Goal: Task Accomplishment & Management: Manage account settings

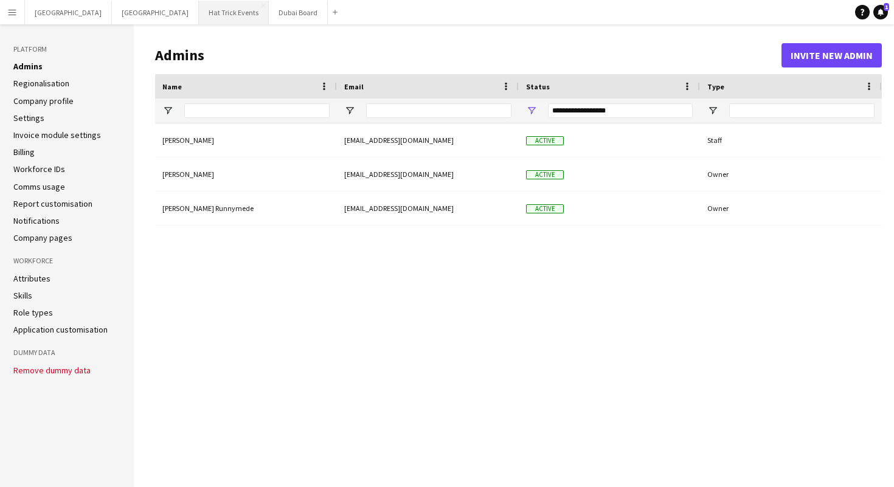
click at [199, 7] on button "Hat Trick Events Close" at bounding box center [234, 13] width 70 height 24
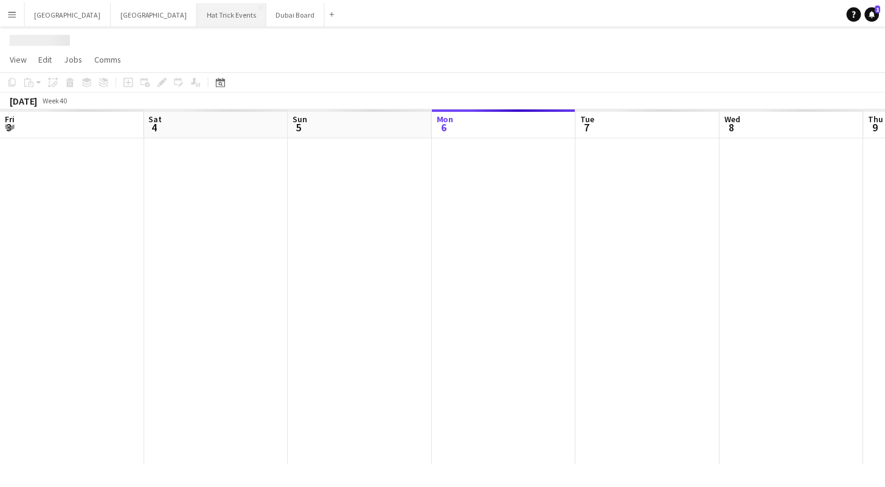
scroll to position [0, 291]
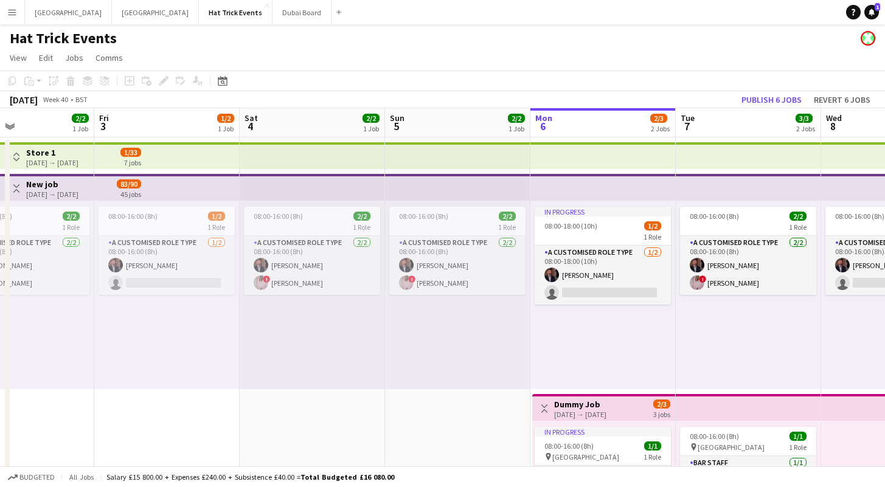
drag, startPoint x: 277, startPoint y: 322, endPoint x: 619, endPoint y: 309, distance: 341.9
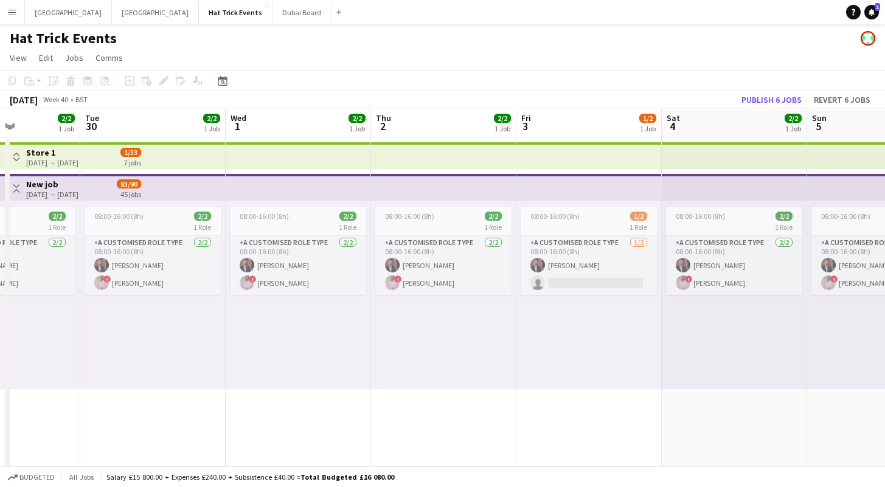
drag, startPoint x: 256, startPoint y: 336, endPoint x: 683, endPoint y: 336, distance: 427.4
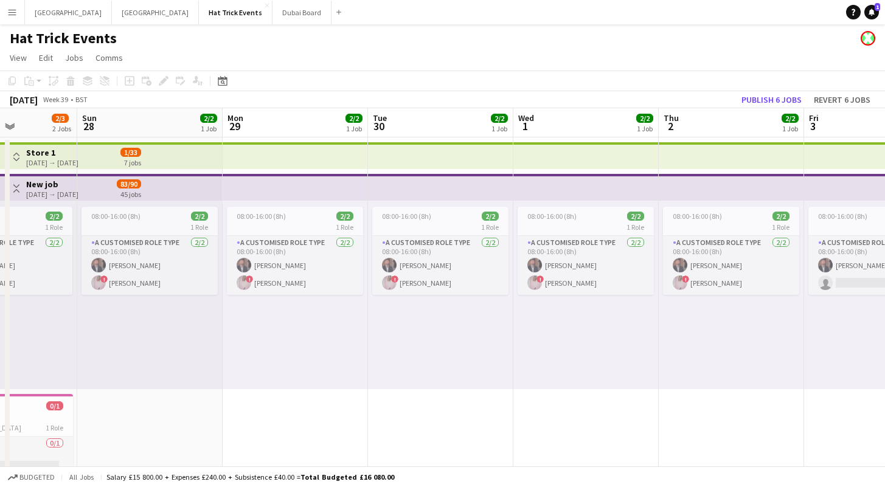
drag, startPoint x: 265, startPoint y: 329, endPoint x: 703, endPoint y: 323, distance: 437.8
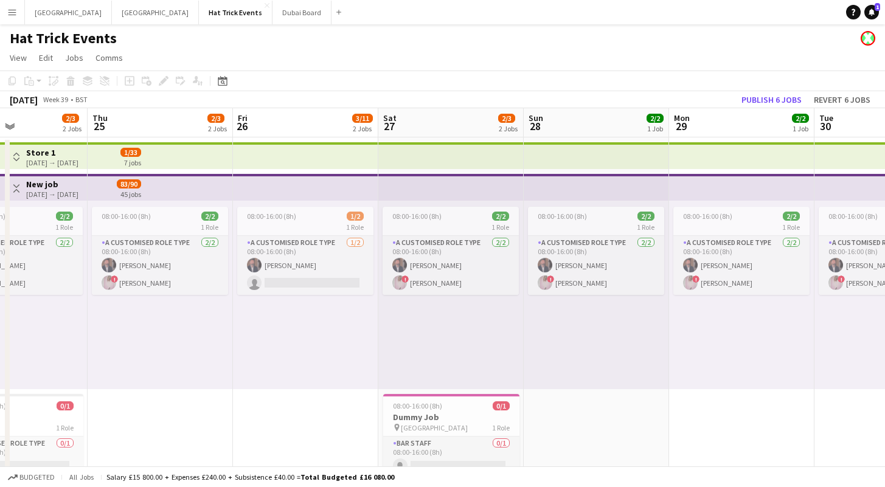
drag, startPoint x: 234, startPoint y: 313, endPoint x: 459, endPoint y: 307, distance: 225.0
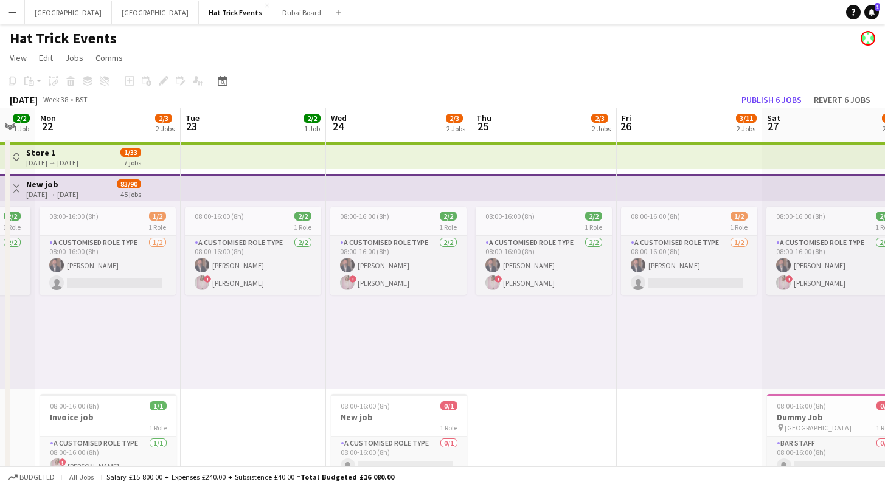
drag, startPoint x: 184, startPoint y: 308, endPoint x: 457, endPoint y: 309, distance: 273.6
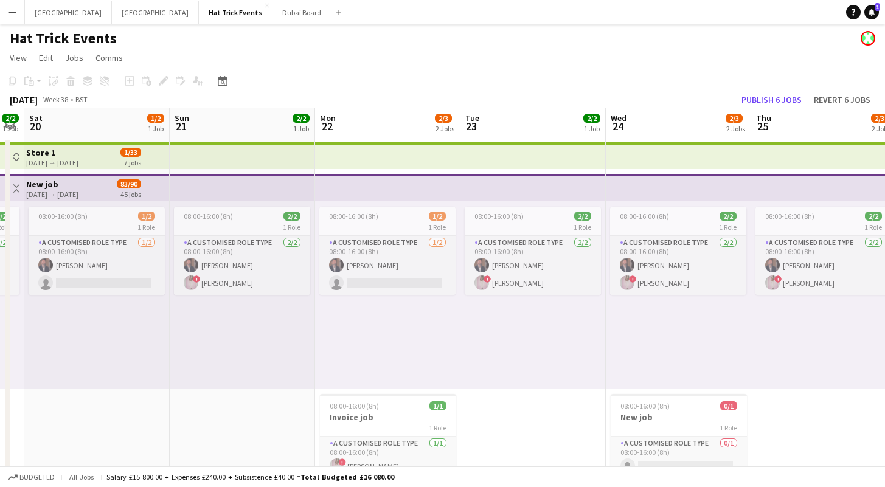
drag, startPoint x: 355, startPoint y: 319, endPoint x: 485, endPoint y: 317, distance: 130.1
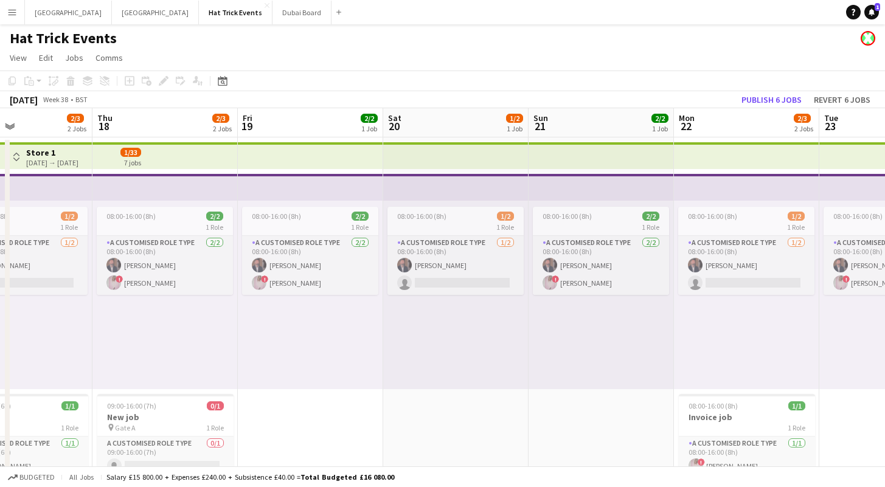
drag, startPoint x: 162, startPoint y: 316, endPoint x: 399, endPoint y: 322, distance: 236.6
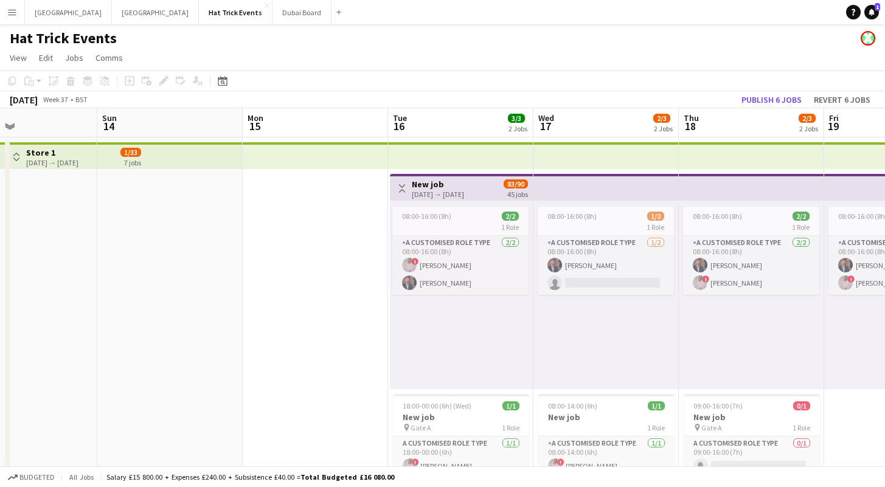
drag, startPoint x: 442, startPoint y: 318, endPoint x: 520, endPoint y: 306, distance: 78.7
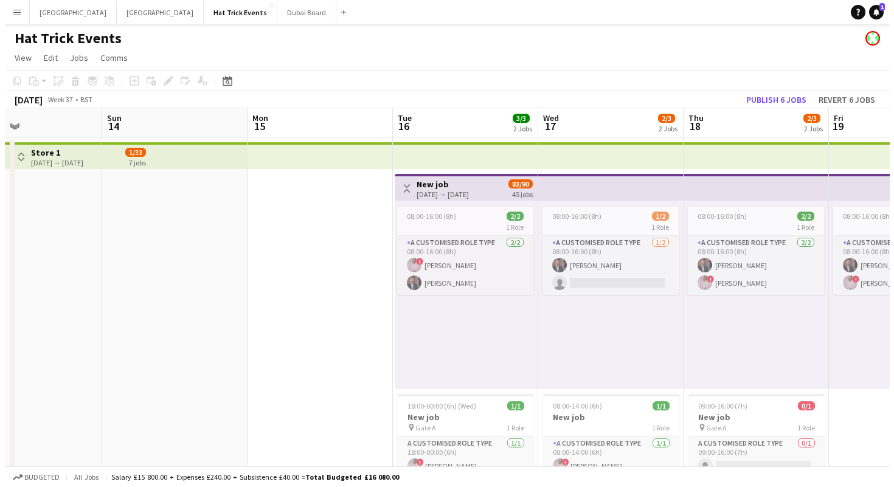
scroll to position [0, 359]
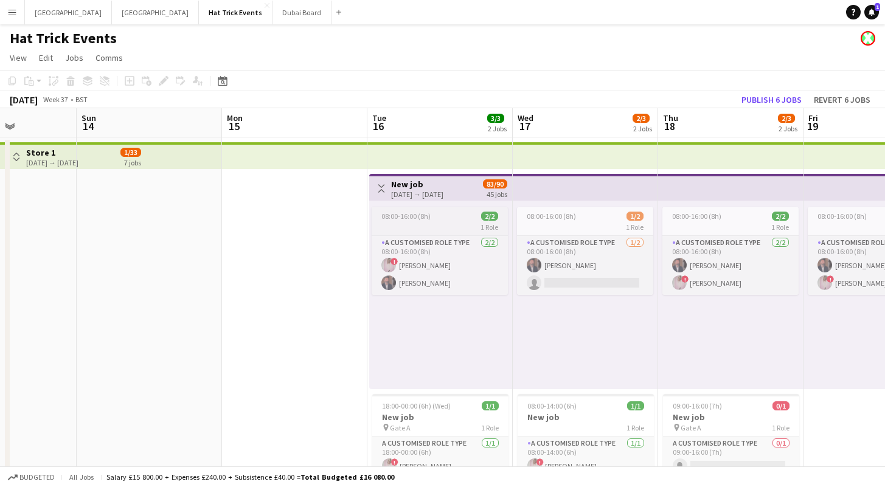
click at [439, 218] on div "08:00-16:00 (8h) 2/2" at bounding box center [439, 216] width 136 height 9
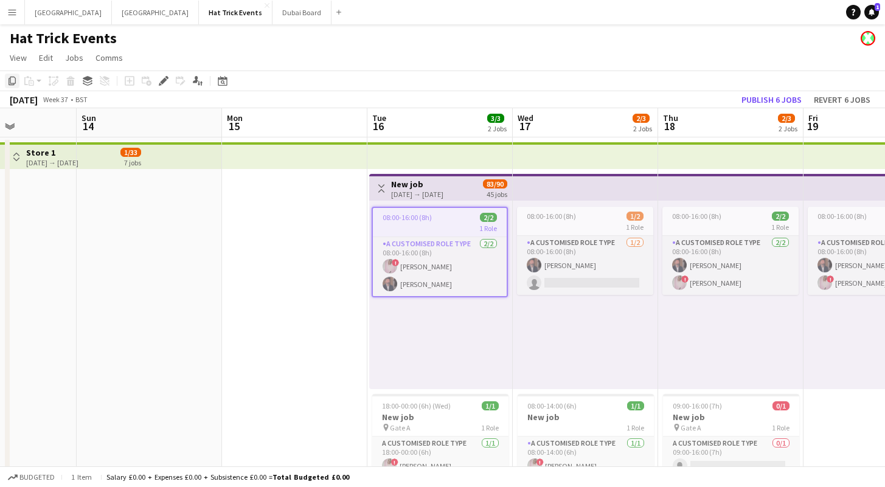
click at [12, 83] on icon "Copy" at bounding box center [12, 81] width 10 height 10
click at [314, 244] on app-date-cell at bounding box center [294, 485] width 145 height 697
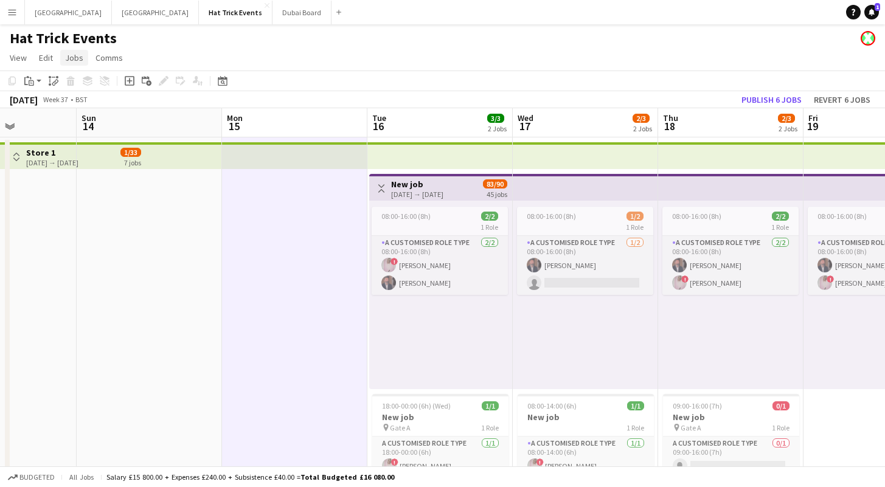
click at [75, 60] on span "Jobs" at bounding box center [74, 57] width 18 height 11
click at [54, 82] on icon at bounding box center [54, 83] width 4 height 5
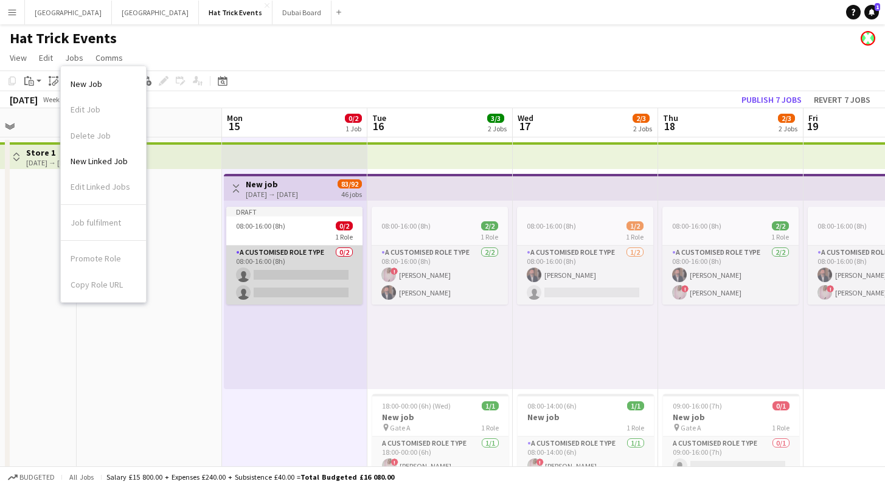
click at [282, 272] on app-card-role "A Customised Role Type 0/2 08:00-16:00 (8h) single-neutral-actions single-neutr…" at bounding box center [294, 275] width 136 height 59
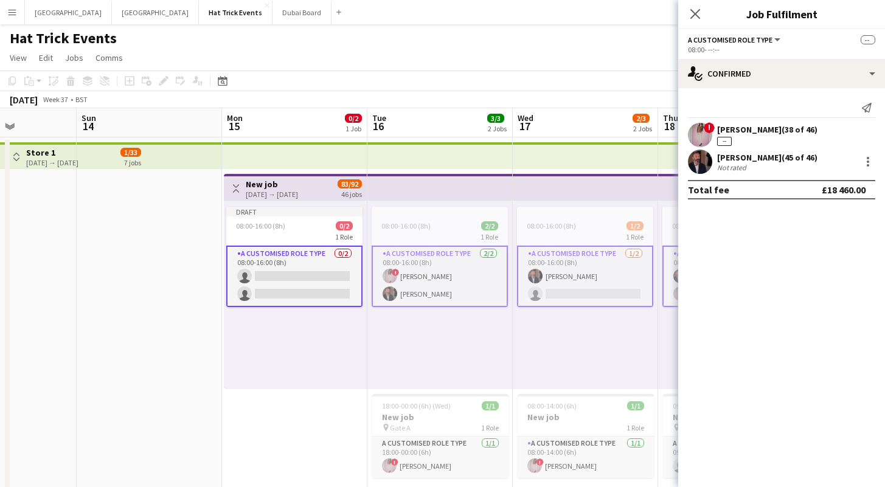
click at [284, 274] on app-card-role "A Customised Role Type 0/2 08:00-16:00 (8h) single-neutral-actions single-neutr…" at bounding box center [294, 276] width 136 height 61
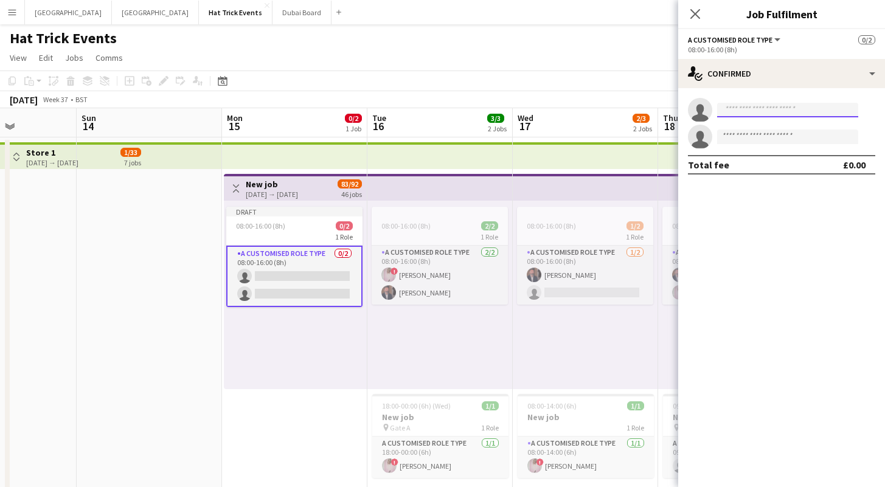
click at [752, 114] on input at bounding box center [787, 110] width 141 height 15
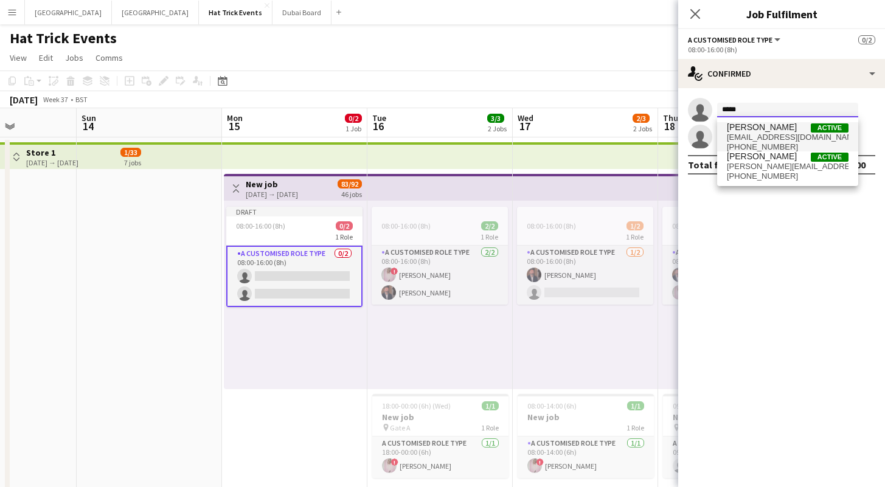
type input "*****"
click at [788, 134] on span "dp0763539@gmail.com" at bounding box center [788, 138] width 122 height 10
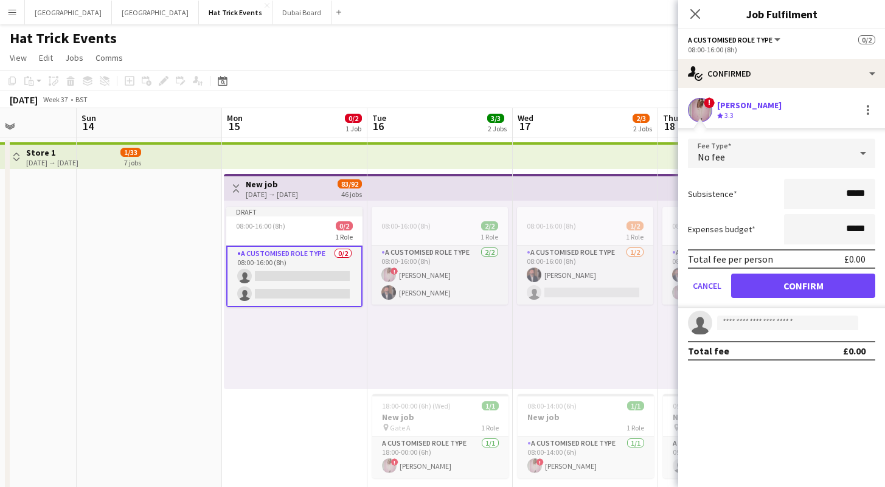
click at [852, 153] on div at bounding box center [863, 153] width 24 height 24
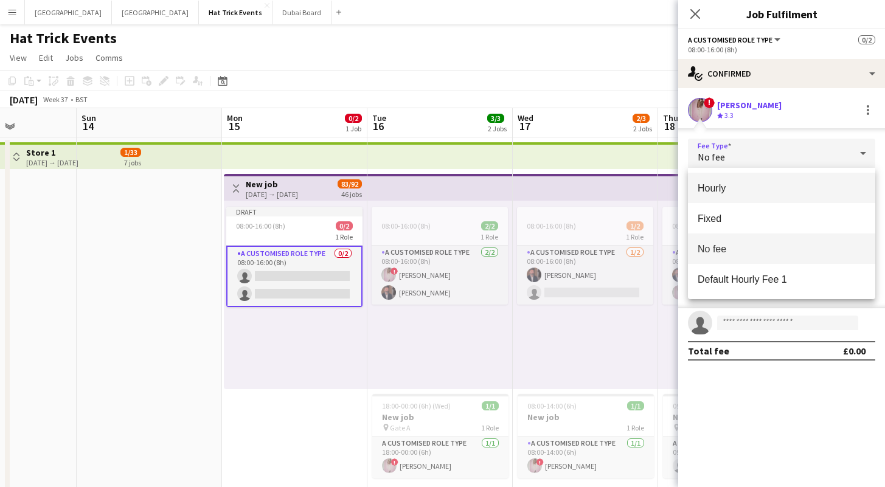
click at [798, 188] on span "Hourly" at bounding box center [781, 188] width 168 height 12
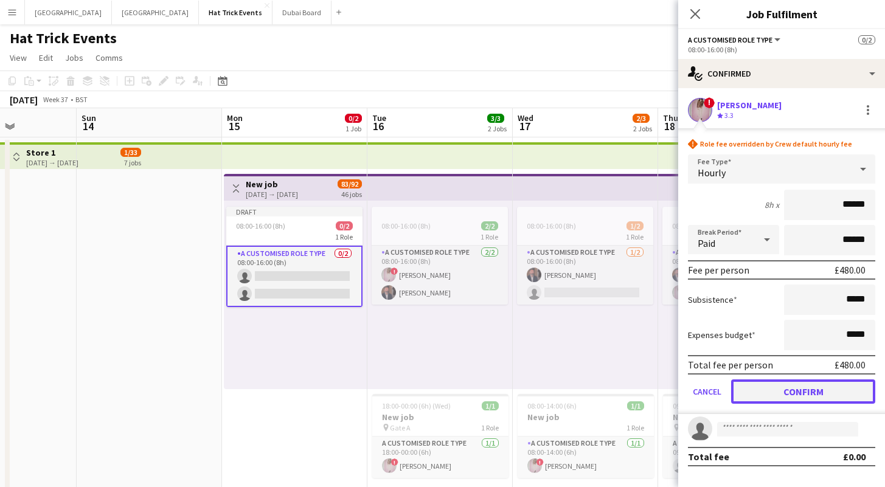
click at [812, 390] on button "Confirm" at bounding box center [803, 391] width 144 height 24
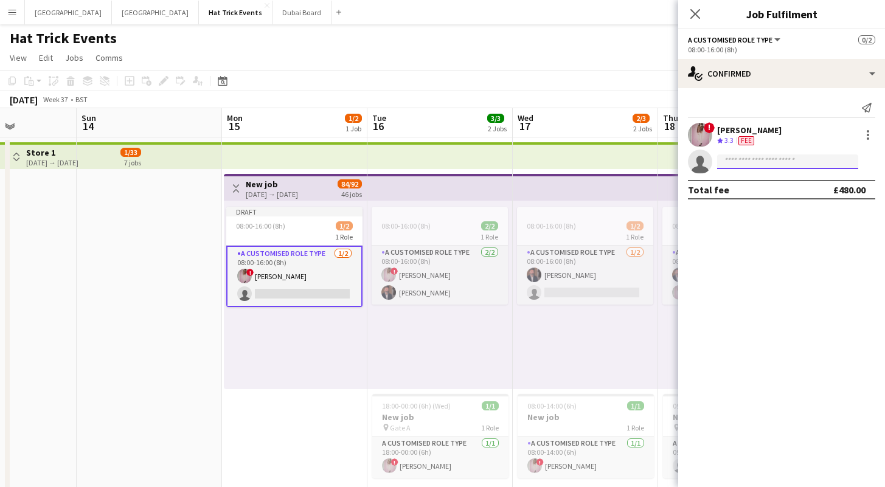
click at [737, 164] on input at bounding box center [787, 161] width 141 height 15
type input "*"
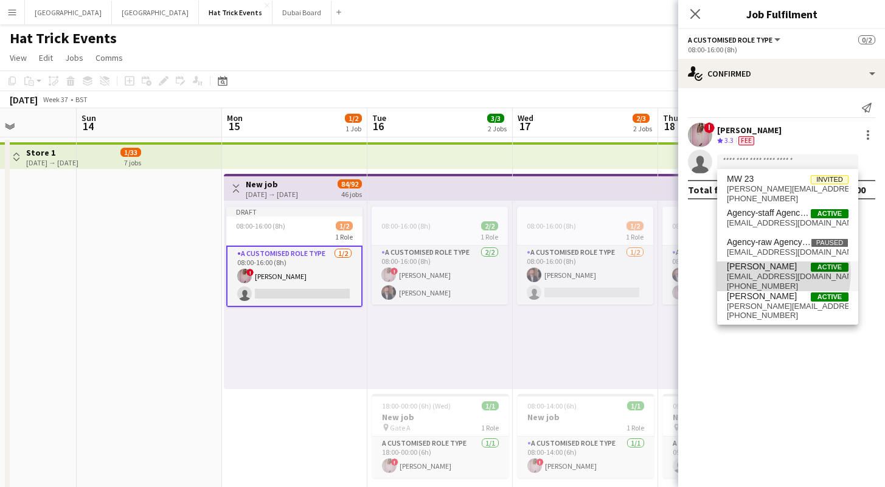
click at [773, 273] on span "crew-one@d-digital.co.uk" at bounding box center [788, 277] width 122 height 10
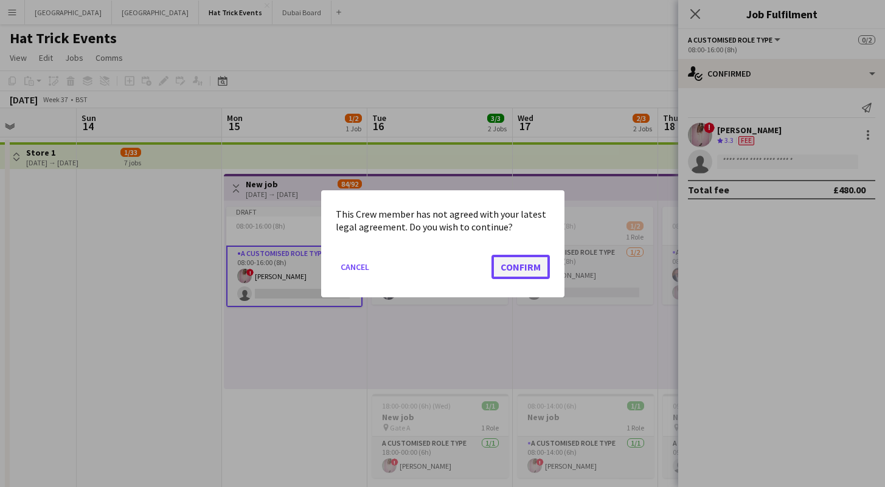
click at [532, 264] on button "Confirm" at bounding box center [520, 266] width 58 height 24
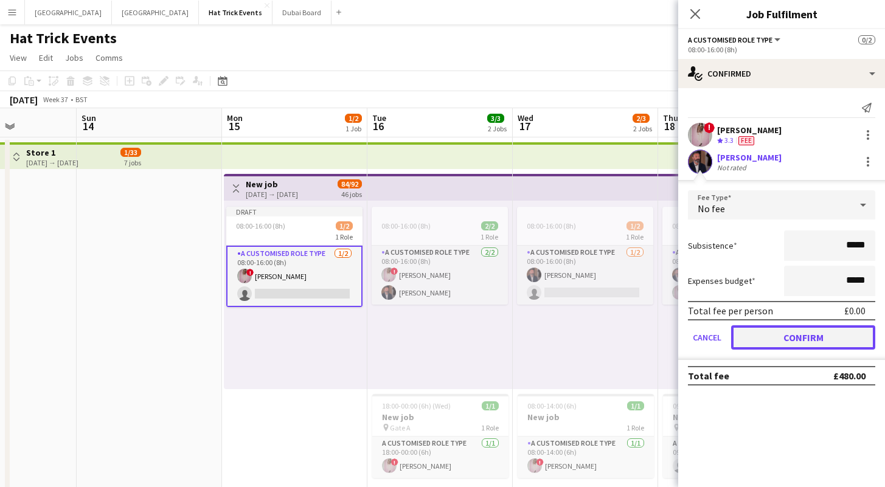
click at [815, 331] on button "Confirm" at bounding box center [803, 337] width 144 height 24
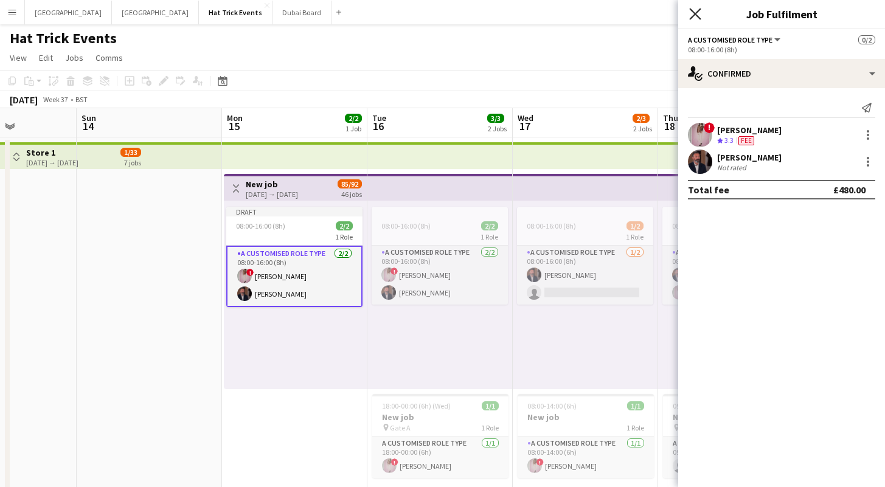
click at [689, 13] on icon "Close pop-in" at bounding box center [695, 14] width 12 height 12
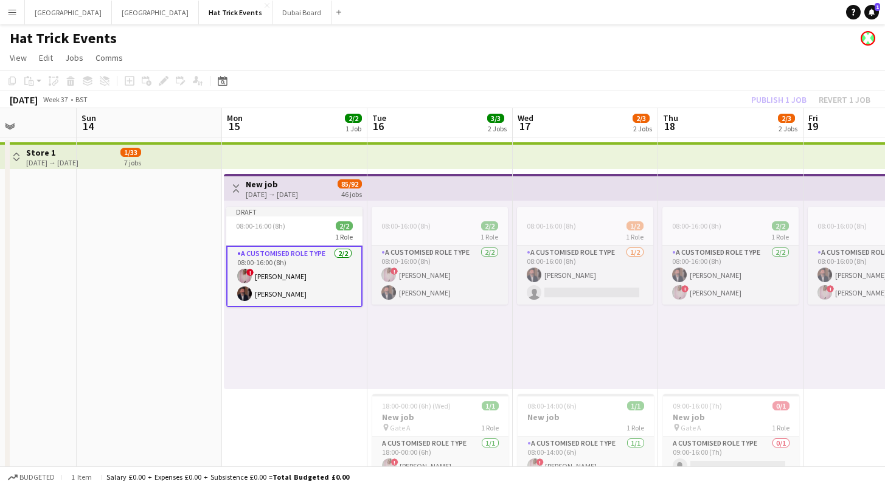
click at [572, 58] on app-page-menu "View Day view expanded Day view collapsed Month view Date picker Jump to today …" at bounding box center [442, 58] width 885 height 23
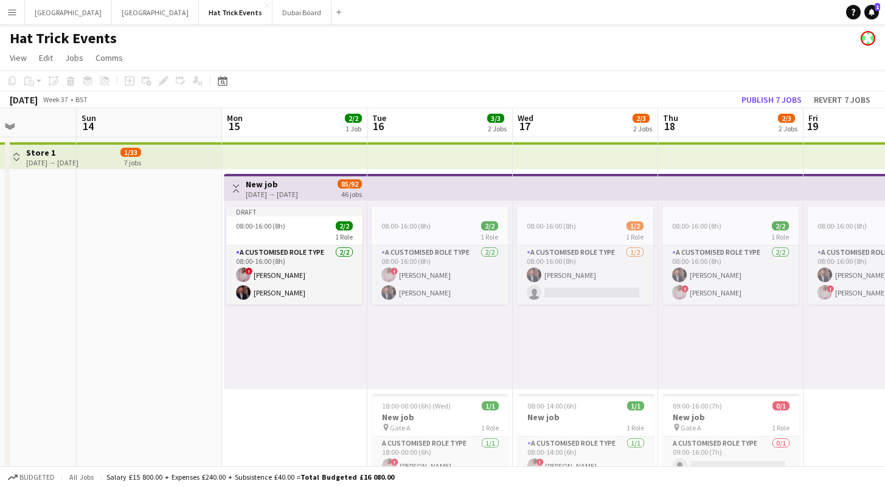
click at [294, 187] on h3 "New job" at bounding box center [272, 184] width 52 height 11
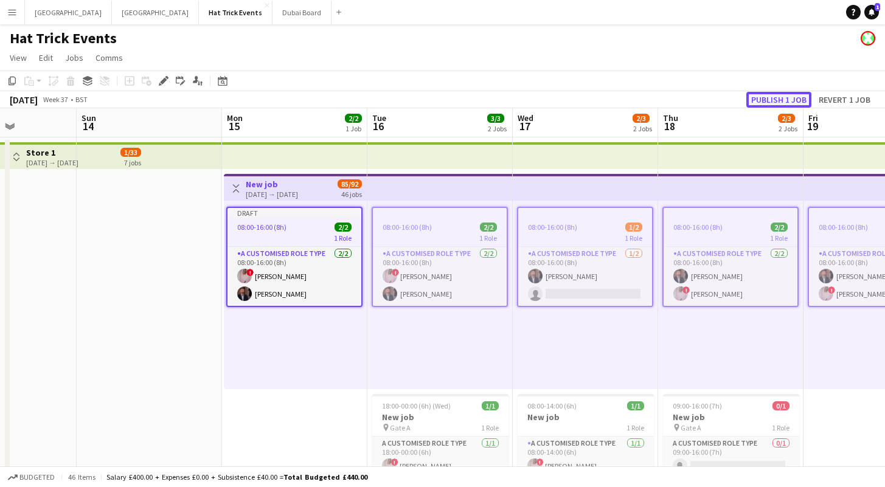
click at [782, 97] on button "Publish 1 job" at bounding box center [778, 100] width 65 height 16
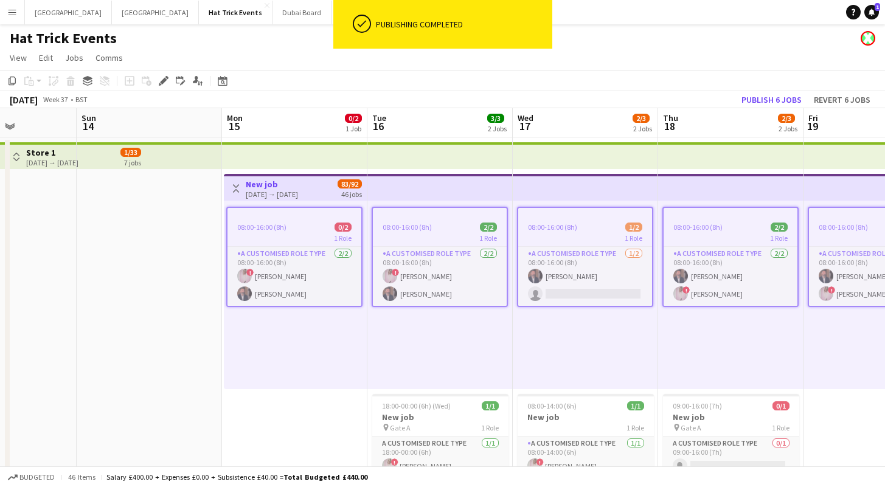
click at [391, 92] on div "September 2025 Week 37 • BST Publish 6 jobs Revert 6 jobs" at bounding box center [442, 99] width 885 height 17
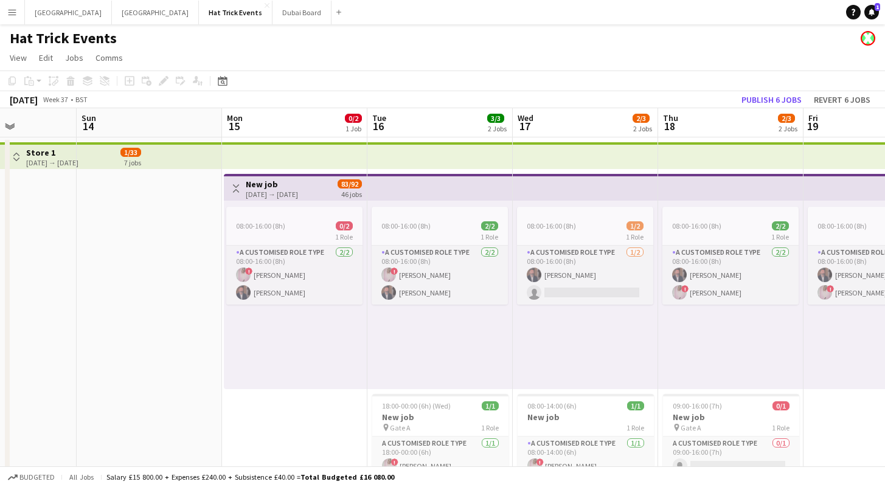
click at [12, 15] on app-icon "Menu" at bounding box center [12, 12] width 10 height 10
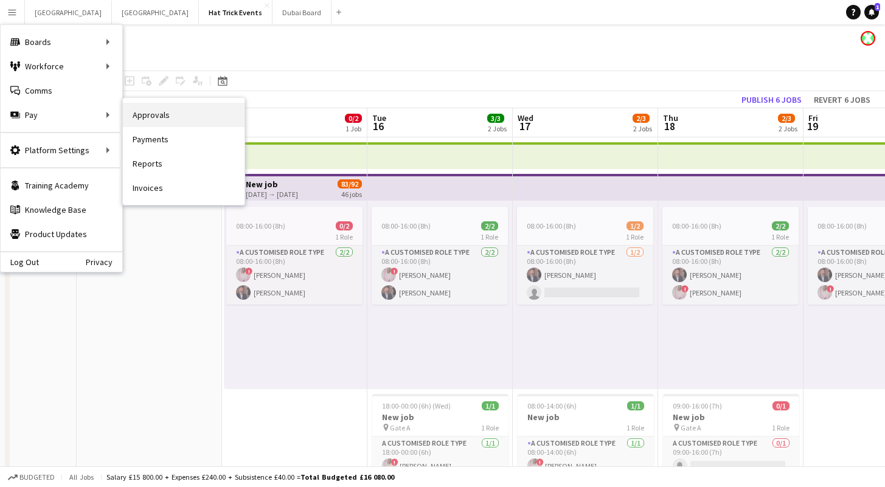
click at [156, 115] on link "Approvals" at bounding box center [184, 115] width 122 height 24
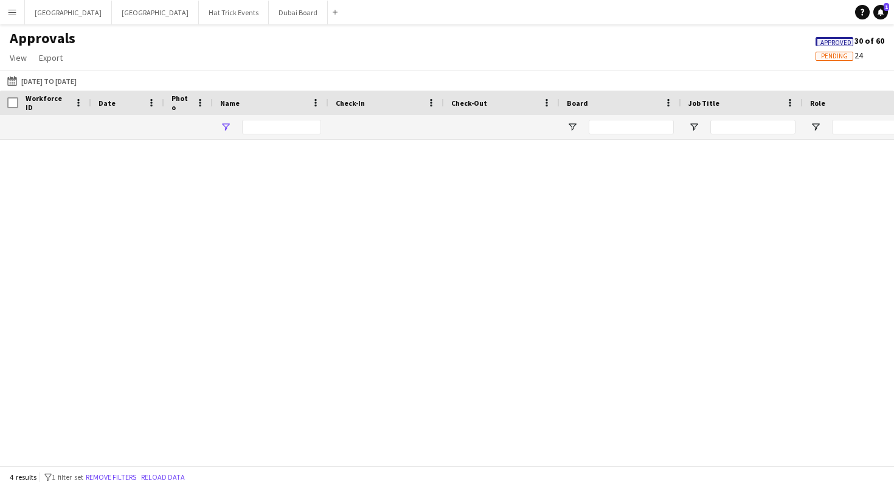
type input "**********"
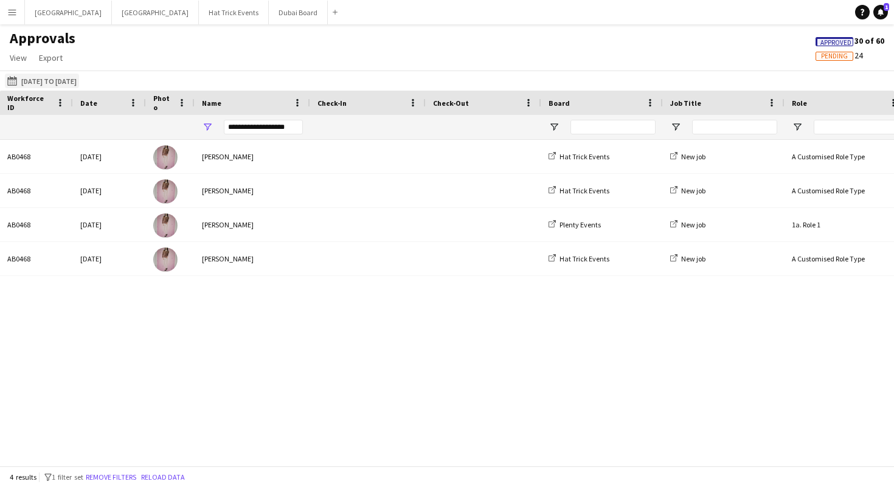
click at [36, 81] on button "16-09-2025 to 04-10-2025 16-09-2025 to 04-10-2025" at bounding box center [42, 81] width 74 height 15
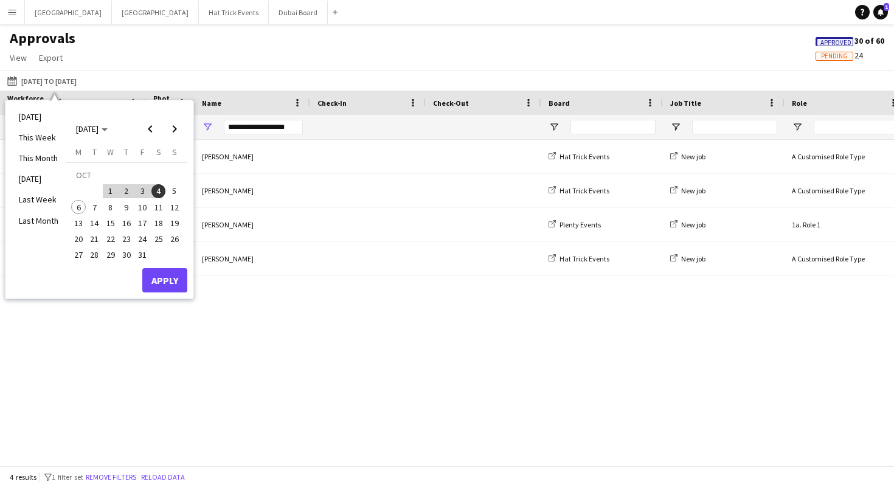
click at [110, 224] on span "15" at bounding box center [110, 223] width 15 height 15
click at [159, 275] on button "Apply" at bounding box center [164, 280] width 45 height 24
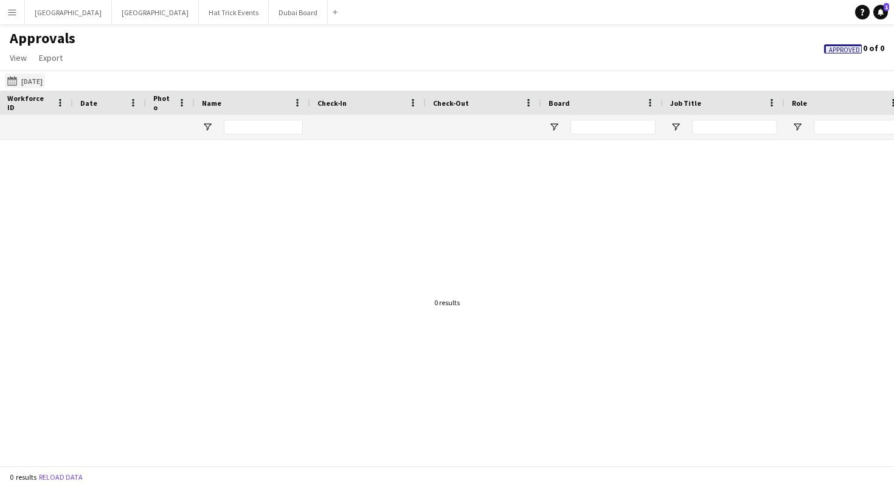
click at [34, 78] on button "15-10-2025 15-10-2025" at bounding box center [25, 81] width 40 height 15
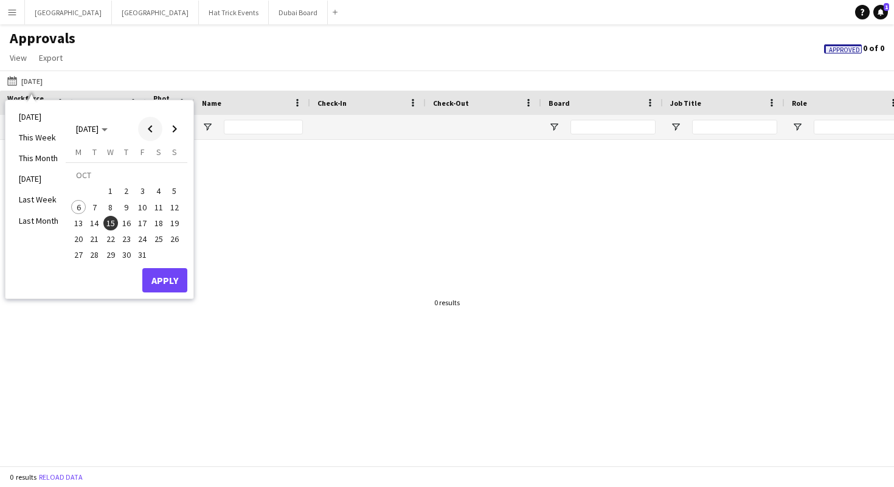
click at [151, 126] on span "Previous month" at bounding box center [150, 129] width 24 height 24
click at [80, 222] on span "15" at bounding box center [78, 223] width 15 height 15
click at [174, 276] on button "Apply" at bounding box center [164, 280] width 45 height 24
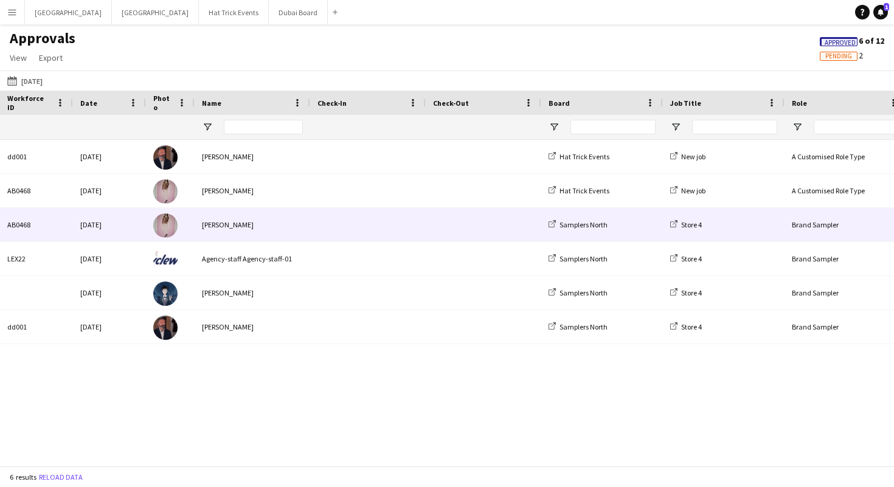
click at [384, 227] on span at bounding box center [367, 224] width 101 height 33
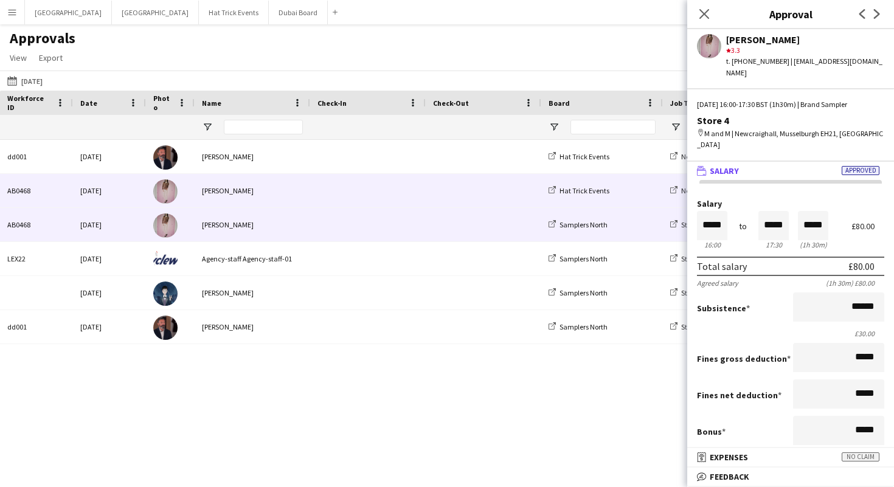
click at [378, 193] on span at bounding box center [367, 190] width 101 height 33
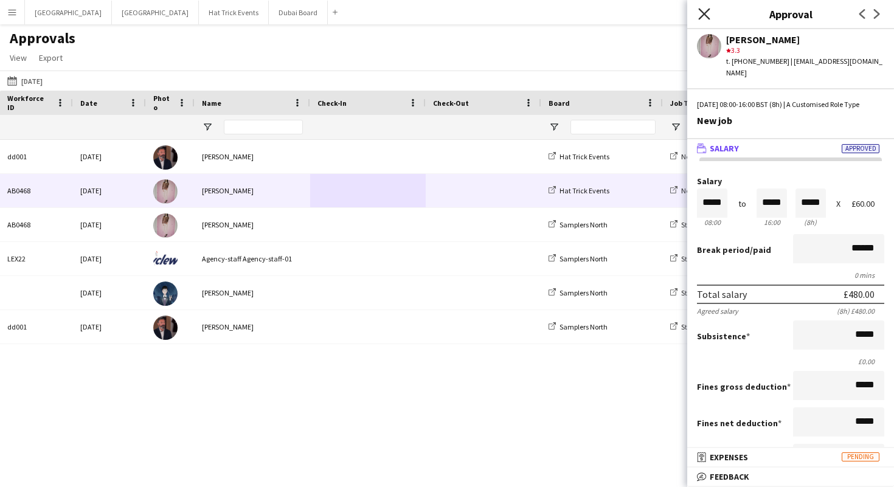
click at [702, 15] on icon at bounding box center [704, 14] width 12 height 12
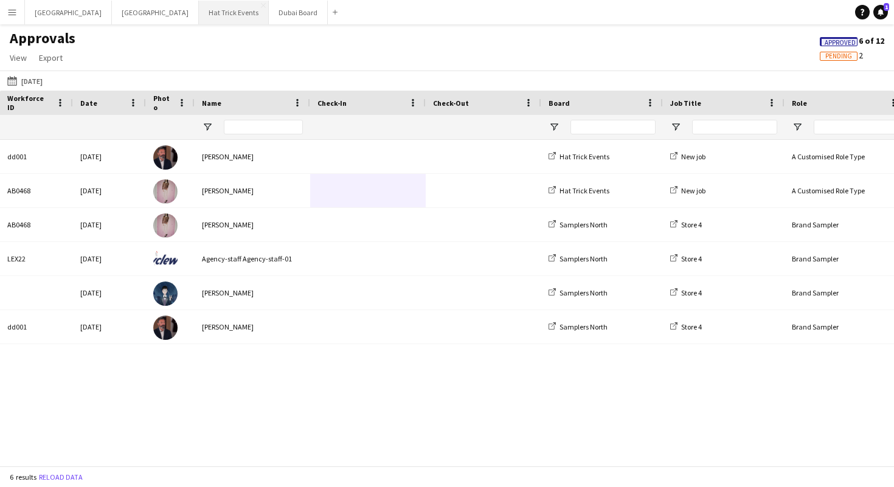
click at [199, 12] on button "Hat Trick Events Close" at bounding box center [234, 13] width 70 height 24
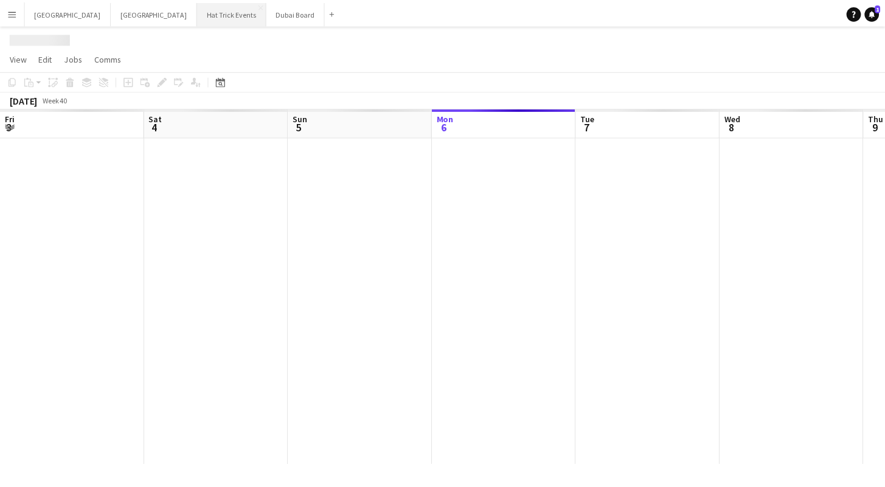
scroll to position [0, 291]
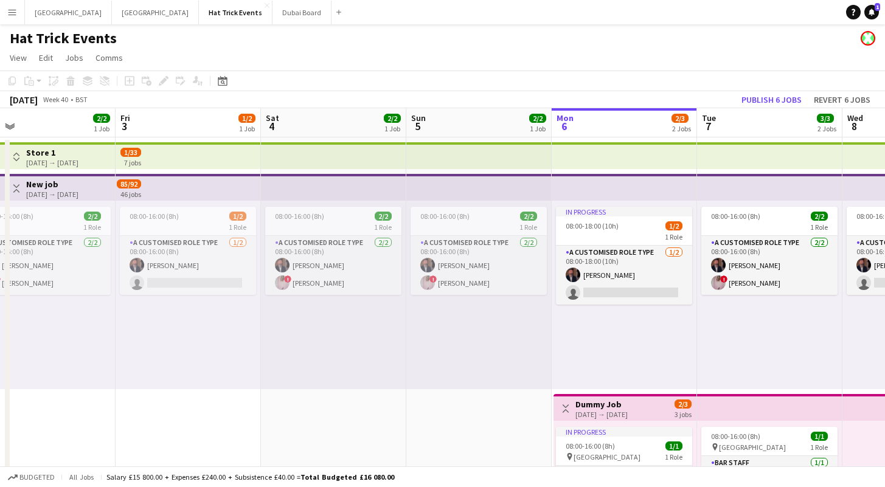
drag, startPoint x: 182, startPoint y: 331, endPoint x: 562, endPoint y: 361, distance: 381.1
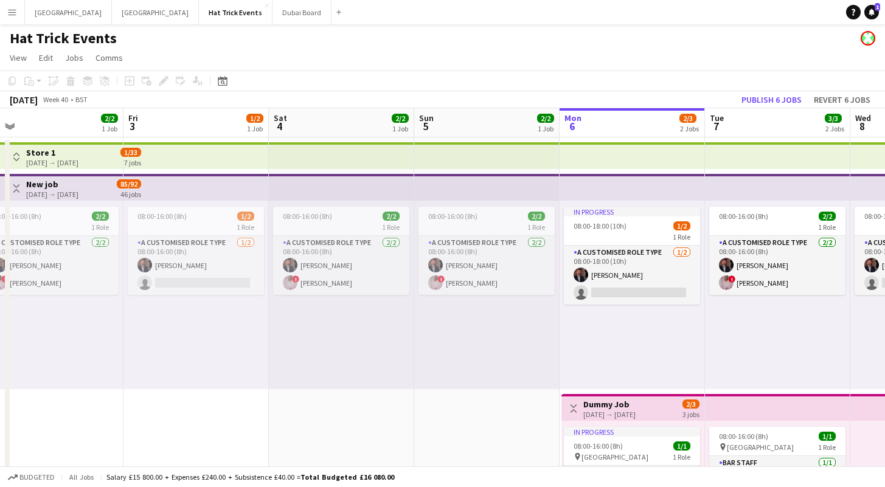
drag, startPoint x: 176, startPoint y: 350, endPoint x: 490, endPoint y: 362, distance: 314.6
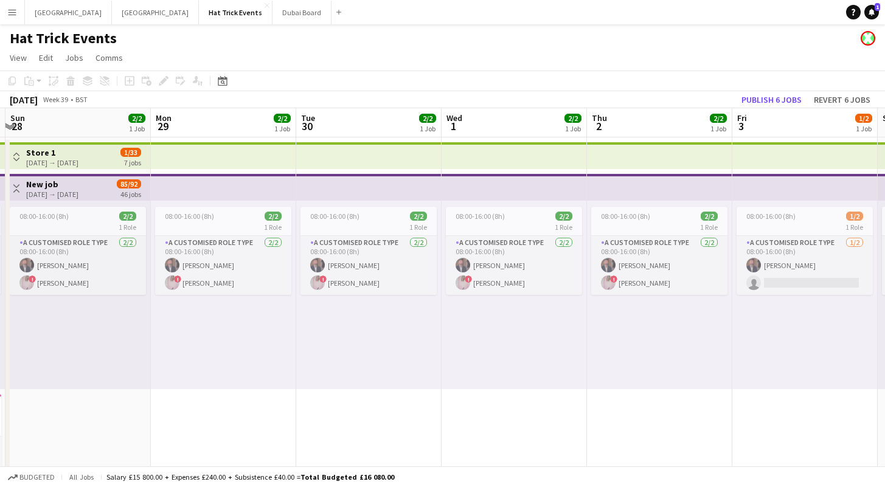
drag, startPoint x: 195, startPoint y: 330, endPoint x: 491, endPoint y: 364, distance: 298.0
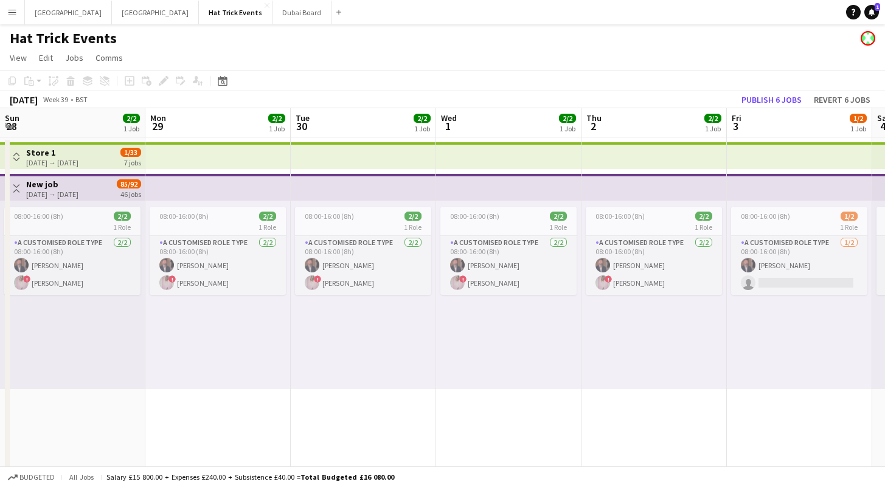
drag, startPoint x: 320, startPoint y: 353, endPoint x: 554, endPoint y: 359, distance: 234.7
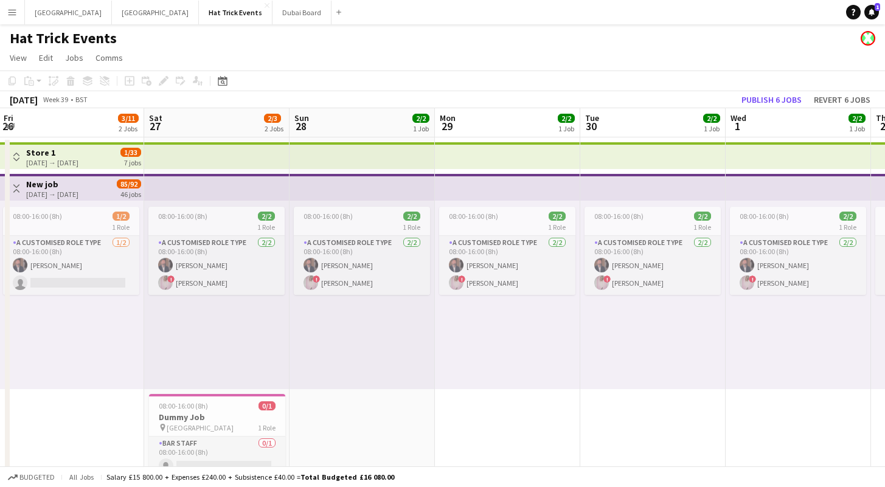
drag, startPoint x: 244, startPoint y: 358, endPoint x: 496, endPoint y: 359, distance: 252.3
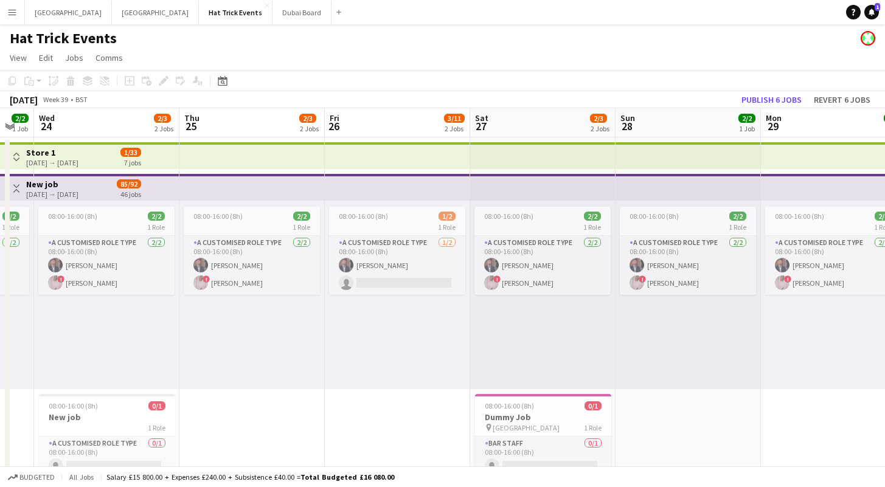
drag, startPoint x: 218, startPoint y: 336, endPoint x: 469, endPoint y: 339, distance: 251.1
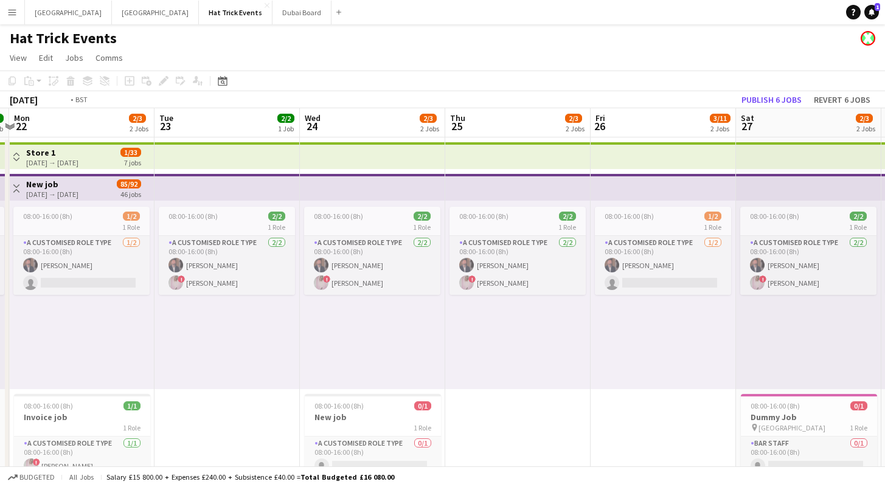
drag, startPoint x: 385, startPoint y: 337, endPoint x: 511, endPoint y: 343, distance: 126.0
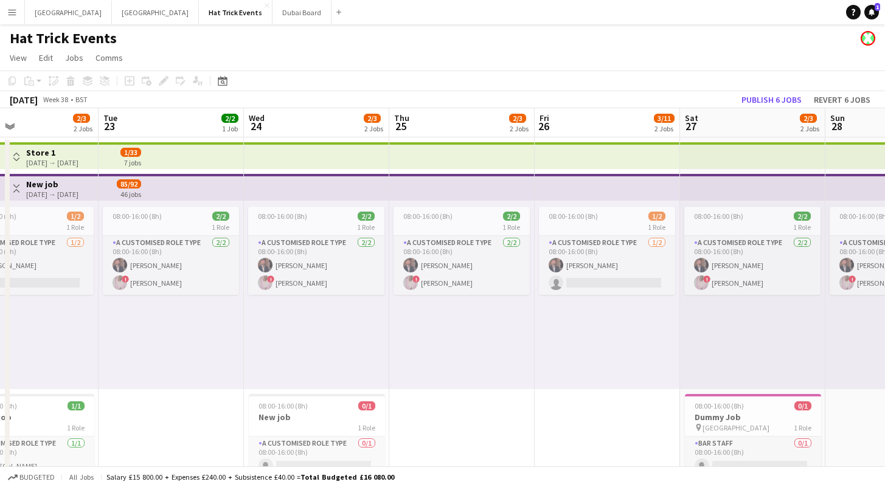
drag, startPoint x: 390, startPoint y: 331, endPoint x: 516, endPoint y: 342, distance: 126.9
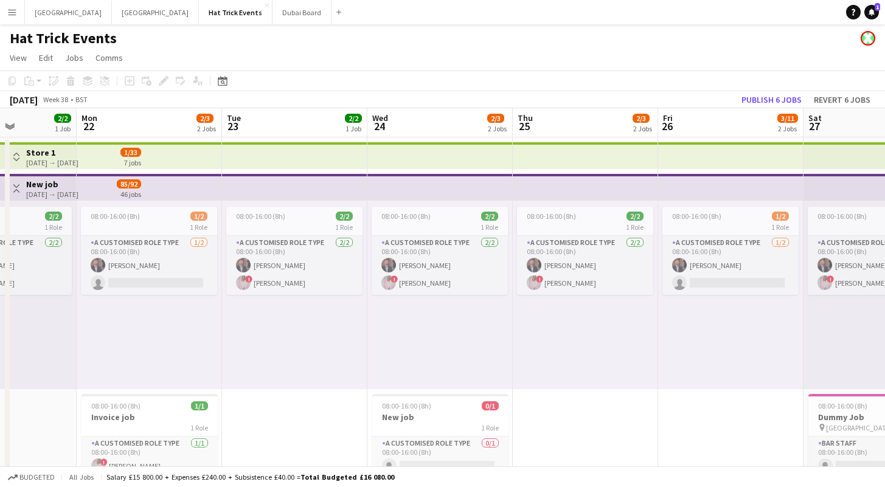
drag, startPoint x: 373, startPoint y: 337, endPoint x: 506, endPoint y: 342, distance: 132.7
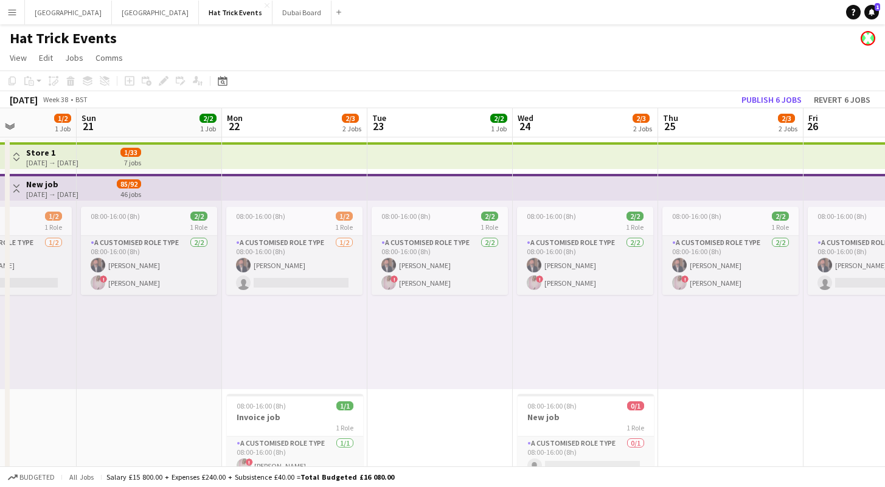
scroll to position [0, 313]
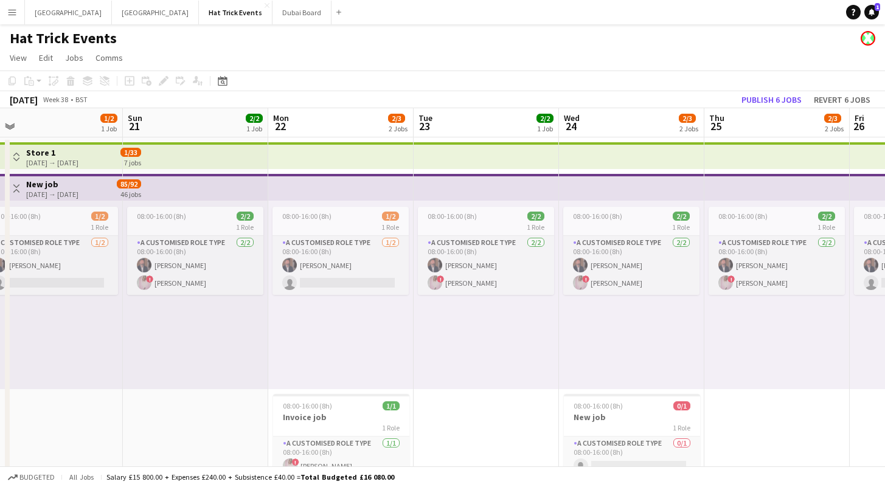
click at [45, 187] on h3 "New job" at bounding box center [52, 184] width 52 height 11
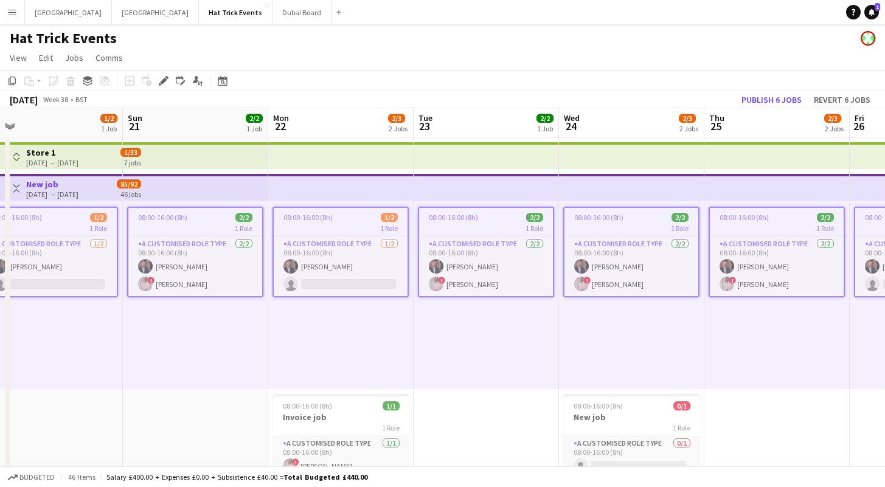
click at [58, 221] on div "08:00-16:00 (8h) 1/2" at bounding box center [50, 217] width 134 height 9
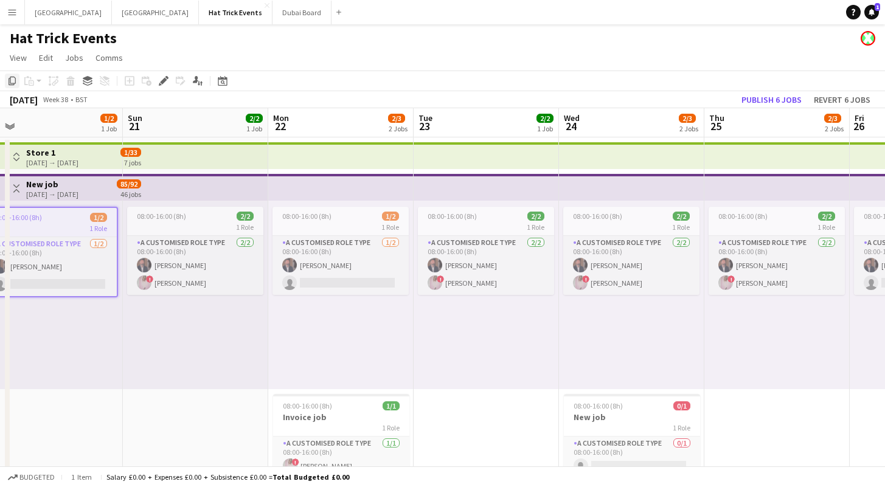
click at [10, 83] on icon "Copy" at bounding box center [12, 81] width 10 height 10
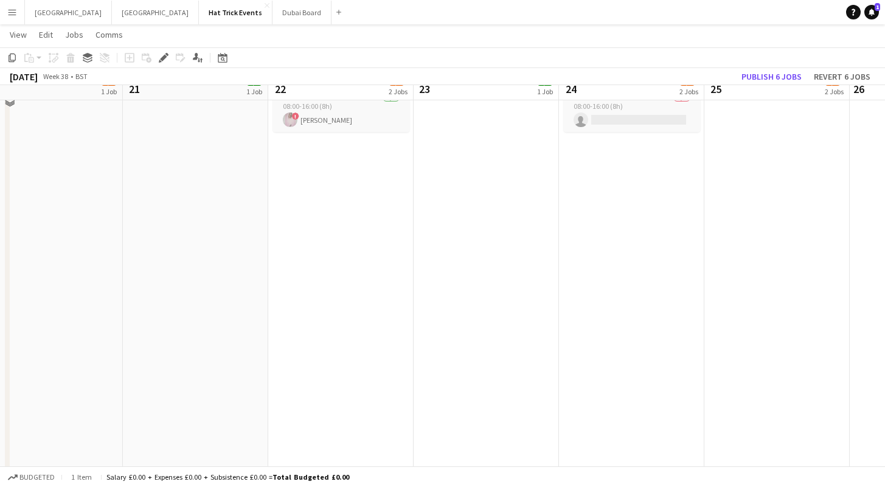
scroll to position [232, 0]
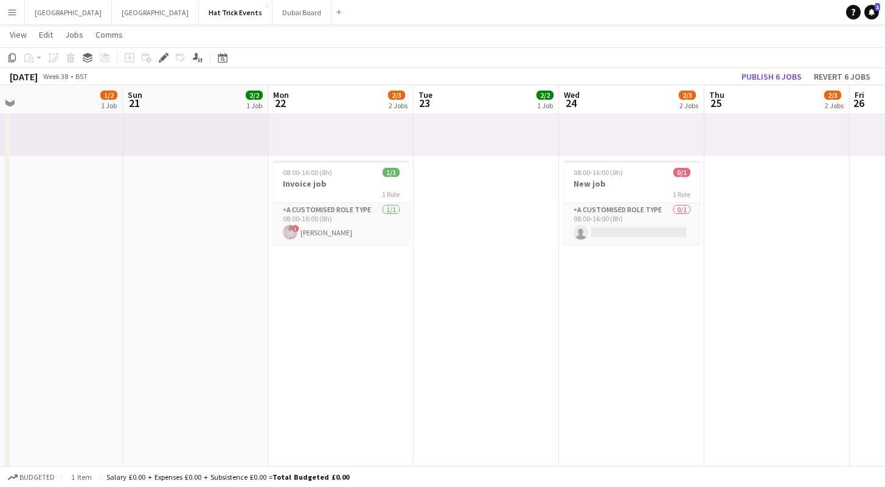
click at [329, 299] on app-date-cell "08:00-16:00 (8h) 1/2 1 Role A Customised Role Type 1/2 08:00-16:00 (8h) Andrew …" at bounding box center [340, 252] width 145 height 697
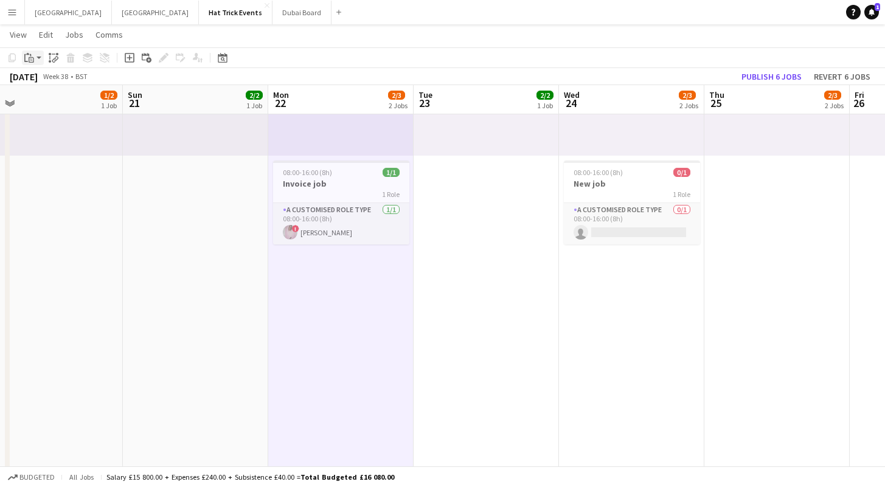
click at [40, 58] on app-action-btn "Paste" at bounding box center [33, 57] width 22 height 15
click at [42, 77] on link "Paste Command V" at bounding box center [80, 80] width 96 height 11
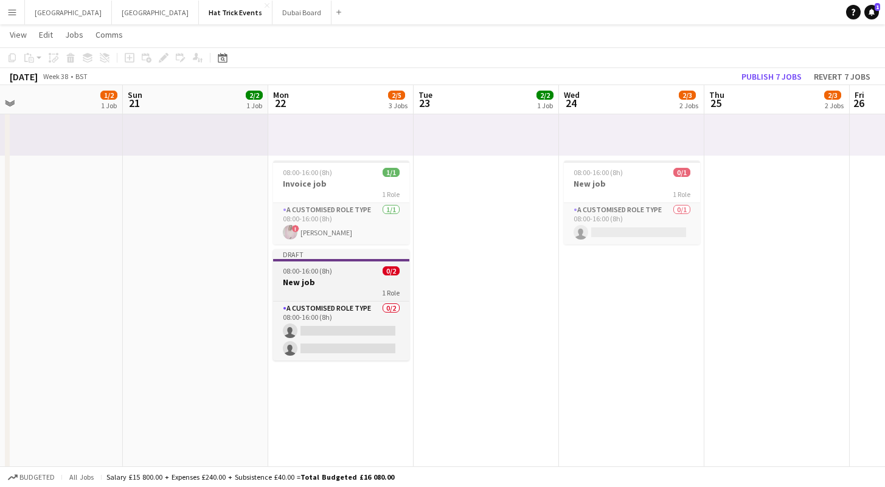
click at [348, 294] on div "1 Role" at bounding box center [341, 293] width 136 height 10
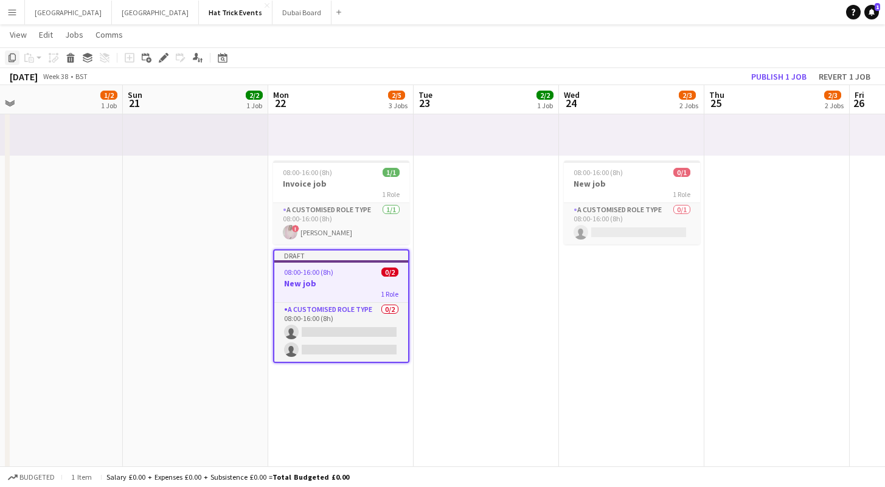
click at [13, 60] on icon at bounding box center [12, 58] width 7 height 9
click at [519, 321] on app-date-cell "08:00-16:00 (8h) 2/2 1 Role A Customised Role Type 2/2 08:00-16:00 (8h) Andrew …" at bounding box center [485, 252] width 145 height 697
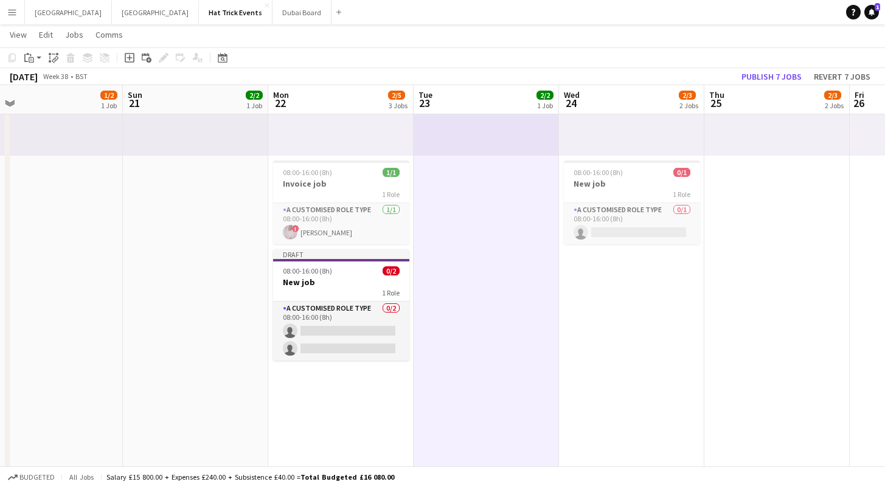
click at [812, 348] on app-date-cell "08:00-16:00 (8h) 2/2 1 Role A Customised Role Type 2/2 08:00-16:00 (8h) Andrew …" at bounding box center [776, 252] width 145 height 697
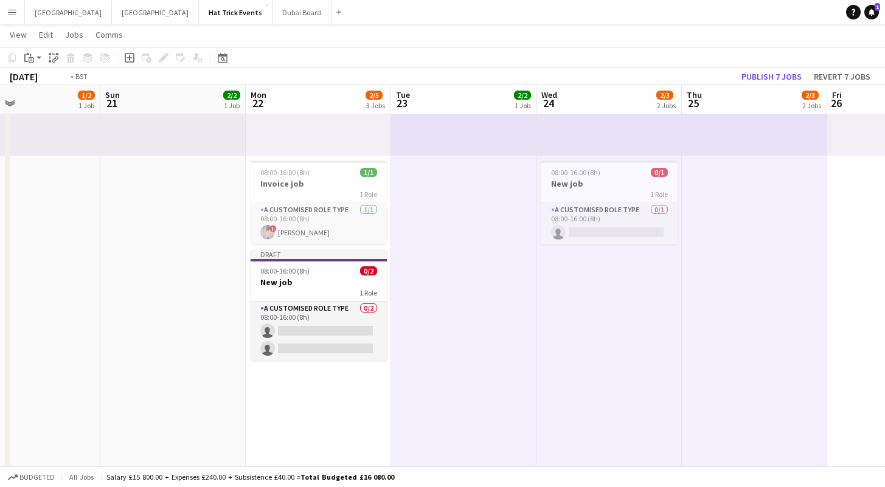
scroll to position [0, 361]
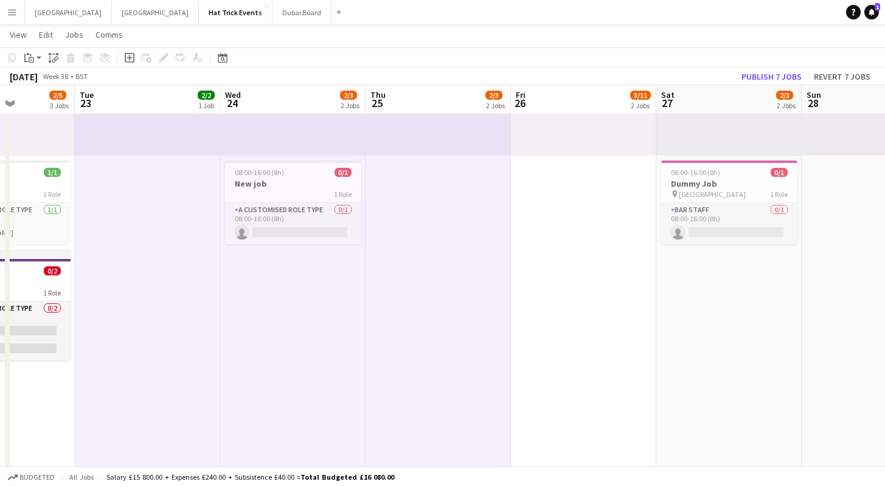
drag, startPoint x: 753, startPoint y: 418, endPoint x: 423, endPoint y: 393, distance: 331.1
click at [423, 393] on app-calendar-viewport "Sat 20 1/2 1 Job Sun 21 2/2 1 Job Mon 22 2/5 3 Jobs Tue 23 2/2 1 Job Wed 24 2/3…" at bounding box center [442, 322] width 885 height 1014
click at [581, 337] on app-date-cell "08:00-16:00 (8h) 1/2 1 Role A Customised Role Type 1/2 08:00-16:00 (8h) Andrew …" at bounding box center [583, 252] width 145 height 697
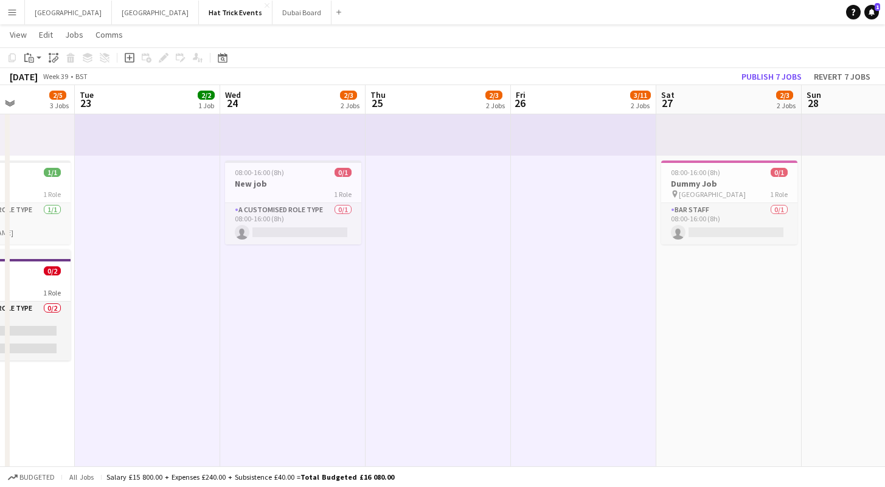
click at [741, 351] on app-date-cell "08:00-16:00 (8h) 2/2 1 Role A Customised Role Type 2/2 08:00-16:00 (8h) Andrew …" at bounding box center [728, 252] width 145 height 697
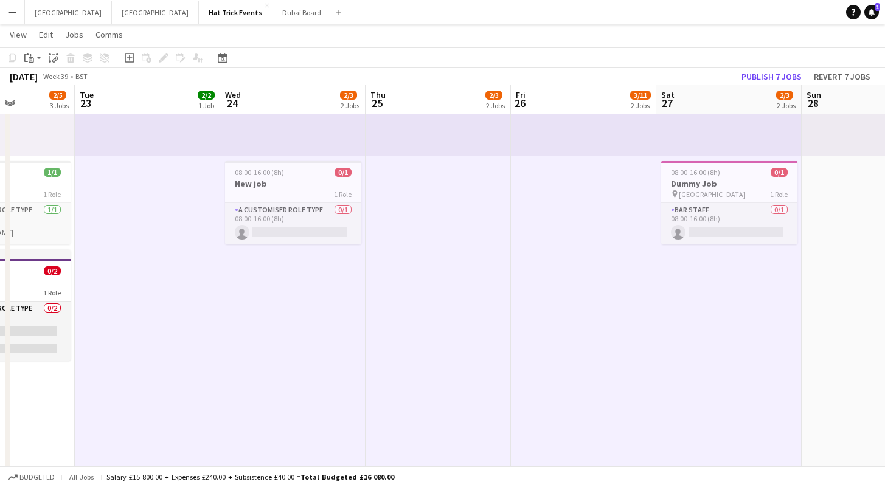
click at [827, 348] on app-date-cell "08:00-16:00 (8h) 2/2 1 Role A Customised Role Type 2/2 08:00-16:00 (8h) Andrew …" at bounding box center [873, 252] width 145 height 697
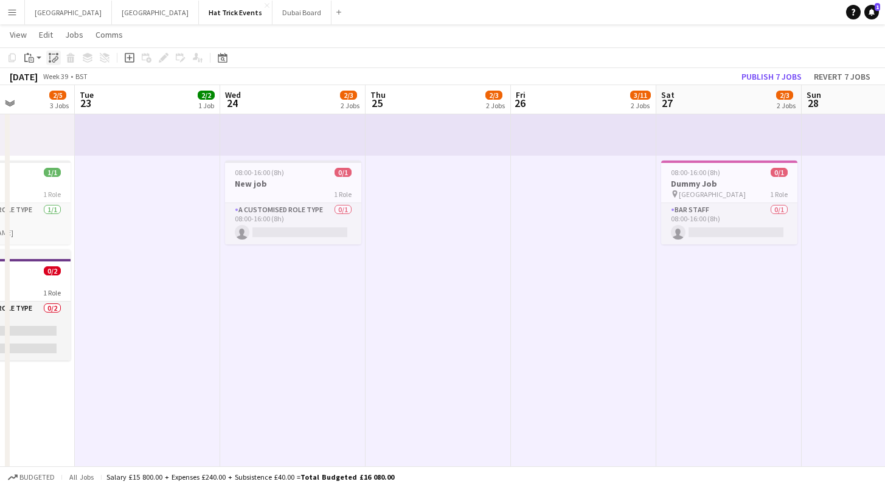
click at [50, 58] on icon "Paste linked Job" at bounding box center [54, 58] width 10 height 10
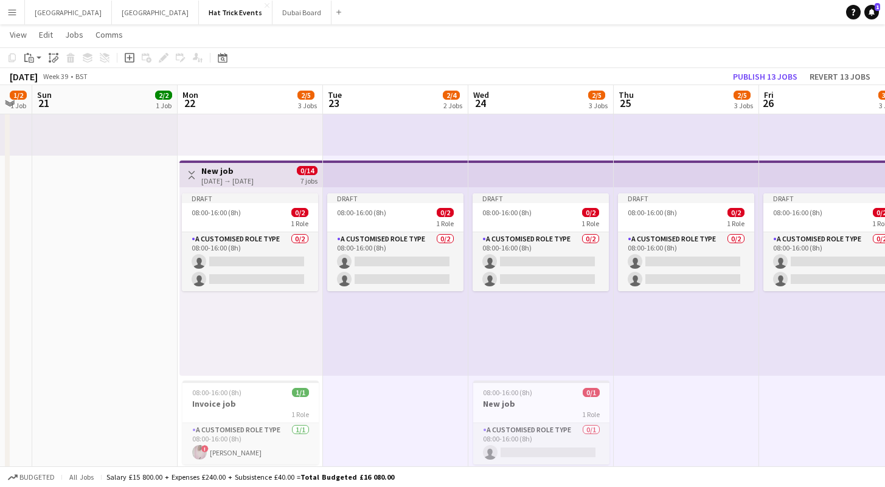
scroll to position [0, 387]
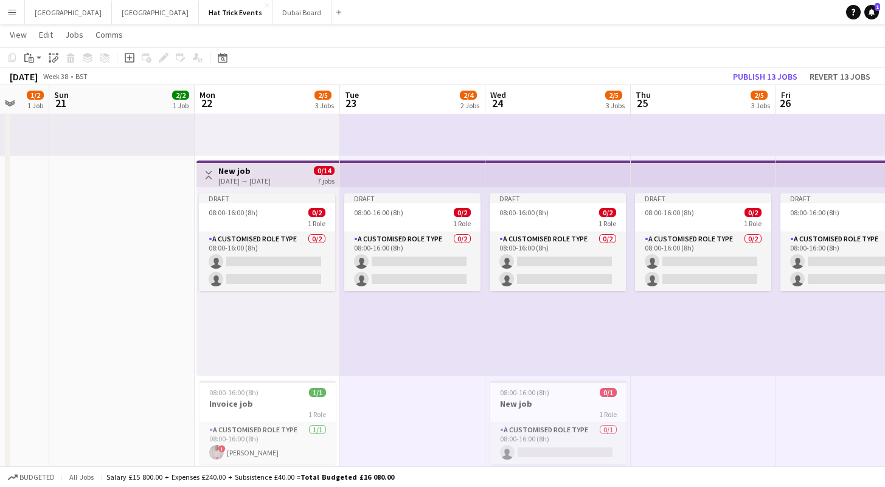
drag, startPoint x: 134, startPoint y: 331, endPoint x: 399, endPoint y: 325, distance: 265.2
click at [399, 325] on app-calendar-viewport "Thu 18 2/3 2 Jobs Fri 19 2/2 1 Job Sat 20 1/2 1 Job Sun 21 2/2 1 Job Mon 22 2/5…" at bounding box center [442, 322] width 885 height 1014
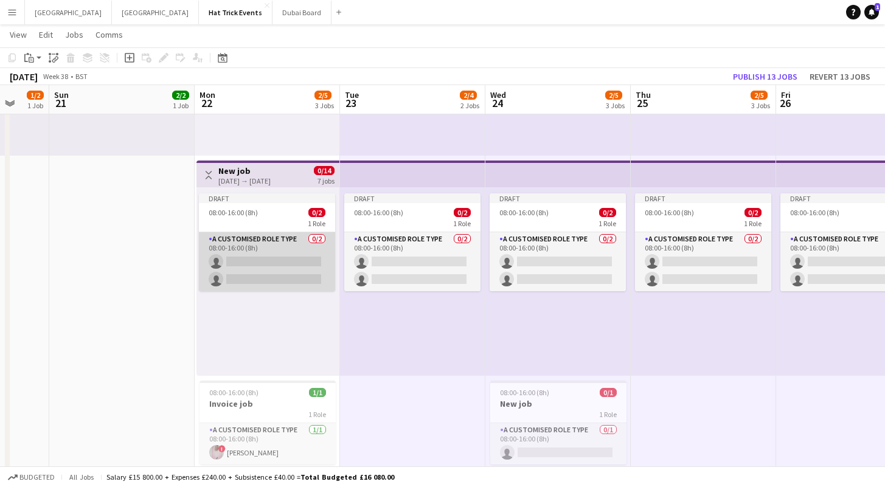
click at [271, 250] on app-card-role "A Customised Role Type 0/2 08:00-16:00 (8h) single-neutral-actions single-neutr…" at bounding box center [267, 261] width 136 height 59
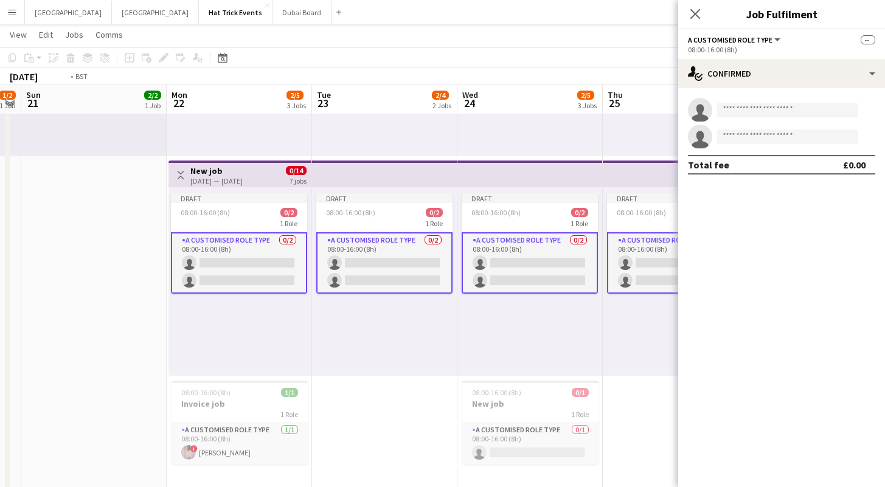
drag, startPoint x: 468, startPoint y: 346, endPoint x: 118, endPoint y: 321, distance: 350.5
click at [123, 322] on app-calendar-viewport "Thu 18 2/3 2 Jobs Fri 19 2/2 1 Job Sat 20 1/2 1 Job Sun 21 2/2 1 Job Mon 22 2/5…" at bounding box center [442, 322] width 885 height 1014
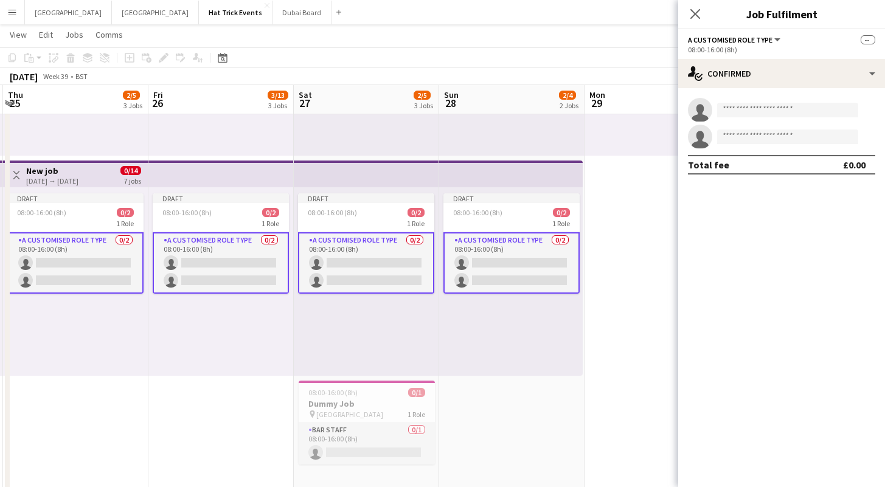
drag, startPoint x: 426, startPoint y: 339, endPoint x: 153, endPoint y: 329, distance: 272.6
click at [150, 326] on app-calendar-viewport "Mon 22 2/5 3 Jobs Tue 23 2/4 2 Jobs Wed 24 2/5 3 Jobs Thu 25 2/5 3 Jobs Fri 26 …" at bounding box center [442, 322] width 885 height 1014
click at [416, 345] on app-calendar-viewport "Mon 22 2/5 3 Jobs Tue 23 2/4 2 Jobs Wed 24 2/5 3 Jobs Thu 25 2/5 3 Jobs Fri 26 …" at bounding box center [442, 322] width 885 height 1014
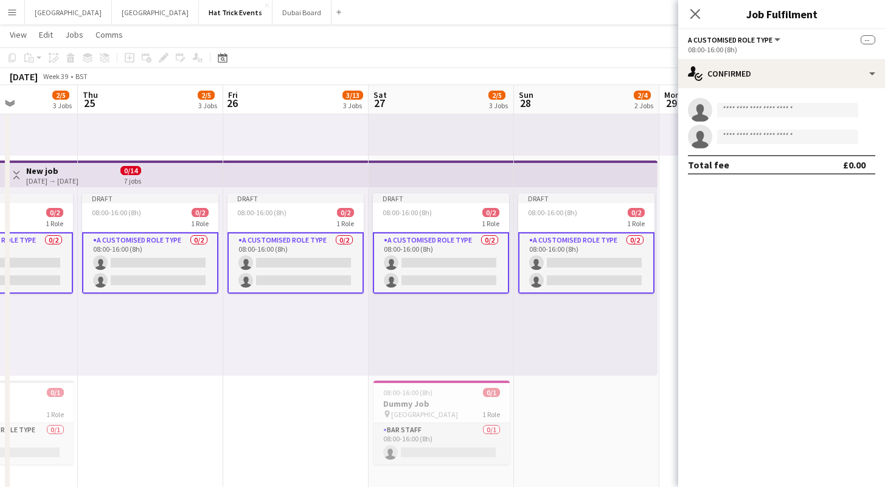
drag, startPoint x: 416, startPoint y: 345, endPoint x: 518, endPoint y: 342, distance: 101.6
click at [516, 344] on app-calendar-viewport "Mon 22 2/5 3 Jobs Tue 23 2/4 2 Jobs Wed 24 2/5 3 Jobs Thu 25 2/5 3 Jobs Fri 26 …" at bounding box center [442, 322] width 885 height 1014
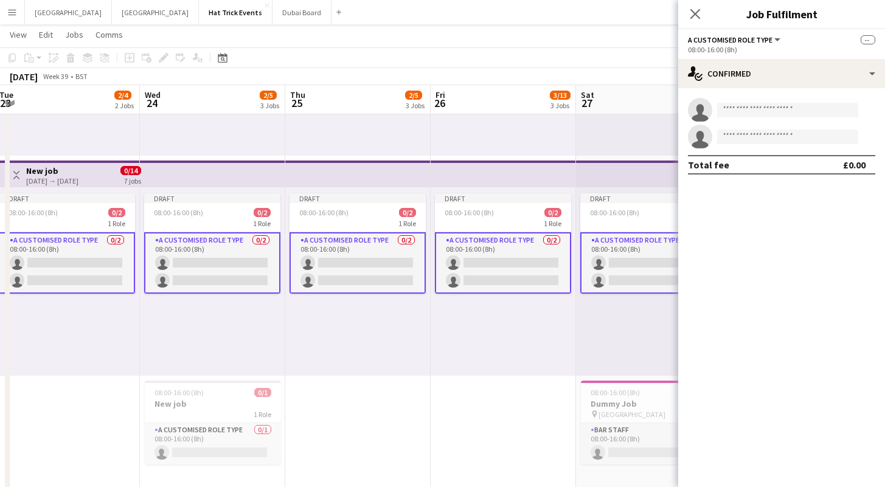
drag, startPoint x: 381, startPoint y: 337, endPoint x: 461, endPoint y: 336, distance: 79.7
click at [461, 335] on app-calendar-viewport "Sun 21 2/2 1 Job Mon 22 2/5 3 Jobs Tue 23 2/4 2 Jobs Wed 24 2/5 3 Jobs Thu 25 2…" at bounding box center [442, 322] width 885 height 1014
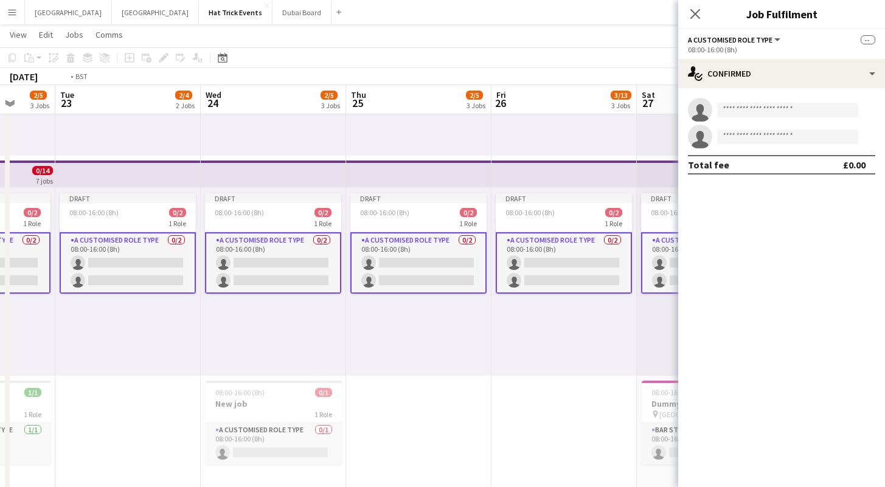
drag, startPoint x: 245, startPoint y: 351, endPoint x: 497, endPoint y: 341, distance: 251.9
click at [497, 341] on app-calendar-viewport "Sat 20 1/2 1 Job Sun 21 2/2 1 Job Mon 22 2/5 3 Jobs Tue 23 2/4 2 Jobs Wed 24 2/…" at bounding box center [442, 322] width 885 height 1014
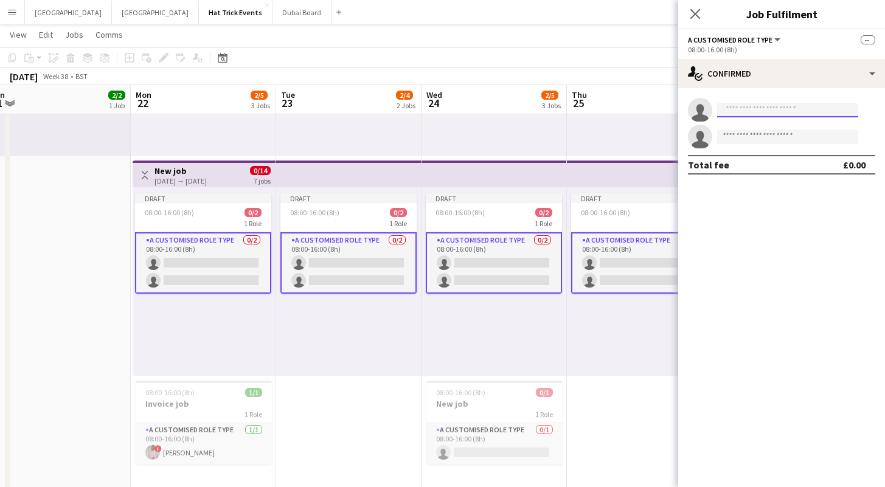
click at [782, 107] on input at bounding box center [787, 110] width 141 height 15
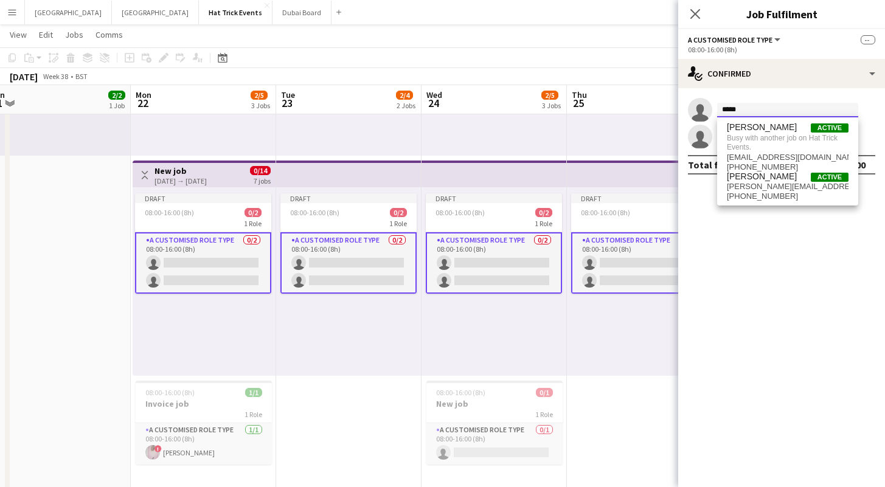
type input "*****"
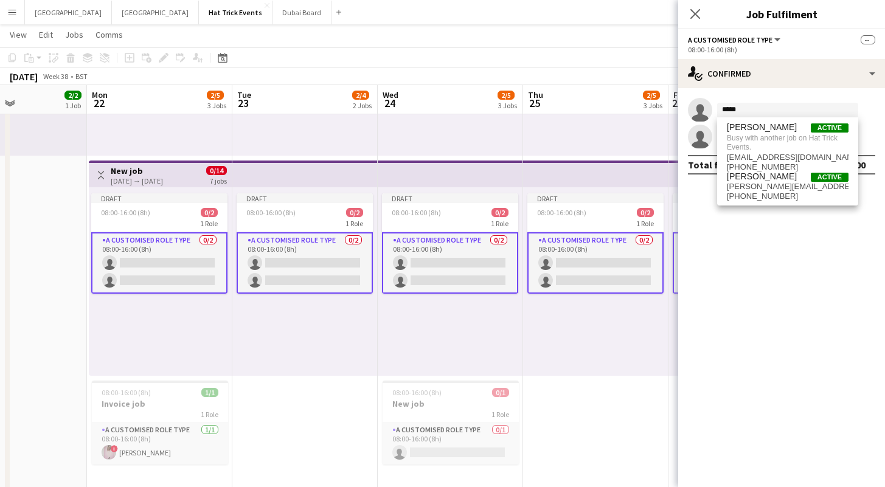
drag, startPoint x: 595, startPoint y: 337, endPoint x: 556, endPoint y: 336, distance: 39.5
click at [556, 336] on app-calendar-viewport "Fri 19 2/2 1 Job Sat 20 1/2 1 Job Sun 21 2/2 1 Job Mon 22 2/5 3 Jobs Tue 23 2/4…" at bounding box center [442, 322] width 885 height 1014
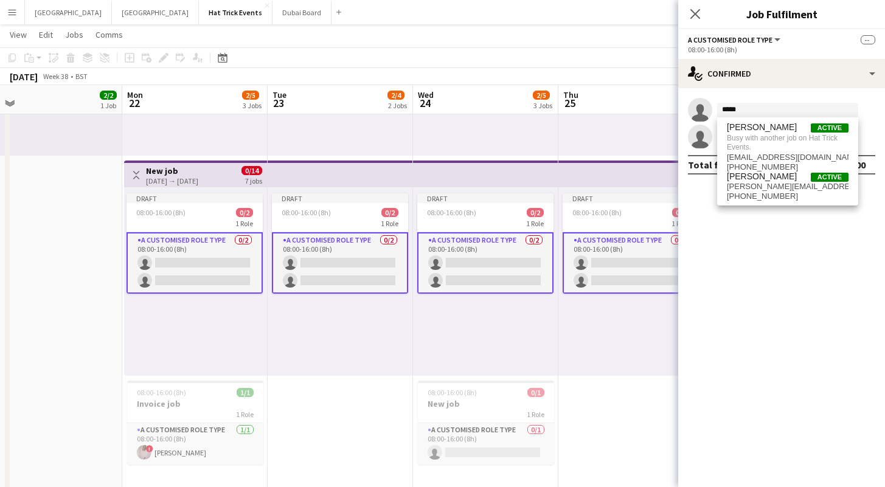
drag, startPoint x: 396, startPoint y: 333, endPoint x: 430, endPoint y: 335, distance: 34.7
click at [430, 335] on app-calendar-viewport "Fri 19 2/2 1 Job Sat 20 1/2 1 Job Sun 21 2/2 1 Job Mon 22 2/5 3 Jobs Tue 23 2/4…" at bounding box center [442, 322] width 885 height 1014
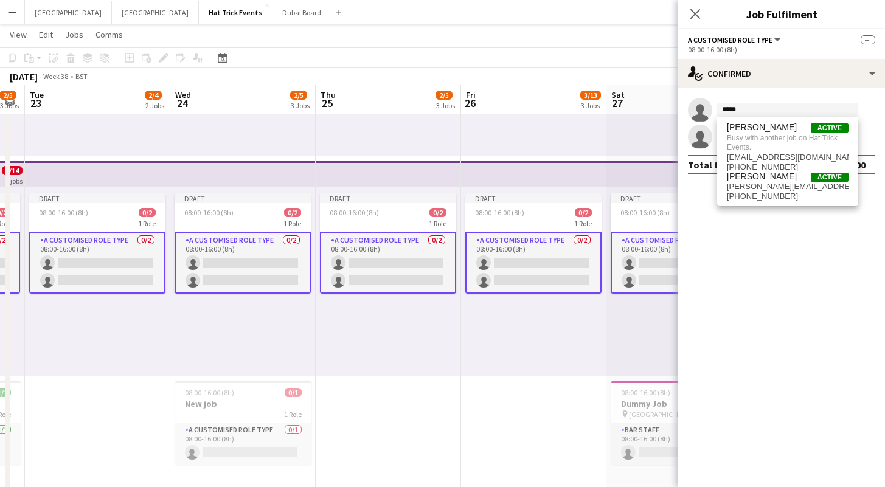
drag, startPoint x: 370, startPoint y: 344, endPoint x: 127, endPoint y: 317, distance: 244.0
click at [127, 317] on app-calendar-viewport "Fri 19 2/2 1 Job Sat 20 1/2 1 Job Sun 21 2/2 1 Job Mon 22 2/5 3 Jobs Tue 23 2/4…" at bounding box center [442, 322] width 885 height 1014
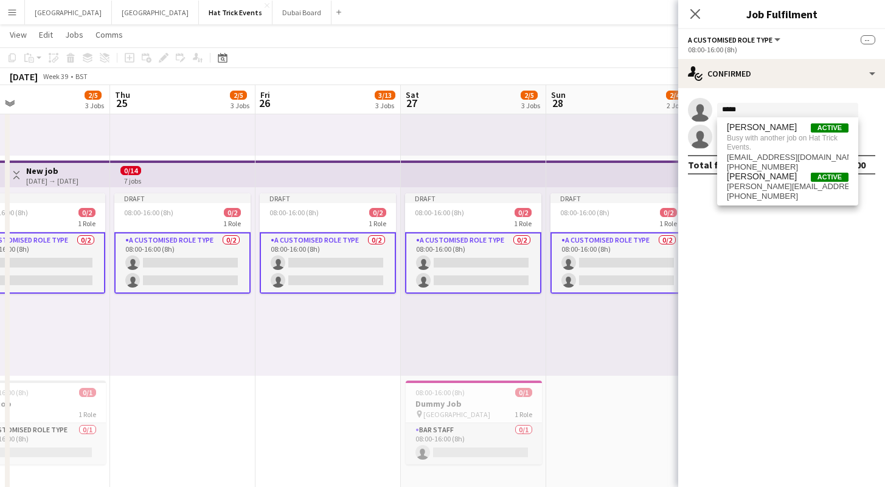
drag, startPoint x: 294, startPoint y: 328, endPoint x: 93, endPoint y: 329, distance: 201.2
click at [85, 323] on app-calendar-viewport "Sun 21 2/2 1 Job Mon 22 2/5 3 Jobs Tue 23 2/4 2 Jobs Wed 24 2/5 3 Jobs Thu 25 2…" at bounding box center [442, 322] width 885 height 1014
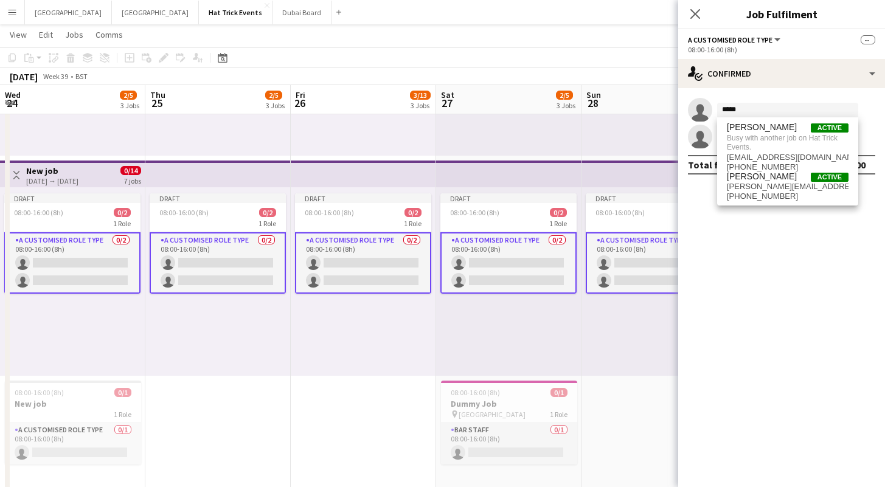
scroll to position [0, 290]
drag, startPoint x: 226, startPoint y: 339, endPoint x: 333, endPoint y: 333, distance: 107.2
click at [359, 347] on app-calendar-viewport "Mon 22 2/5 3 Jobs Tue 23 2/4 2 Jobs Wed 24 2/5 3 Jobs Thu 25 2/5 3 Jobs Fri 26 …" at bounding box center [442, 322] width 885 height 1014
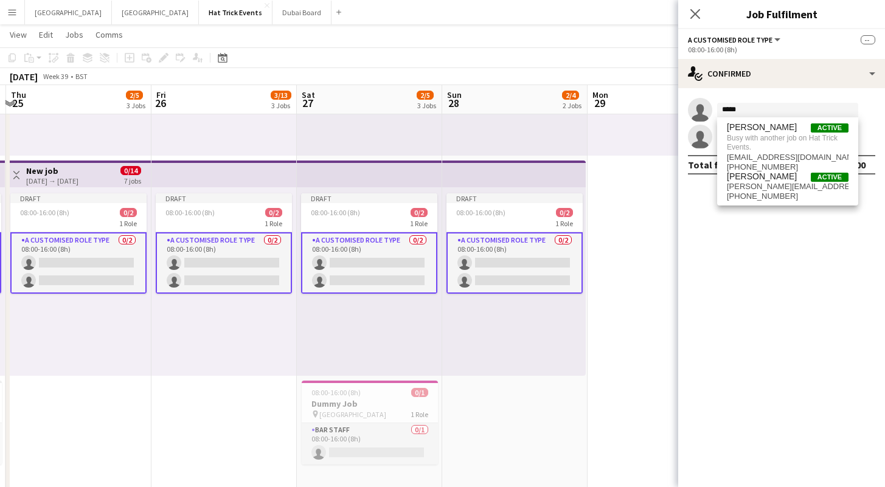
scroll to position [0, 404]
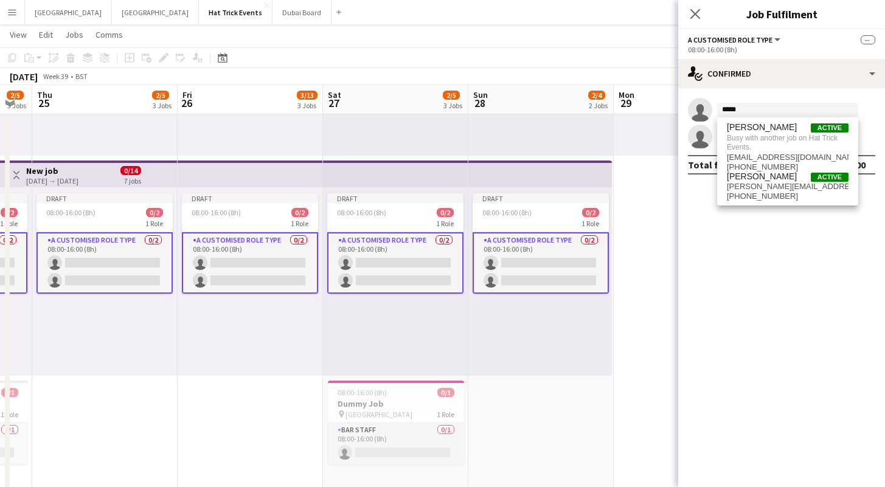
drag, startPoint x: 392, startPoint y: 339, endPoint x: 315, endPoint y: 334, distance: 76.8
click at [315, 334] on app-calendar-viewport "Mon 22 2/5 3 Jobs Tue 23 2/4 2 Jobs Wed 24 2/5 3 Jobs Thu 25 2/5 3 Jobs Fri 26 …" at bounding box center [442, 322] width 885 height 1014
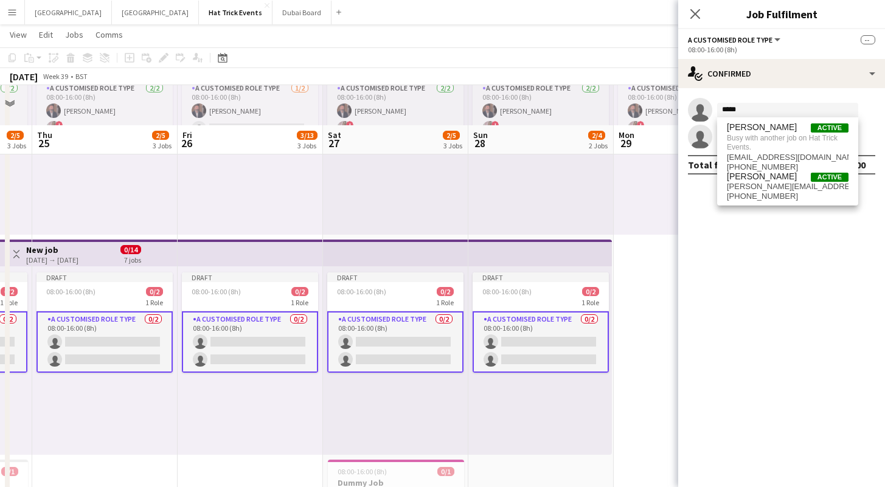
scroll to position [15, 0]
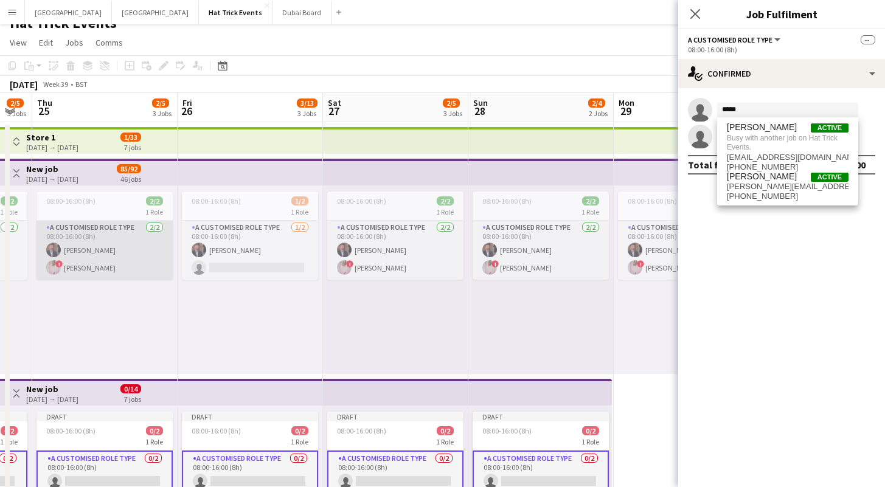
click at [99, 260] on app-card-role "A Customised Role Type 2/2 08:00-16:00 (8h) Andrew Allison ! Diana Priceless" at bounding box center [104, 250] width 136 height 59
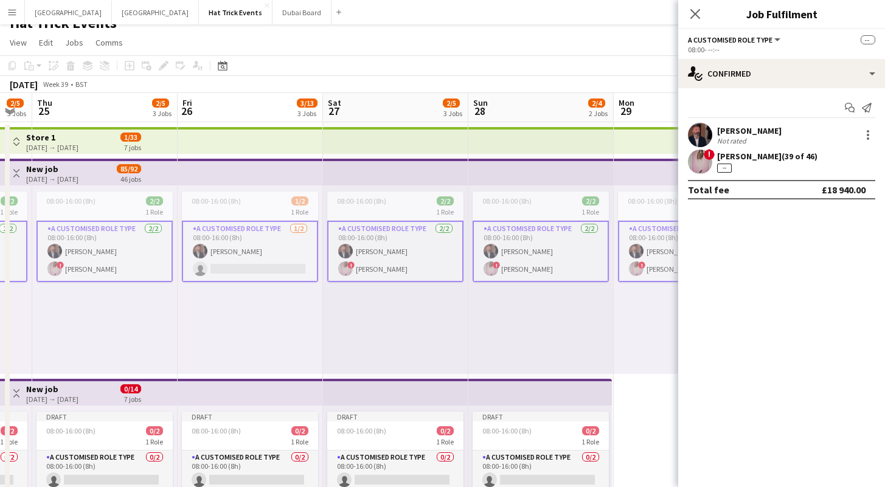
click at [829, 157] on div "! Diana Priceless (39 of 46) --" at bounding box center [781, 162] width 207 height 24
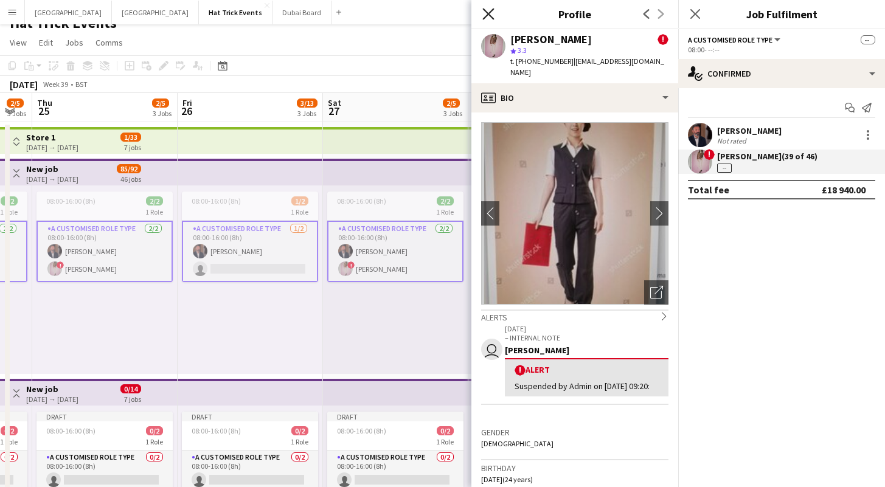
click at [488, 13] on icon at bounding box center [488, 14] width 12 height 12
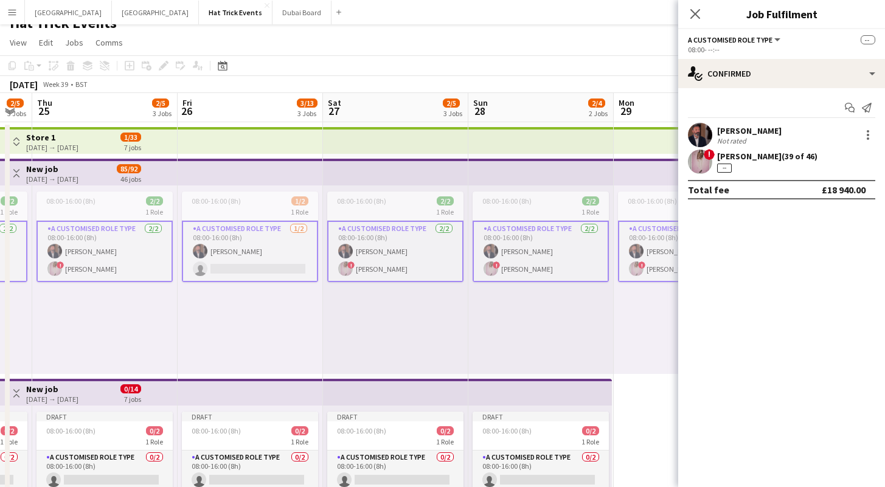
click at [100, 271] on app-card-role "A Customised Role Type 2/2 08:00-16:00 (8h) Andrew Allison ! Diana Priceless" at bounding box center [104, 251] width 136 height 61
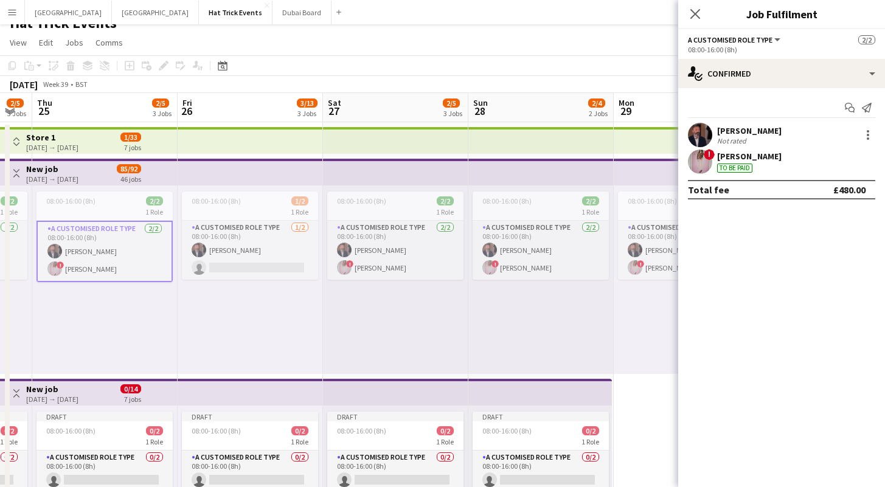
click at [111, 266] on app-card-role "A Customised Role Type 2/2 08:00-16:00 (8h) Andrew Allison ! Diana Priceless" at bounding box center [104, 251] width 136 height 61
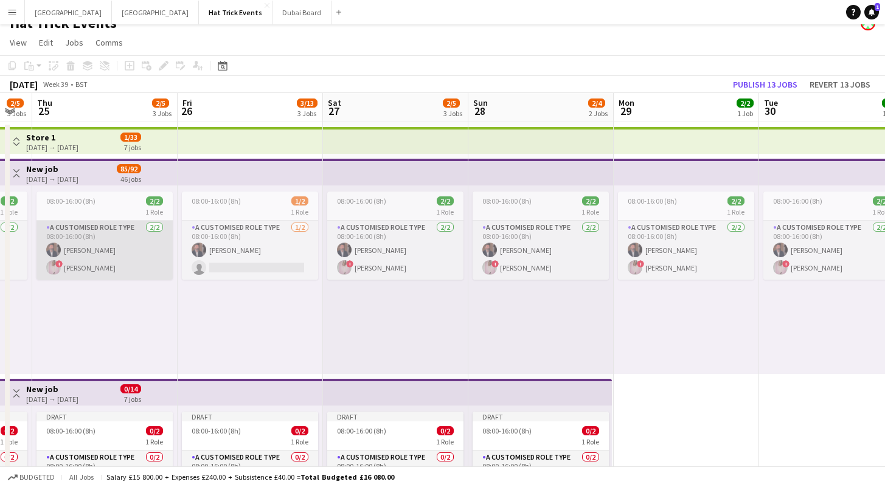
click at [111, 266] on app-card-role "A Customised Role Type 2/2 08:00-16:00 (8h) Andrew Allison ! Diana Priceless" at bounding box center [104, 250] width 136 height 59
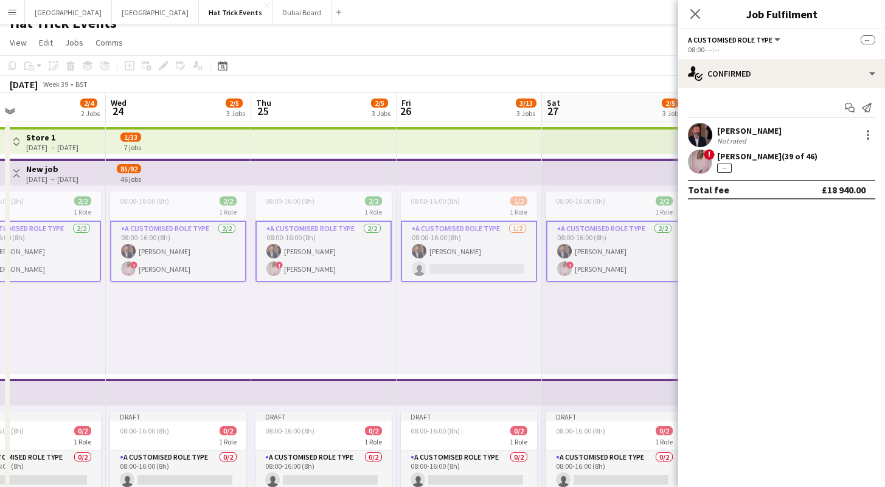
scroll to position [0, 278]
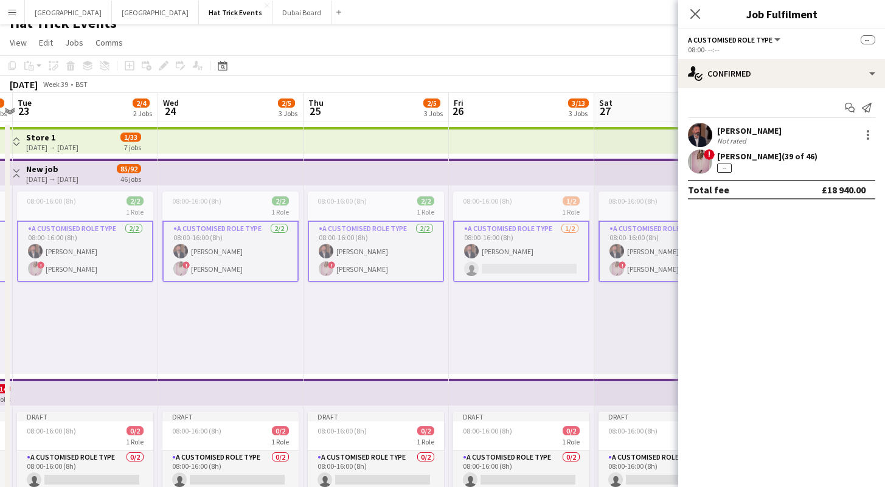
drag, startPoint x: 149, startPoint y: 313, endPoint x: 372, endPoint y: 322, distance: 223.3
click at [93, 258] on app-card-role "A Customised Role Type 2/2 08:00-16:00 (8h) Andrew Allison ! Diana Priceless" at bounding box center [85, 251] width 136 height 61
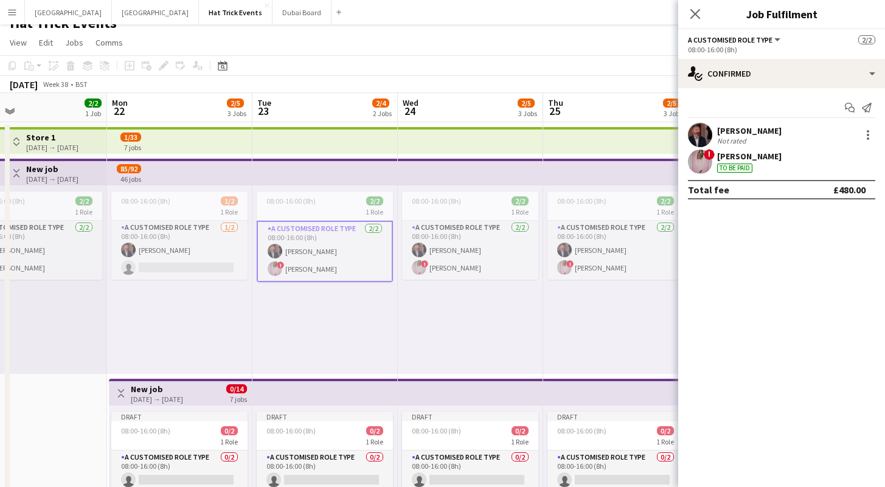
drag, startPoint x: 112, startPoint y: 303, endPoint x: 352, endPoint y: 309, distance: 239.6
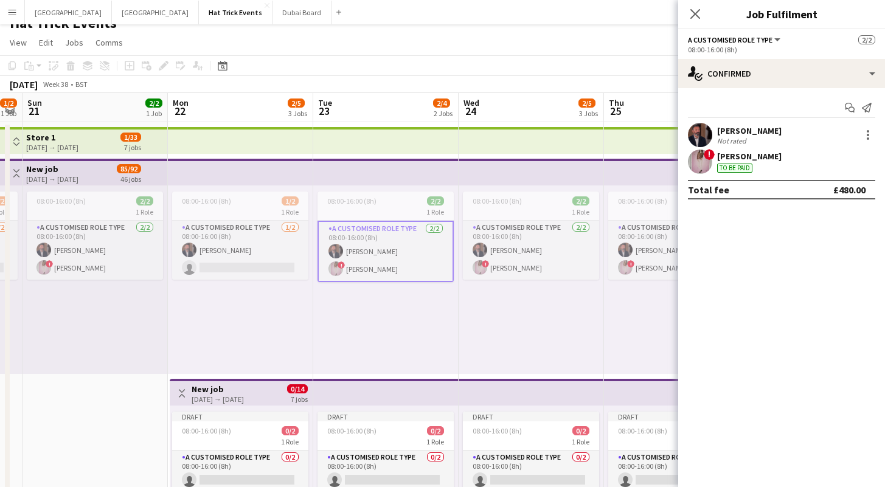
drag, startPoint x: 167, startPoint y: 313, endPoint x: 409, endPoint y: 313, distance: 242.0
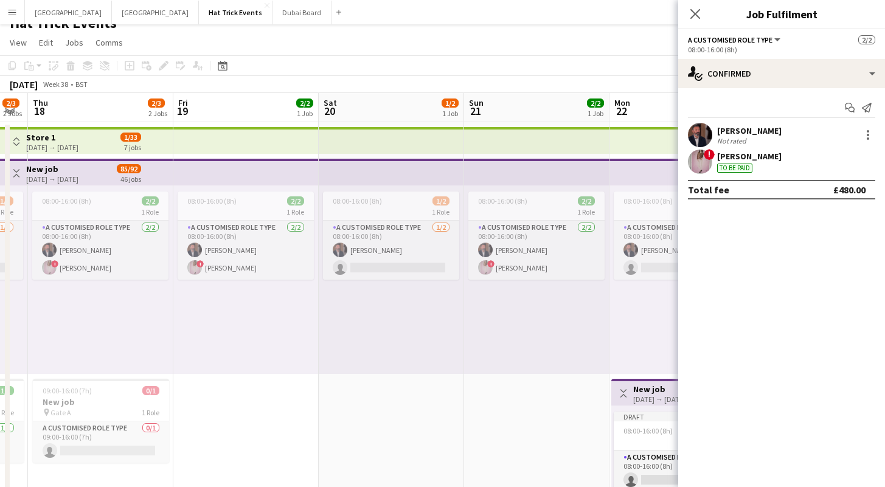
scroll to position [0, 356]
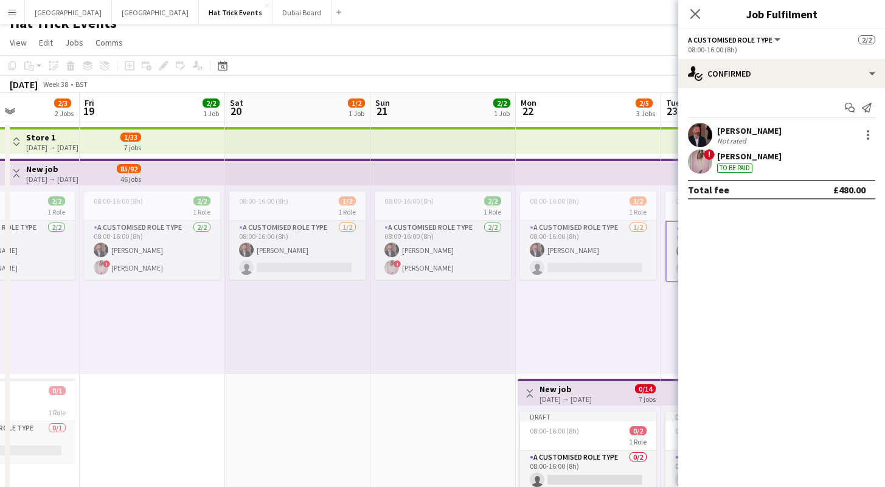
drag, startPoint x: 218, startPoint y: 315, endPoint x: 385, endPoint y: 323, distance: 166.8
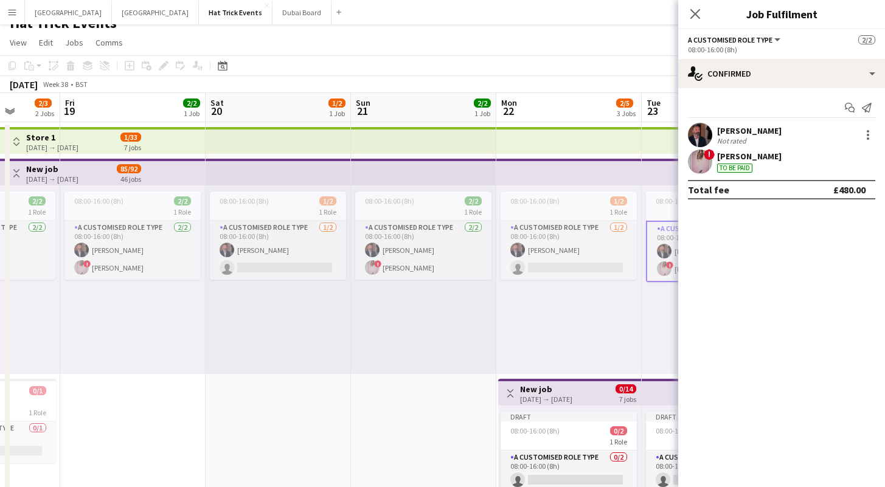
drag, startPoint x: 305, startPoint y: 326, endPoint x: 479, endPoint y: 325, distance: 173.9
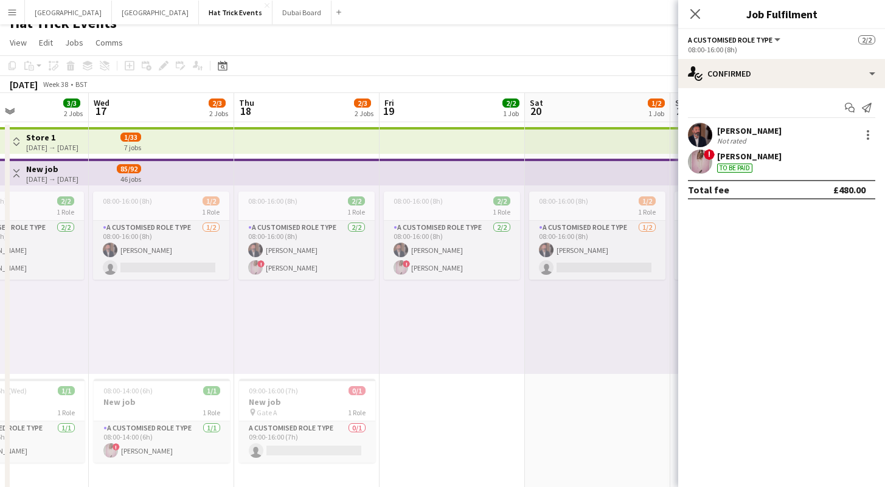
drag, startPoint x: 351, startPoint y: 328, endPoint x: 476, endPoint y: 326, distance: 125.3
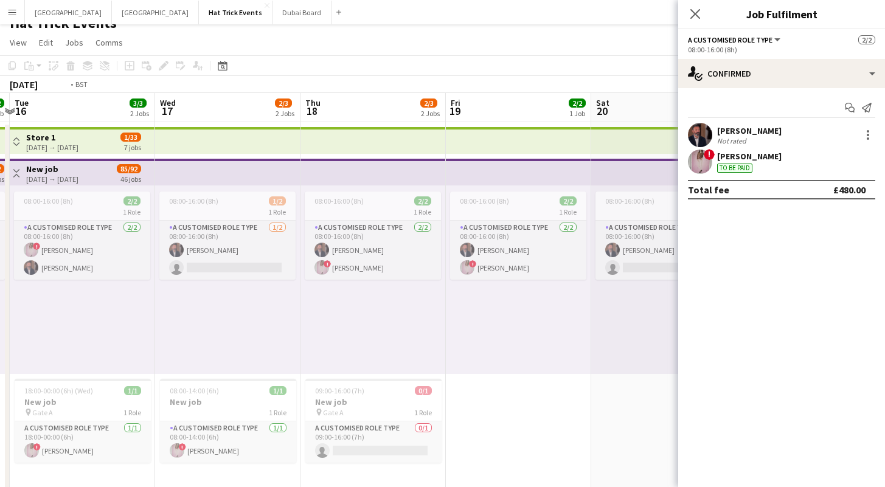
drag, startPoint x: 313, startPoint y: 336, endPoint x: 513, endPoint y: 332, distance: 200.1
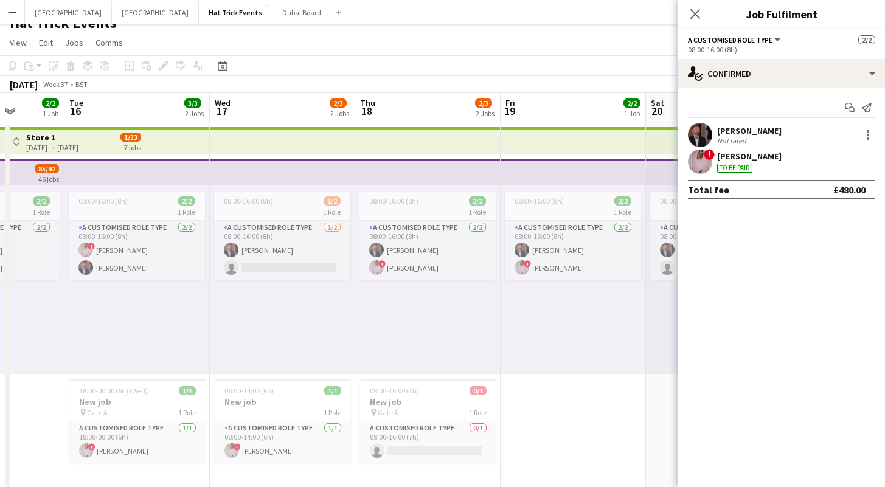
drag, startPoint x: 333, startPoint y: 336, endPoint x: 517, endPoint y: 337, distance: 184.8
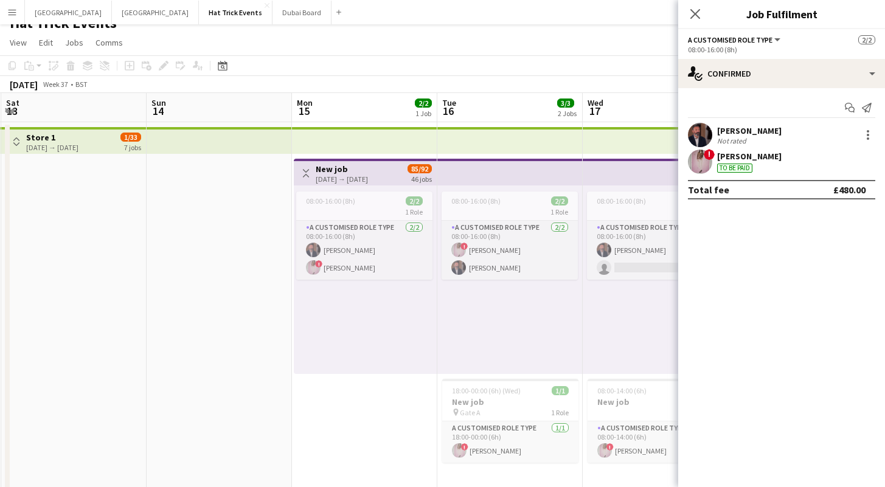
scroll to position [0, 365]
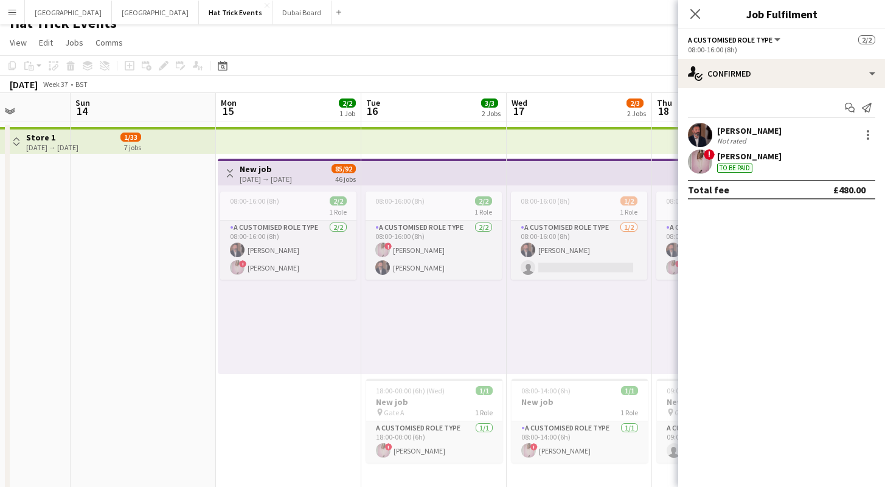
drag, startPoint x: 356, startPoint y: 339, endPoint x: 523, endPoint y: 335, distance: 166.6
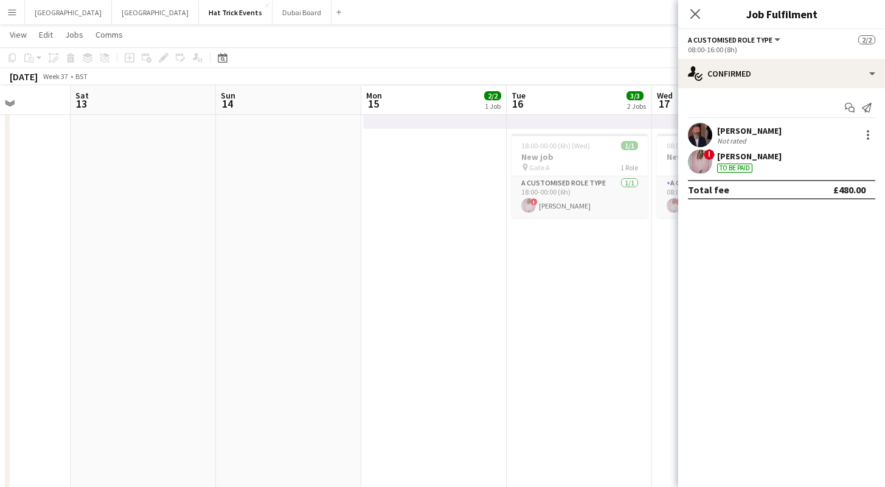
scroll to position [261, 0]
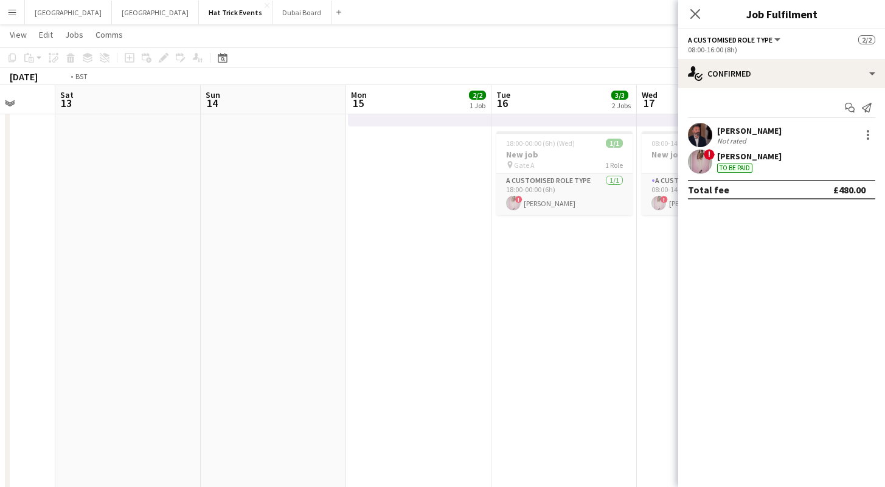
drag, startPoint x: 522, startPoint y: 341, endPoint x: 167, endPoint y: 338, distance: 354.5
click at [153, 340] on app-calendar-viewport "Wed 10 Thu 11 Fri 12 Sat 13 Sun 14 Mon 15 2/2 1 Job Tue 16 3/3 2 Jobs Wed 17 2/…" at bounding box center [442, 293] width 885 height 1014
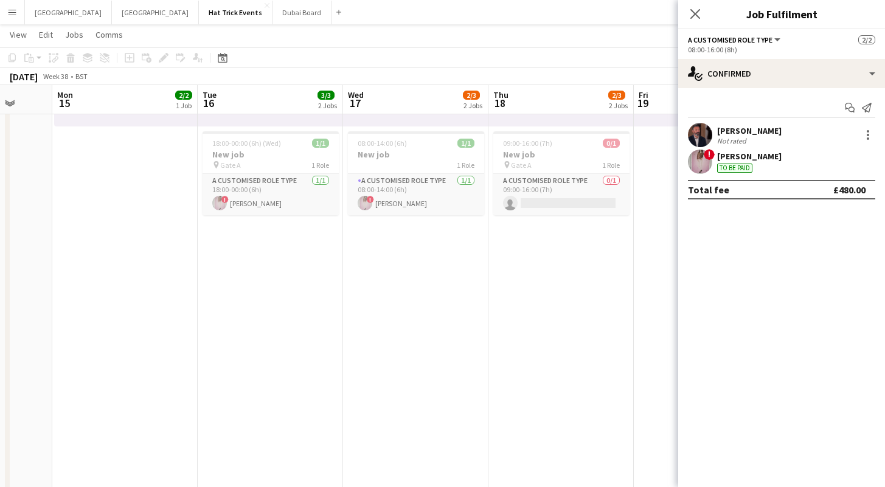
scroll to position [0, 408]
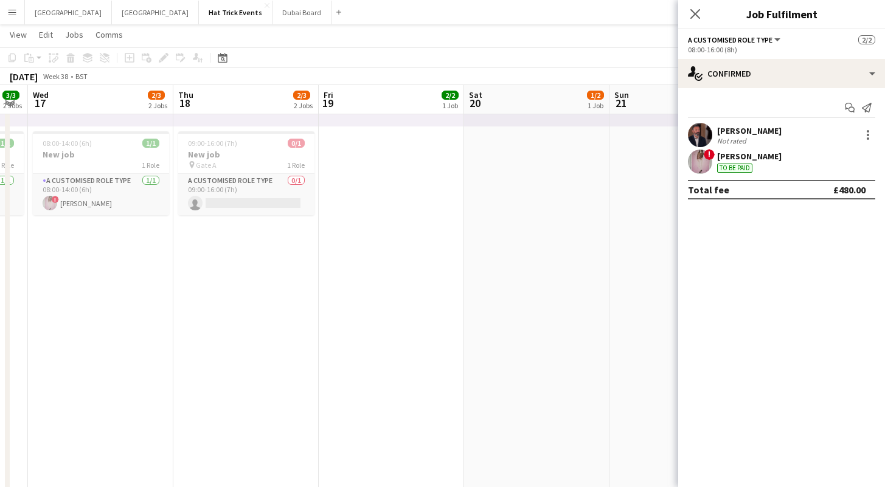
drag, startPoint x: 376, startPoint y: 355, endPoint x: 122, endPoint y: 351, distance: 254.8
click at [122, 351] on app-calendar-viewport "Sun 14 Mon 15 2/2 1 Job Tue 16 3/3 2 Jobs Wed 17 2/3 2 Jobs Thu 18 2/3 2 Jobs F…" at bounding box center [442, 293] width 885 height 1014
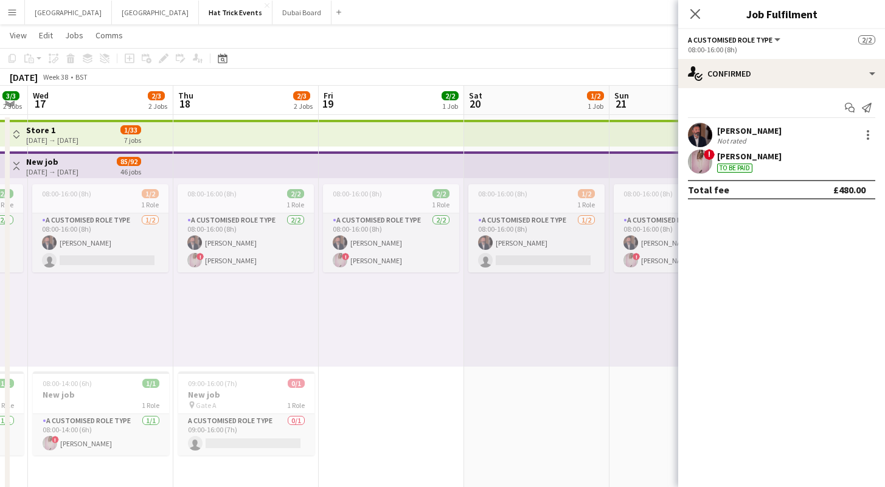
scroll to position [20, 0]
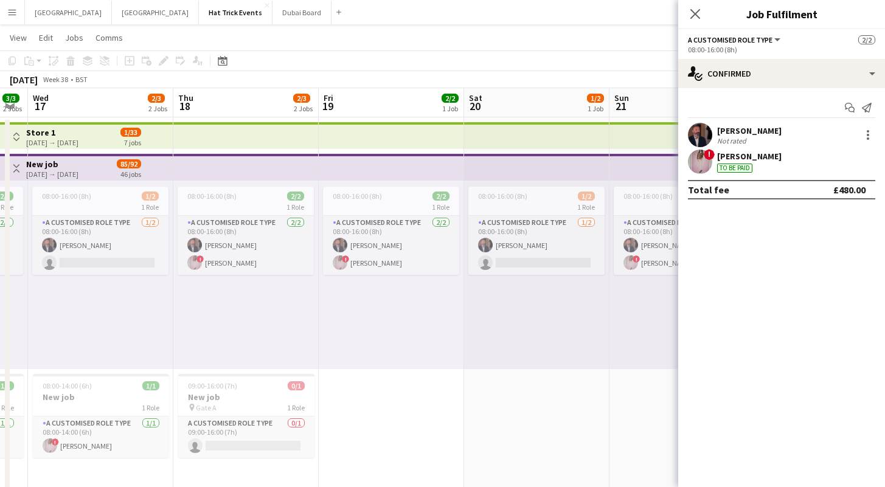
click at [20, 136] on app-icon "Toggle View" at bounding box center [16, 137] width 9 height 9
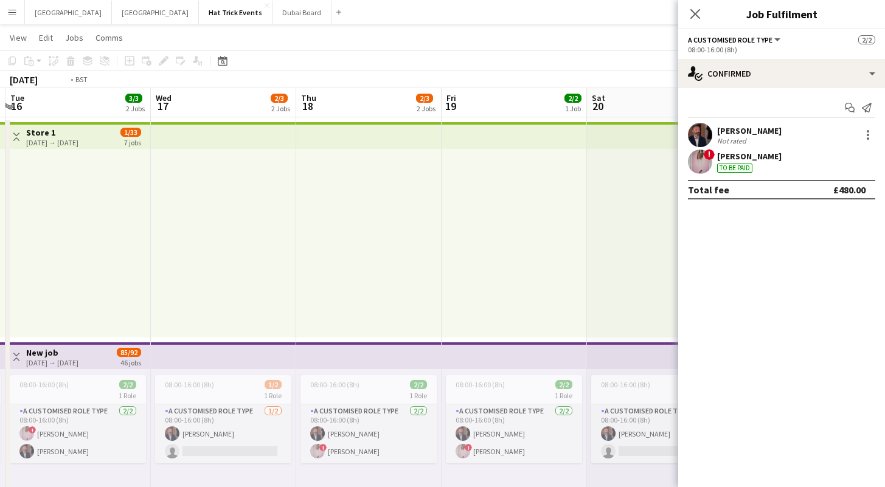
drag, startPoint x: 100, startPoint y: 272, endPoint x: 418, endPoint y: 278, distance: 317.4
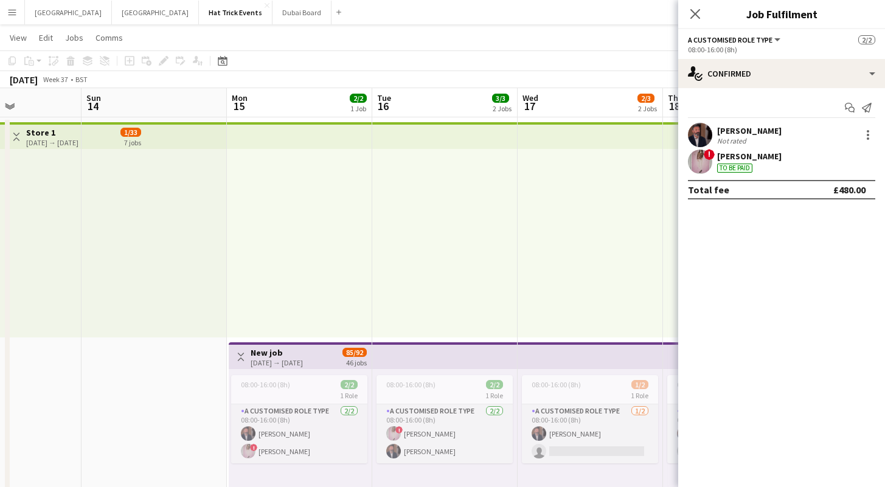
drag, startPoint x: 322, startPoint y: 278, endPoint x: 438, endPoint y: 266, distance: 117.4
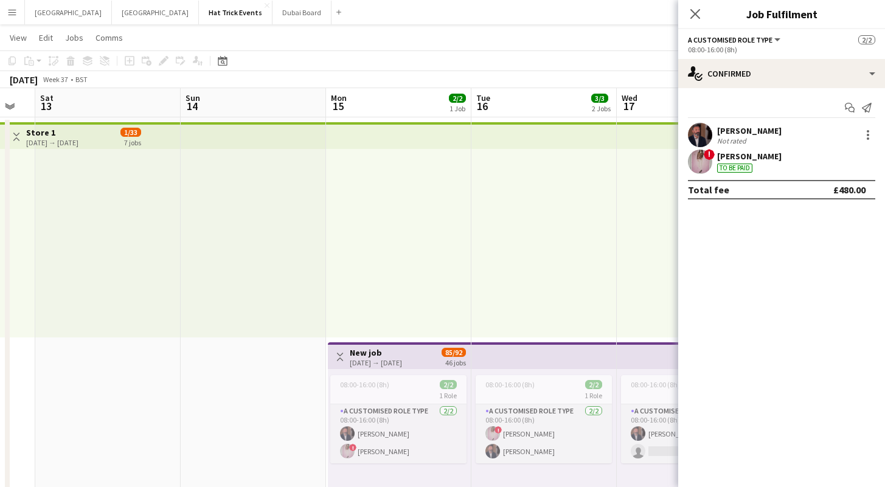
drag, startPoint x: 226, startPoint y: 261, endPoint x: 446, endPoint y: 241, distance: 221.0
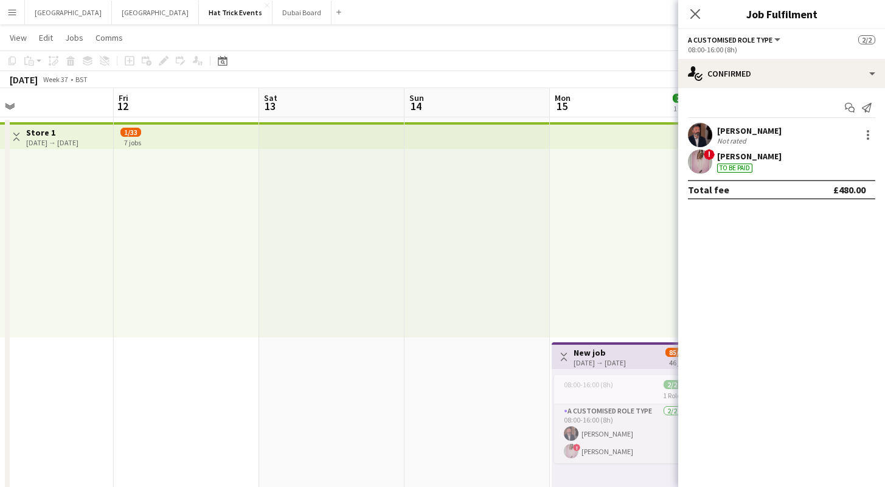
drag, startPoint x: 277, startPoint y: 268, endPoint x: 429, endPoint y: 250, distance: 152.9
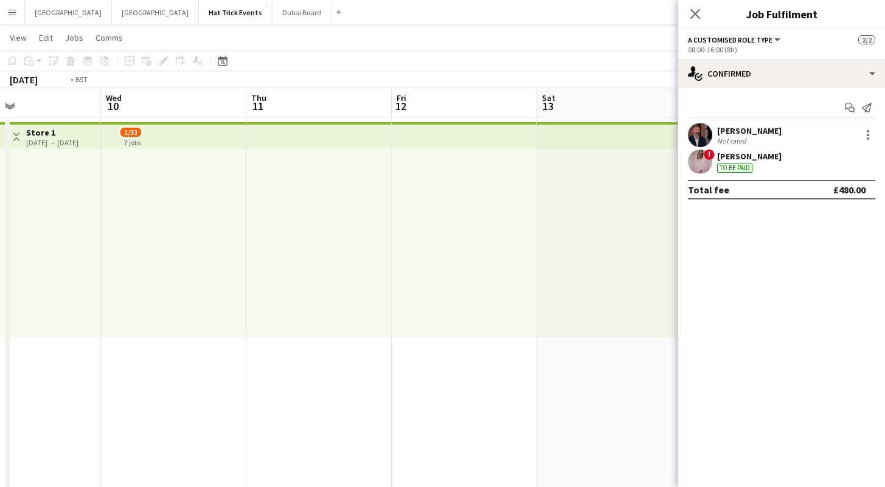
drag, startPoint x: 104, startPoint y: 257, endPoint x: 181, endPoint y: 260, distance: 77.3
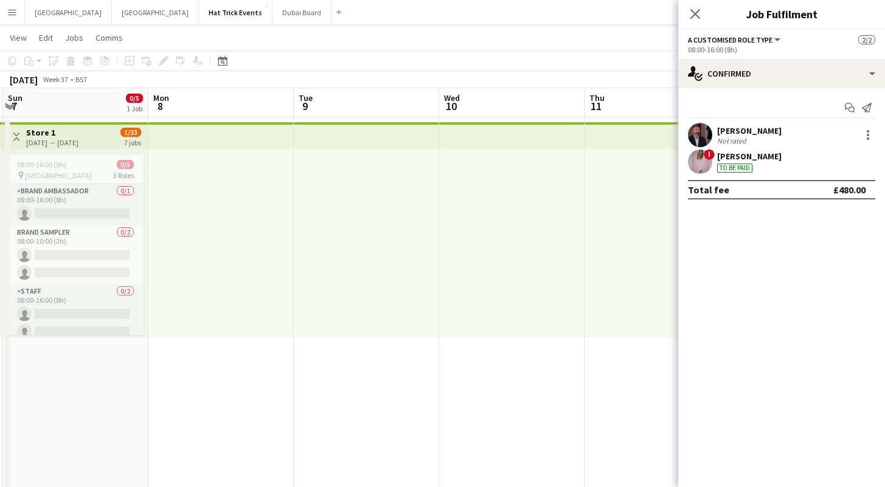
drag, startPoint x: 266, startPoint y: 279, endPoint x: 347, endPoint y: 271, distance: 81.3
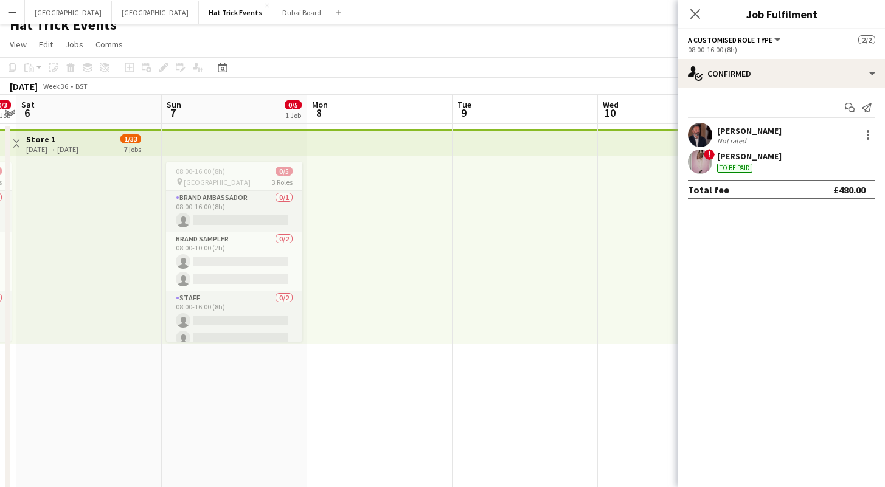
scroll to position [0, 0]
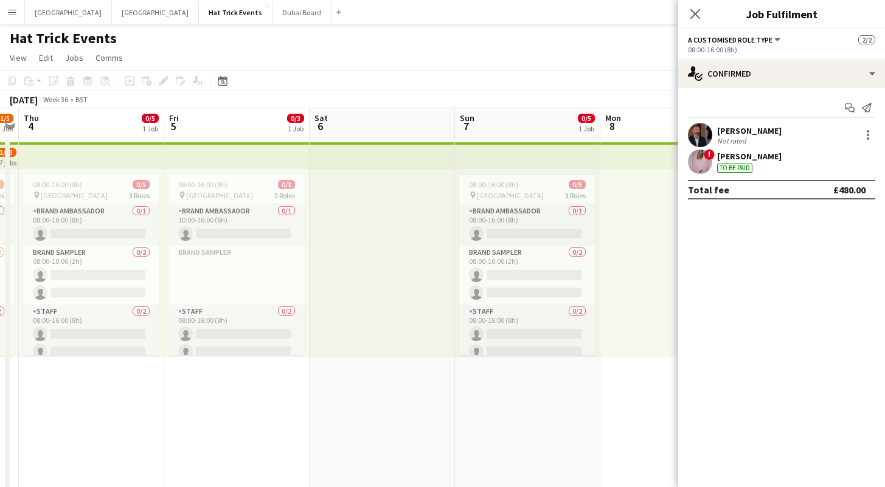
drag, startPoint x: 92, startPoint y: 405, endPoint x: 373, endPoint y: 432, distance: 282.2
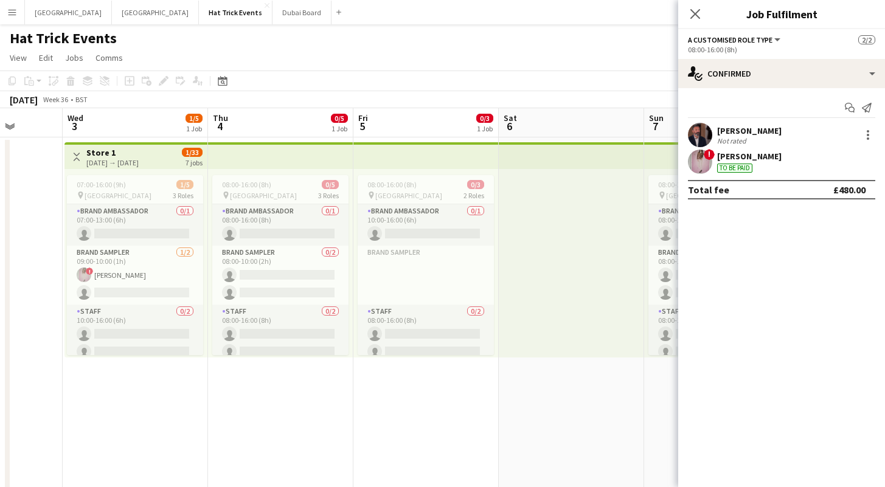
drag, startPoint x: 126, startPoint y: 410, endPoint x: 458, endPoint y: 430, distance: 332.5
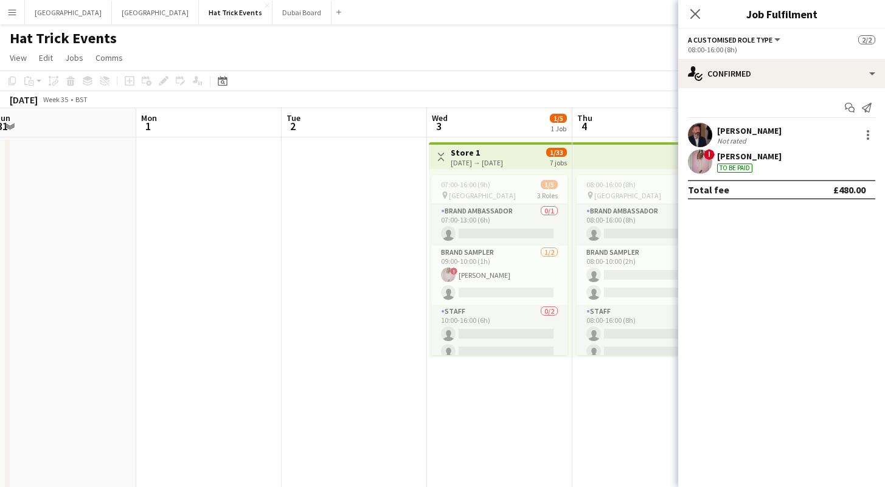
drag, startPoint x: 282, startPoint y: 426, endPoint x: 503, endPoint y: 427, distance: 220.7
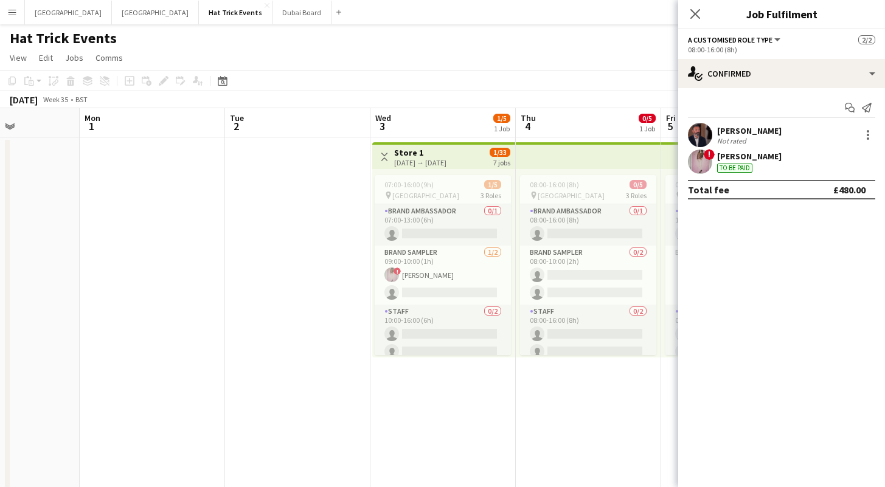
drag, startPoint x: 246, startPoint y: 395, endPoint x: 450, endPoint y: 405, distance: 204.5
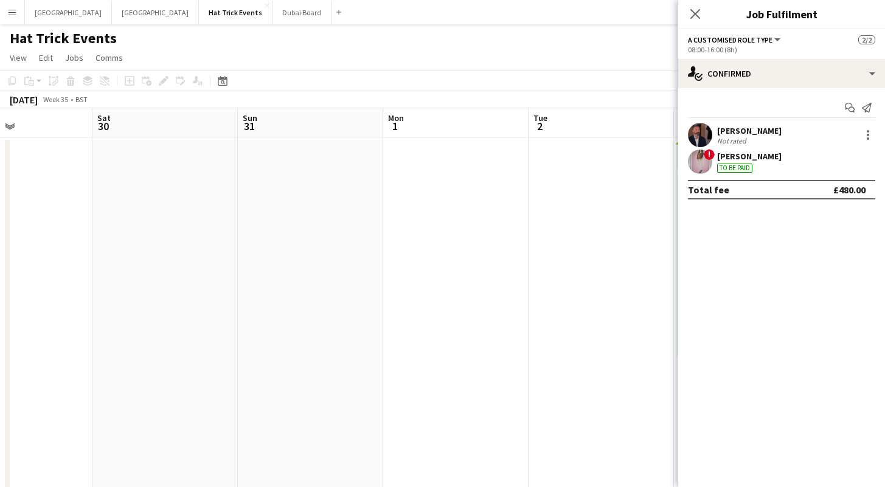
drag, startPoint x: 235, startPoint y: 384, endPoint x: 536, endPoint y: 390, distance: 301.6
drag, startPoint x: 317, startPoint y: 367, endPoint x: 497, endPoint y: 372, distance: 180.0
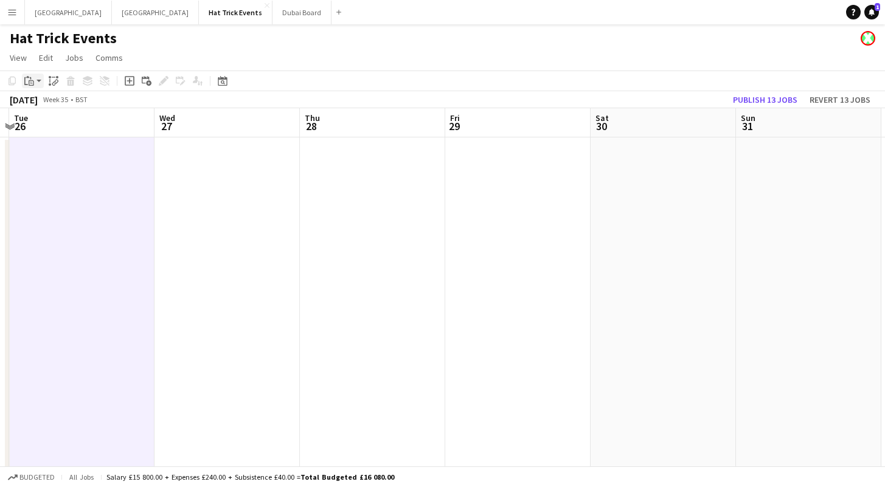
click at [35, 82] on div "Paste" at bounding box center [29, 81] width 15 height 15
click at [57, 123] on link "Paste with crew Command Shift V" at bounding box center [80, 124] width 96 height 11
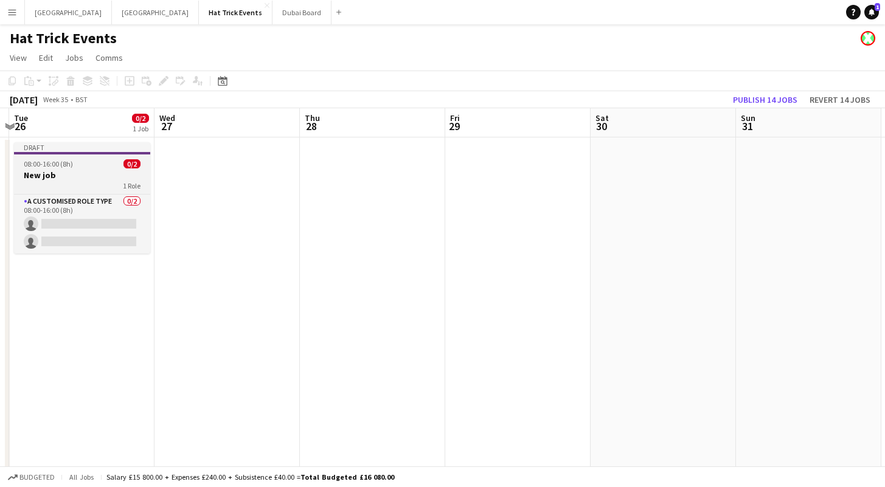
click at [78, 175] on h3 "New job" at bounding box center [82, 175] width 136 height 11
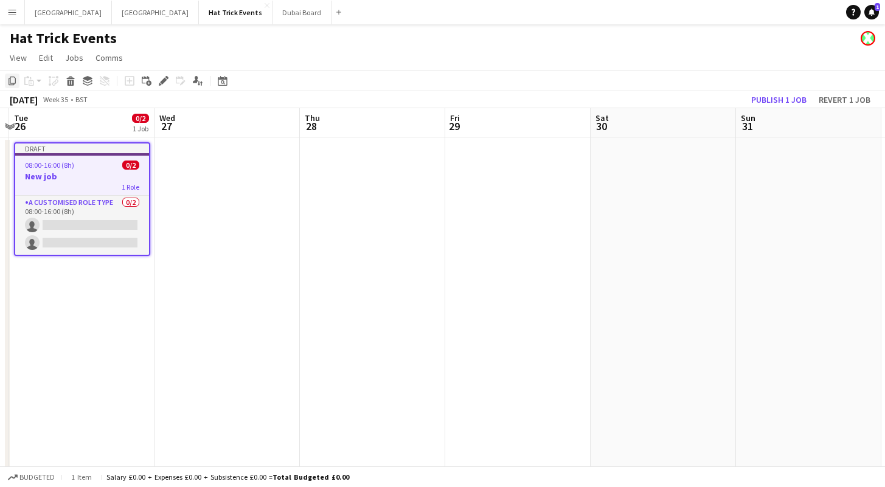
click at [10, 79] on icon at bounding box center [12, 81] width 7 height 9
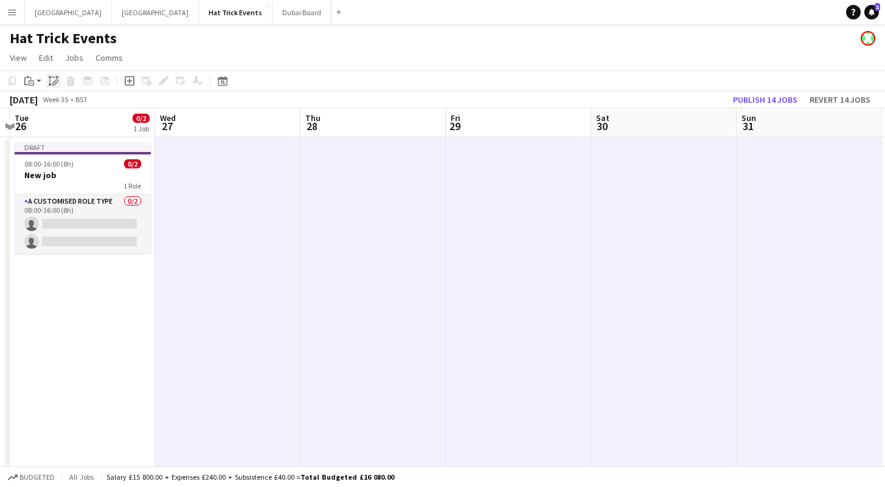
click at [55, 81] on icon at bounding box center [54, 83] width 4 height 5
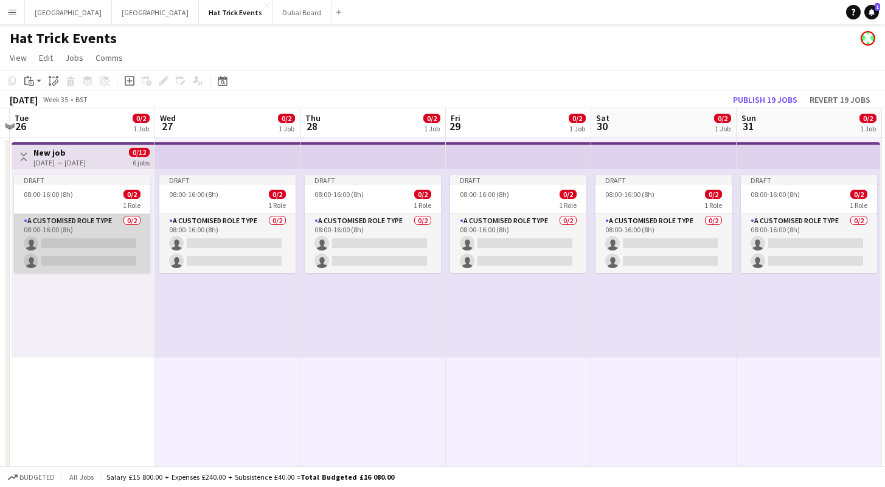
click at [90, 260] on app-card-role "A Customised Role Type 0/2 08:00-16:00 (8h) single-neutral-actions single-neutr…" at bounding box center [82, 243] width 136 height 59
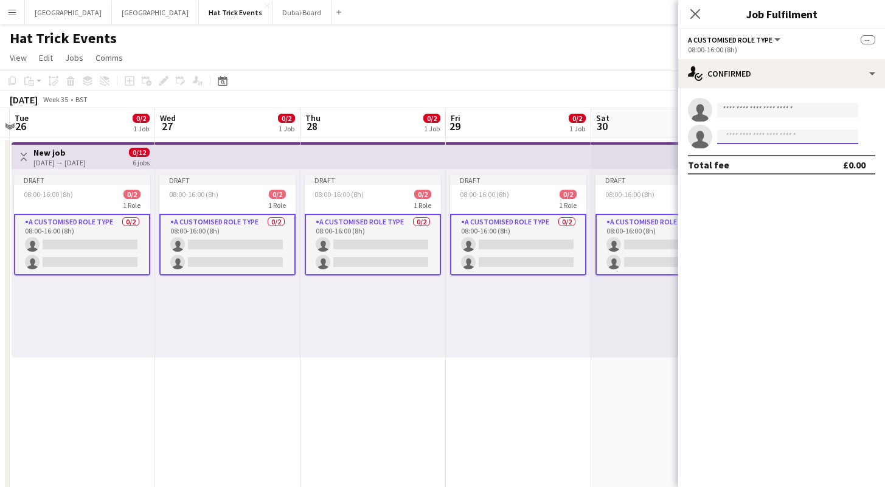
click at [731, 140] on input at bounding box center [787, 137] width 141 height 15
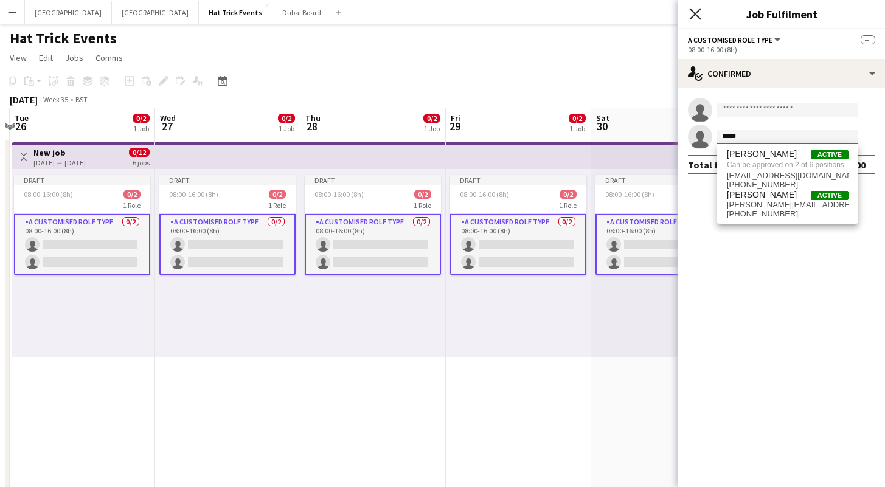
type input "*****"
click at [696, 14] on icon at bounding box center [695, 14] width 12 height 12
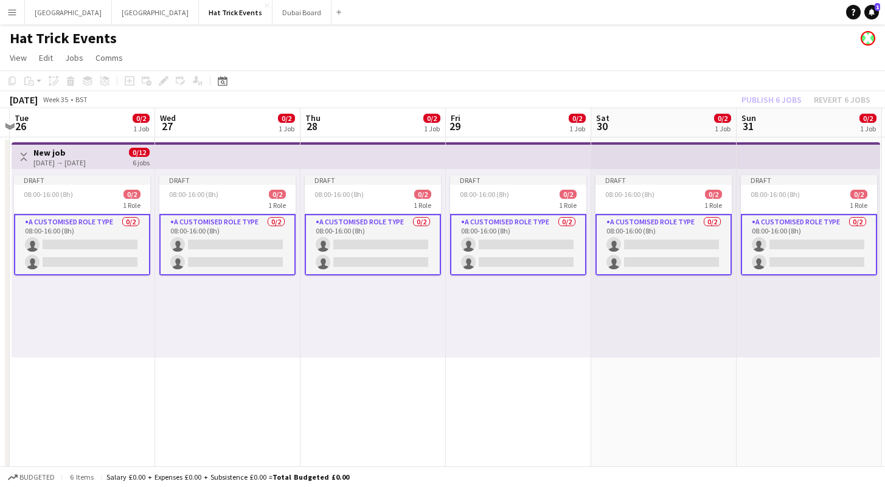
click at [86, 161] on div "26-08-2025 → 31-08-2025" at bounding box center [59, 162] width 52 height 9
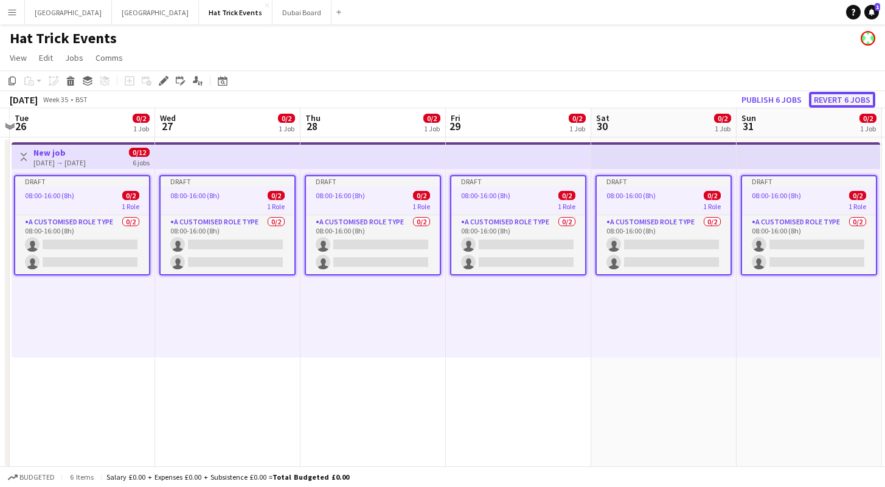
click at [851, 98] on button "Revert 6 jobs" at bounding box center [842, 100] width 66 height 16
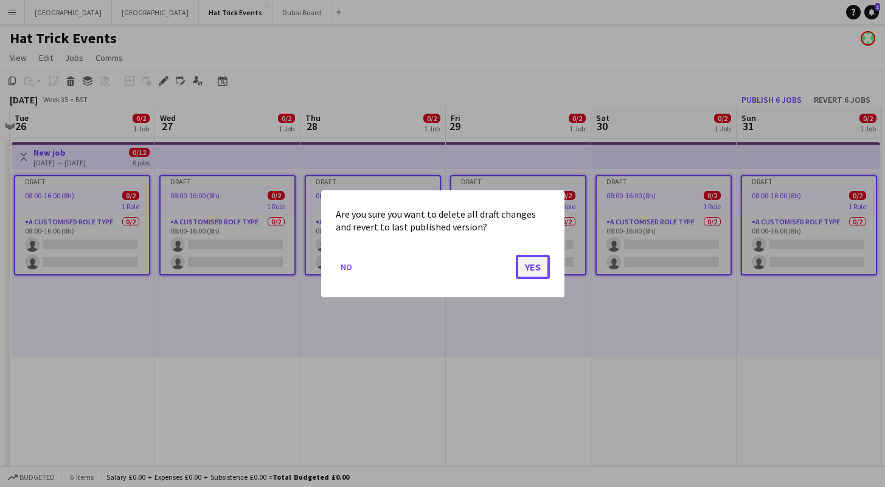
click at [531, 270] on button "Yes" at bounding box center [533, 266] width 34 height 24
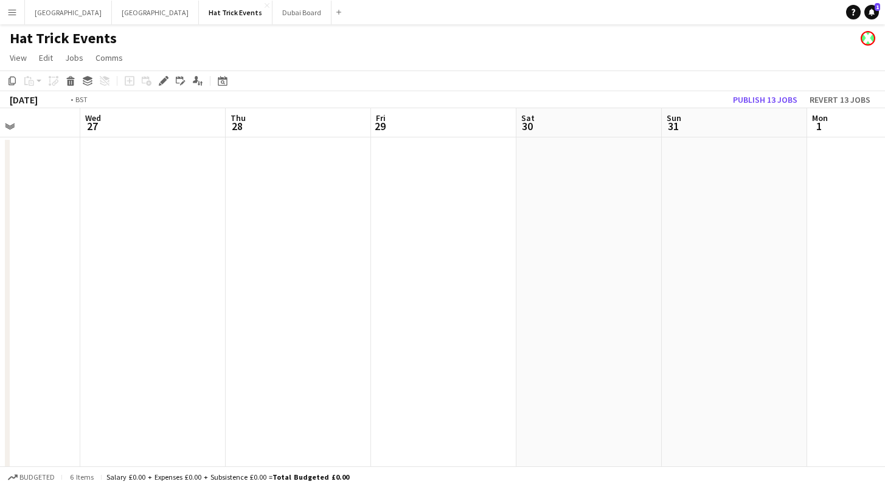
drag, startPoint x: 271, startPoint y: 331, endPoint x: 625, endPoint y: 323, distance: 353.9
drag, startPoint x: 258, startPoint y: 325, endPoint x: 649, endPoint y: 322, distance: 391.6
drag, startPoint x: 201, startPoint y: 316, endPoint x: 612, endPoint y: 322, distance: 411.1
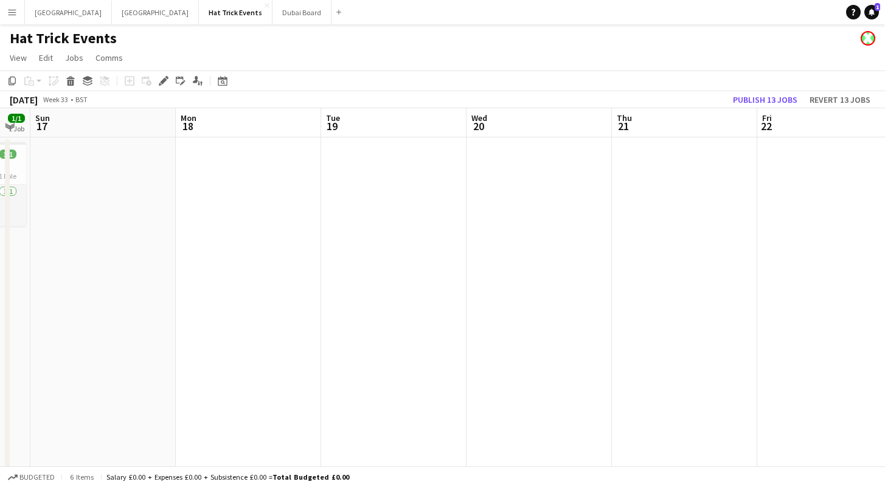
drag, startPoint x: 204, startPoint y: 317, endPoint x: 518, endPoint y: 317, distance: 313.7
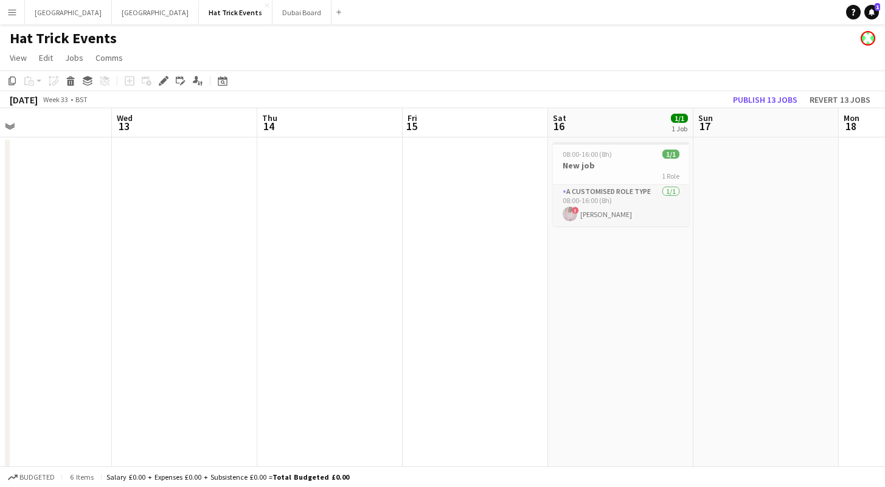
drag, startPoint x: 268, startPoint y: 317, endPoint x: 674, endPoint y: 325, distance: 406.2
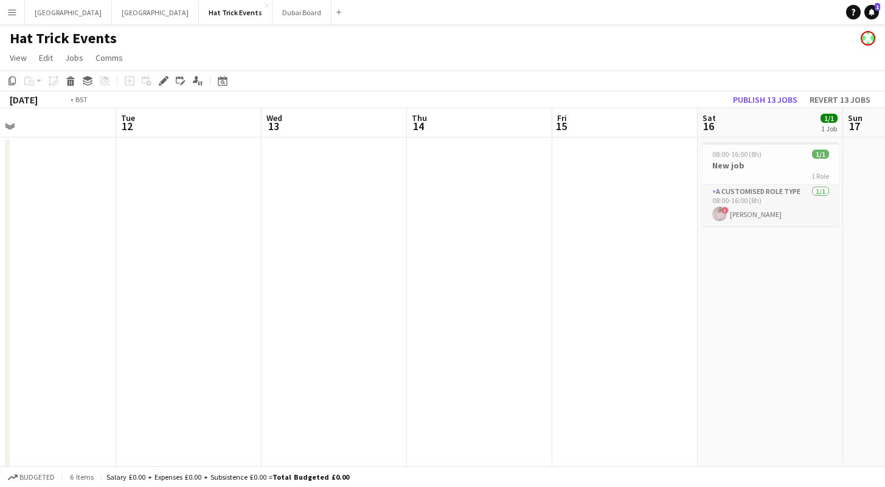
drag, startPoint x: 217, startPoint y: 334, endPoint x: 528, endPoint y: 337, distance: 310.7
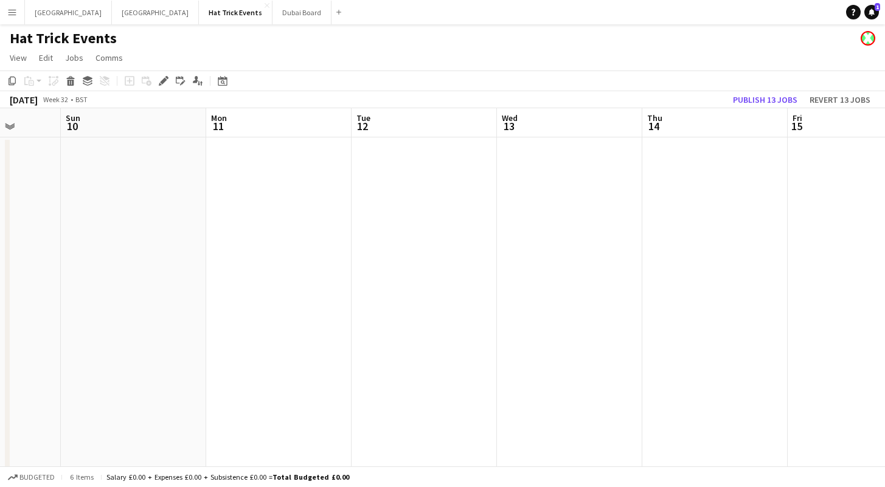
drag, startPoint x: 303, startPoint y: 336, endPoint x: 607, endPoint y: 339, distance: 304.0
drag, startPoint x: 376, startPoint y: 341, endPoint x: 627, endPoint y: 330, distance: 252.0
drag, startPoint x: 352, startPoint y: 342, endPoint x: 558, endPoint y: 339, distance: 205.5
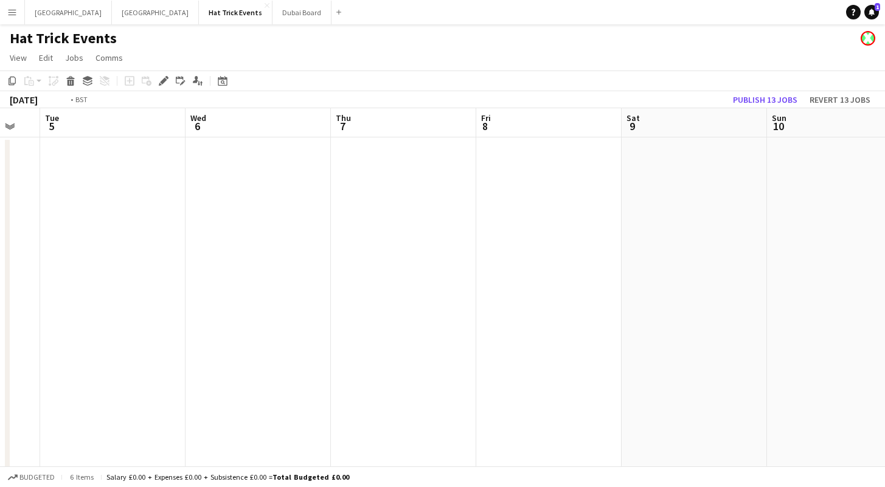
drag, startPoint x: 376, startPoint y: 344, endPoint x: 606, endPoint y: 345, distance: 229.8
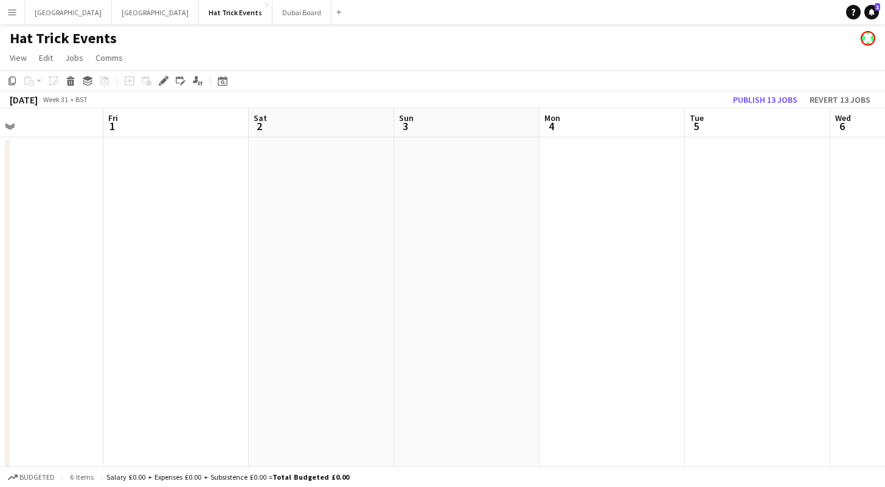
drag, startPoint x: 385, startPoint y: 265, endPoint x: 650, endPoint y: 283, distance: 265.7
drag, startPoint x: 175, startPoint y: 271, endPoint x: 583, endPoint y: 269, distance: 408.0
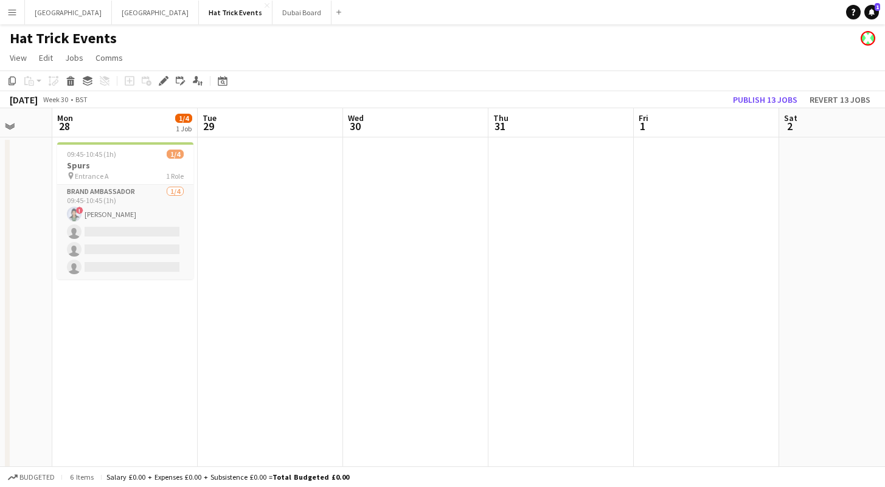
scroll to position [0, 366]
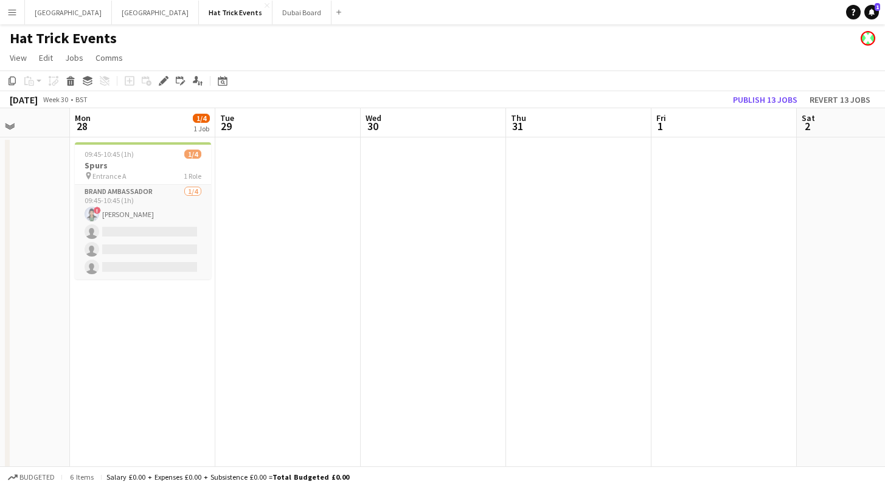
drag, startPoint x: 425, startPoint y: 277, endPoint x: 537, endPoint y: 265, distance: 112.5
click at [153, 171] on div "pin Entrance A 1 Role" at bounding box center [143, 176] width 136 height 10
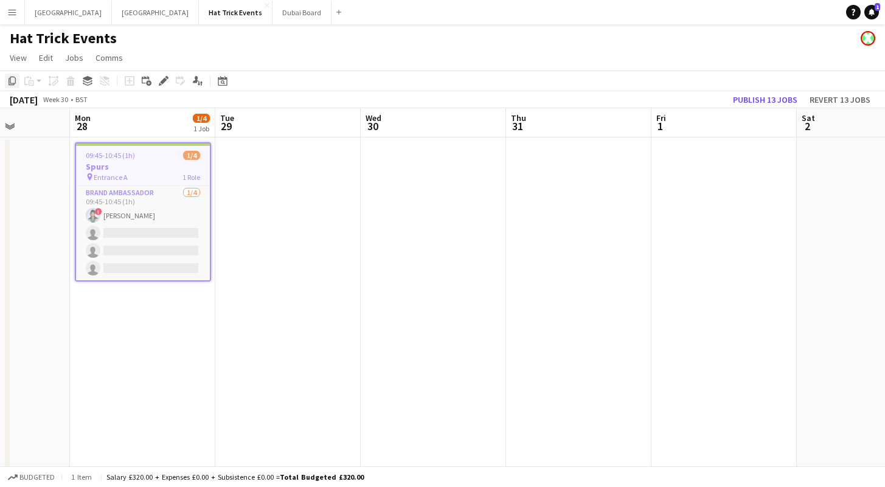
click at [11, 83] on icon at bounding box center [12, 81] width 7 height 9
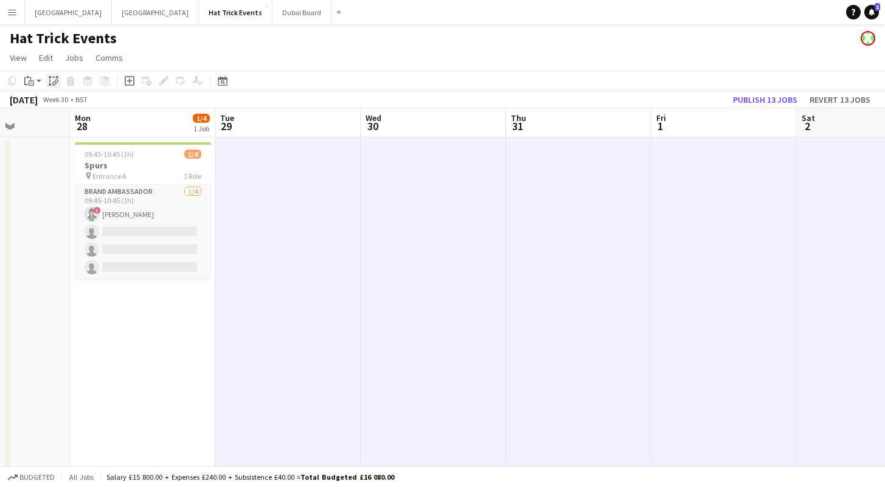
click at [52, 84] on icon "Paste linked Job" at bounding box center [54, 81] width 10 height 10
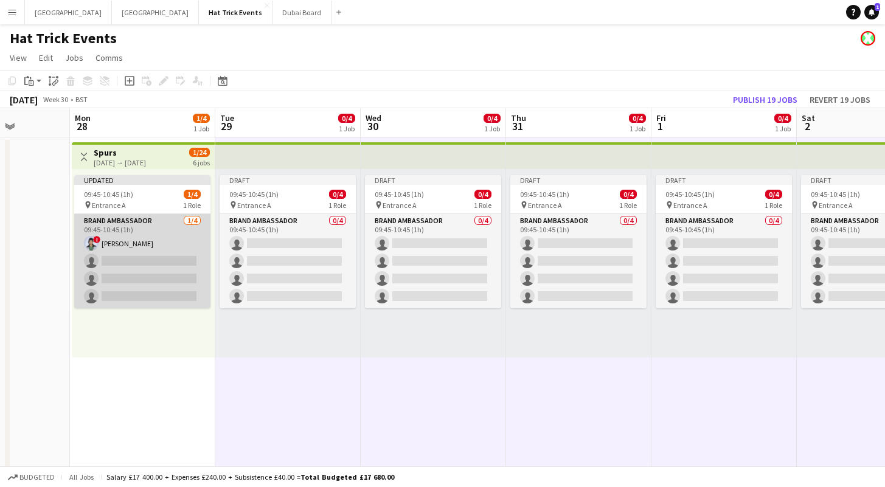
click at [168, 244] on app-card-role "Brand Ambassador 1/4 09:45-10:45 (1h) ! Diana Prince single-neutral-actions sin…" at bounding box center [142, 261] width 136 height 94
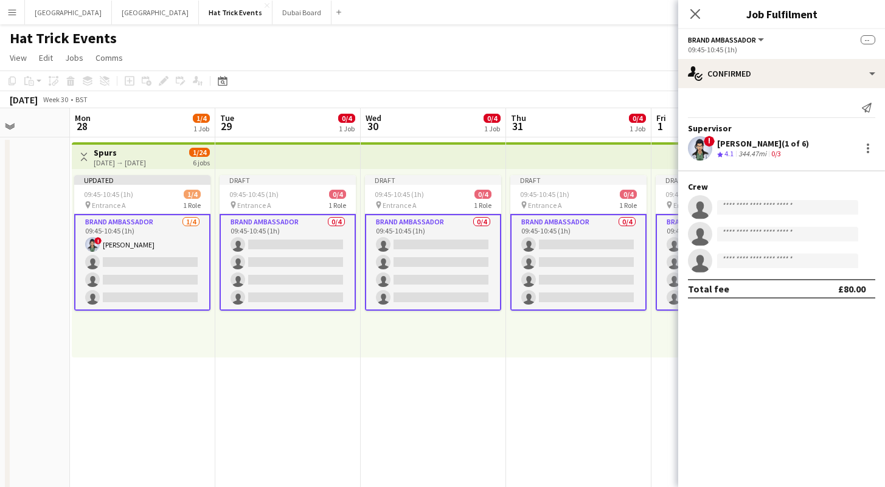
click at [282, 240] on app-card-role "Brand Ambassador 0/4 09:45-10:45 (1h) single-neutral-actions single-neutral-act…" at bounding box center [287, 262] width 136 height 97
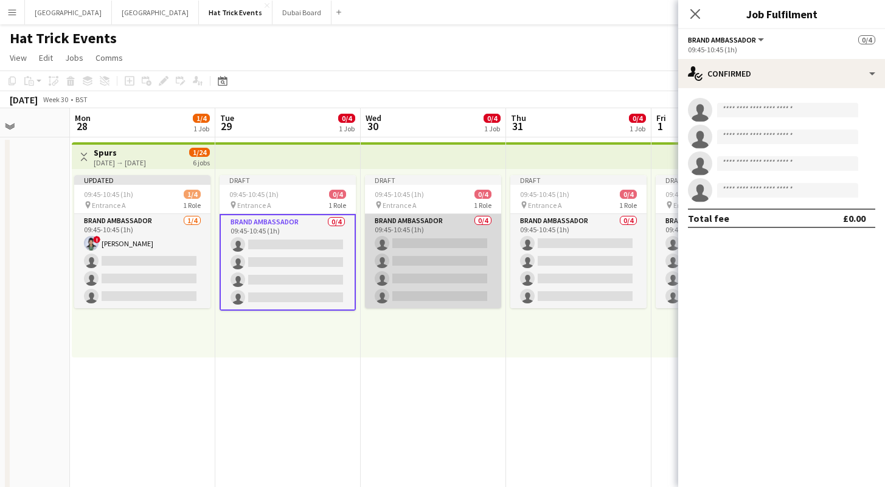
click at [428, 247] on app-card-role "Brand Ambassador 0/4 09:45-10:45 (1h) single-neutral-actions single-neutral-act…" at bounding box center [433, 261] width 136 height 94
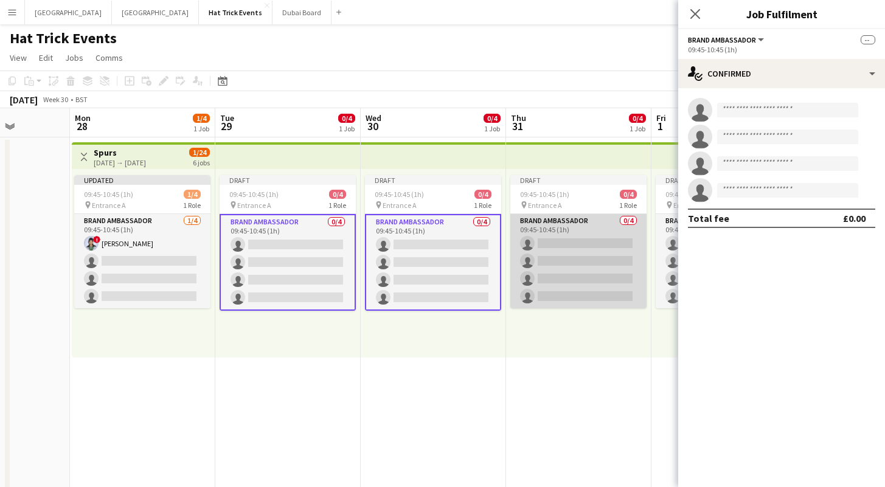
click at [584, 252] on app-card-role "Brand Ambassador 0/4 09:45-10:45 (1h) single-neutral-actions single-neutral-act…" at bounding box center [578, 261] width 136 height 94
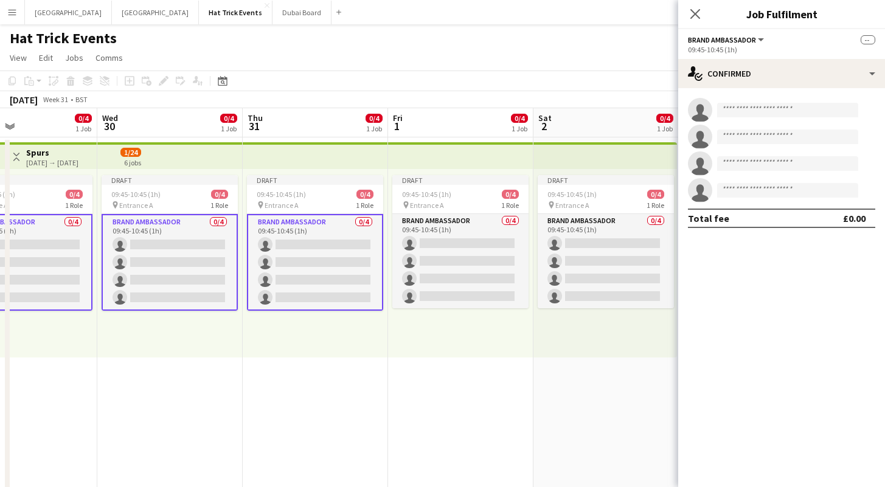
drag, startPoint x: 584, startPoint y: 385, endPoint x: 320, endPoint y: 380, distance: 264.5
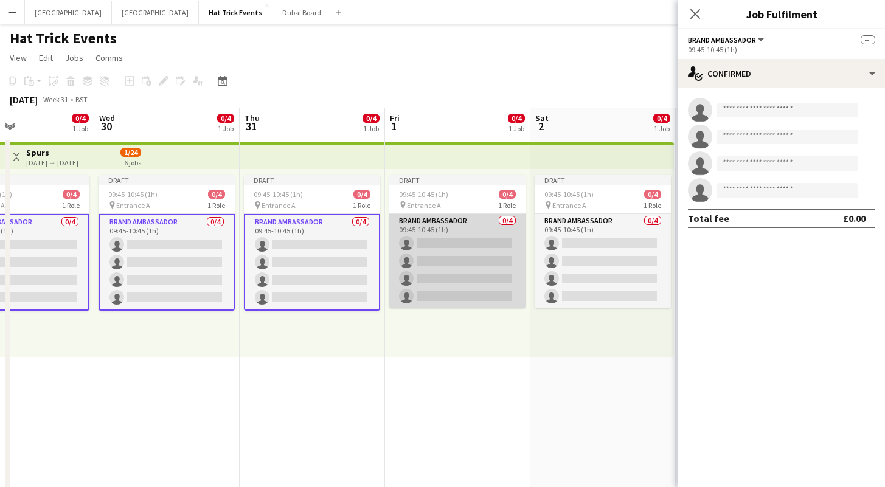
click at [441, 245] on app-card-role "Brand Ambassador 0/4 09:45-10:45 (1h) single-neutral-actions single-neutral-act…" at bounding box center [457, 261] width 136 height 94
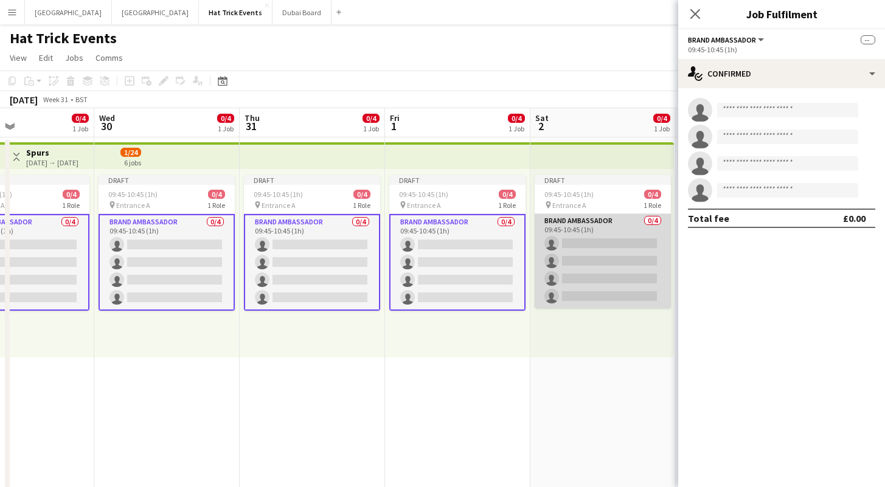
click at [605, 265] on app-card-role "Brand Ambassador 0/4 09:45-10:45 (1h) single-neutral-actions single-neutral-act…" at bounding box center [602, 261] width 136 height 94
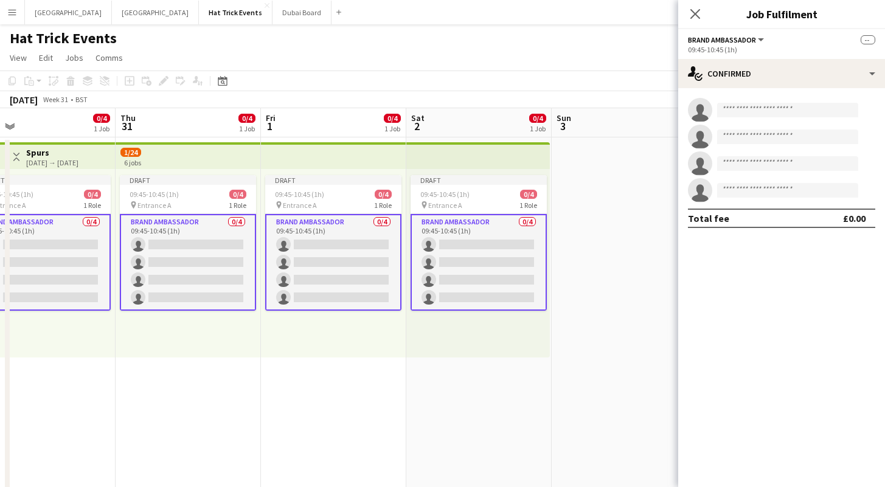
scroll to position [0, 416]
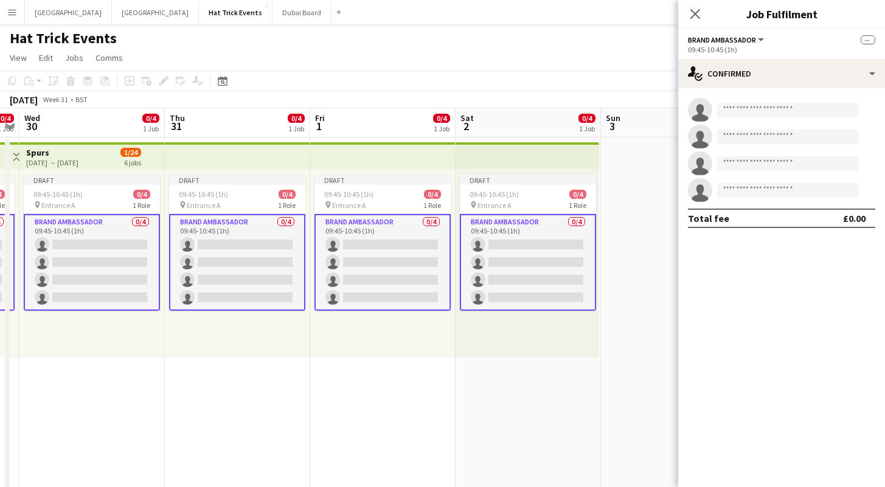
drag, startPoint x: 615, startPoint y: 396, endPoint x: 541, endPoint y: 399, distance: 74.9
click at [736, 110] on input at bounding box center [787, 110] width 141 height 15
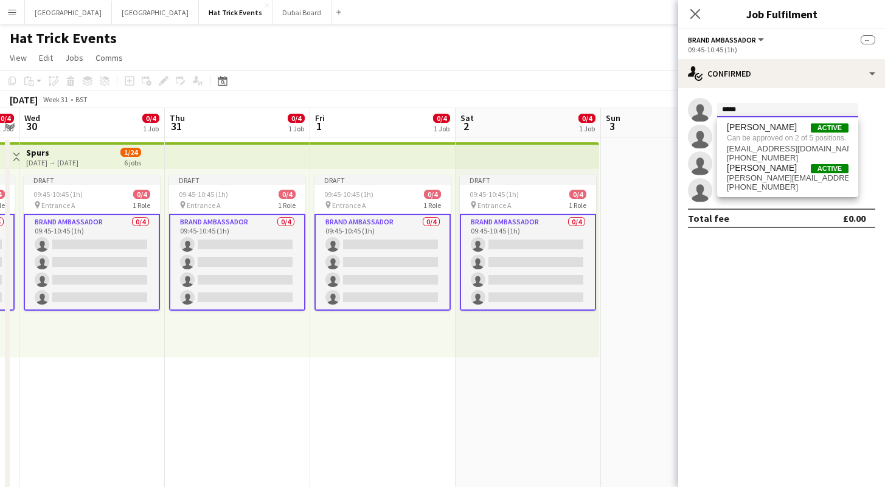
type input "*****"
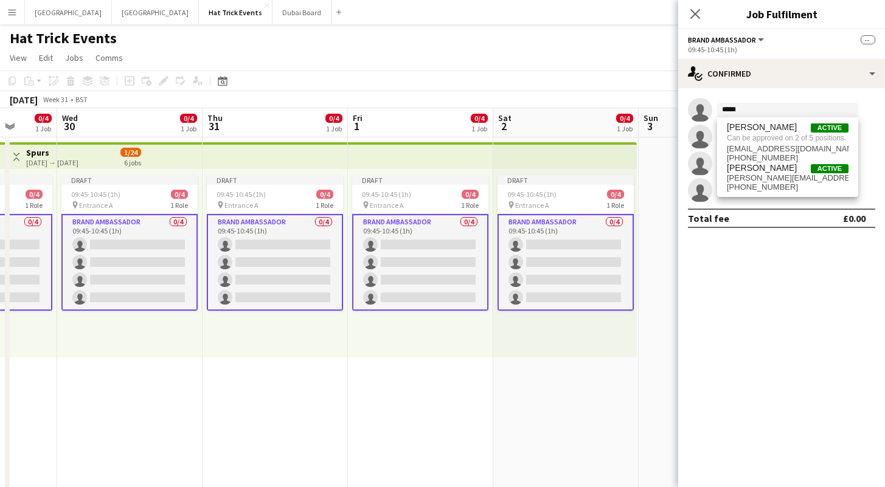
scroll to position [0, 377]
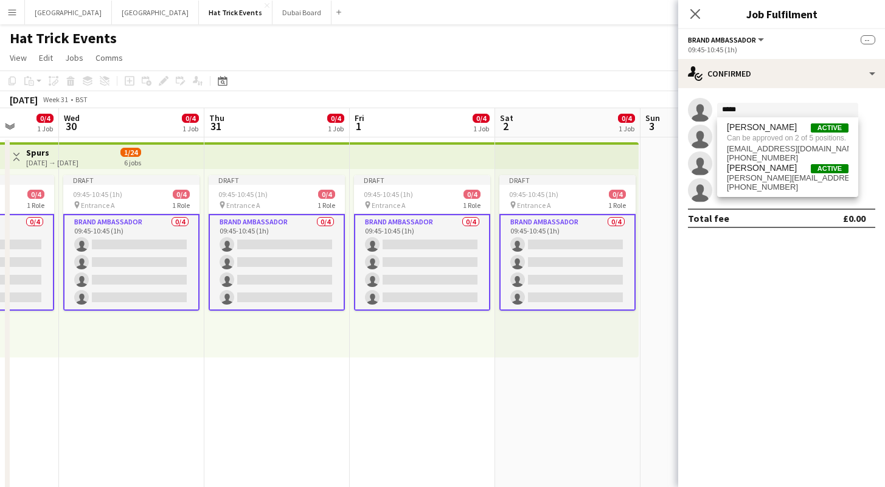
drag, startPoint x: 600, startPoint y: 376, endPoint x: 640, endPoint y: 378, distance: 39.6
click at [798, 137] on span "Can be approved on 2 of 5 positions." at bounding box center [788, 138] width 122 height 11
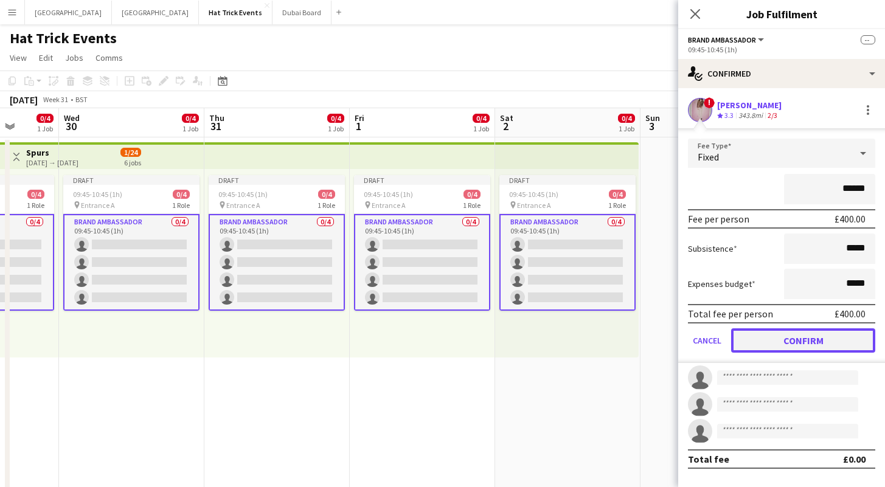
click at [813, 337] on button "Confirm" at bounding box center [803, 340] width 144 height 24
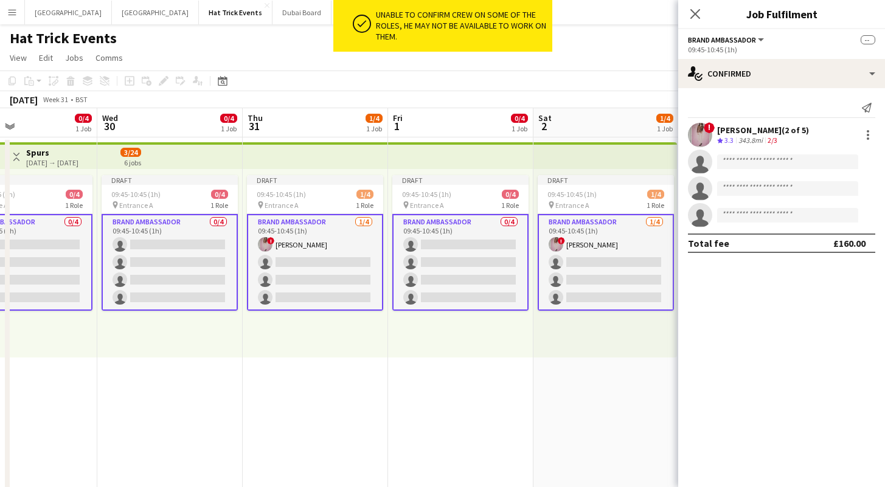
scroll to position [0, 486]
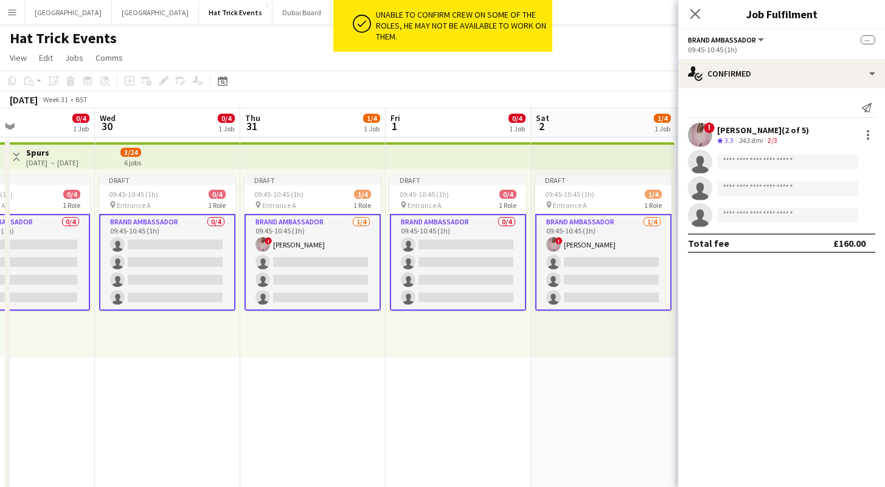
drag, startPoint x: 491, startPoint y: 382, endPoint x: 527, endPoint y: 377, distance: 36.2
click at [451, 196] on div "09:45-10:45 (1h) 0/4" at bounding box center [458, 194] width 136 height 9
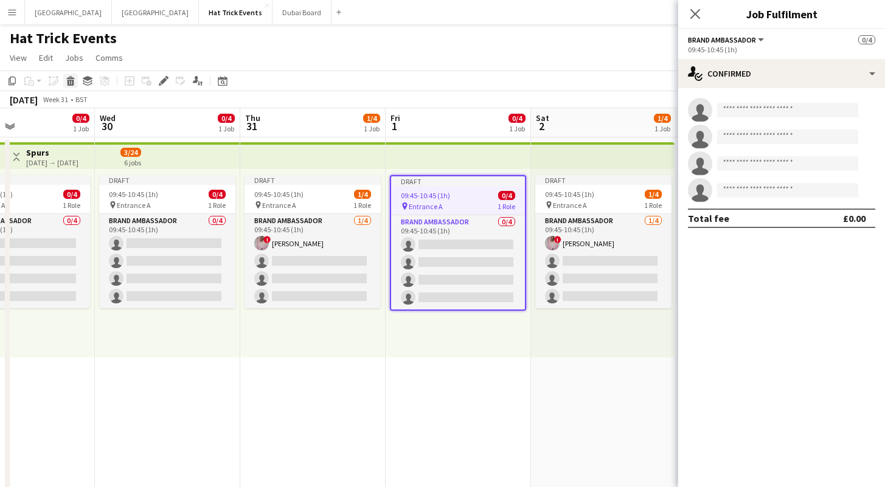
click at [73, 83] on icon at bounding box center [70, 83] width 7 height 6
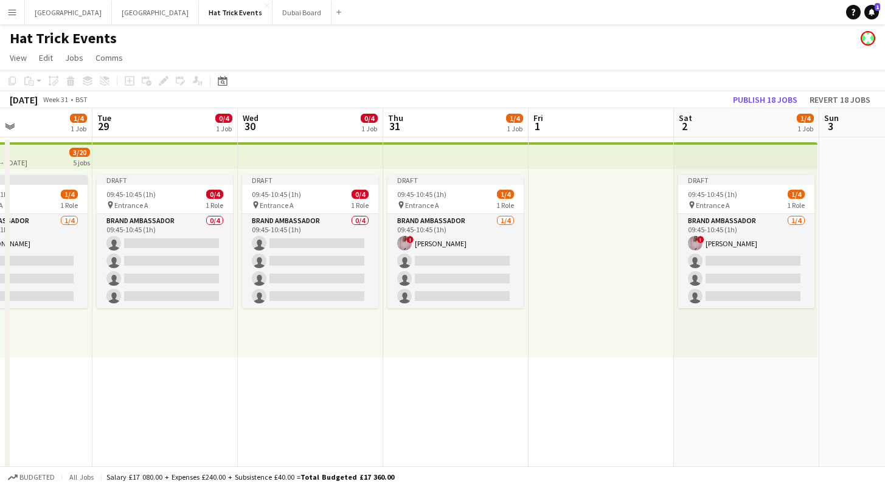
scroll to position [0, 298]
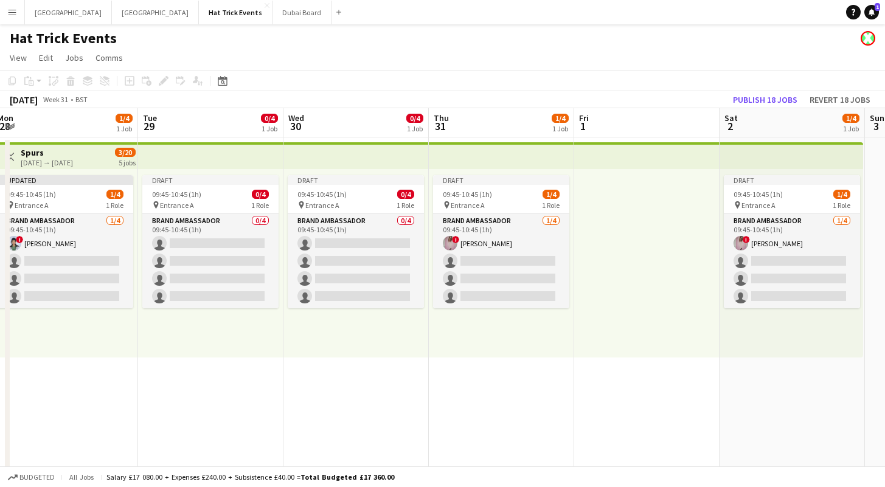
drag, startPoint x: 229, startPoint y: 369, endPoint x: 418, endPoint y: 372, distance: 188.5
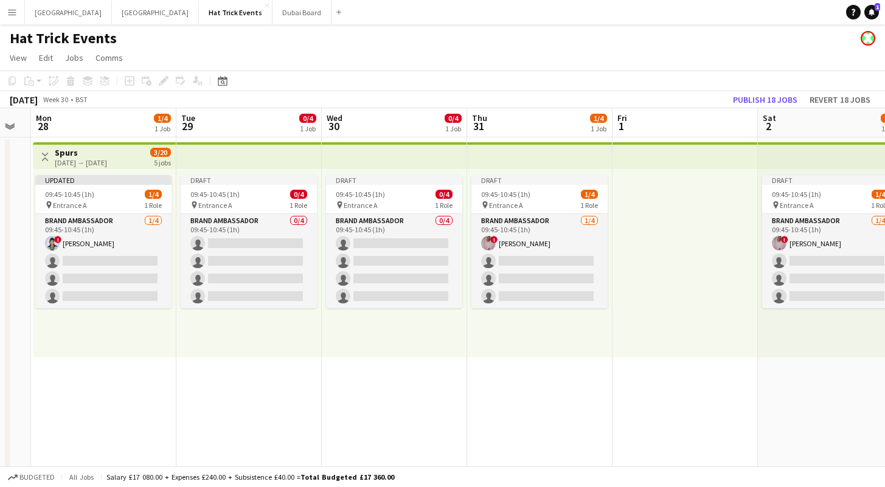
scroll to position [0, 385]
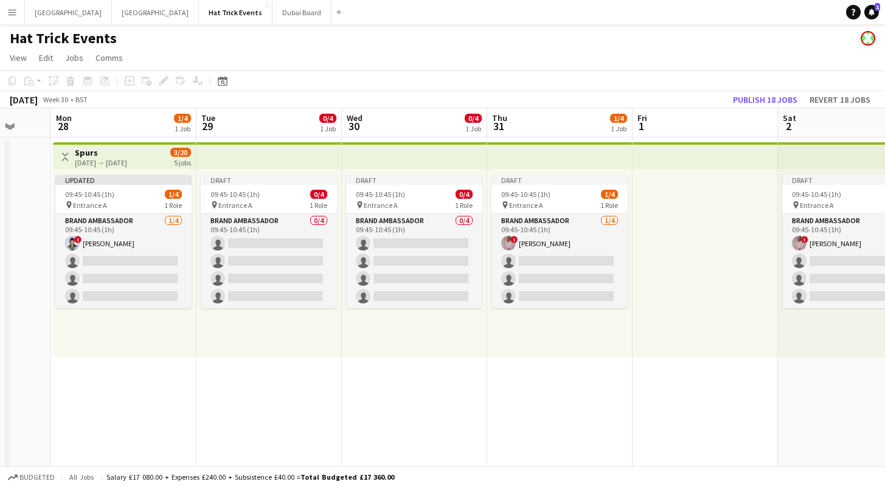
drag, startPoint x: 288, startPoint y: 380, endPoint x: 347, endPoint y: 387, distance: 58.8
click at [273, 190] on div "09:45-10:45 (1h) 0/4" at bounding box center [269, 194] width 136 height 9
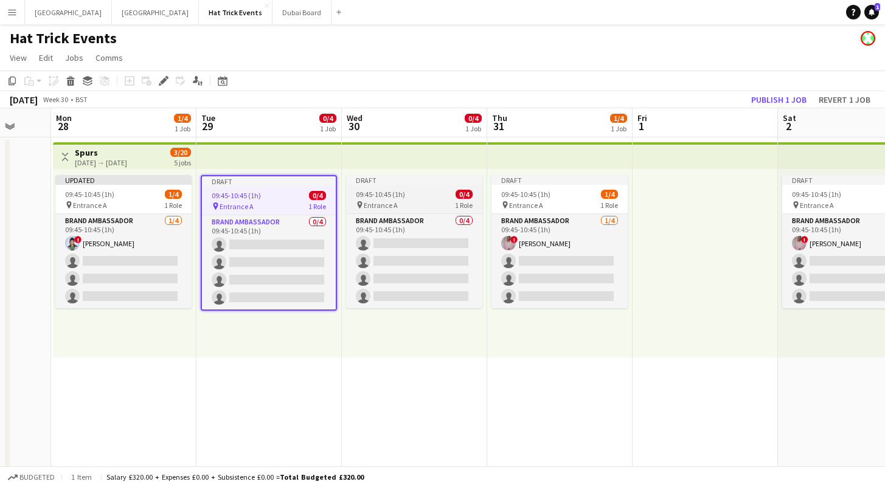
click at [406, 202] on div "pin Entrance A 1 Role" at bounding box center [414, 205] width 136 height 10
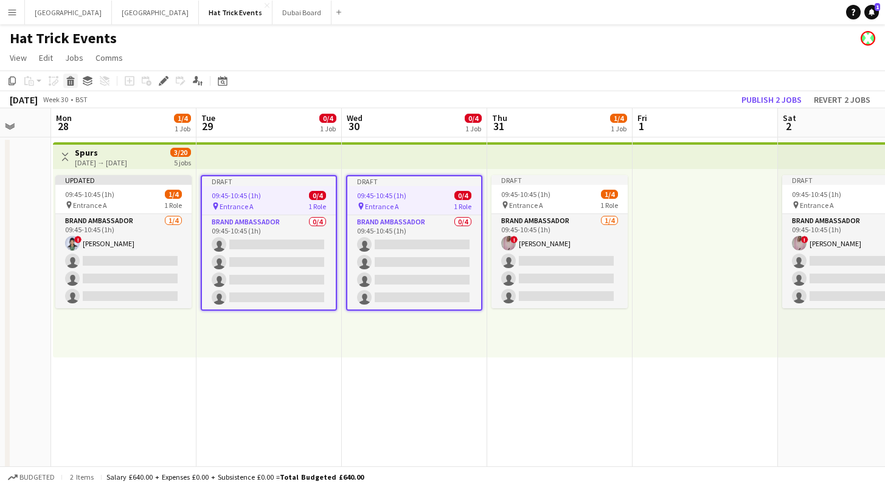
click at [72, 84] on icon at bounding box center [70, 83] width 7 height 6
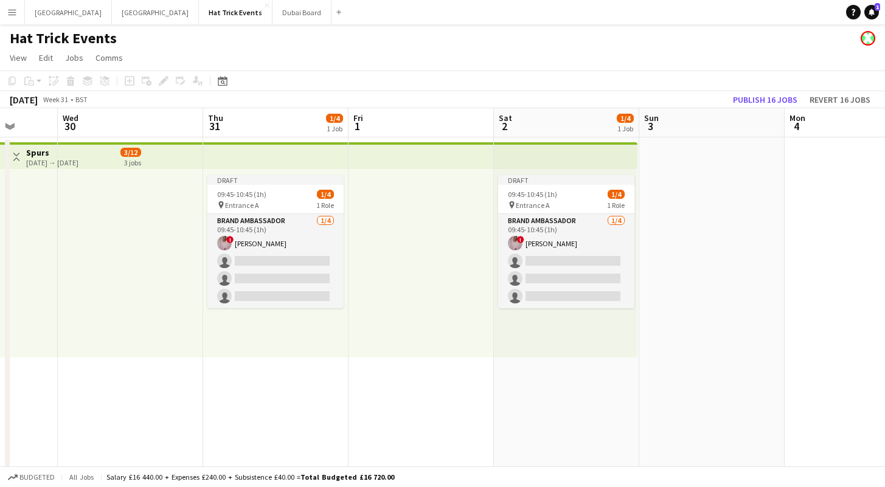
drag, startPoint x: 606, startPoint y: 385, endPoint x: 322, endPoint y: 375, distance: 284.1
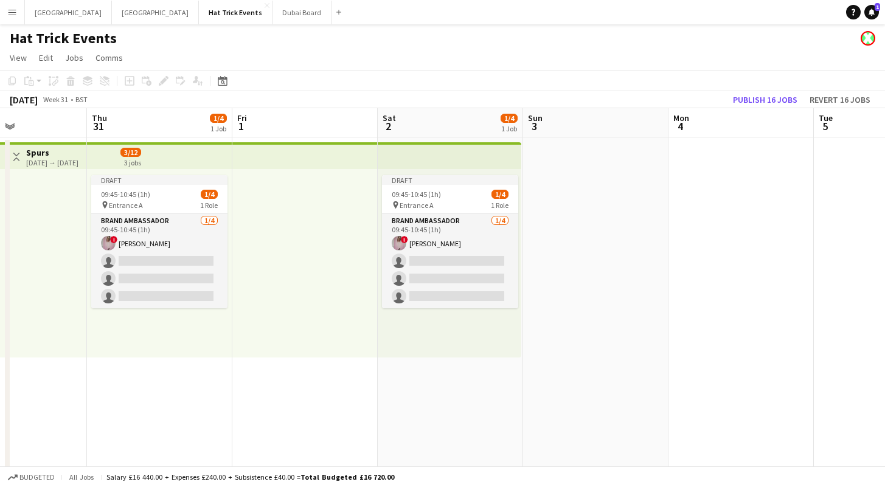
drag, startPoint x: 427, startPoint y: 398, endPoint x: 348, endPoint y: 399, distance: 79.1
click at [459, 188] on app-job-card "Draft 09:45-10:45 (1h) 1/4 pin Entrance A 1 Role Brand Ambassador 1/4 09:45-10:…" at bounding box center [449, 241] width 136 height 133
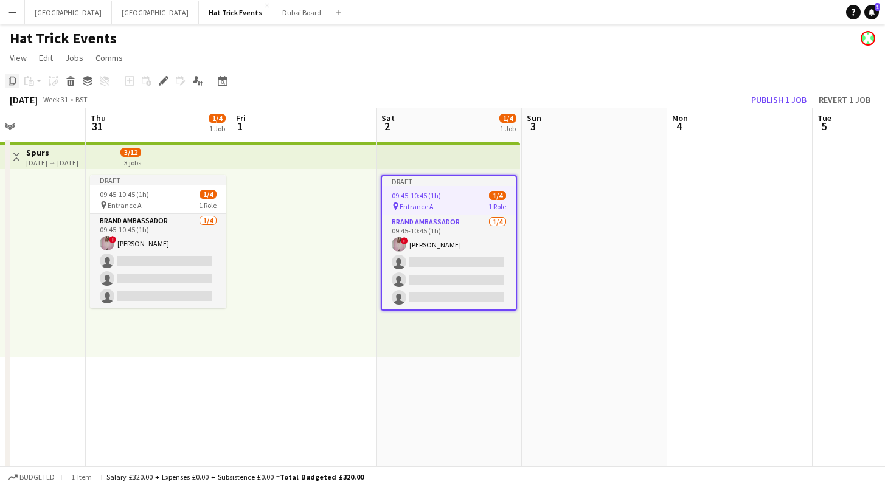
click at [9, 77] on icon "Copy" at bounding box center [12, 81] width 10 height 10
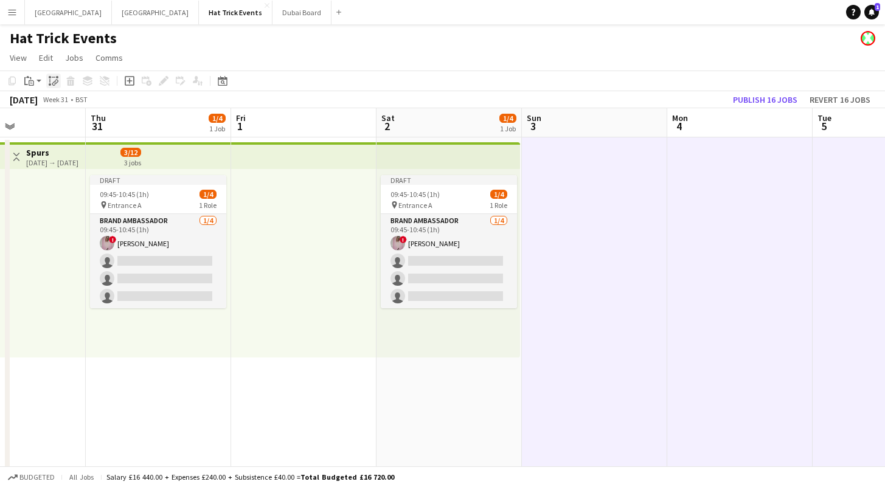
click at [55, 81] on icon at bounding box center [54, 83] width 4 height 5
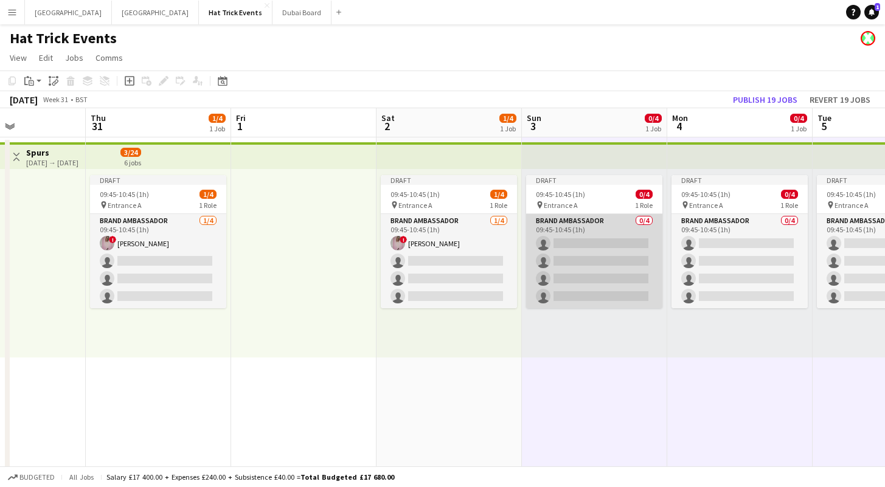
click at [588, 244] on app-card-role "Brand Ambassador 0/4 09:45-10:45 (1h) single-neutral-actions single-neutral-act…" at bounding box center [594, 261] width 136 height 94
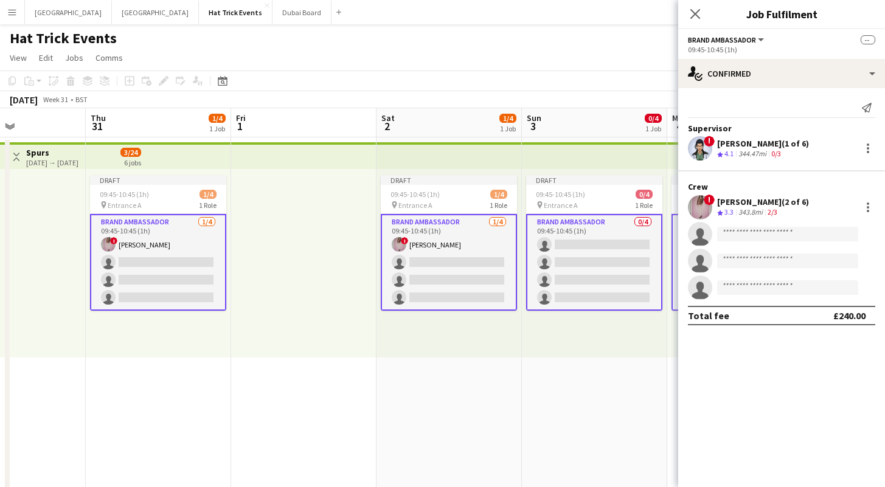
click at [588, 245] on app-card-role "Brand Ambassador 0/4 09:45-10:45 (1h) single-neutral-actions single-neutral-act…" at bounding box center [594, 262] width 136 height 97
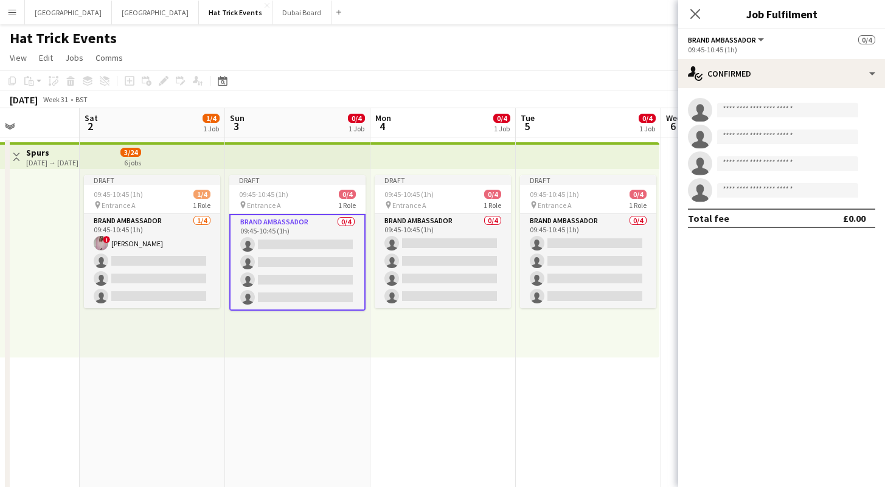
scroll to position [0, 513]
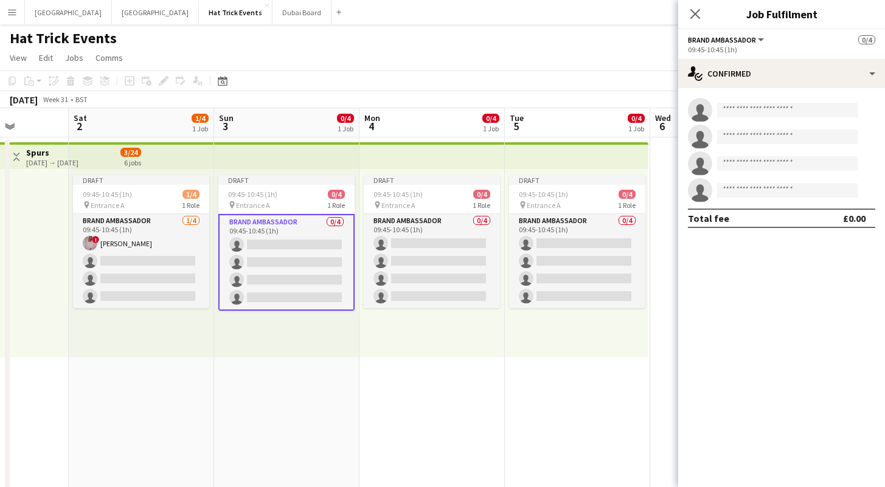
drag, startPoint x: 547, startPoint y: 380, endPoint x: 259, endPoint y: 347, distance: 290.1
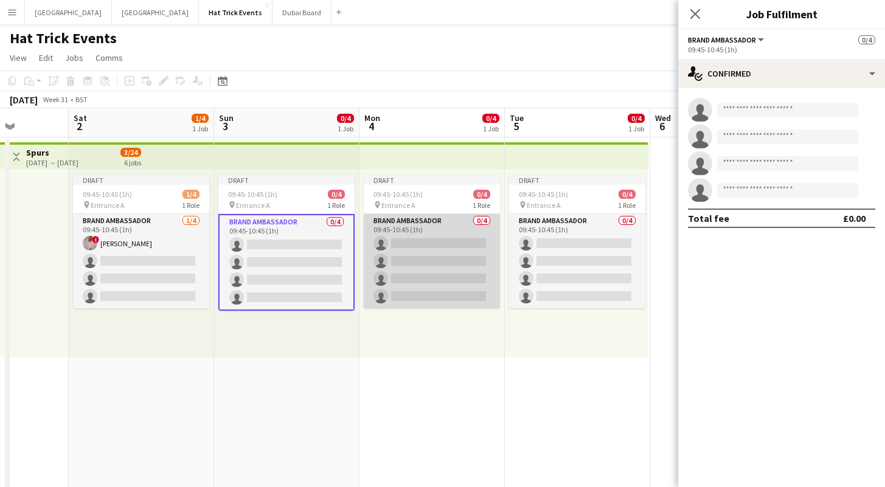
click at [417, 241] on app-card-role "Brand Ambassador 0/4 09:45-10:45 (1h) single-neutral-actions single-neutral-act…" at bounding box center [432, 261] width 136 height 94
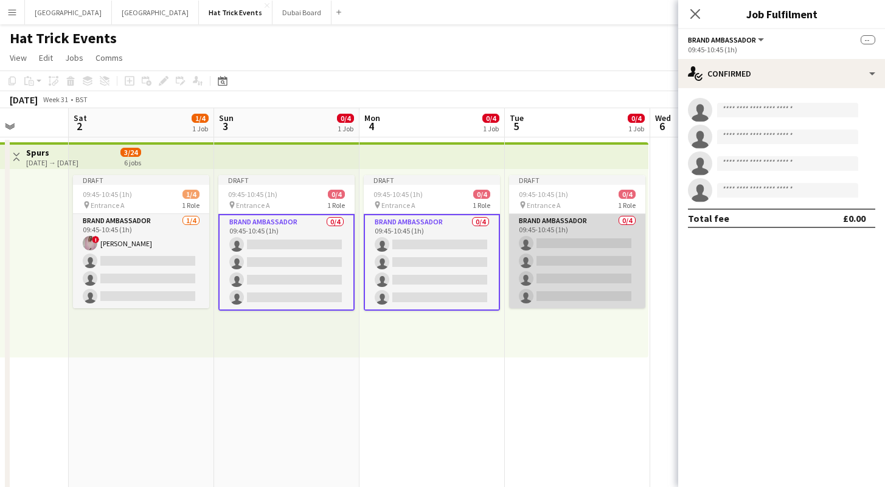
click at [571, 254] on app-card-role "Brand Ambassador 0/4 09:45-10:45 (1h) single-neutral-actions single-neutral-act…" at bounding box center [577, 261] width 136 height 94
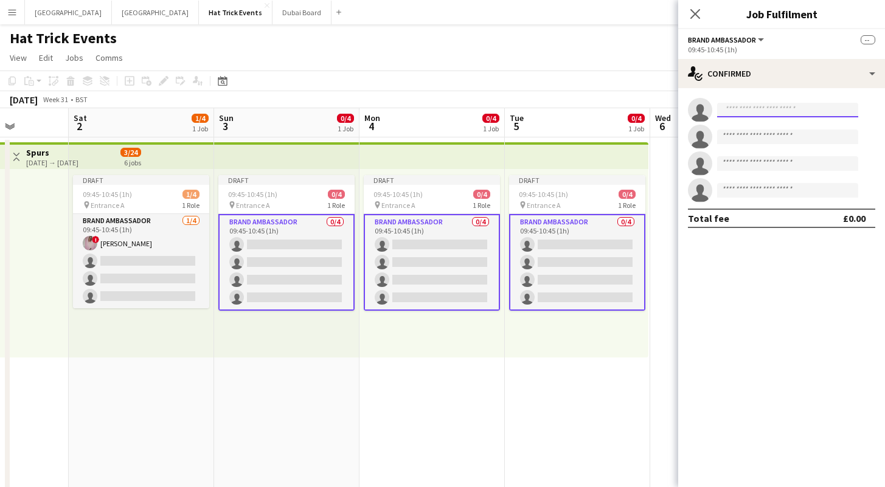
click at [755, 110] on input at bounding box center [787, 110] width 141 height 15
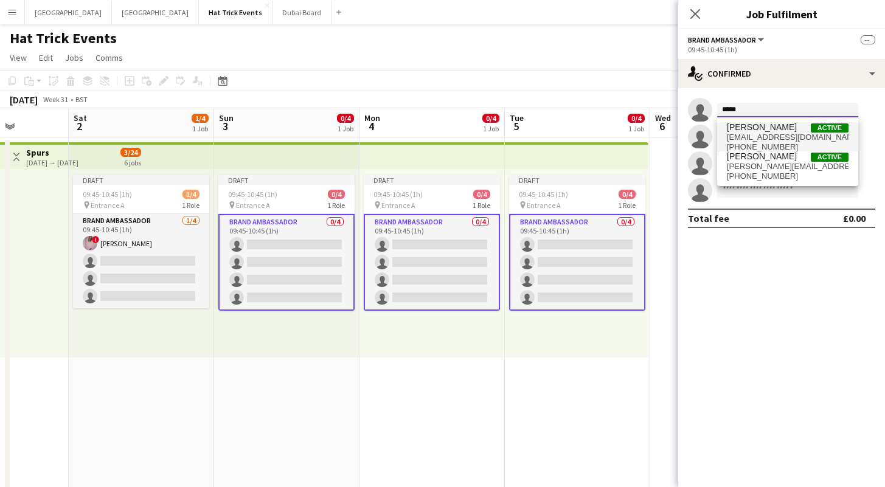
type input "*****"
click at [769, 133] on span "dp0763539@gmail.com" at bounding box center [788, 138] width 122 height 10
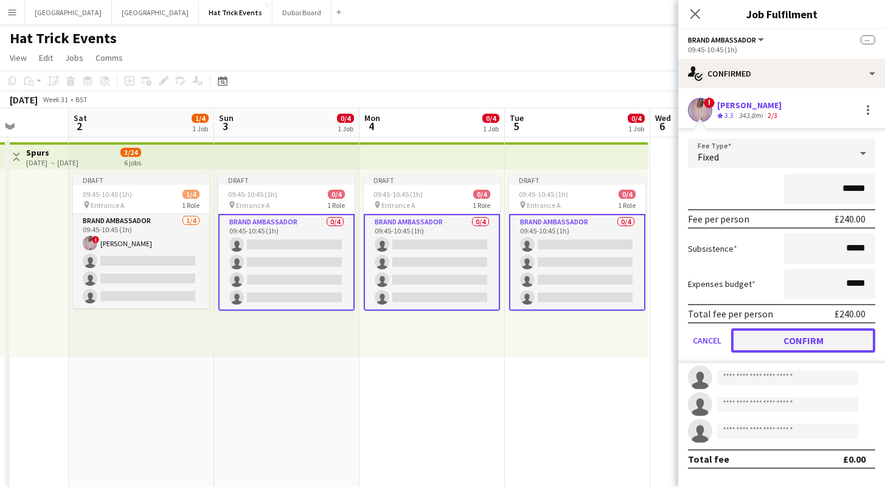
click at [794, 338] on button "Confirm" at bounding box center [803, 340] width 144 height 24
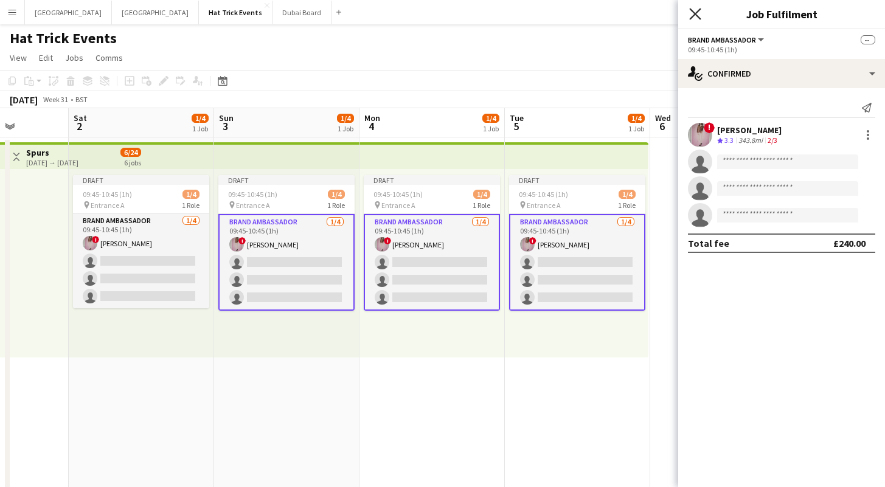
click at [691, 11] on icon "Close pop-in" at bounding box center [695, 14] width 12 height 12
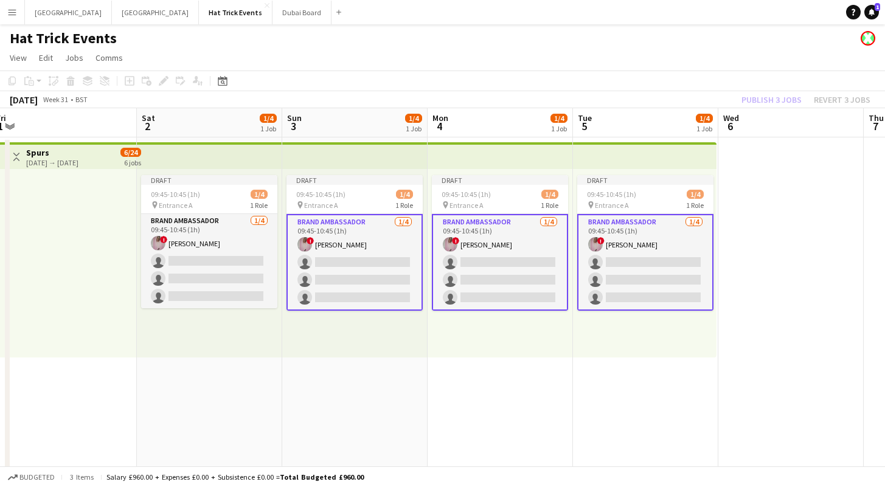
scroll to position [0, 447]
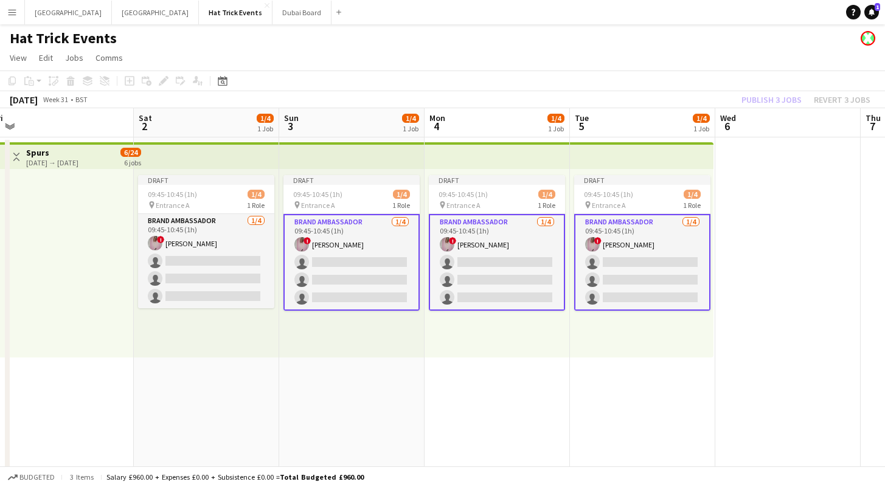
drag, startPoint x: 418, startPoint y: 379, endPoint x: 483, endPoint y: 370, distance: 65.7
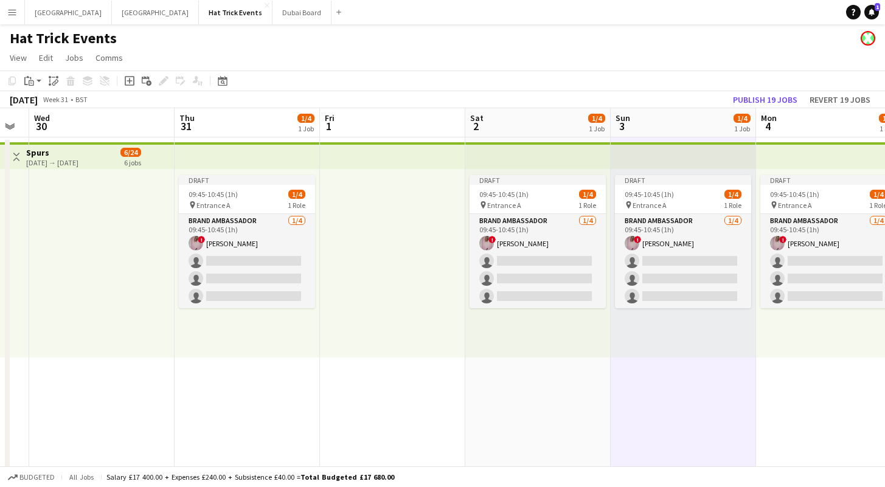
drag, startPoint x: 160, startPoint y: 360, endPoint x: 476, endPoint y: 382, distance: 317.0
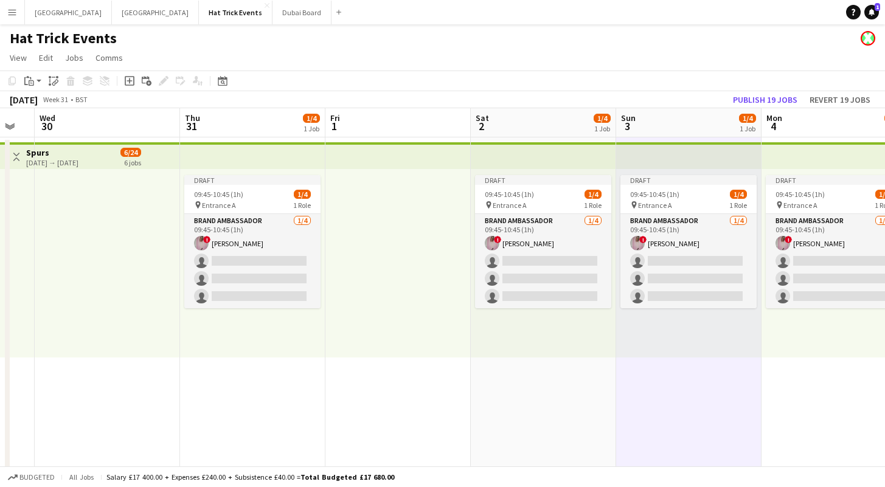
scroll to position [0, 351]
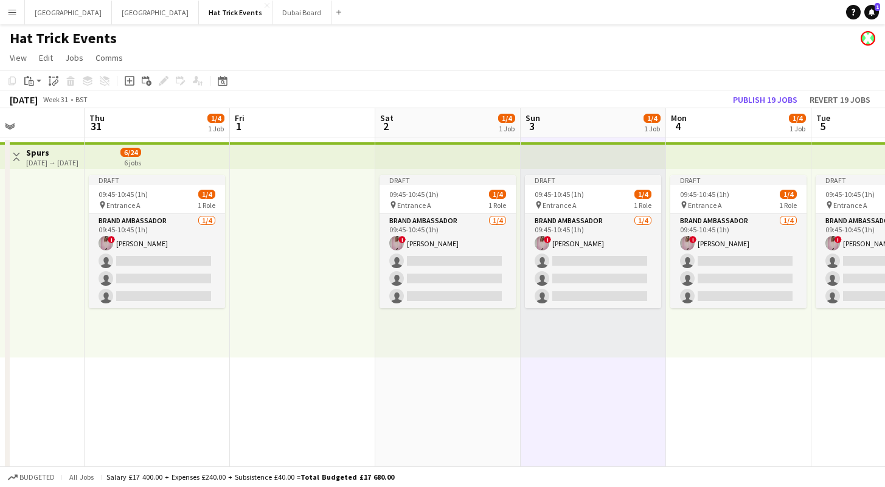
drag, startPoint x: 120, startPoint y: 372, endPoint x: 170, endPoint y: 384, distance: 51.2
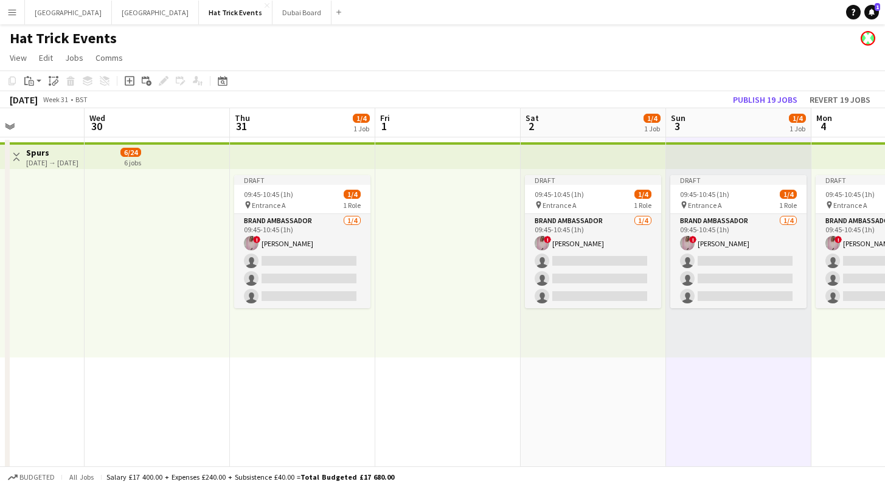
click at [68, 151] on h3 "Spurs" at bounding box center [52, 152] width 52 height 11
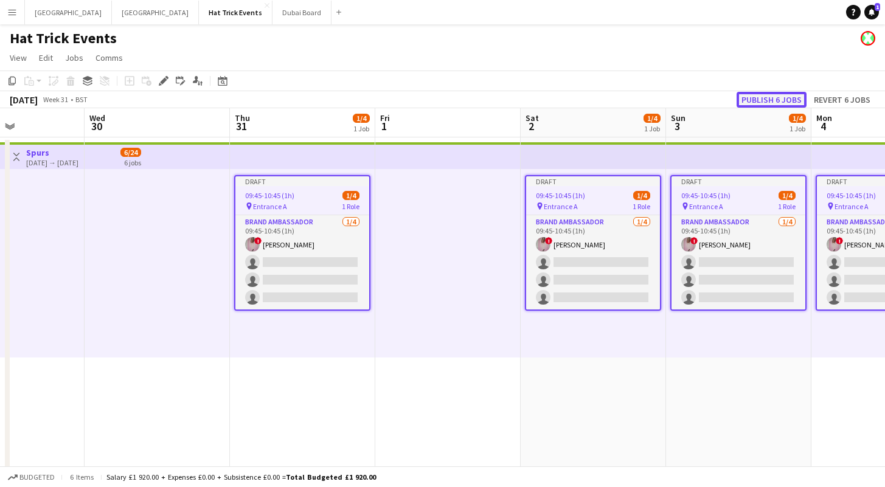
click at [772, 95] on button "Publish 6 jobs" at bounding box center [771, 100] width 70 height 16
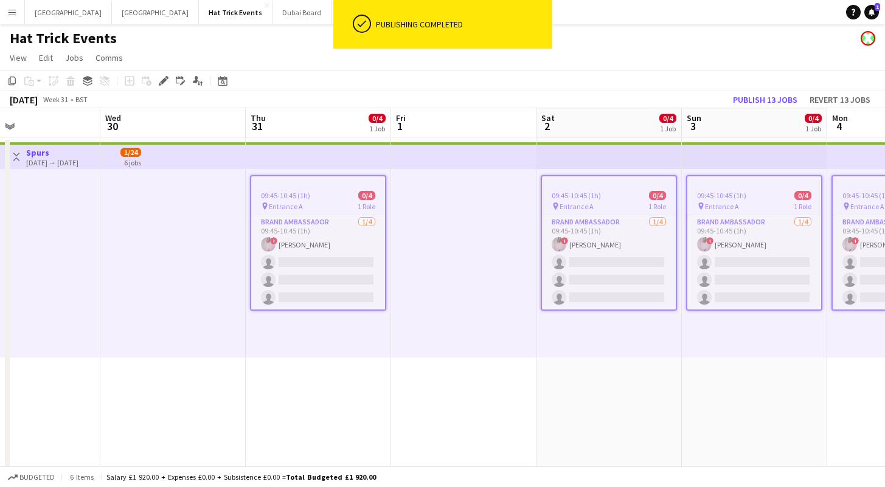
drag, startPoint x: 308, startPoint y: 396, endPoint x: 367, endPoint y: 390, distance: 58.6
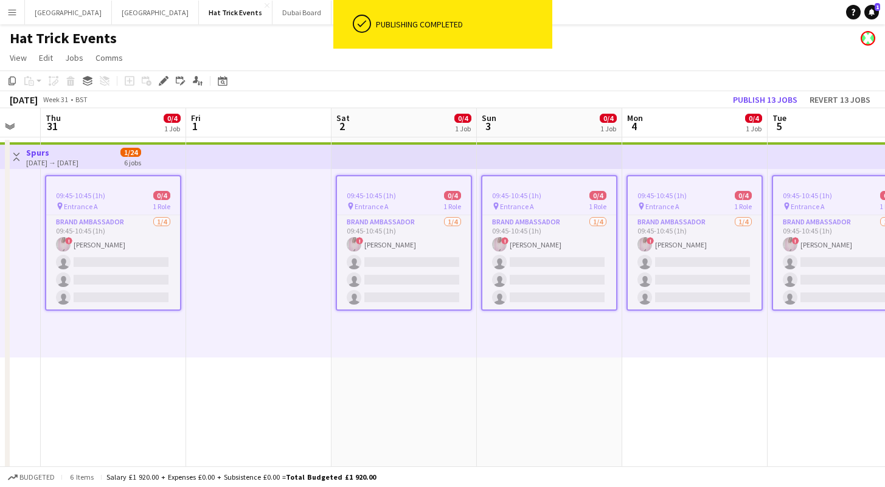
drag, startPoint x: 658, startPoint y: 416, endPoint x: 465, endPoint y: 404, distance: 193.8
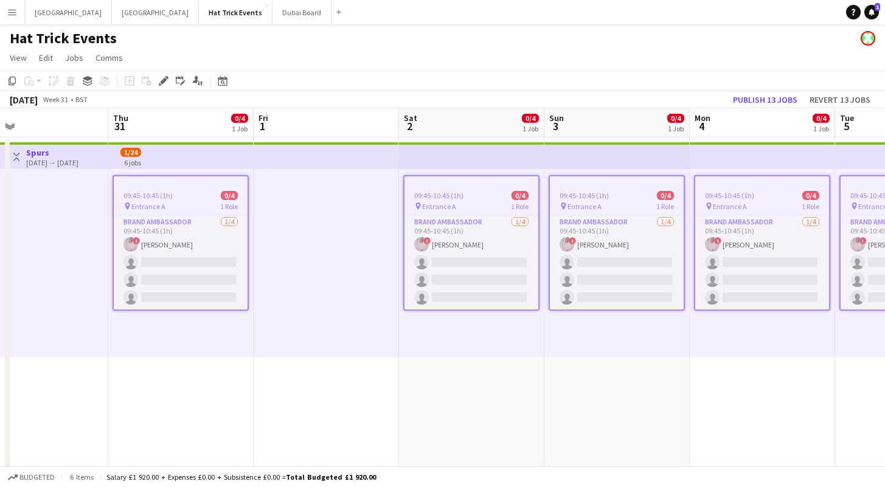
scroll to position [0, 316]
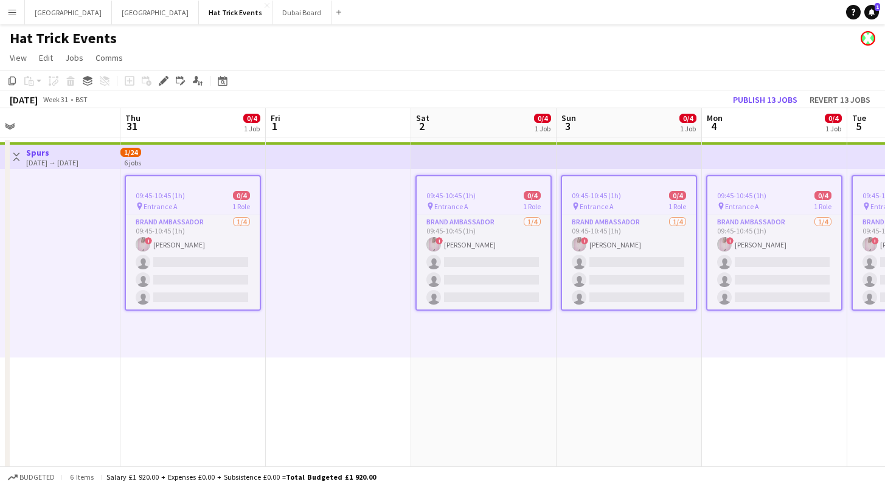
drag, startPoint x: 659, startPoint y: 409, endPoint x: 744, endPoint y: 400, distance: 85.0
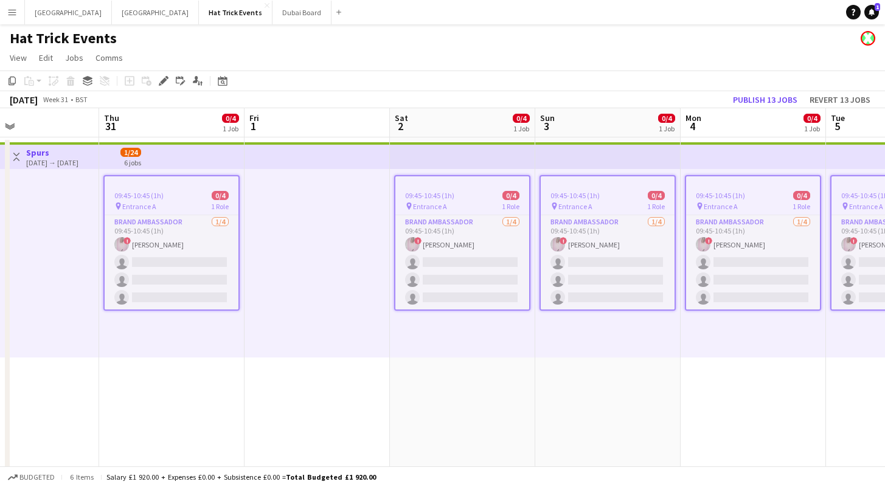
drag, startPoint x: 459, startPoint y: 369, endPoint x: 438, endPoint y: 360, distance: 23.2
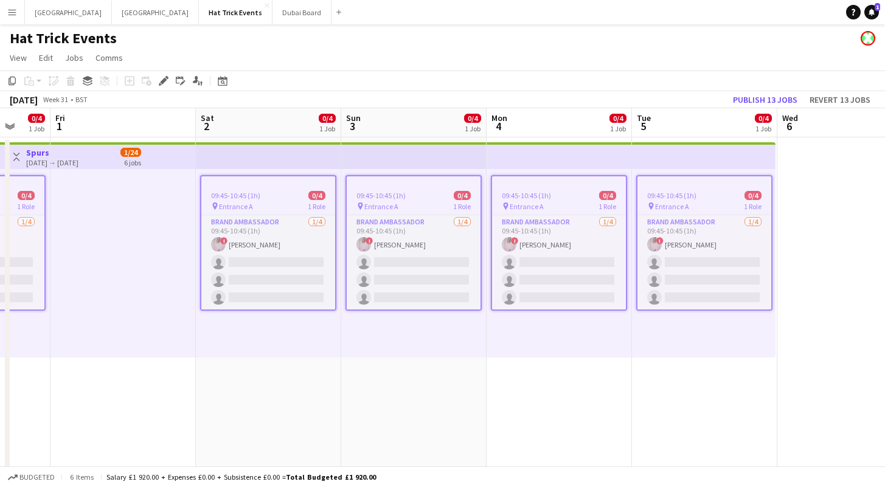
drag, startPoint x: 637, startPoint y: 387, endPoint x: 443, endPoint y: 367, distance: 194.9
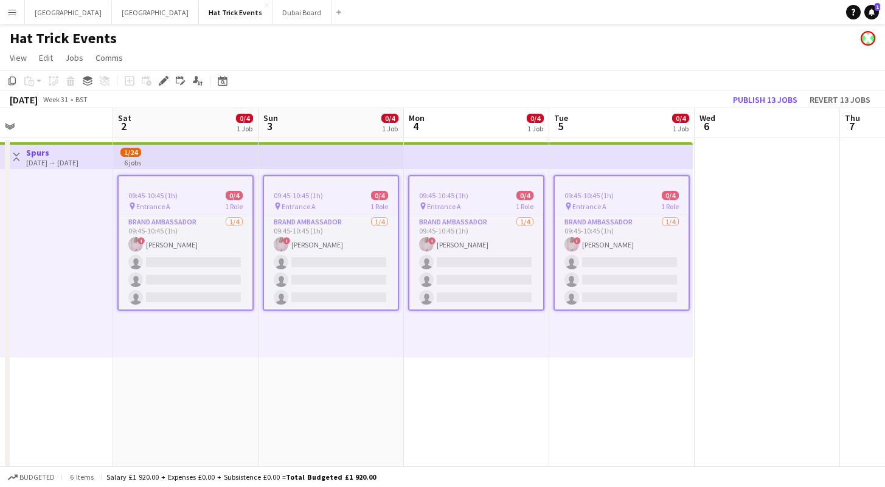
scroll to position [0, 484]
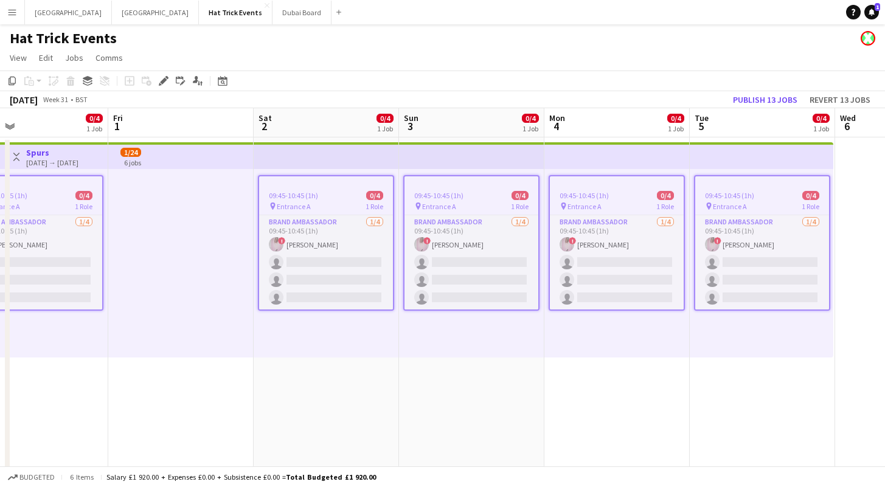
drag, startPoint x: 591, startPoint y: 390, endPoint x: 800, endPoint y: 389, distance: 209.2
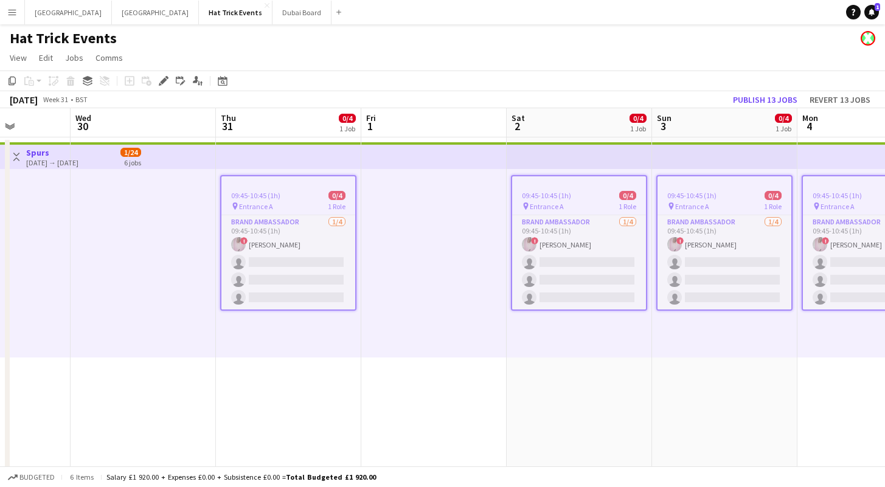
drag, startPoint x: 549, startPoint y: 410, endPoint x: 652, endPoint y: 412, distance: 102.8
click at [310, 198] on div "09:45-10:45 (1h) 0/4" at bounding box center [290, 195] width 134 height 9
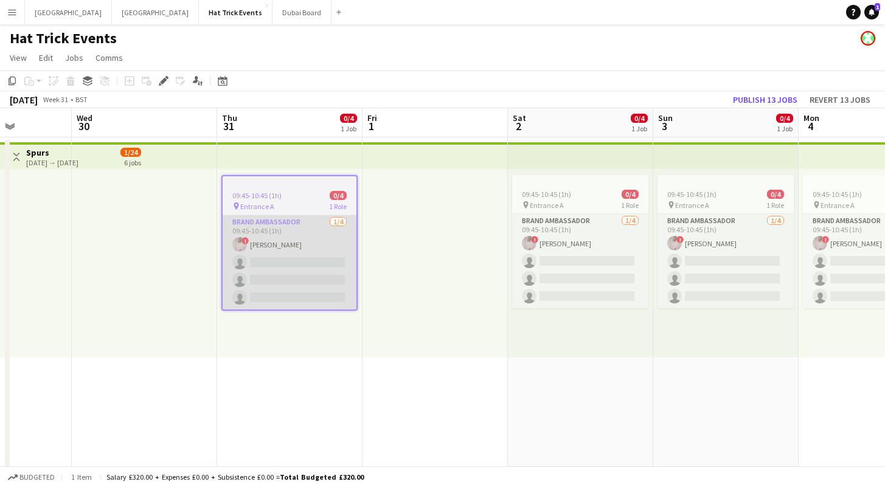
click at [307, 243] on app-card-role "Brand Ambassador 1/4 09:45-10:45 (1h) ! Diana Priceless single-neutral-actions …" at bounding box center [290, 262] width 134 height 94
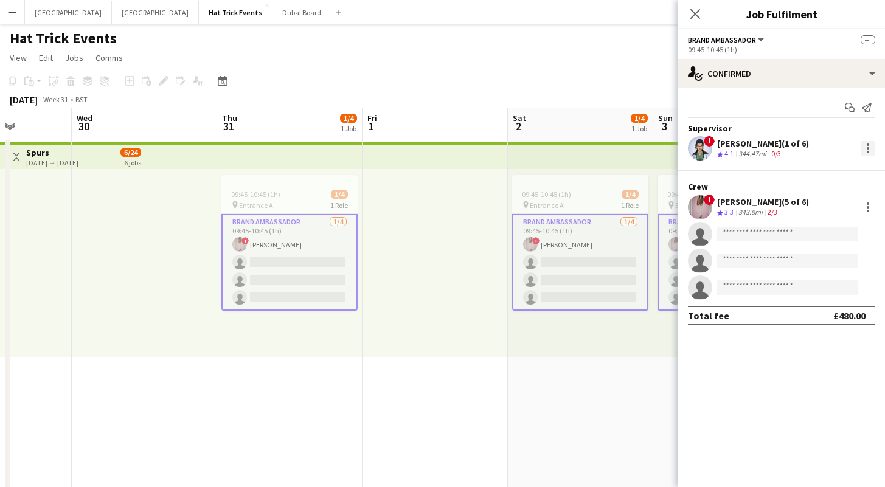
click at [863, 151] on div at bounding box center [867, 148] width 15 height 15
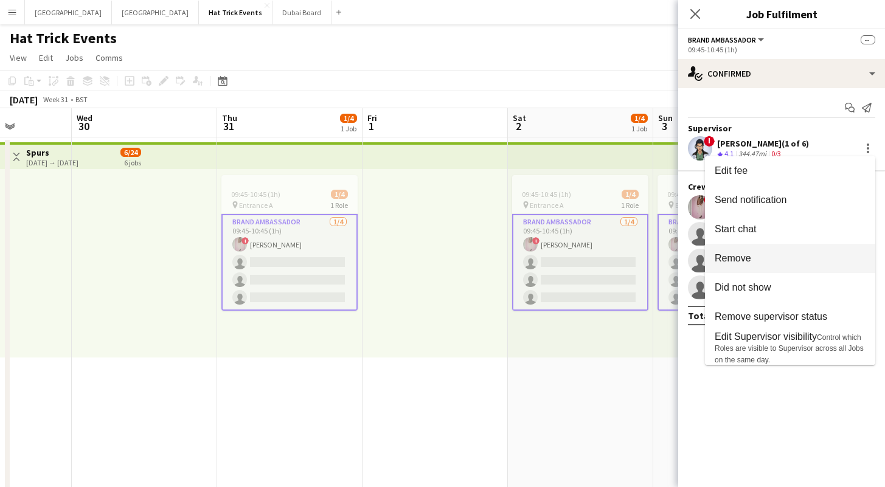
click at [773, 255] on span "Remove" at bounding box center [789, 258] width 151 height 11
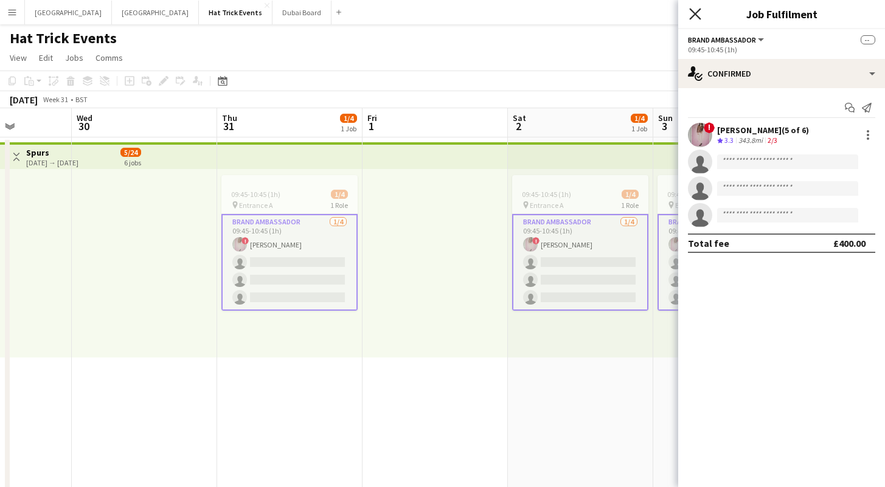
click at [693, 18] on icon "Close pop-in" at bounding box center [695, 14] width 12 height 12
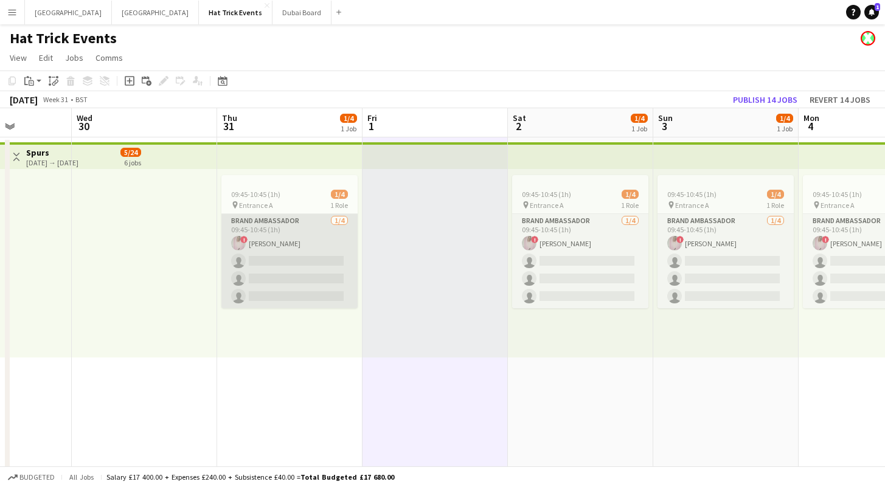
click at [285, 232] on app-card-role "Brand Ambassador 1/4 09:45-10:45 (1h) ! Diana Priceless single-neutral-actions …" at bounding box center [289, 261] width 136 height 94
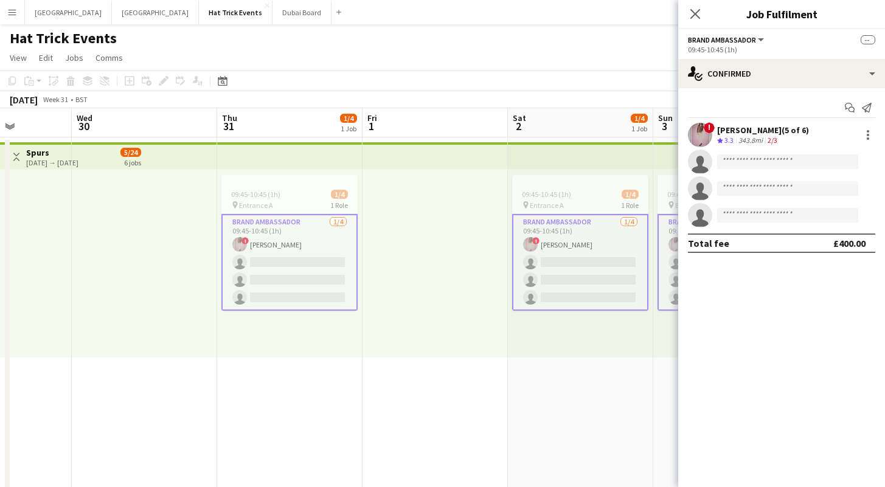
click at [285, 232] on app-card-role "Brand Ambassador 1/4 09:45-10:45 (1h) ! Diana Priceless single-neutral-actions …" at bounding box center [289, 262] width 136 height 97
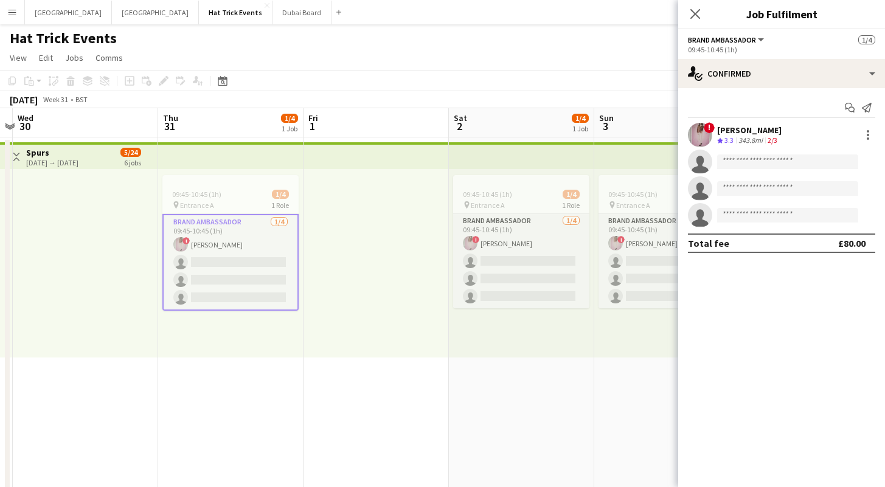
scroll to position [0, 584]
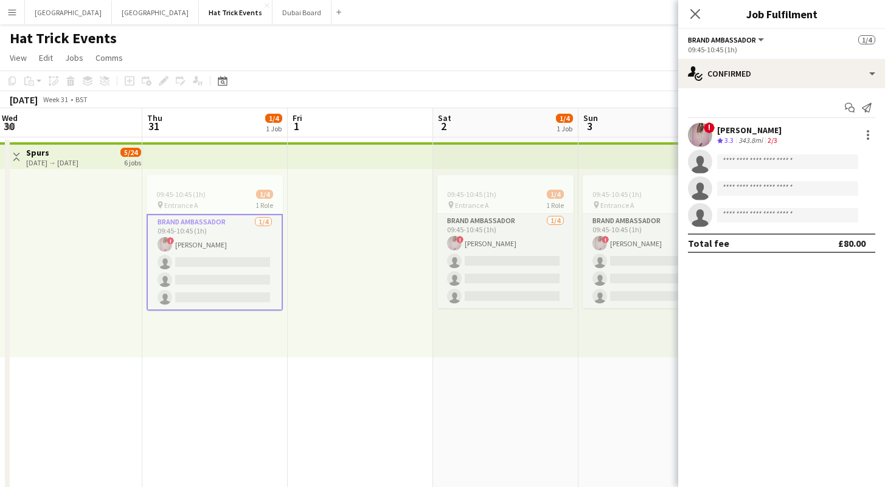
drag, startPoint x: 390, startPoint y: 383, endPoint x: 316, endPoint y: 367, distance: 76.4
click at [863, 134] on div at bounding box center [867, 135] width 15 height 15
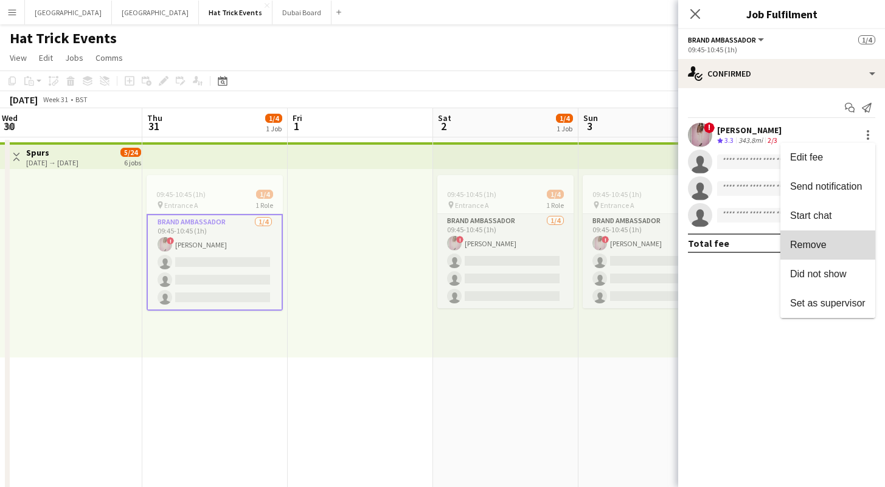
click at [828, 244] on span "Remove" at bounding box center [827, 245] width 75 height 11
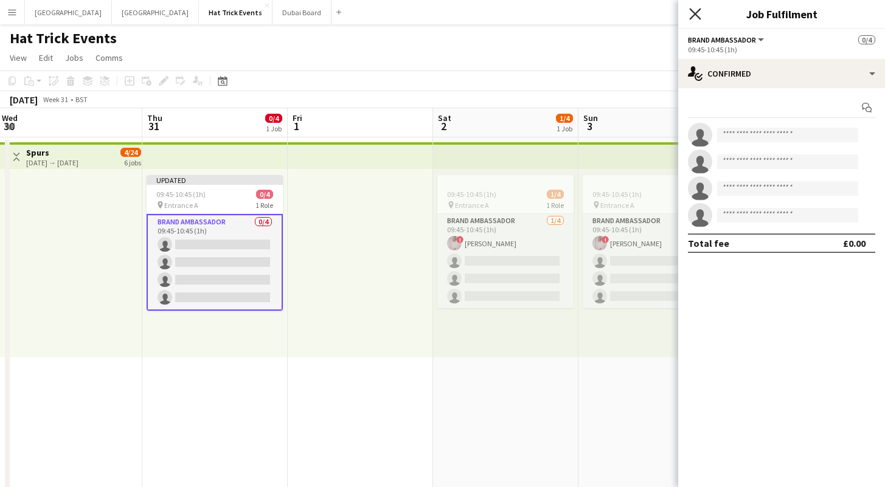
click at [698, 12] on icon "Close pop-in" at bounding box center [695, 14] width 12 height 12
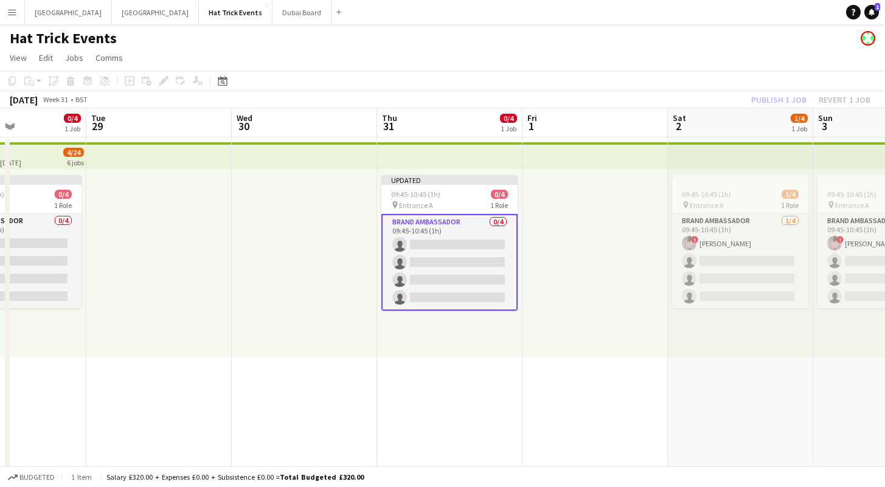
drag, startPoint x: 357, startPoint y: 380, endPoint x: 519, endPoint y: 385, distance: 162.4
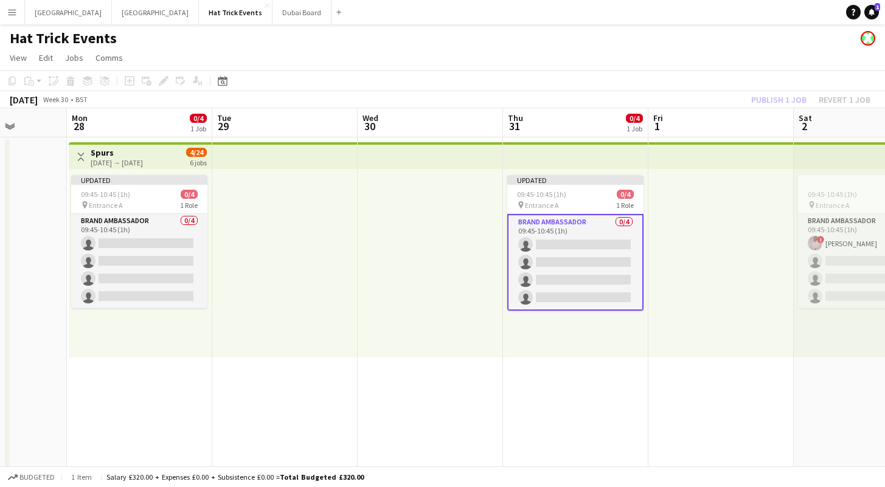
drag, startPoint x: 399, startPoint y: 392, endPoint x: 674, endPoint y: 392, distance: 275.4
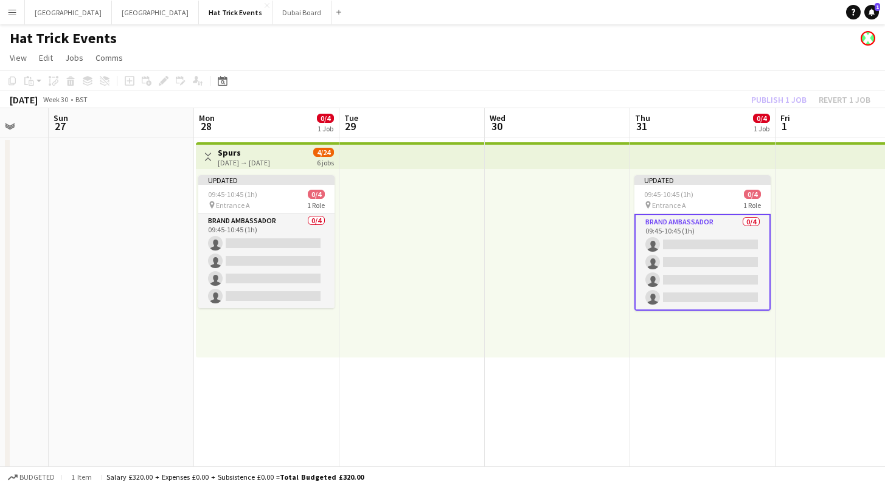
scroll to position [0, 399]
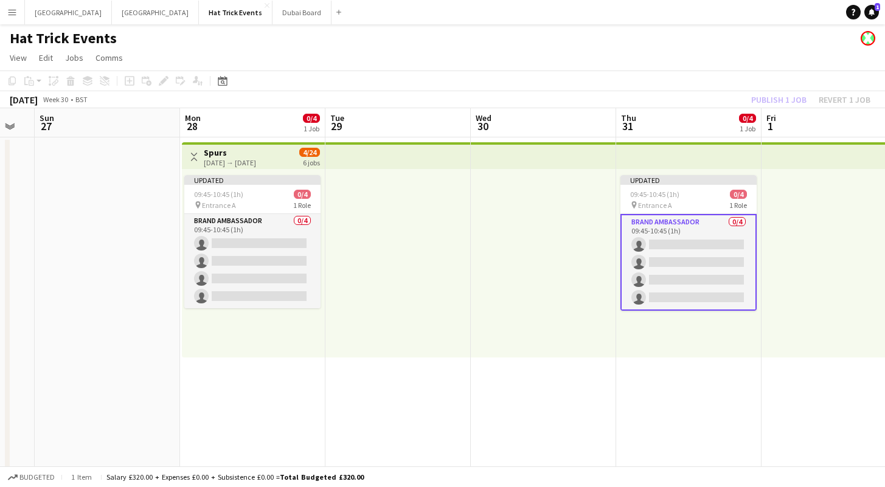
drag, startPoint x: 541, startPoint y: 396, endPoint x: 467, endPoint y: 375, distance: 77.0
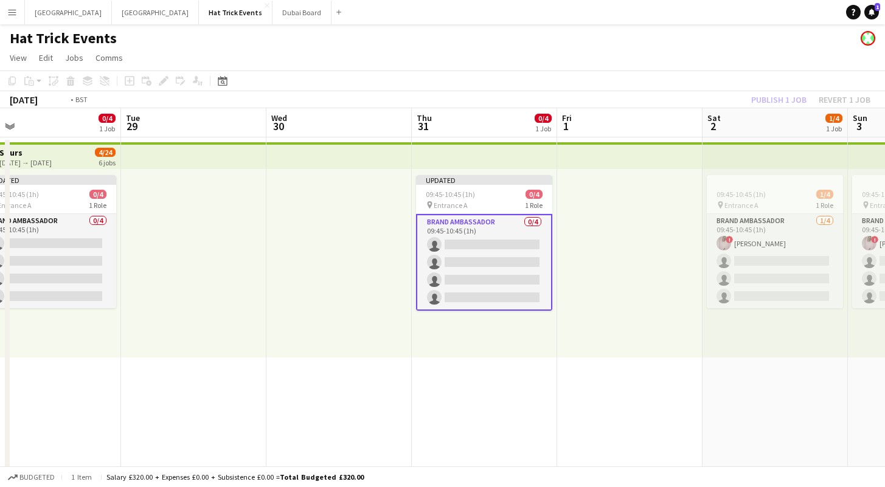
drag, startPoint x: 557, startPoint y: 430, endPoint x: 358, endPoint y: 401, distance: 200.9
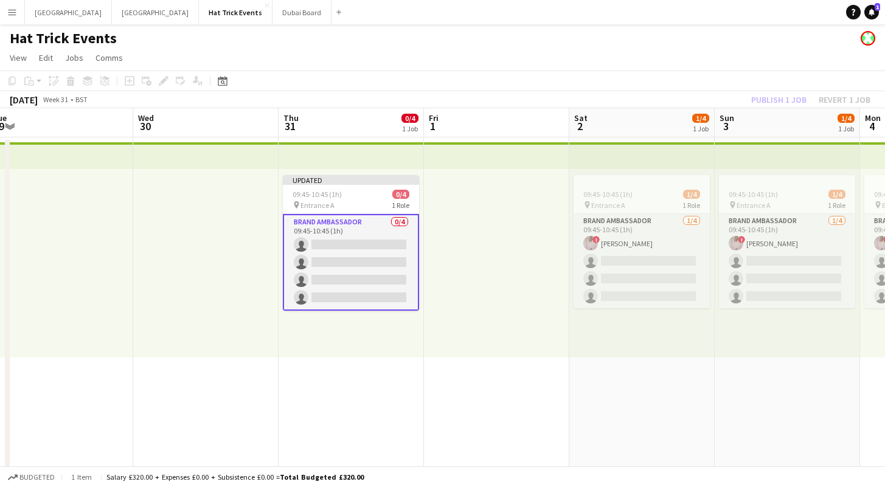
scroll to position [0, 449]
drag, startPoint x: 586, startPoint y: 424, endPoint x: 454, endPoint y: 411, distance: 133.2
click at [769, 98] on div "Publish 1 job Revert 1 job" at bounding box center [810, 100] width 148 height 16
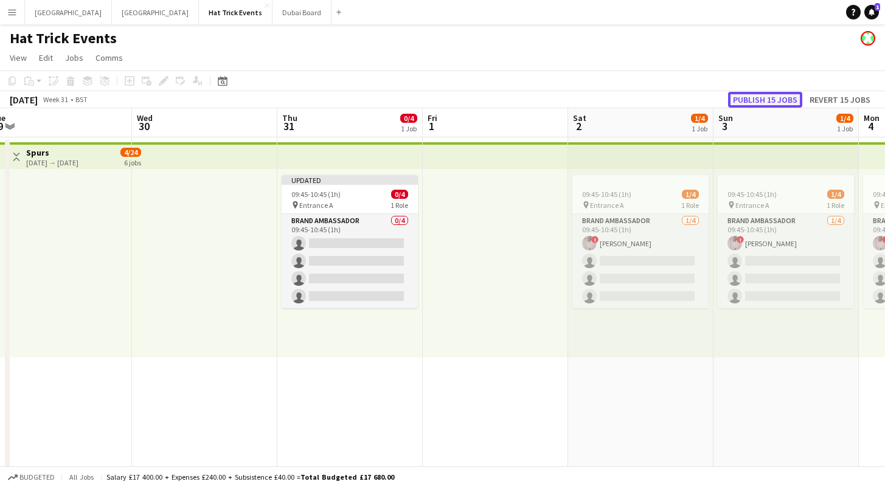
click at [775, 100] on button "Publish 15 jobs" at bounding box center [765, 100] width 74 height 16
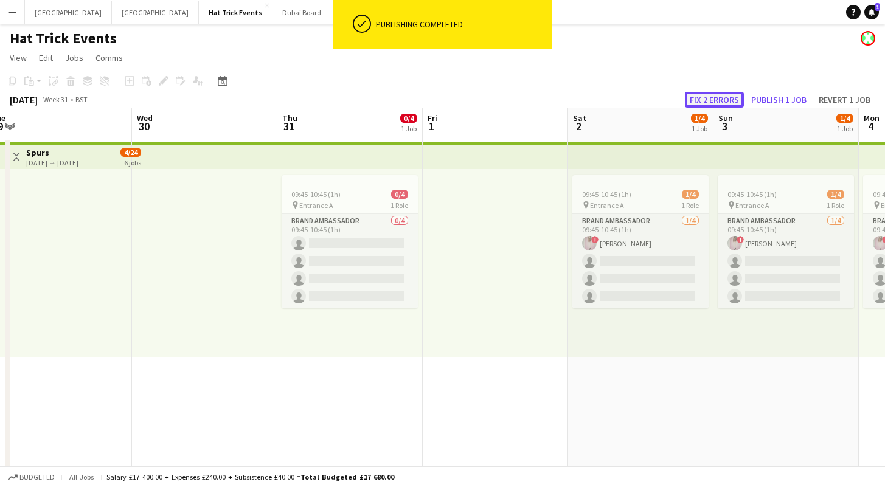
click at [724, 100] on button "Fix 2 errors" at bounding box center [714, 100] width 59 height 16
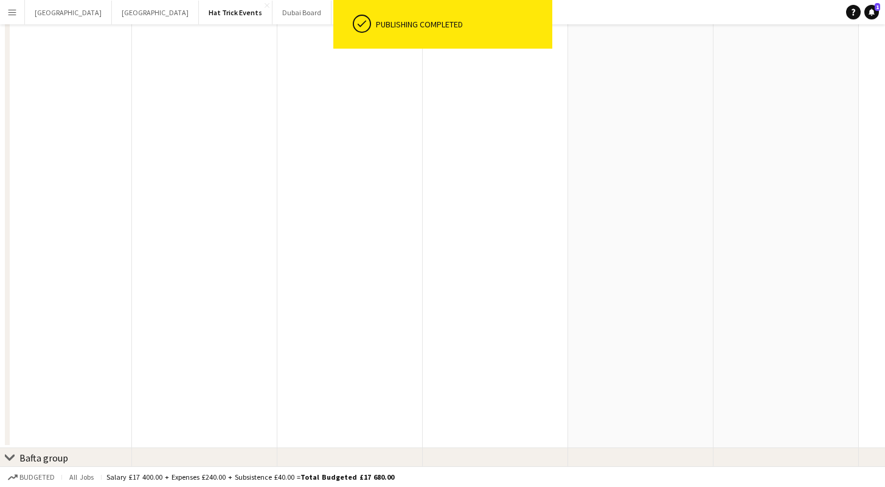
scroll to position [0, 418]
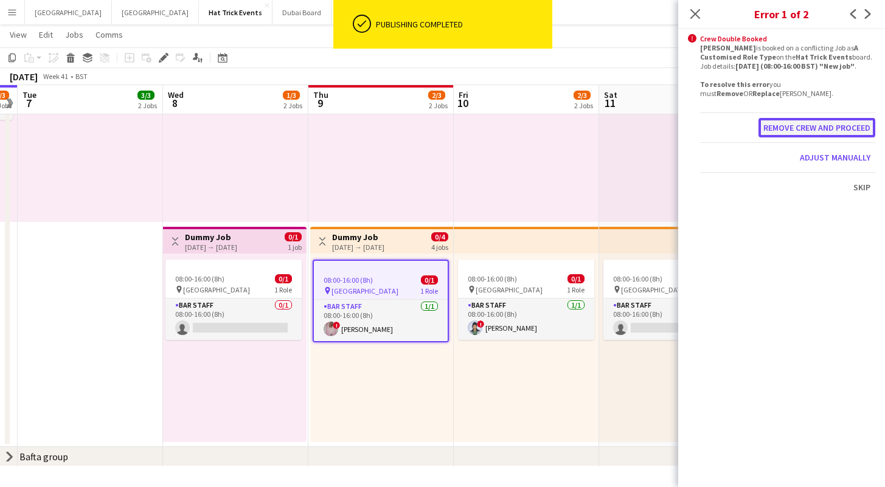
click at [820, 128] on button "Remove crew and proceed" at bounding box center [816, 127] width 117 height 19
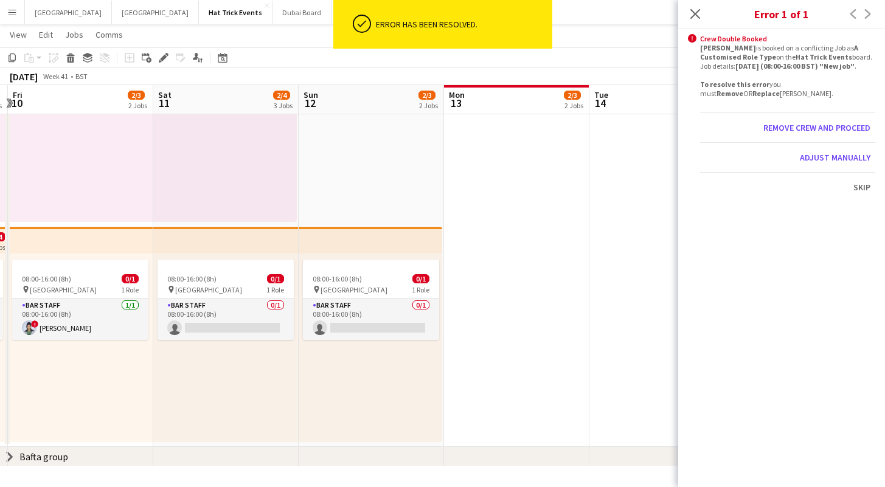
drag, startPoint x: 496, startPoint y: 268, endPoint x: 631, endPoint y: 275, distance: 135.7
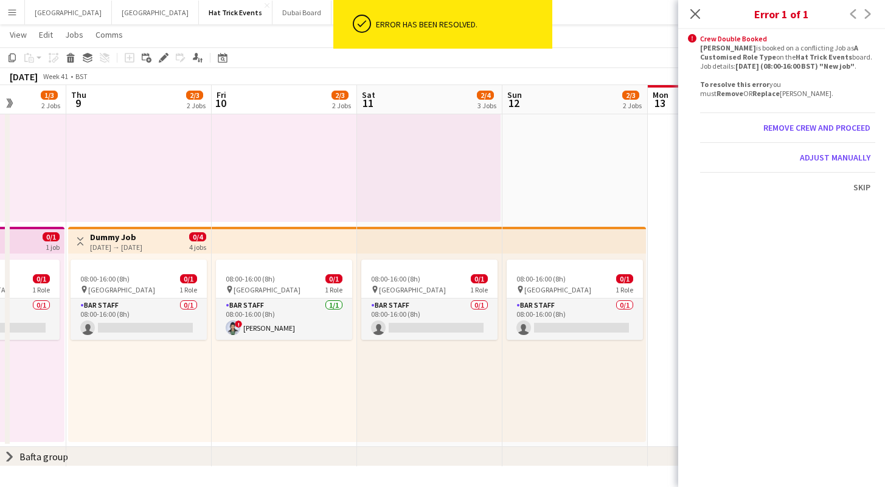
drag, startPoint x: 436, startPoint y: 335, endPoint x: 640, endPoint y: 342, distance: 203.8
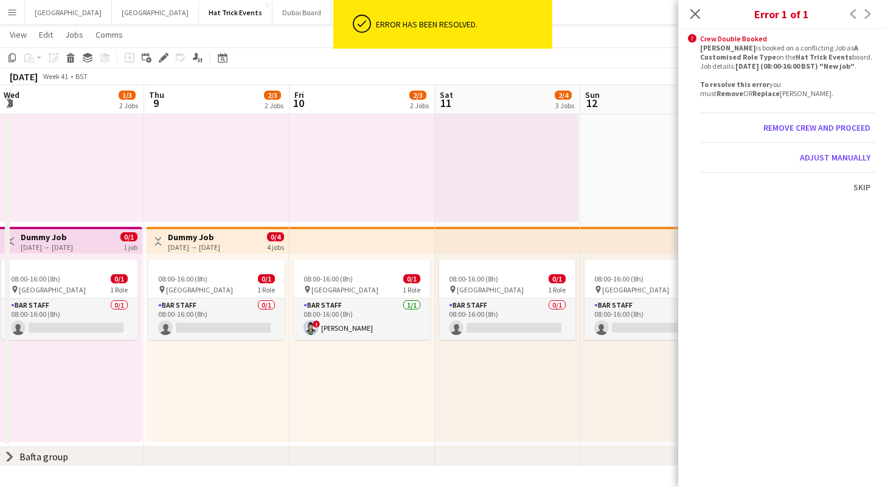
scroll to position [0, 360]
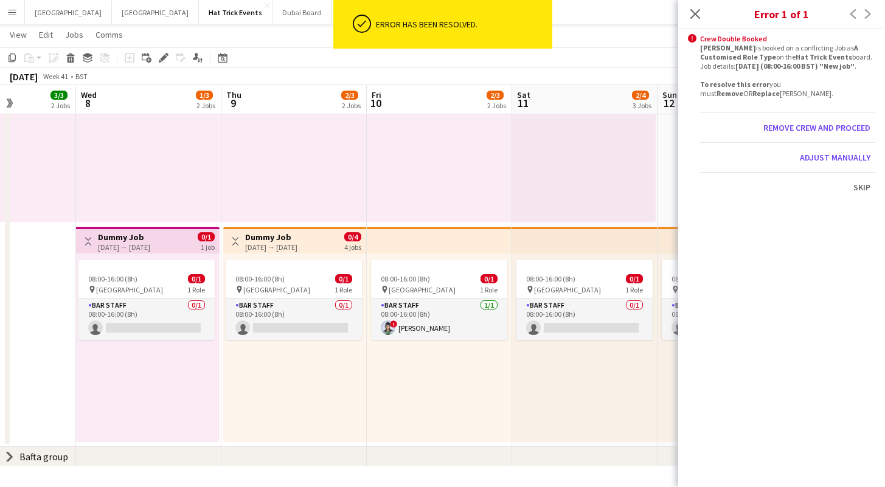
drag, startPoint x: 460, startPoint y: 371, endPoint x: 607, endPoint y: 379, distance: 147.3
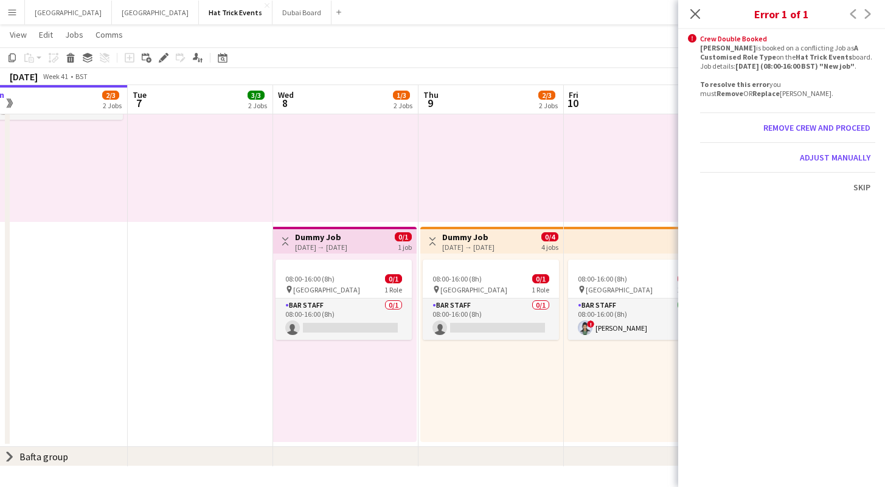
drag, startPoint x: 381, startPoint y: 160, endPoint x: 575, endPoint y: 191, distance: 196.4
click at [838, 130] on button "Remove crew and proceed" at bounding box center [816, 127] width 117 height 19
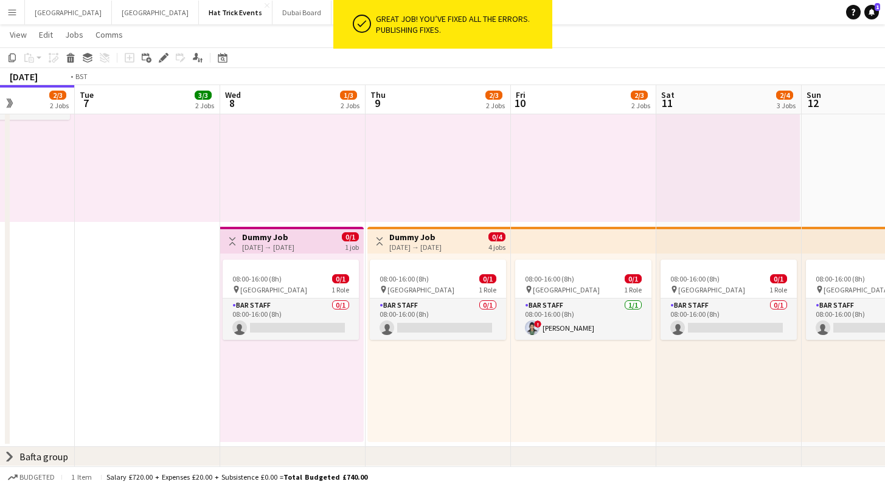
drag, startPoint x: 447, startPoint y: 155, endPoint x: 606, endPoint y: 175, distance: 160.6
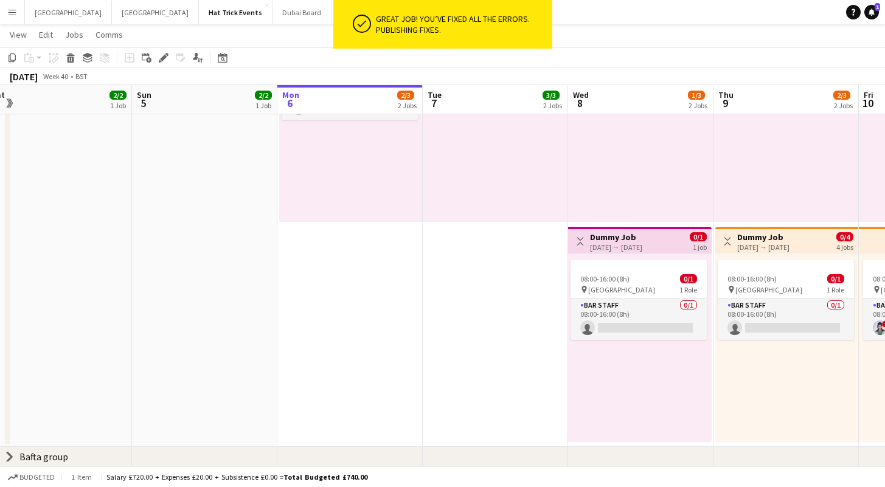
drag, startPoint x: 361, startPoint y: 176, endPoint x: 540, endPoint y: 211, distance: 182.1
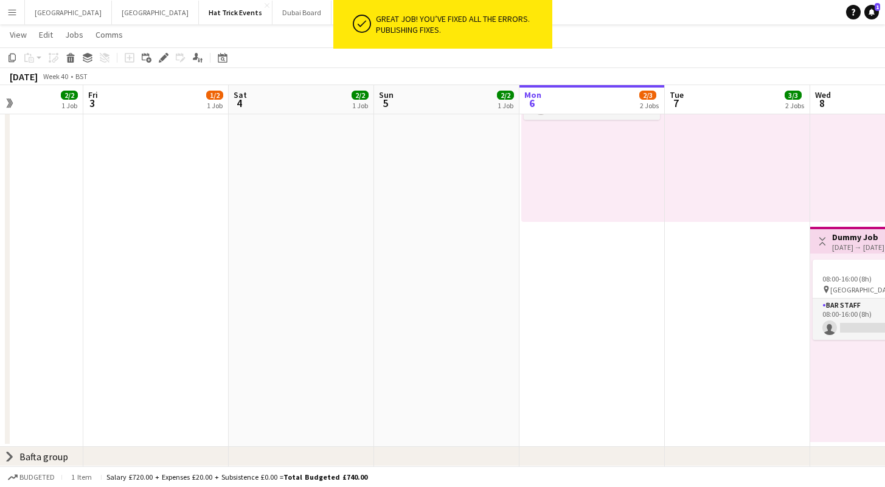
drag, startPoint x: 452, startPoint y: 230, endPoint x: 623, endPoint y: 246, distance: 171.6
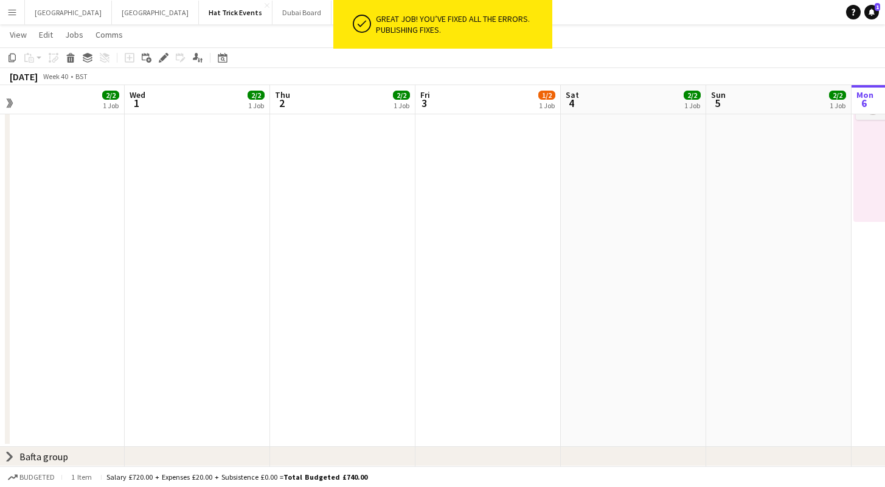
drag, startPoint x: 434, startPoint y: 240, endPoint x: 545, endPoint y: 260, distance: 113.1
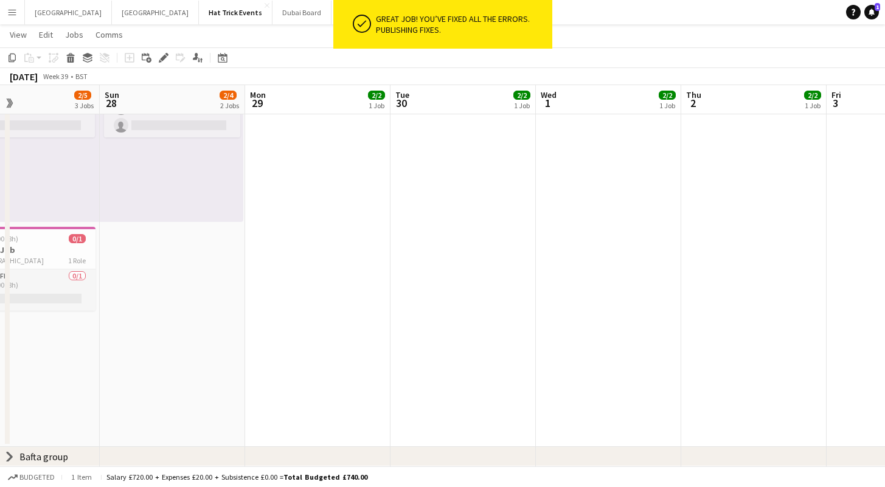
drag, startPoint x: 255, startPoint y: 218, endPoint x: 496, endPoint y: 256, distance: 243.2
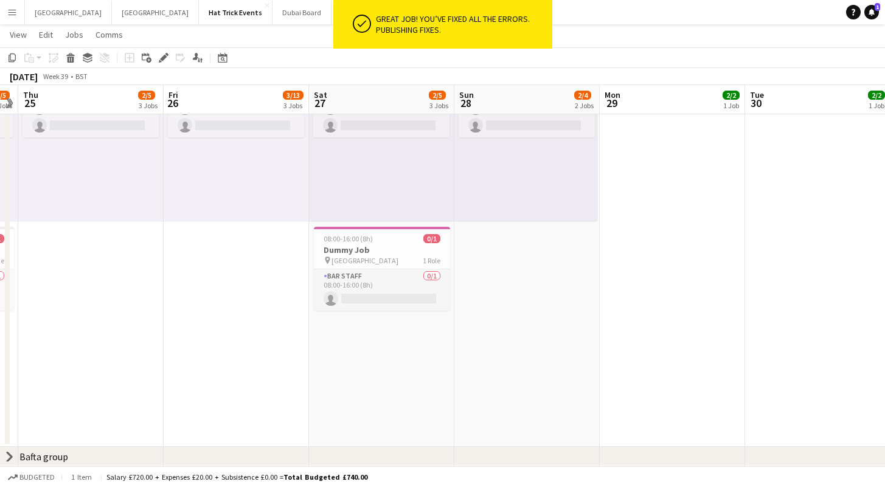
drag, startPoint x: 318, startPoint y: 226, endPoint x: 558, endPoint y: 281, distance: 246.3
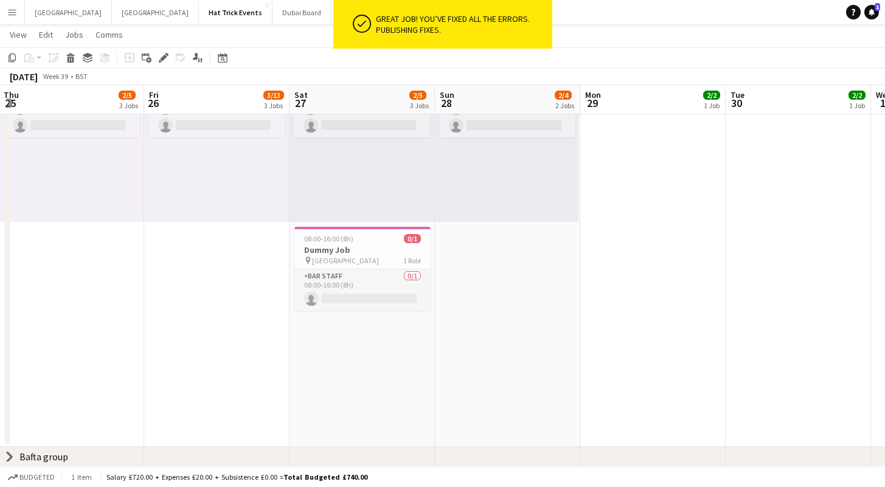
drag, startPoint x: 257, startPoint y: 278, endPoint x: 554, endPoint y: 324, distance: 300.2
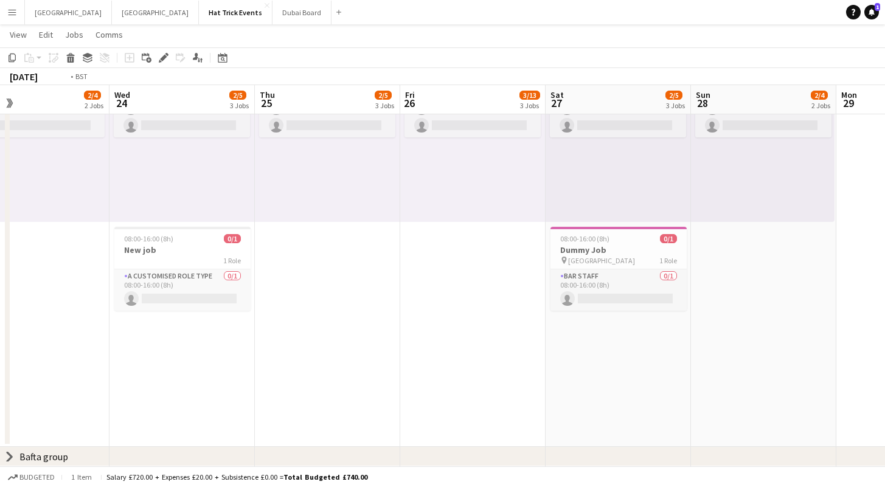
drag, startPoint x: 271, startPoint y: 283, endPoint x: 585, endPoint y: 329, distance: 318.3
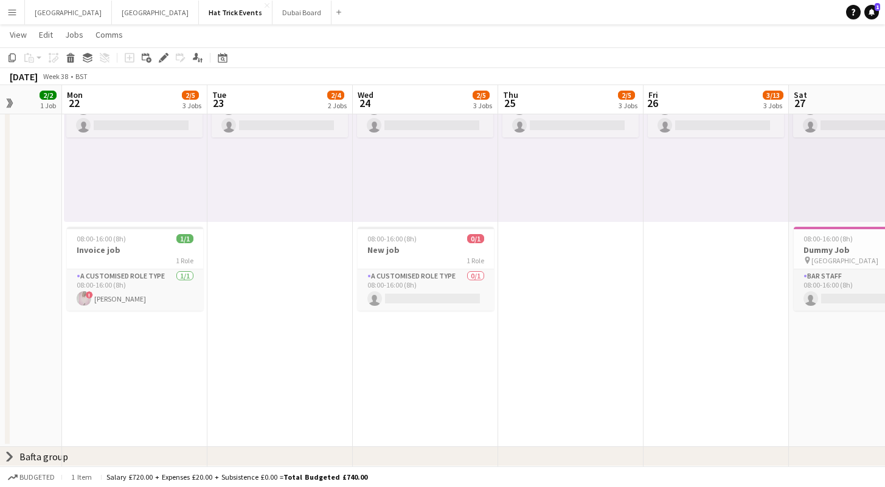
drag, startPoint x: 311, startPoint y: 277, endPoint x: 537, endPoint y: 322, distance: 230.0
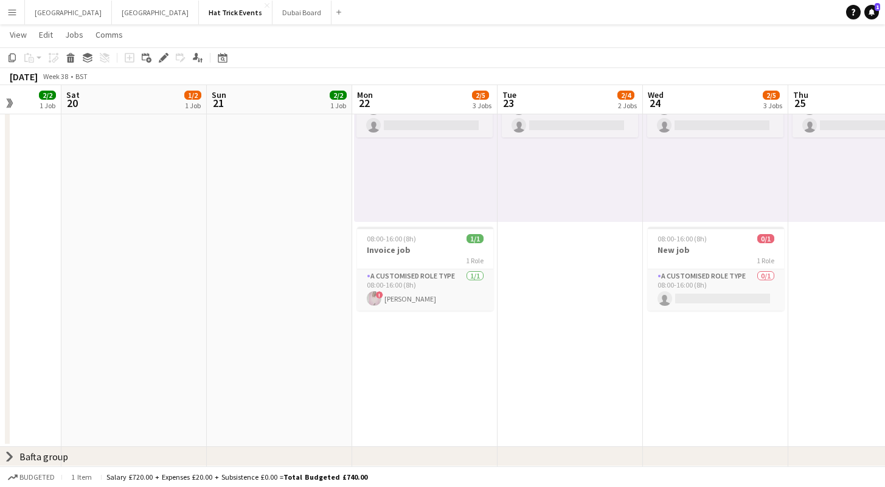
drag, startPoint x: 399, startPoint y: 274, endPoint x: 604, endPoint y: 308, distance: 208.2
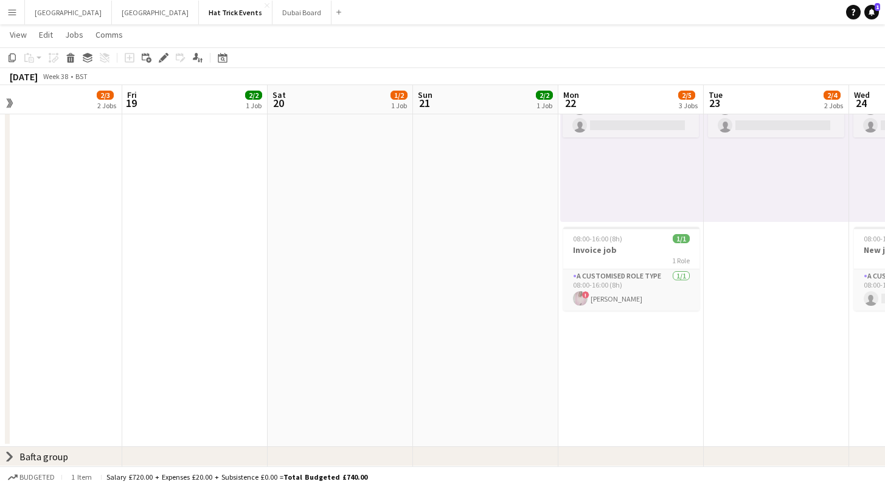
drag, startPoint x: 407, startPoint y: 271, endPoint x: 609, endPoint y: 303, distance: 204.4
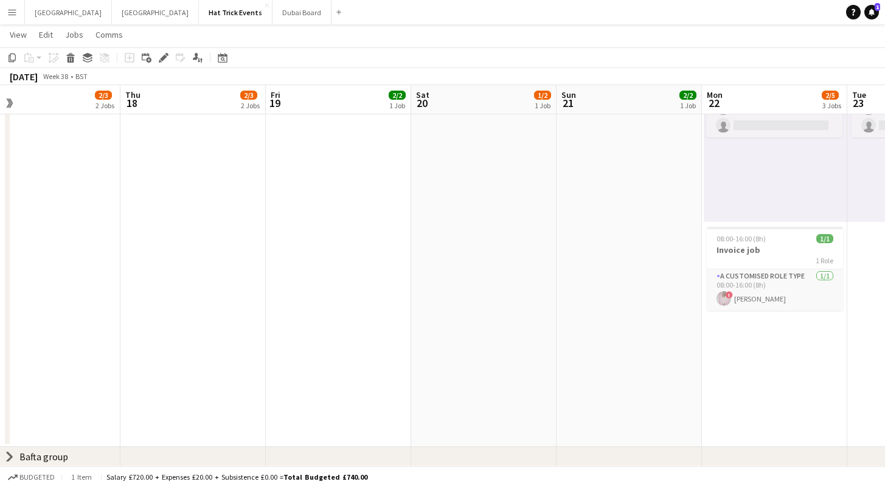
drag, startPoint x: 364, startPoint y: 273, endPoint x: 585, endPoint y: 314, distance: 225.1
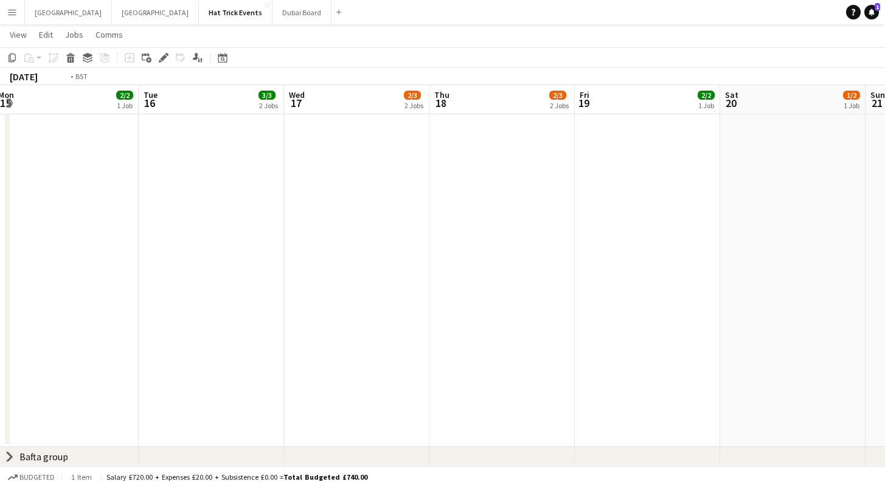
drag, startPoint x: 373, startPoint y: 291, endPoint x: 654, endPoint y: 342, distance: 284.9
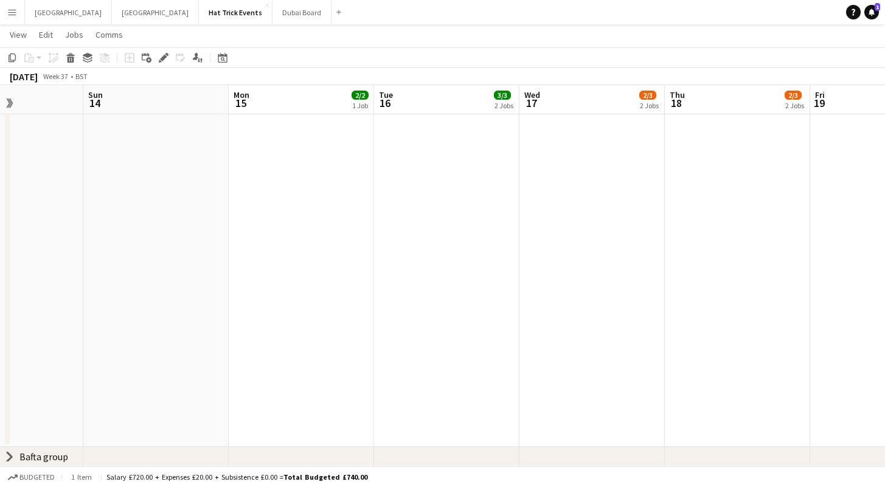
drag, startPoint x: 435, startPoint y: 306, endPoint x: 719, endPoint y: 353, distance: 287.8
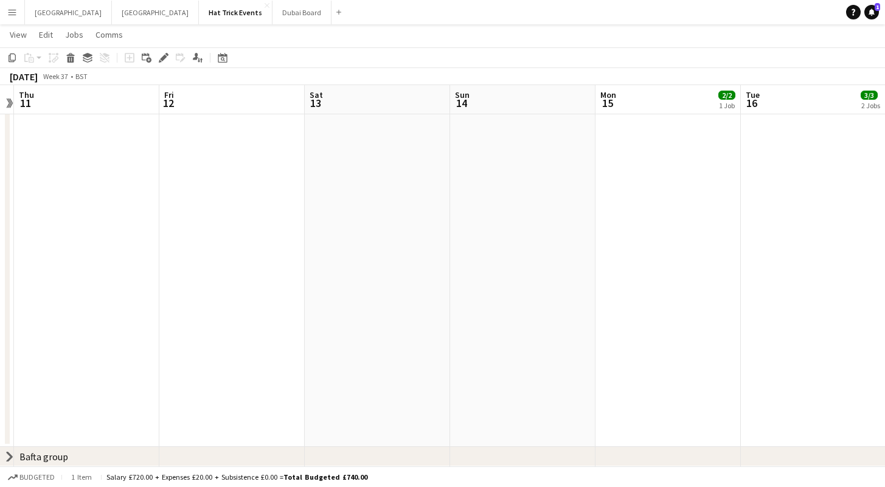
drag, startPoint x: 454, startPoint y: 316, endPoint x: 665, endPoint y: 343, distance: 213.3
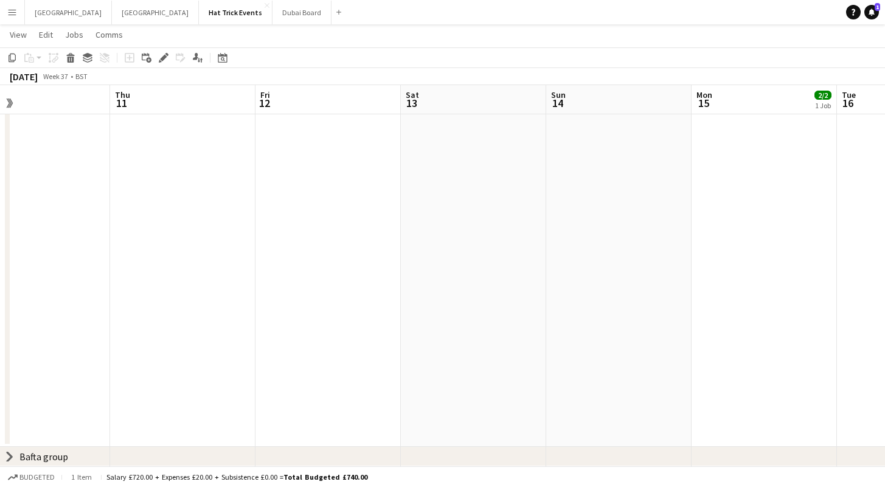
drag, startPoint x: 443, startPoint y: 313, endPoint x: 703, endPoint y: 342, distance: 261.2
drag, startPoint x: 512, startPoint y: 316, endPoint x: 705, endPoint y: 345, distance: 194.8
drag, startPoint x: 533, startPoint y: 325, endPoint x: 701, endPoint y: 341, distance: 168.6
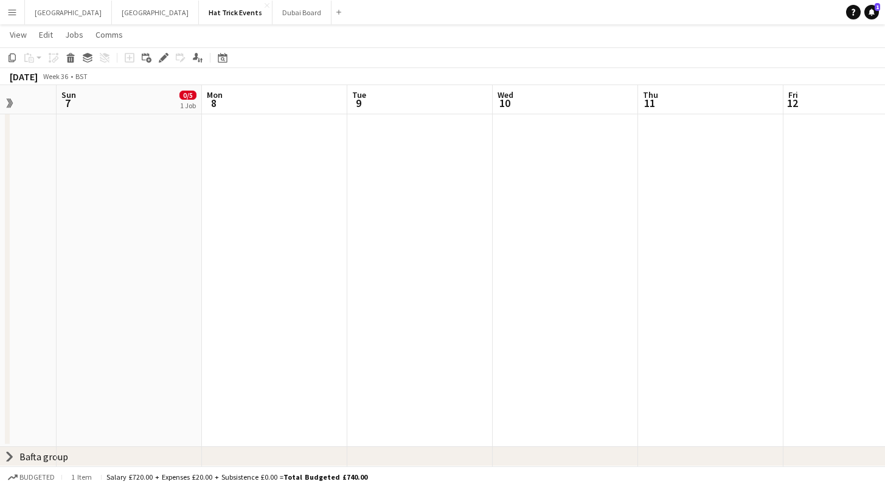
drag, startPoint x: 524, startPoint y: 316, endPoint x: 638, endPoint y: 335, distance: 115.9
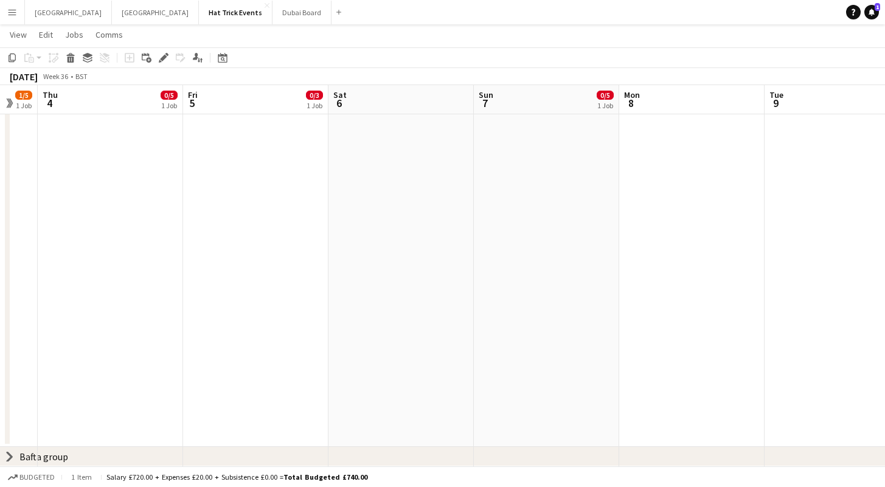
drag, startPoint x: 523, startPoint y: 321, endPoint x: 605, endPoint y: 337, distance: 83.7
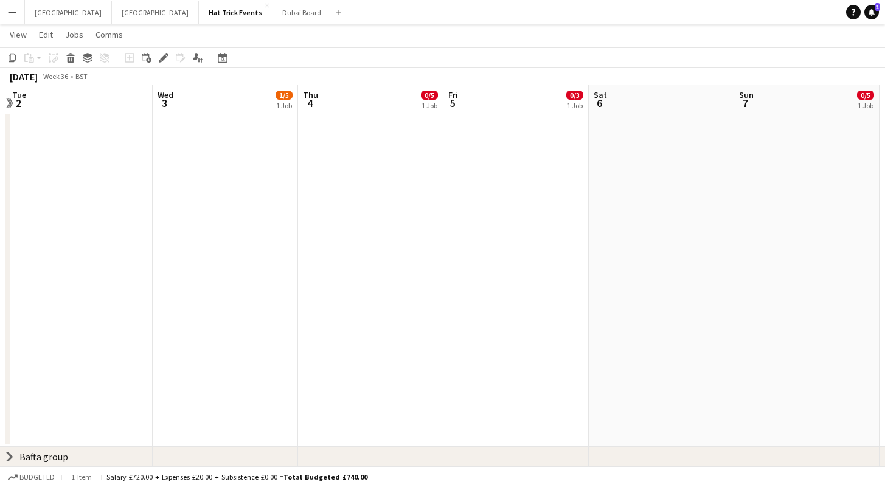
drag, startPoint x: 463, startPoint y: 303, endPoint x: 710, endPoint y: 347, distance: 250.7
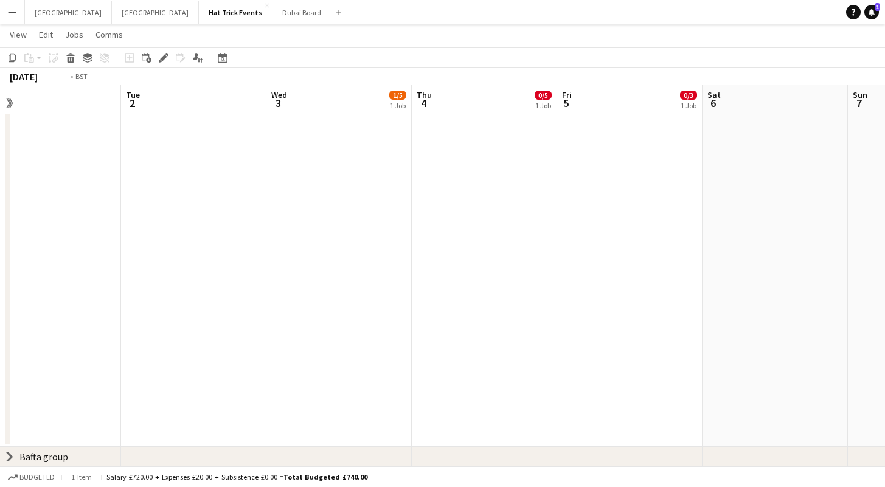
drag
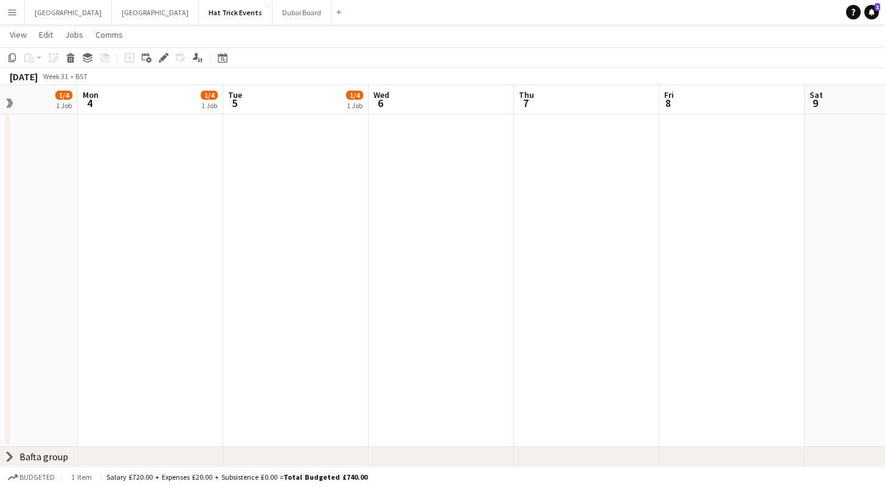
click at [328, 214] on app-date-cell "09:45-10:45 (1h) 1/4 pin Entrance A 1 Role Brand Ambassador 1/4 09:45-10:45 (1h…" at bounding box center [295, 4] width 145 height 885
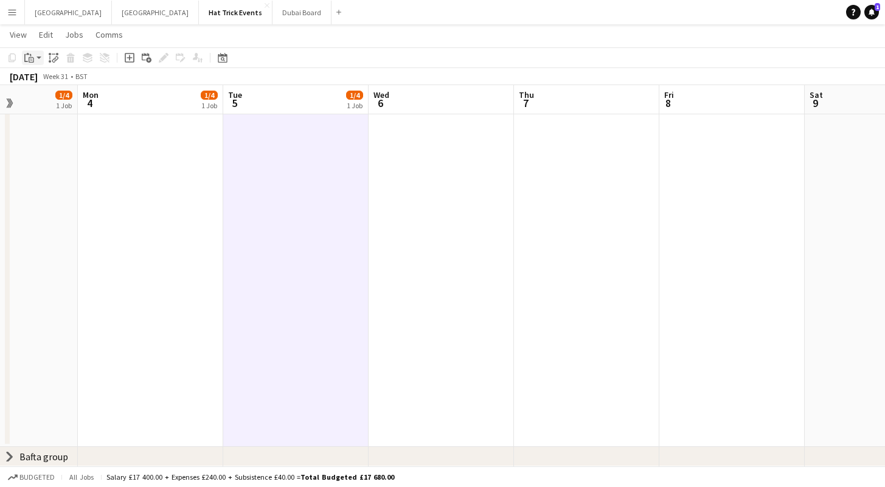
click at [36, 59] on app-action-btn "Paste" at bounding box center [33, 57] width 22 height 15
click at [38, 81] on link "Paste Command V" at bounding box center [80, 80] width 96 height 11
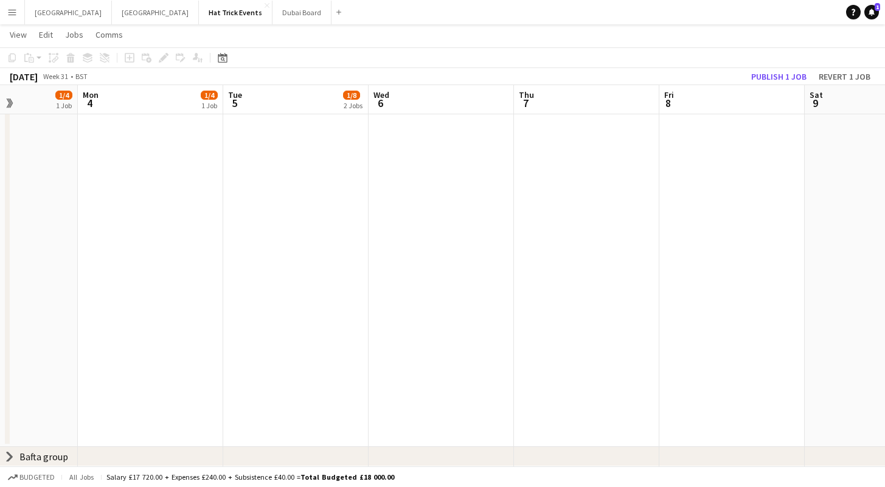
scroll to position [0, 357]
click at [279, 194] on app-date-cell "09:45-10:45 (1h) 1/4 pin Entrance A 1 Role Brand Ambassador 1/4 09:45-10:45 (1h…" at bounding box center [296, 4] width 145 height 885
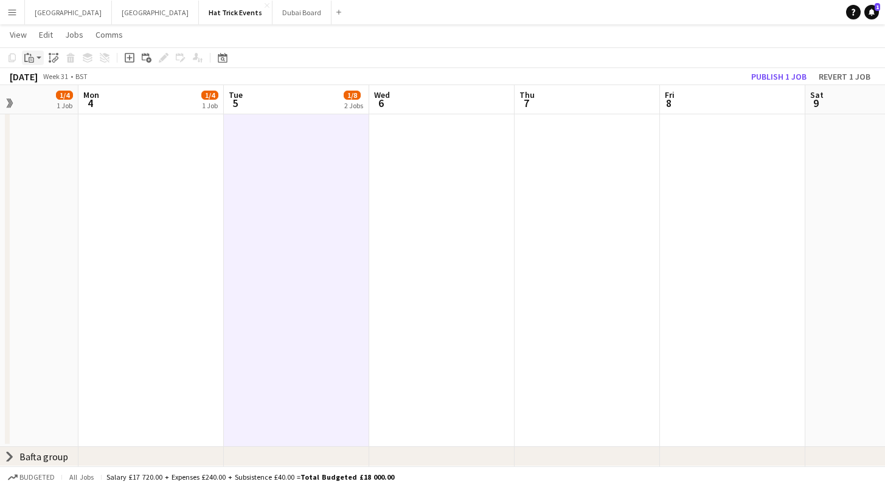
click at [40, 58] on app-action-btn "Paste" at bounding box center [33, 57] width 22 height 15
click at [49, 102] on link "Paste with crew Command Shift V" at bounding box center [80, 101] width 96 height 11
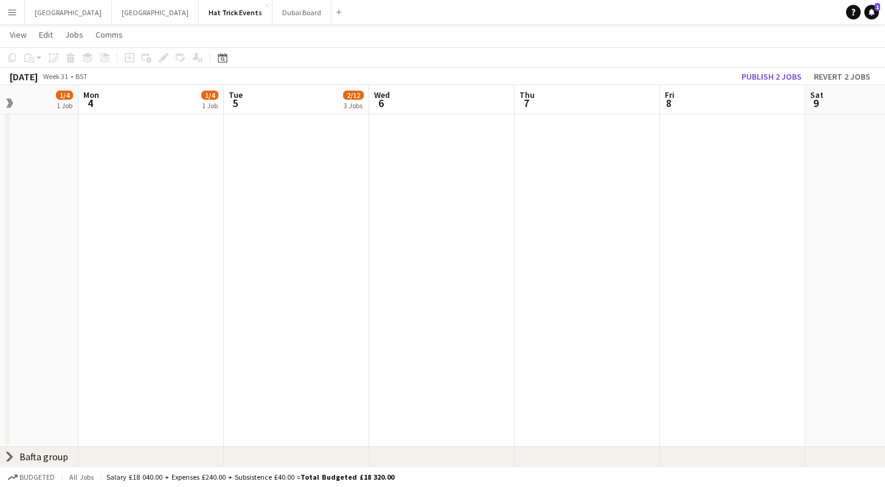
click at [316, 195] on app-date-cell "09:45-10:45 (1h) 1/4 pin Entrance A 1 Role Brand Ambassador 1/4 09:45-10:45 (1h…" at bounding box center [296, 4] width 145 height 885
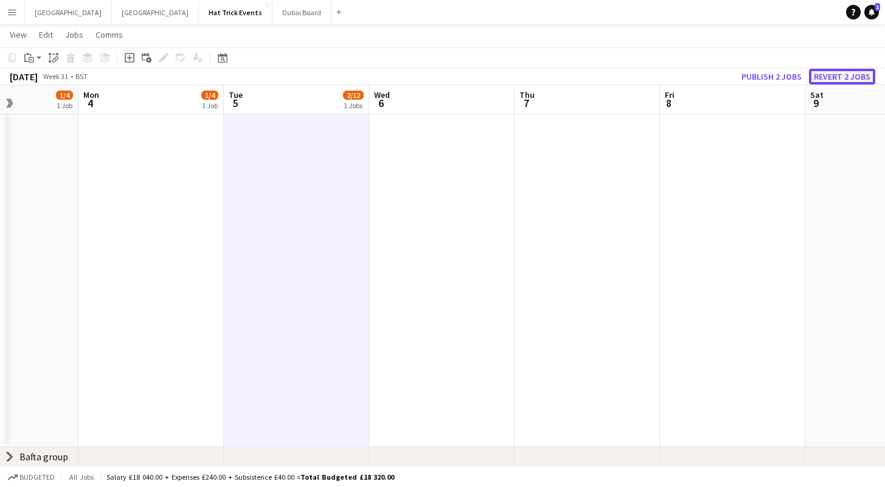
click at [836, 78] on button "Revert 2 jobs" at bounding box center [842, 77] width 66 height 16
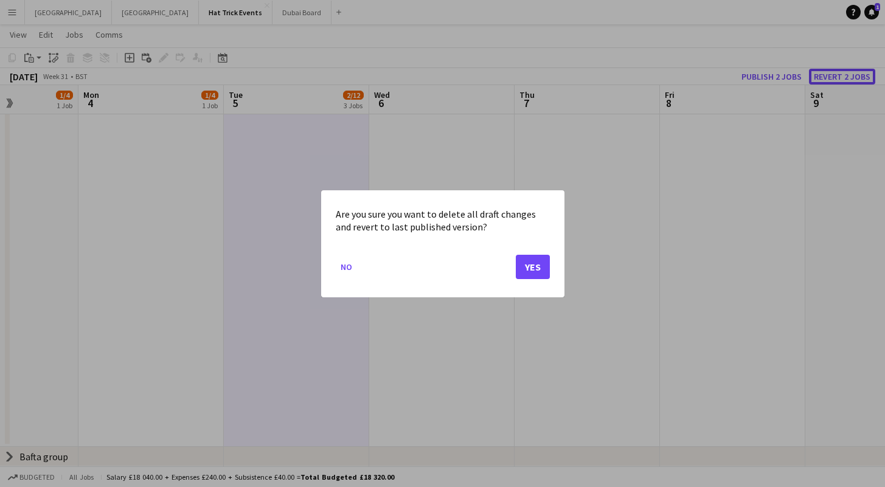
scroll to position [0, 0]
click at [533, 268] on button "Yes" at bounding box center [533, 266] width 34 height 24
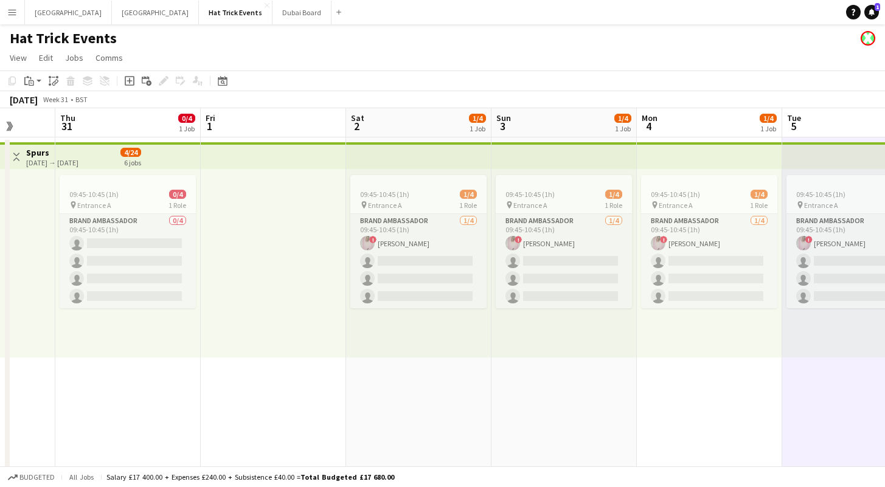
scroll to position [0, 370]
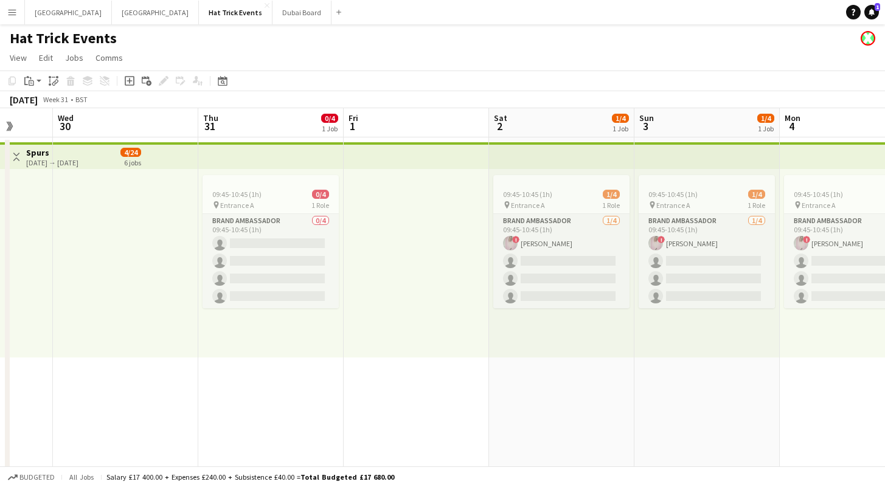
click at [271, 197] on div "09:45-10:45 (1h) 0/4" at bounding box center [270, 194] width 136 height 9
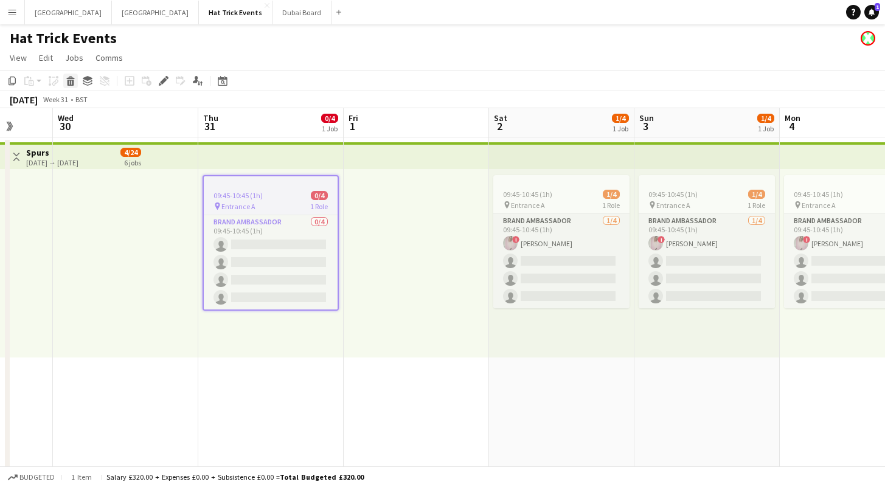
click at [69, 83] on icon "Delete" at bounding box center [71, 81] width 10 height 10
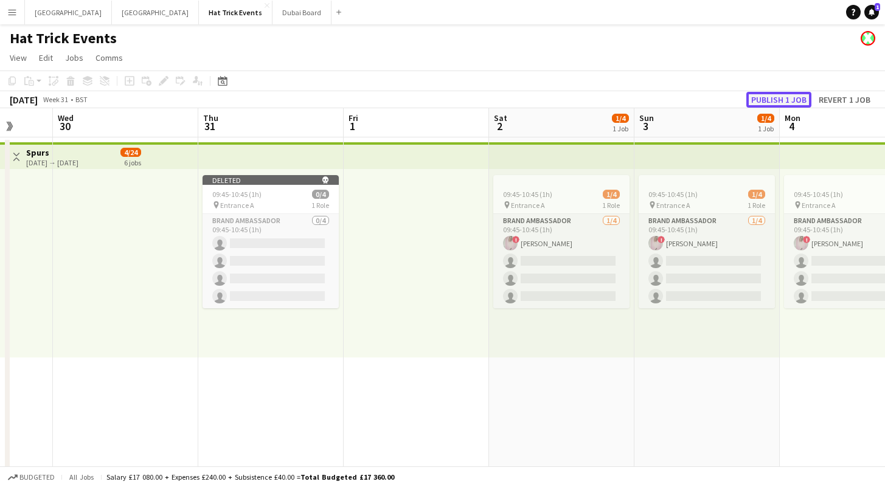
click at [781, 97] on button "Publish 1 job" at bounding box center [778, 100] width 65 height 16
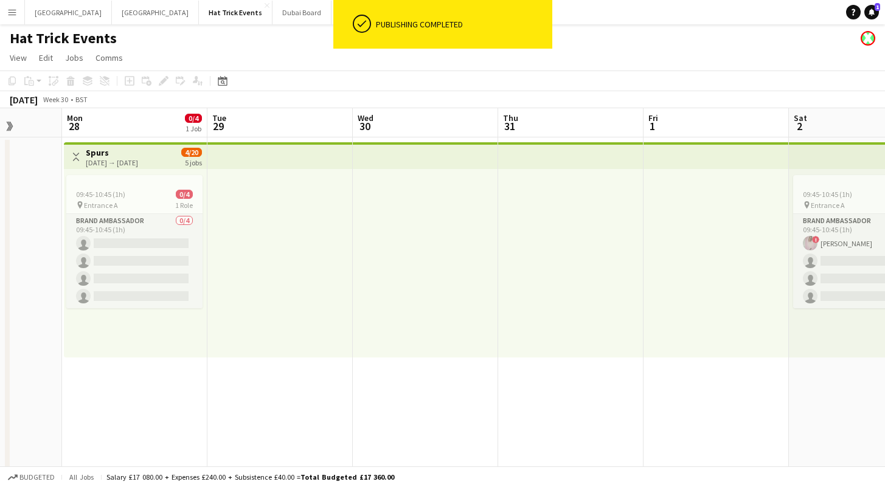
drag, startPoint x: 237, startPoint y: 376, endPoint x: 534, endPoint y: 399, distance: 298.2
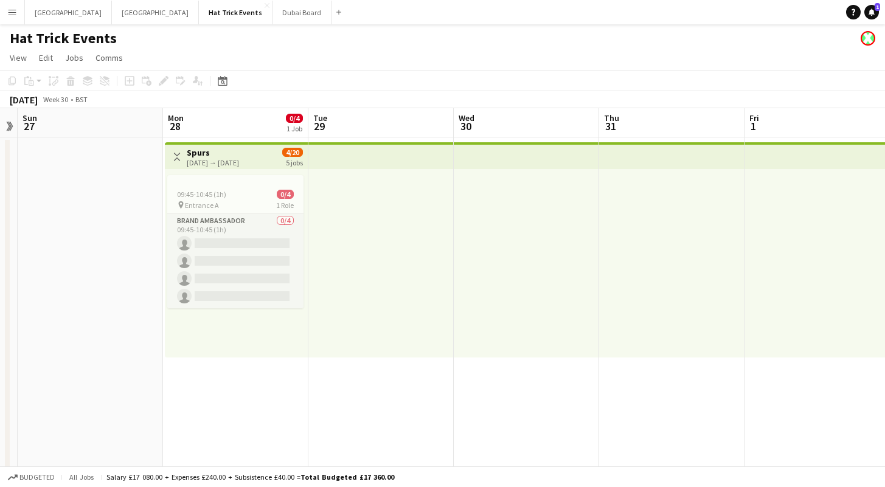
drag, startPoint x: 384, startPoint y: 400, endPoint x: 472, endPoint y: 402, distance: 88.2
click at [243, 180] on div at bounding box center [235, 180] width 136 height 10
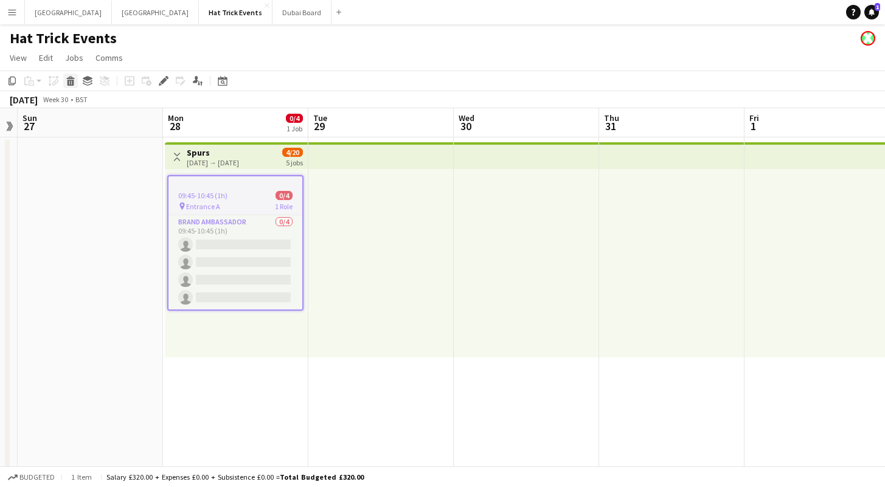
click at [68, 83] on icon at bounding box center [70, 83] width 7 height 6
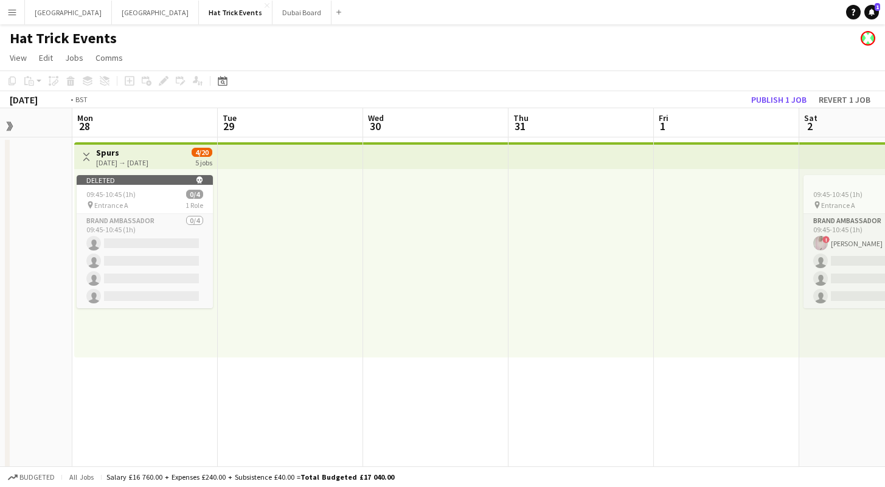
drag, startPoint x: 558, startPoint y: 400, endPoint x: 323, endPoint y: 367, distance: 237.1
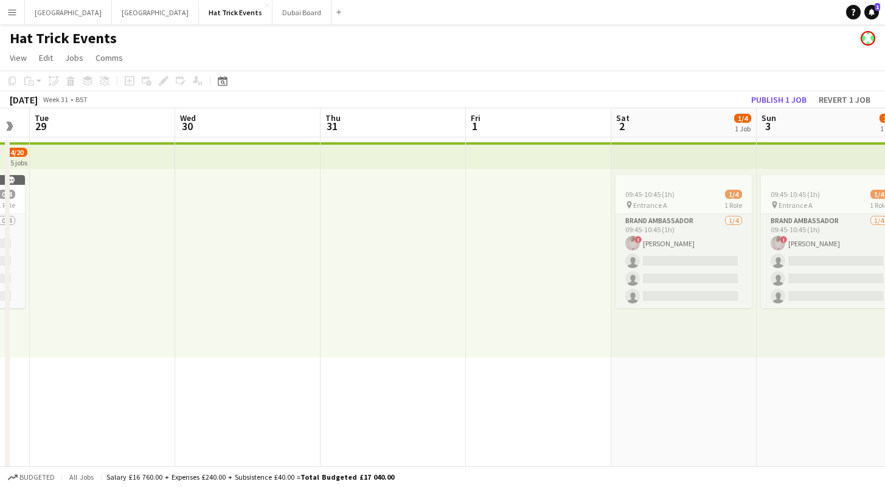
scroll to position [0, 564]
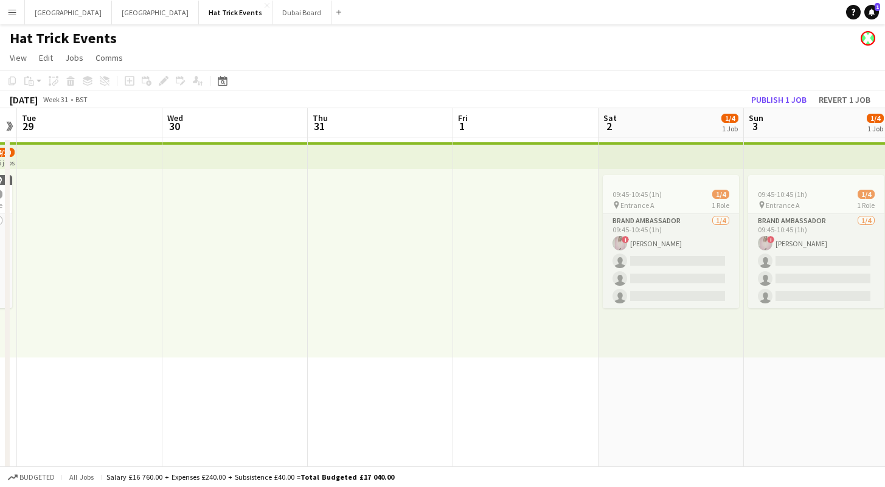
drag, startPoint x: 521, startPoint y: 384, endPoint x: 454, endPoint y: 379, distance: 67.6
click at [772, 101] on button "Publish 1 job" at bounding box center [778, 100] width 65 height 16
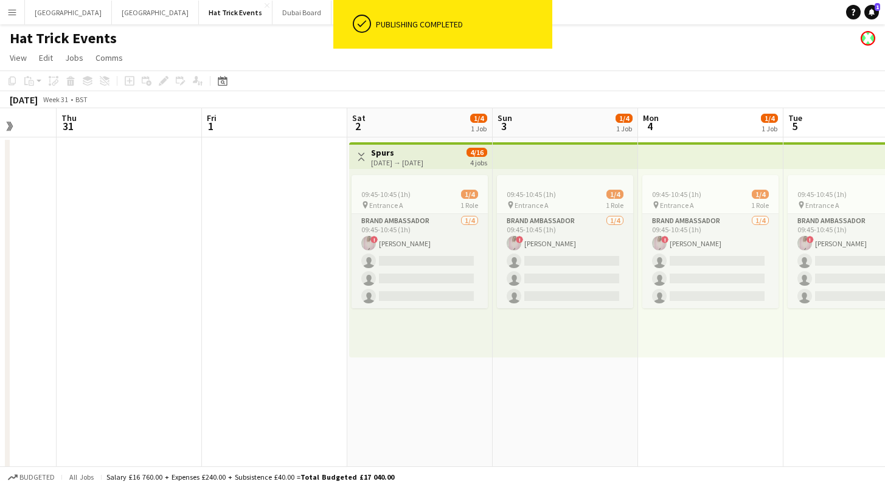
drag, startPoint x: 537, startPoint y: 364, endPoint x: 275, endPoint y: 344, distance: 263.5
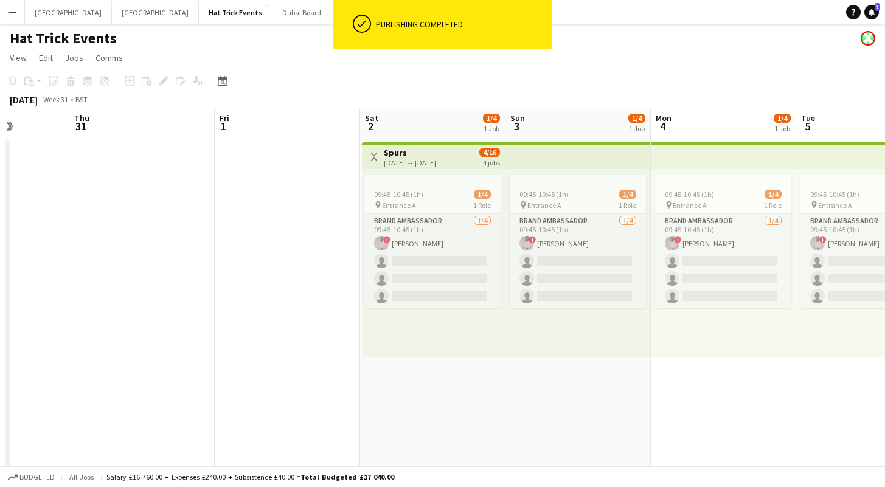
drag, startPoint x: 504, startPoint y: 372, endPoint x: 256, endPoint y: 364, distance: 248.2
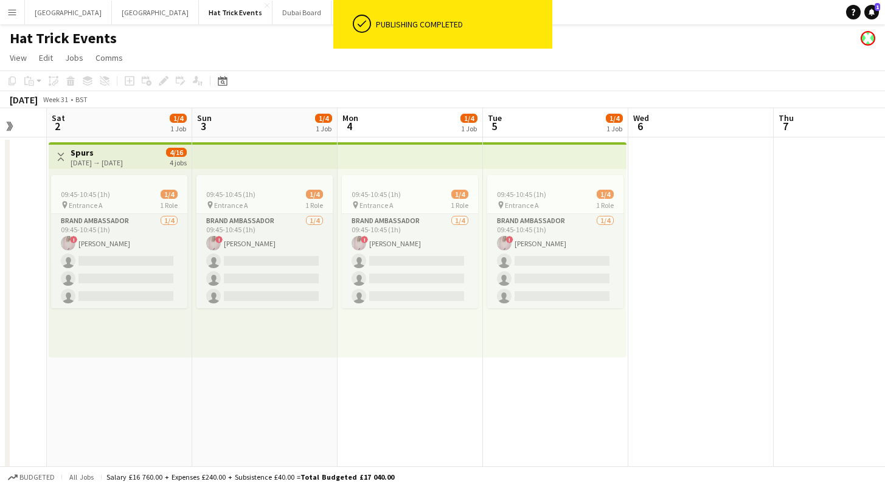
scroll to position [0, 551]
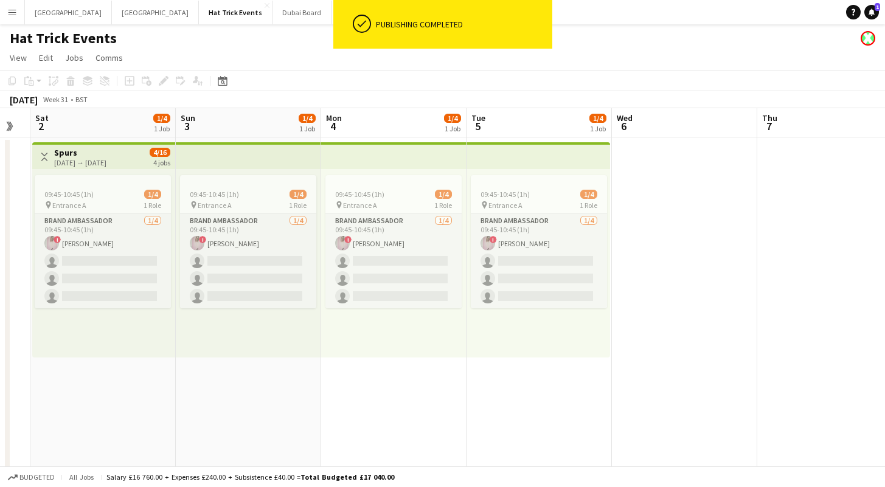
drag, startPoint x: 454, startPoint y: 389, endPoint x: 415, endPoint y: 392, distance: 39.0
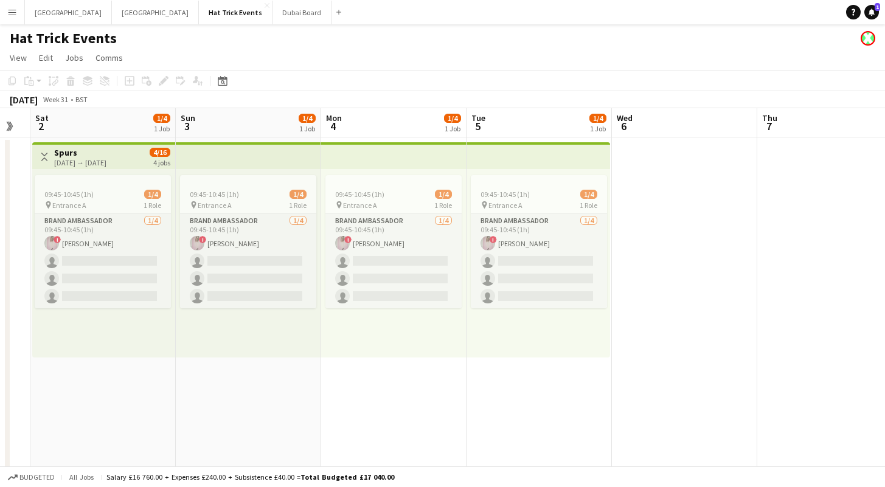
click at [542, 167] on app-top-bar at bounding box center [537, 155] width 143 height 27
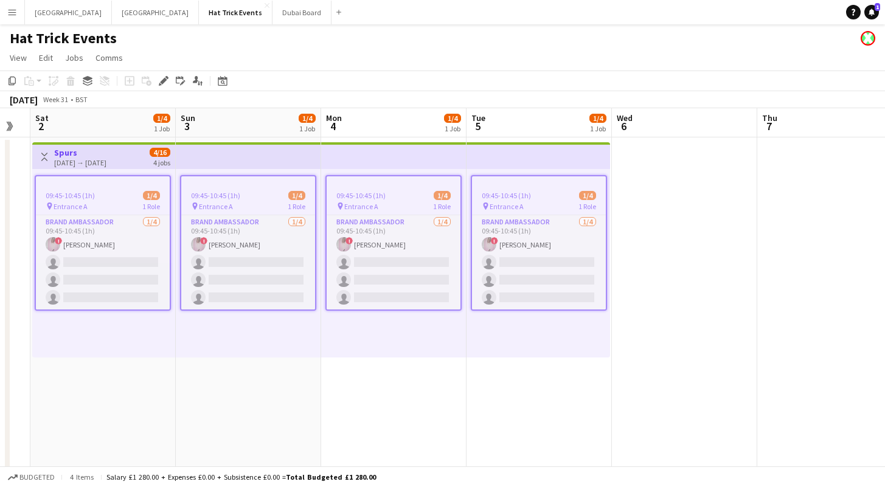
click at [537, 194] on div "09:45-10:45 (1h) 1/4" at bounding box center [539, 195] width 134 height 9
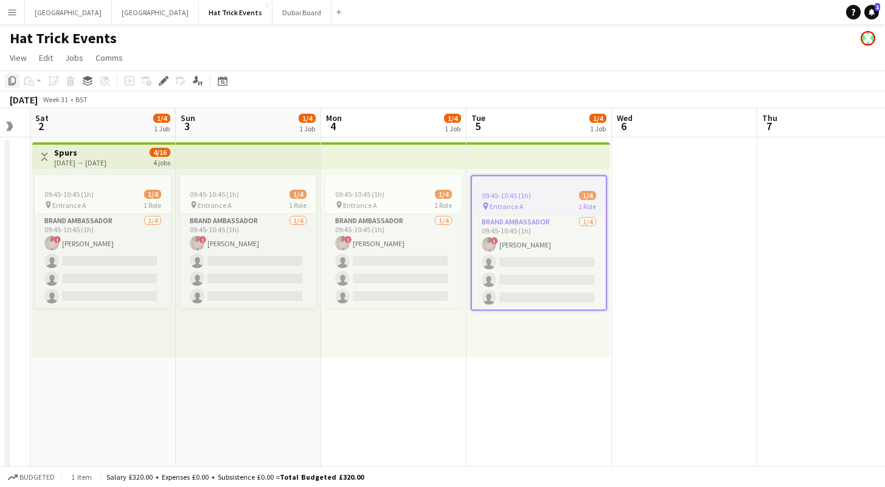
click at [12, 86] on icon "Copy" at bounding box center [12, 81] width 10 height 10
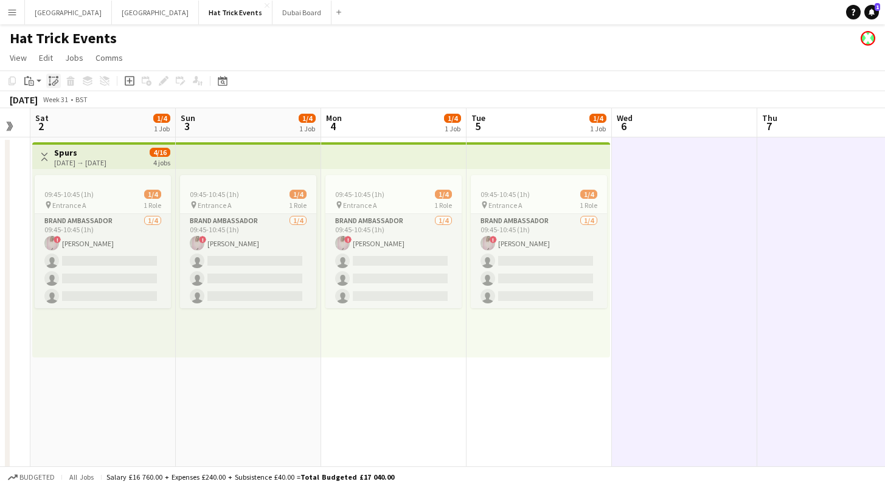
click at [53, 85] on icon at bounding box center [54, 83] width 4 height 5
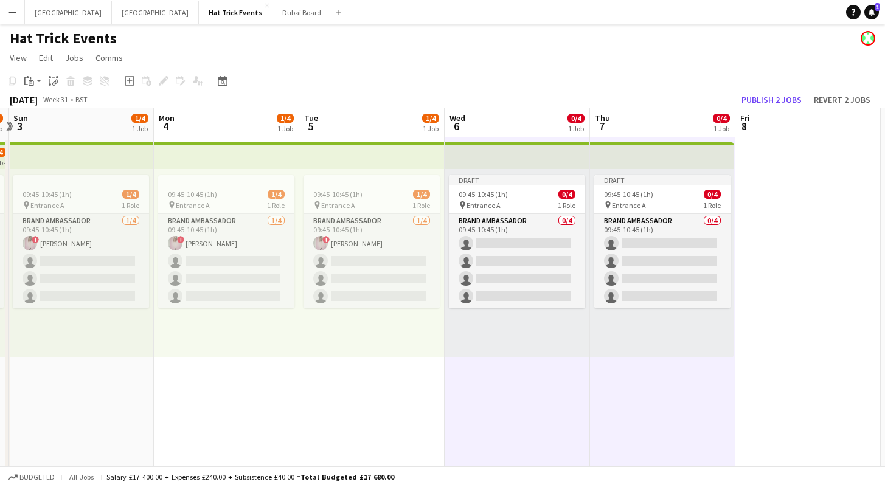
scroll to position [0, 473]
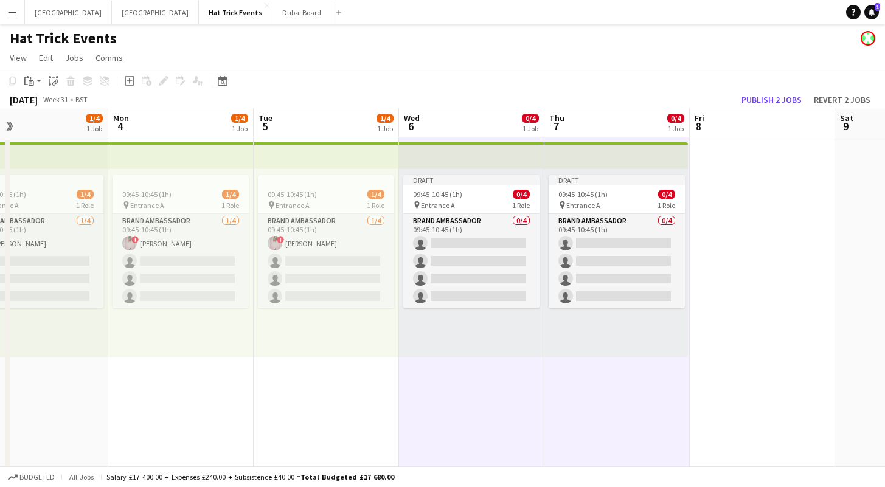
drag, startPoint x: 514, startPoint y: 370, endPoint x: 302, endPoint y: 340, distance: 214.3
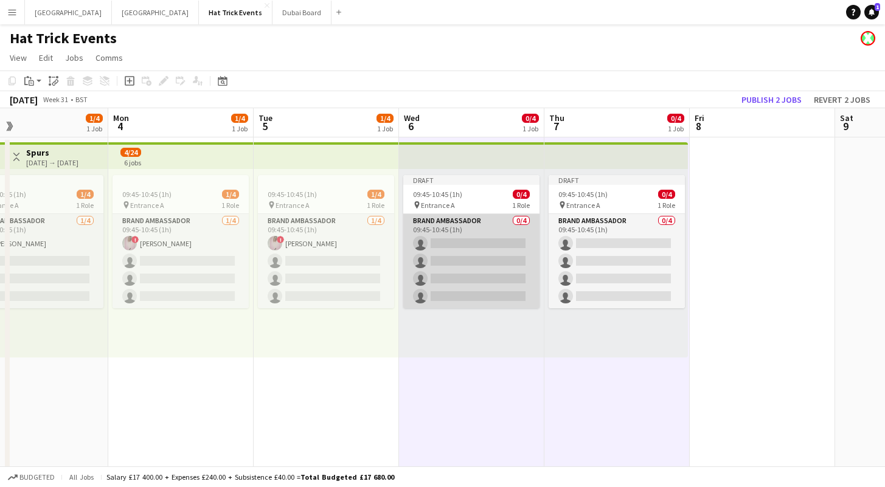
click at [496, 233] on app-card-role "Brand Ambassador 0/4 09:45-10:45 (1h) single-neutral-actions single-neutral-act…" at bounding box center [471, 261] width 136 height 94
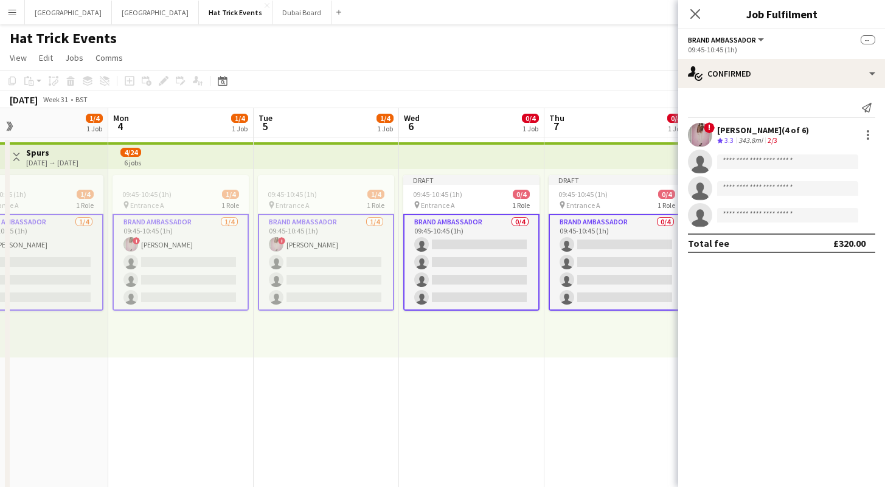
click at [496, 233] on app-card-role "Brand Ambassador 0/4 09:45-10:45 (1h) single-neutral-actions single-neutral-act…" at bounding box center [471, 262] width 136 height 97
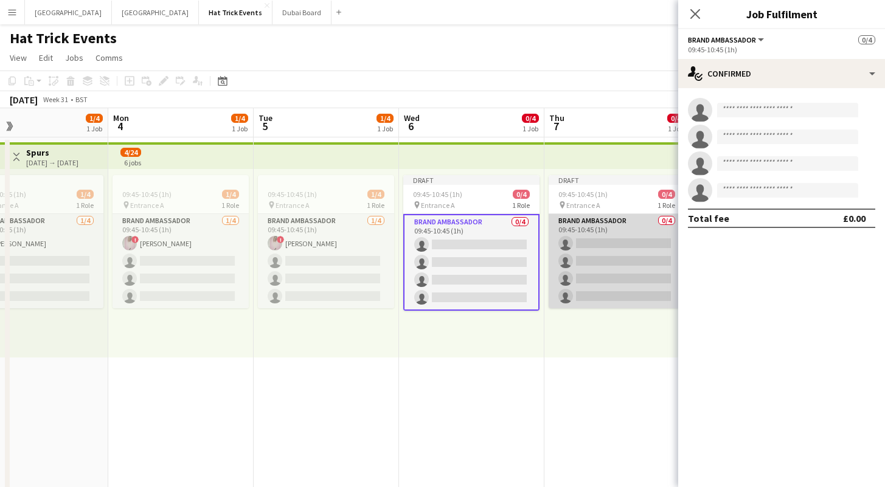
click at [600, 241] on app-card-role "Brand Ambassador 0/4 09:45-10:45 (1h) single-neutral-actions single-neutral-act…" at bounding box center [616, 261] width 136 height 94
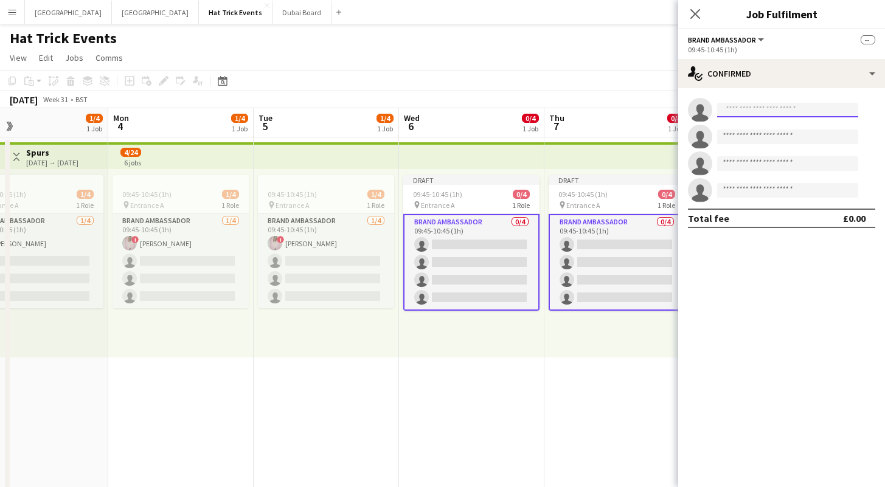
click at [777, 108] on input at bounding box center [787, 110] width 141 height 15
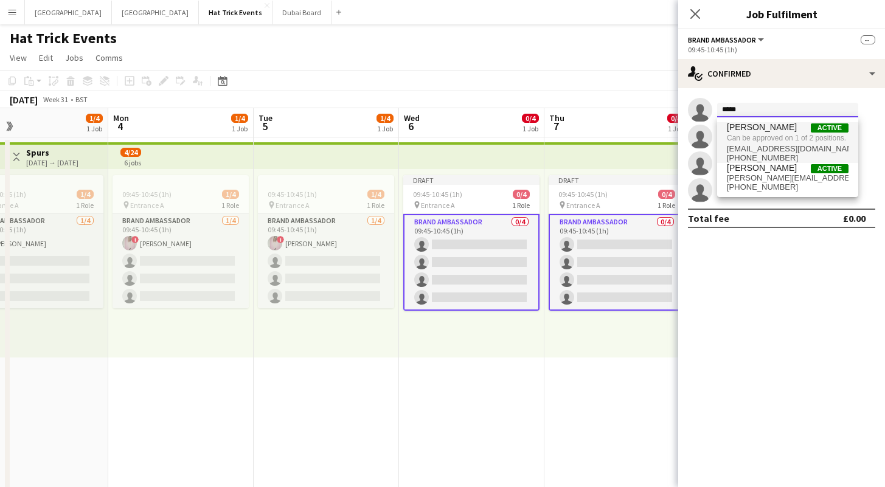
type input "*****"
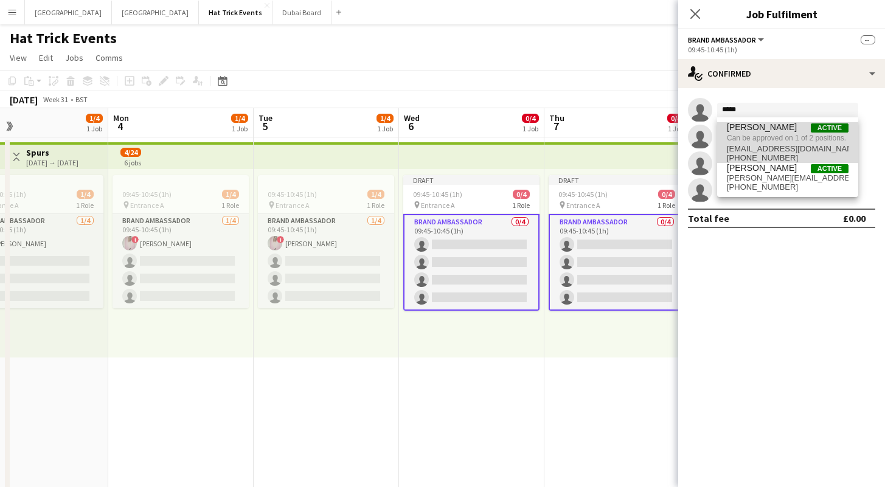
click at [780, 137] on span "Can be approved on 1 of 2 positions." at bounding box center [788, 138] width 122 height 11
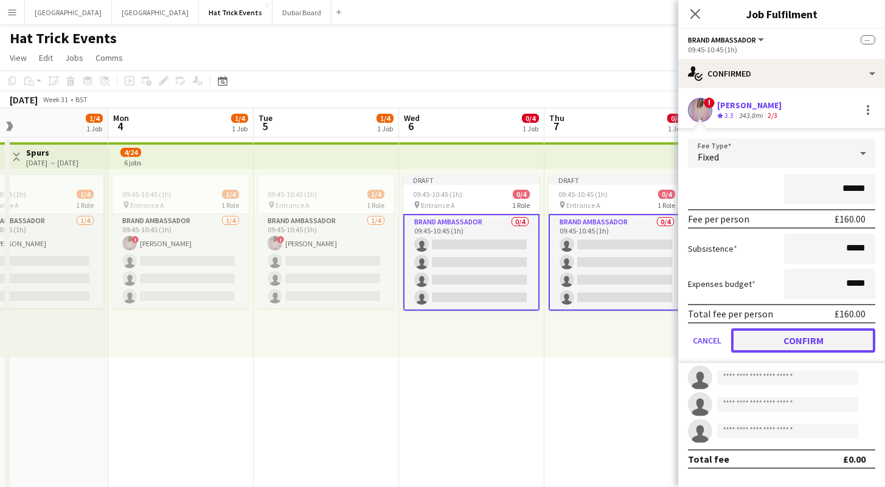
click at [813, 341] on button "Confirm" at bounding box center [803, 340] width 144 height 24
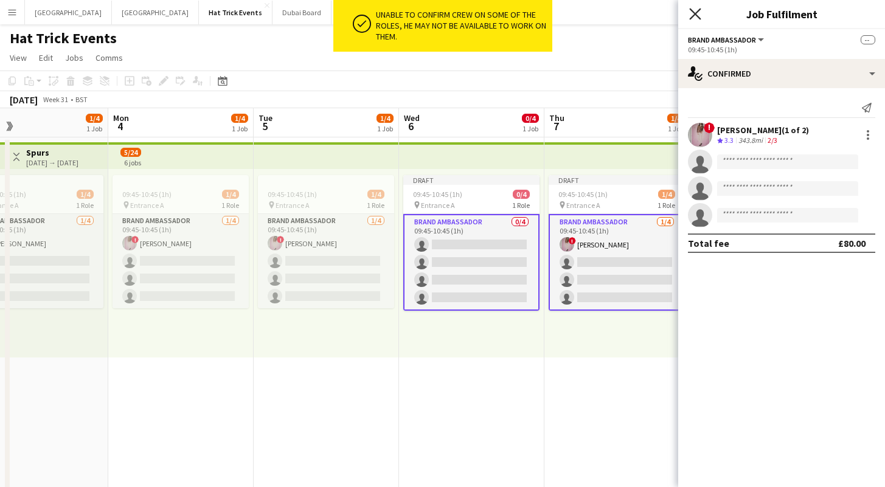
click at [693, 12] on icon at bounding box center [695, 14] width 12 height 12
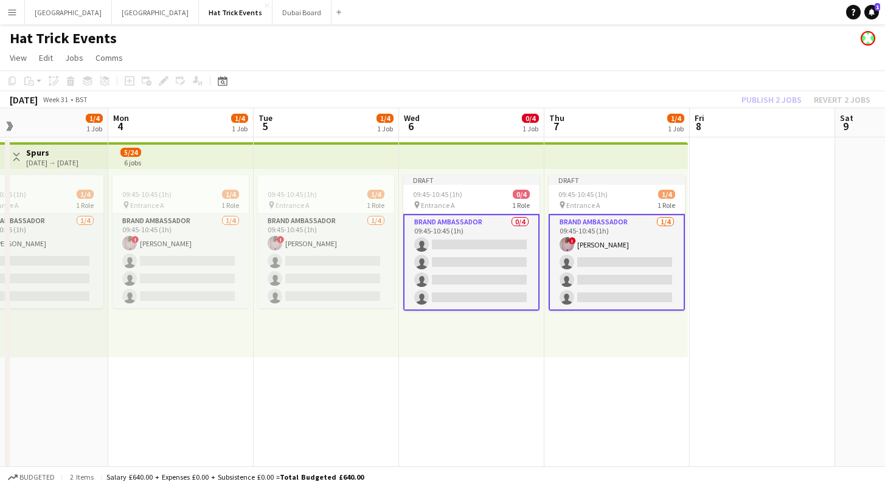
click at [779, 98] on div "Publish 2 jobs Revert 2 jobs" at bounding box center [806, 100] width 158 height 16
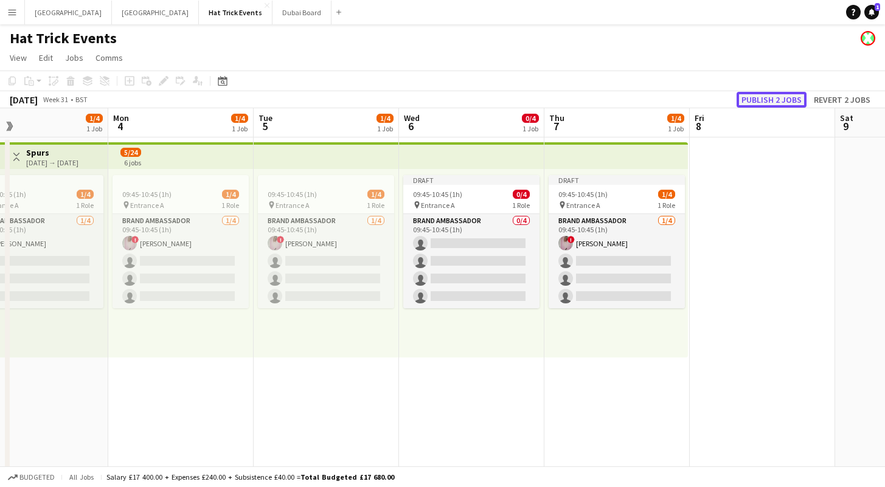
click at [778, 100] on button "Publish 2 jobs" at bounding box center [771, 100] width 70 height 16
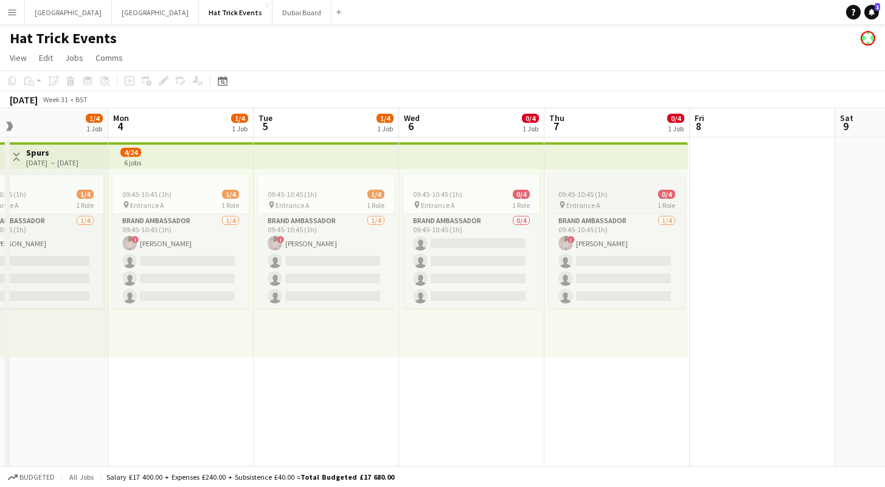
click at [609, 195] on div "09:45-10:45 (1h) 0/4" at bounding box center [616, 194] width 136 height 9
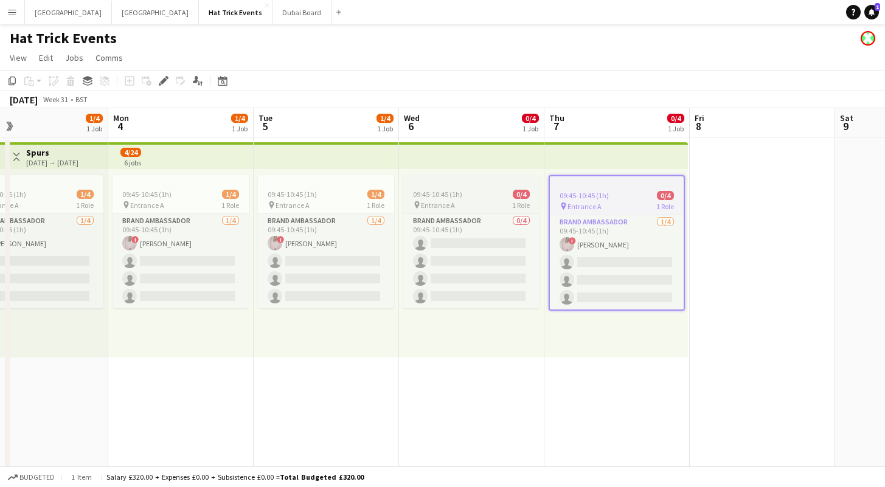
click at [454, 200] on div "pin Entrance A 1 Role" at bounding box center [471, 205] width 136 height 10
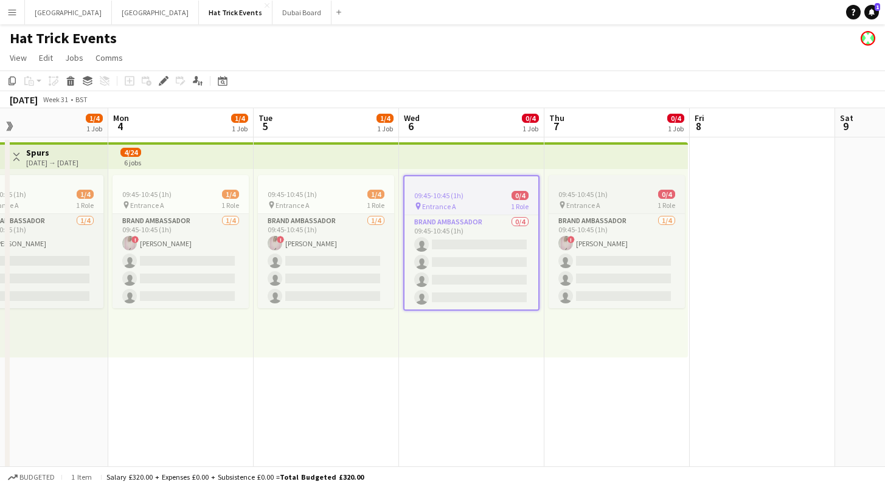
click at [624, 178] on div at bounding box center [616, 180] width 136 height 10
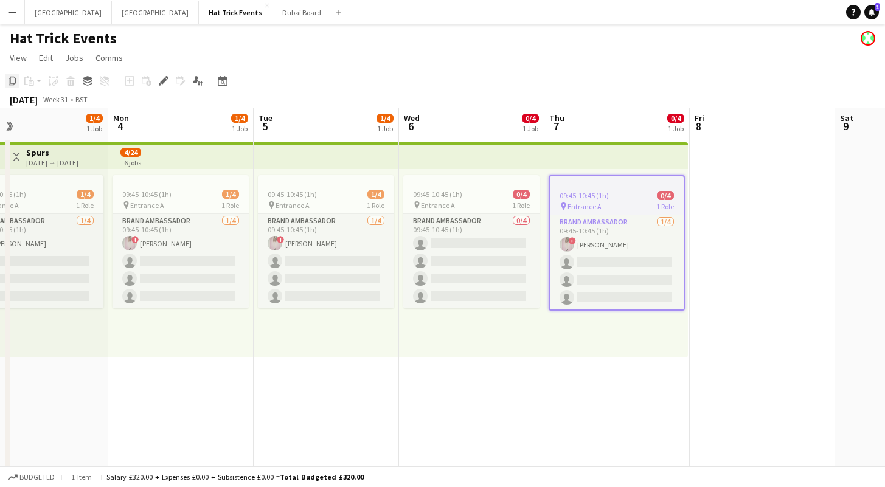
click at [11, 85] on icon "Copy" at bounding box center [12, 81] width 10 height 10
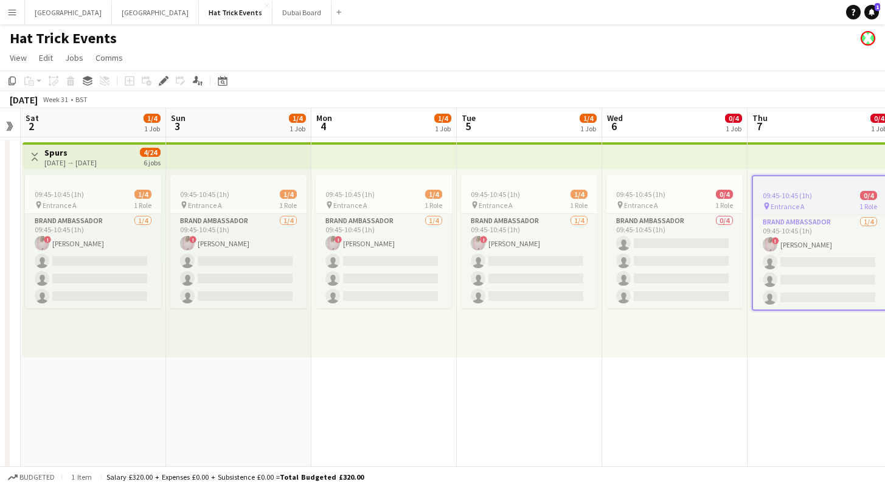
drag, startPoint x: 469, startPoint y: 396, endPoint x: 663, endPoint y: 400, distance: 194.0
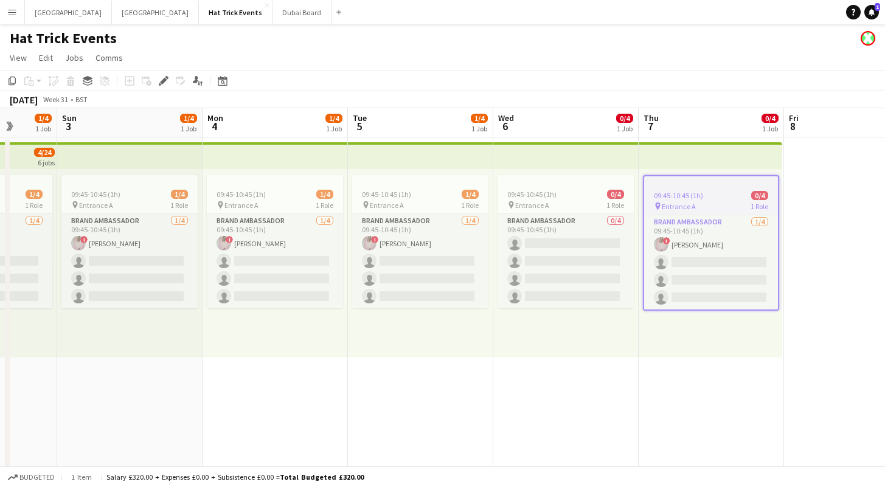
drag, startPoint x: 469, startPoint y: 385, endPoint x: 350, endPoint y: 374, distance: 119.7
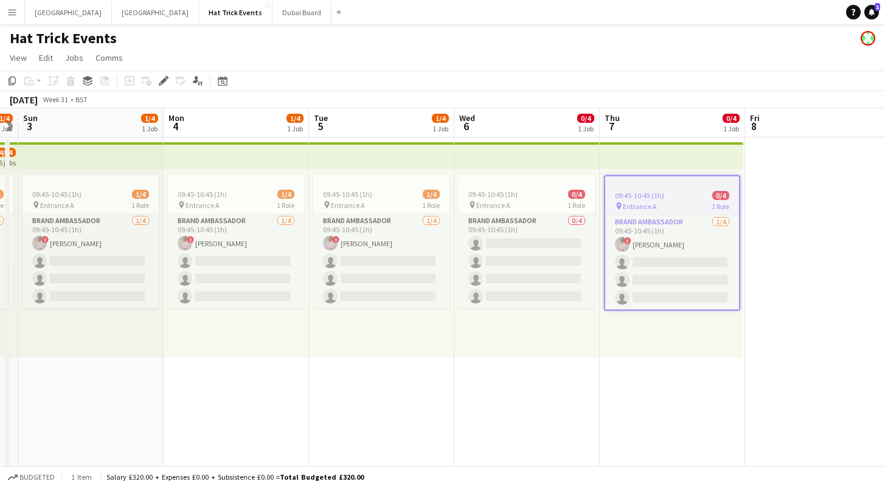
scroll to position [0, 326]
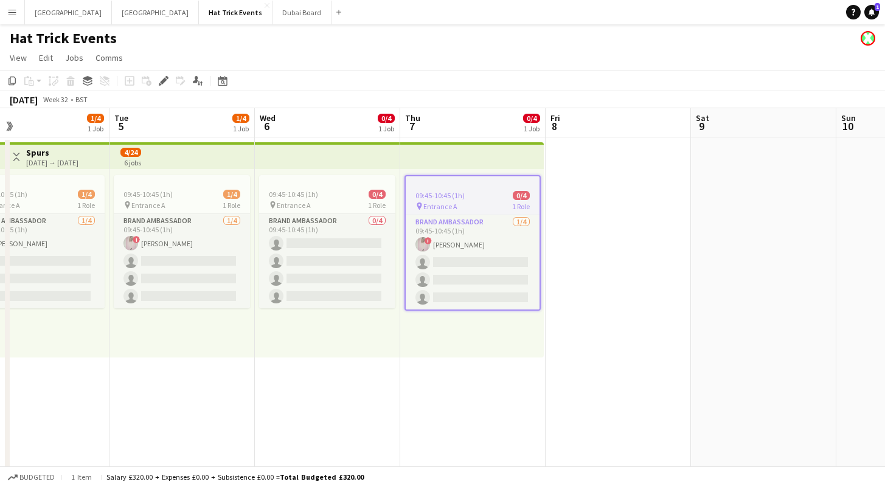
drag, startPoint x: 627, startPoint y: 380, endPoint x: 398, endPoint y: 369, distance: 230.1
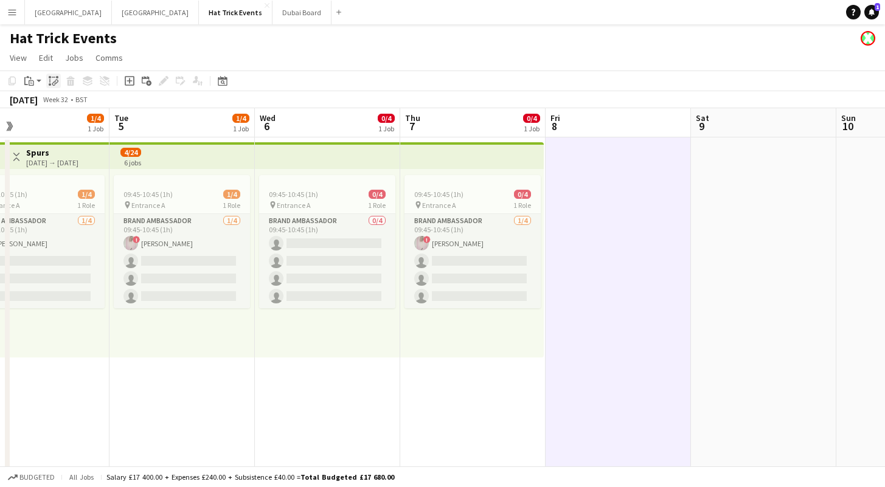
click at [55, 81] on icon at bounding box center [54, 83] width 4 height 5
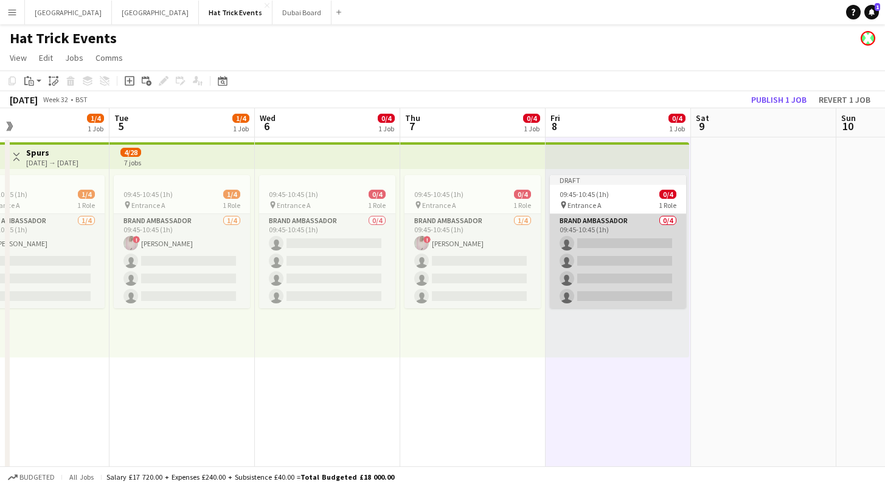
click at [607, 235] on app-card-role "Brand Ambassador 0/4 09:45-10:45 (1h) single-neutral-actions single-neutral-act…" at bounding box center [618, 261] width 136 height 94
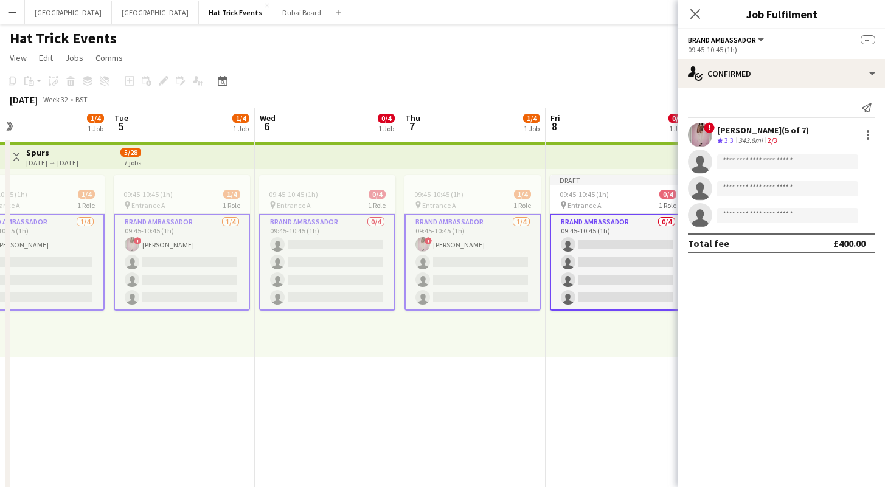
click at [620, 237] on app-card-role "Brand Ambassador 0/4 09:45-10:45 (1h) single-neutral-actions single-neutral-act…" at bounding box center [618, 262] width 136 height 97
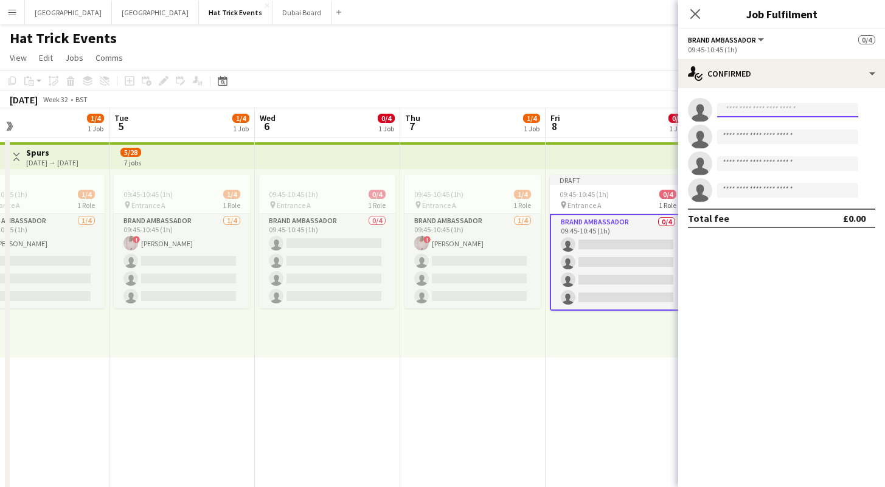
click at [759, 111] on input at bounding box center [787, 110] width 141 height 15
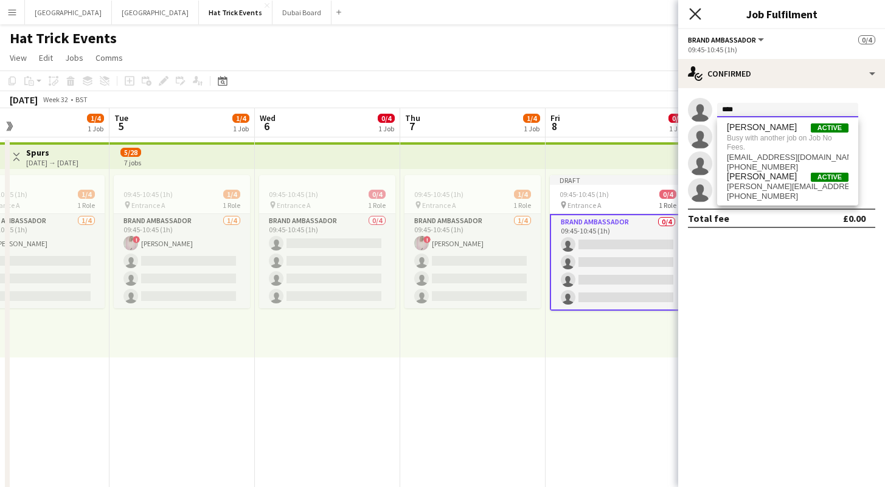
type input "****"
click at [691, 12] on icon "Close pop-in" at bounding box center [695, 14] width 12 height 12
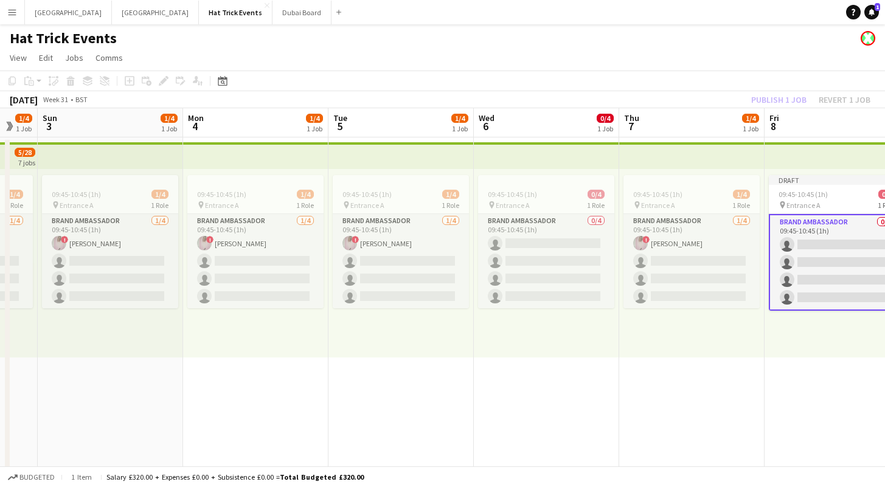
drag, startPoint x: 286, startPoint y: 342, endPoint x: 505, endPoint y: 356, distance: 219.3
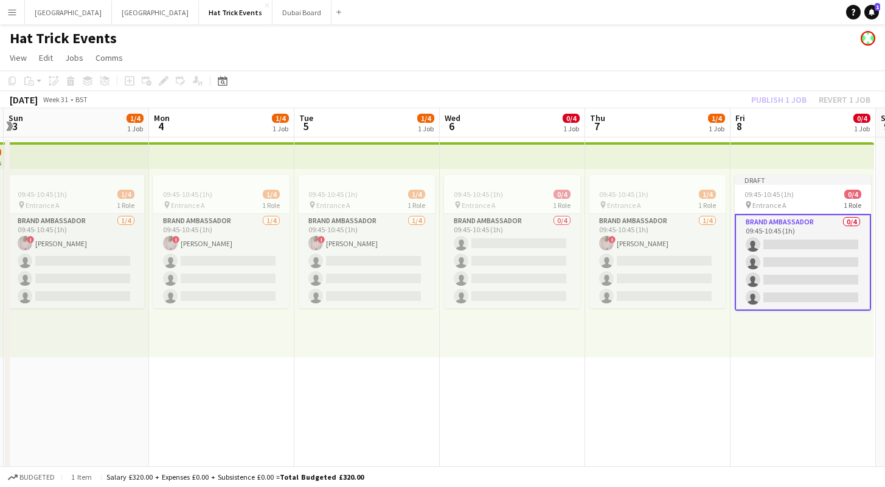
scroll to position [0, 610]
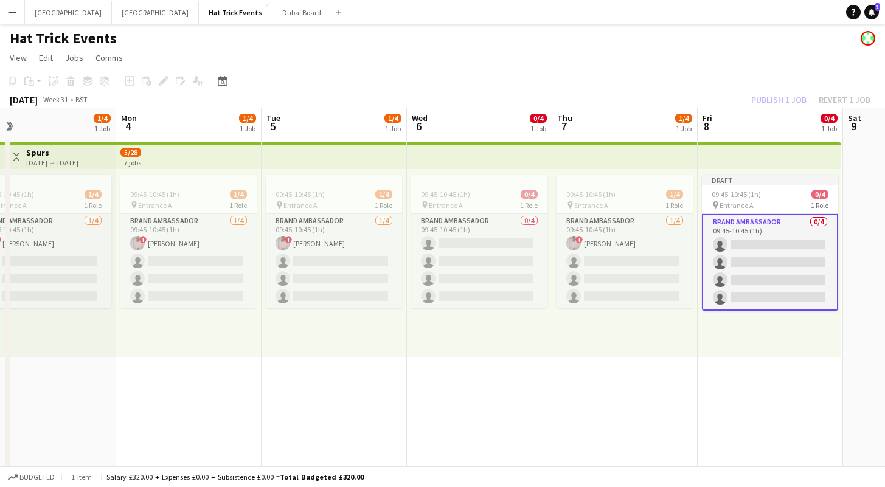
drag, startPoint x: 355, startPoint y: 368, endPoint x: 288, endPoint y: 375, distance: 67.2
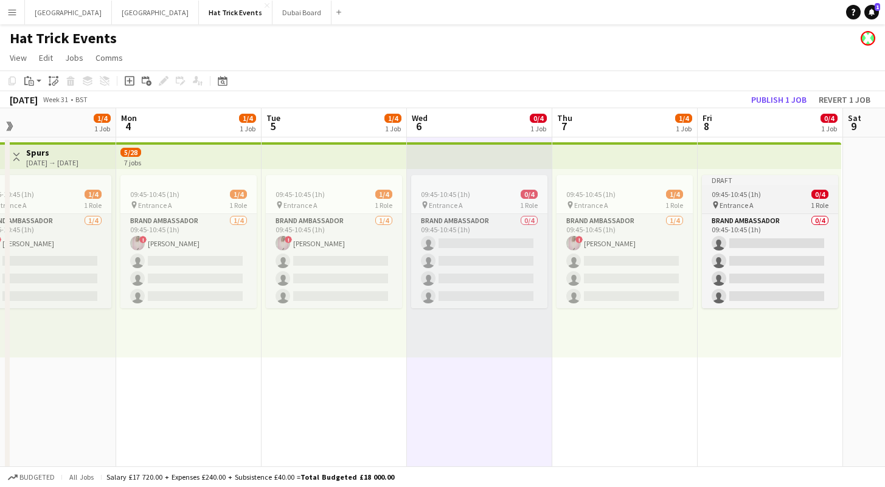
click at [752, 199] on app-job-card "Draft 09:45-10:45 (1h) 0/4 pin Entrance A 1 Role Brand Ambassador 0/4 09:45-10:…" at bounding box center [770, 241] width 136 height 133
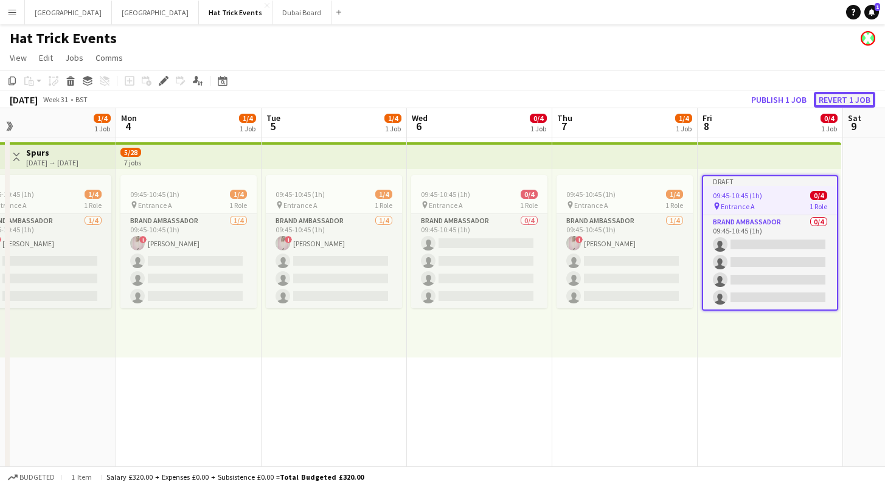
click at [830, 97] on button "Revert 1 job" at bounding box center [843, 100] width 61 height 16
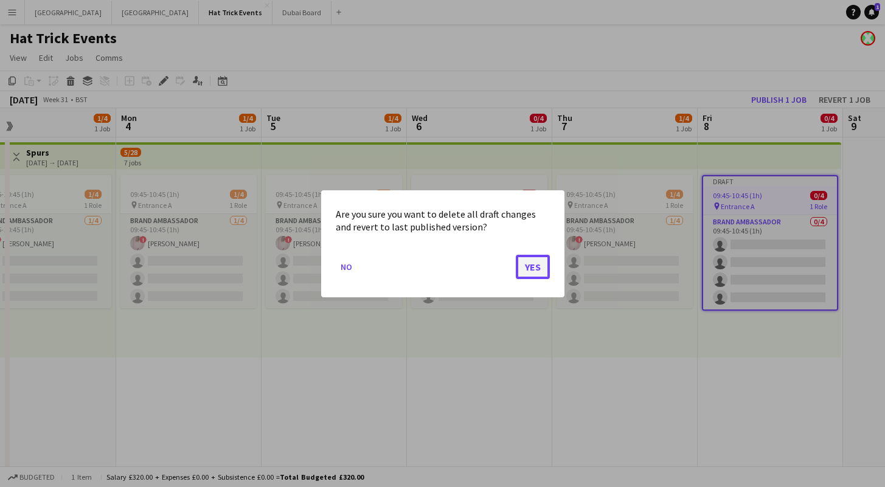
click at [532, 267] on button "Yes" at bounding box center [533, 266] width 34 height 24
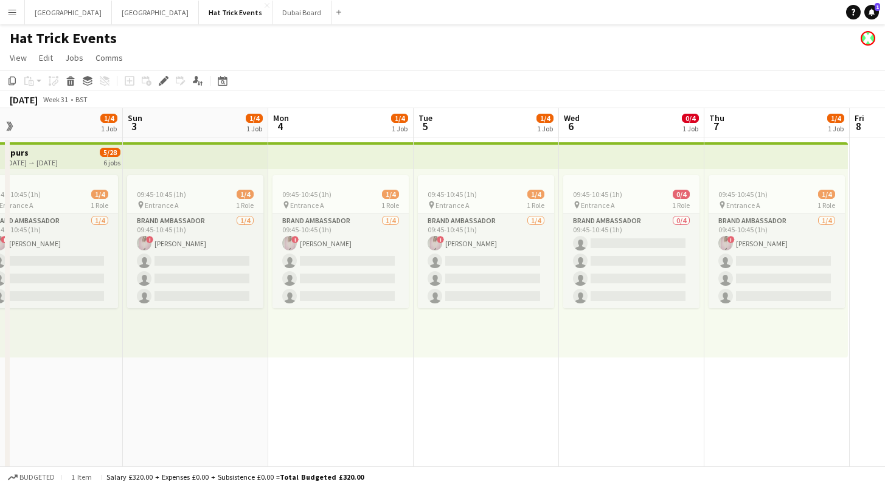
scroll to position [0, 455]
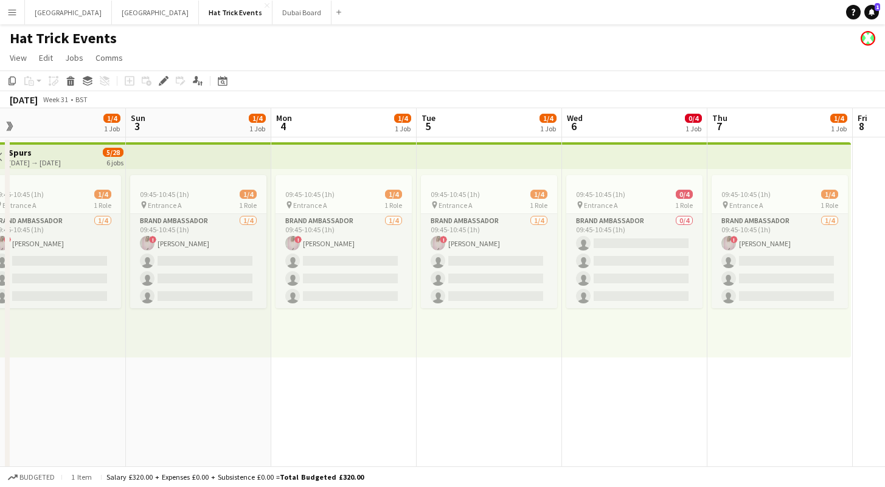
drag, startPoint x: 407, startPoint y: 376, endPoint x: 562, endPoint y: 392, distance: 155.9
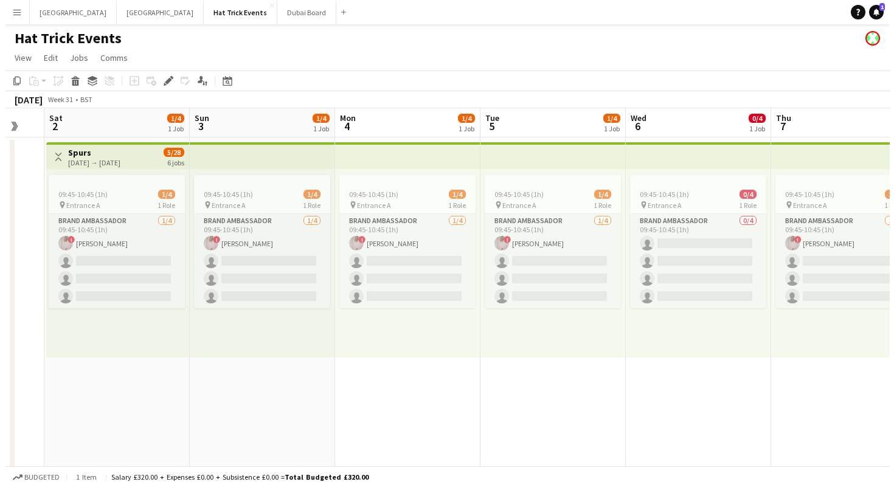
scroll to position [0, 377]
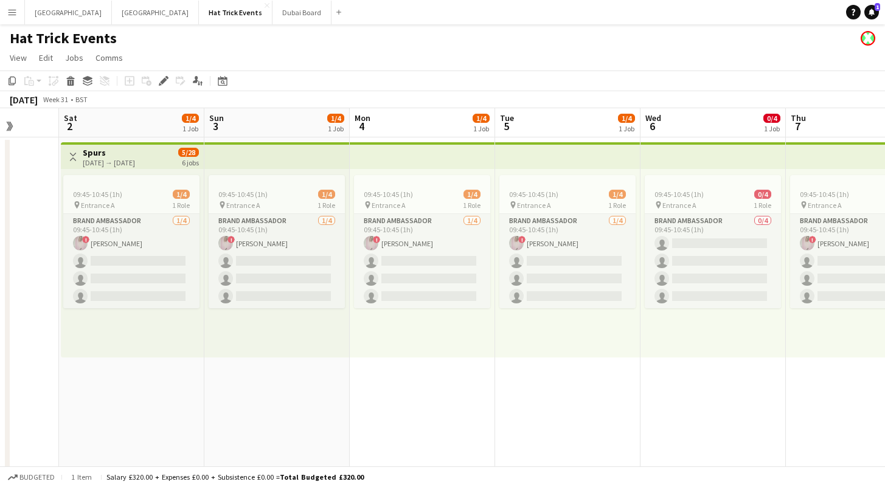
drag, startPoint x: 208, startPoint y: 383, endPoint x: 286, endPoint y: 391, distance: 78.8
click at [6, 13] on button "Menu" at bounding box center [12, 12] width 24 height 24
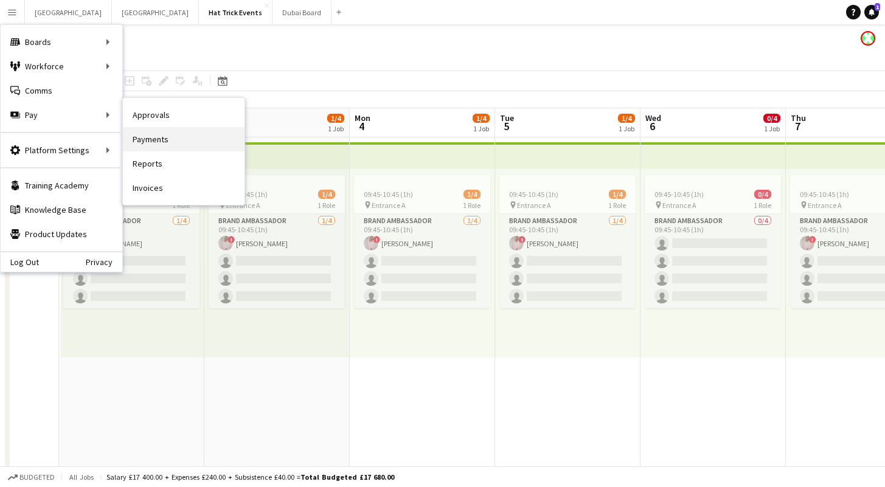
click at [161, 140] on link "Payments" at bounding box center [184, 139] width 122 height 24
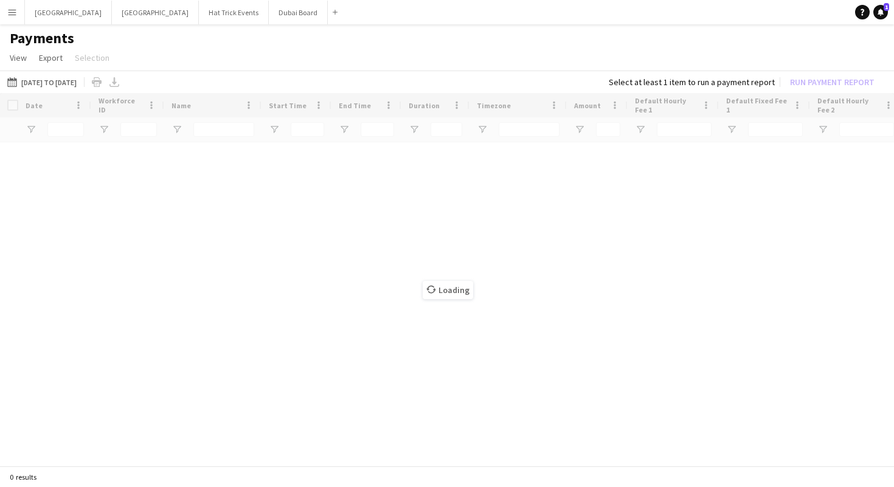
type input "**********"
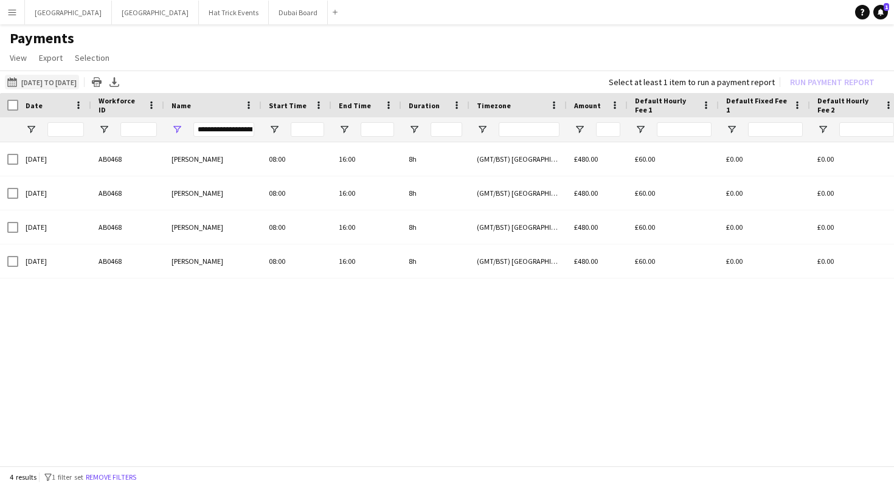
click at [35, 81] on button "16-09-2025 to 04-10-2025 16-09-2025 to 04-10-2025" at bounding box center [42, 82] width 74 height 15
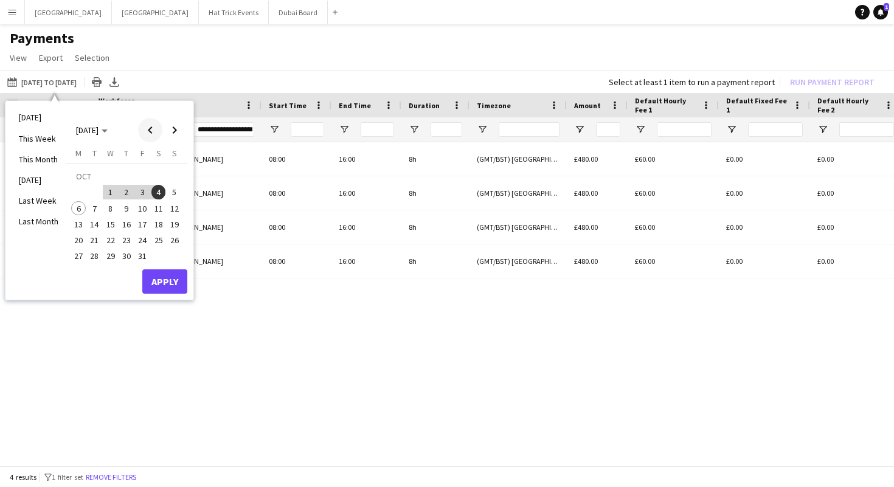
click at [146, 131] on span "Previous month" at bounding box center [150, 130] width 24 height 24
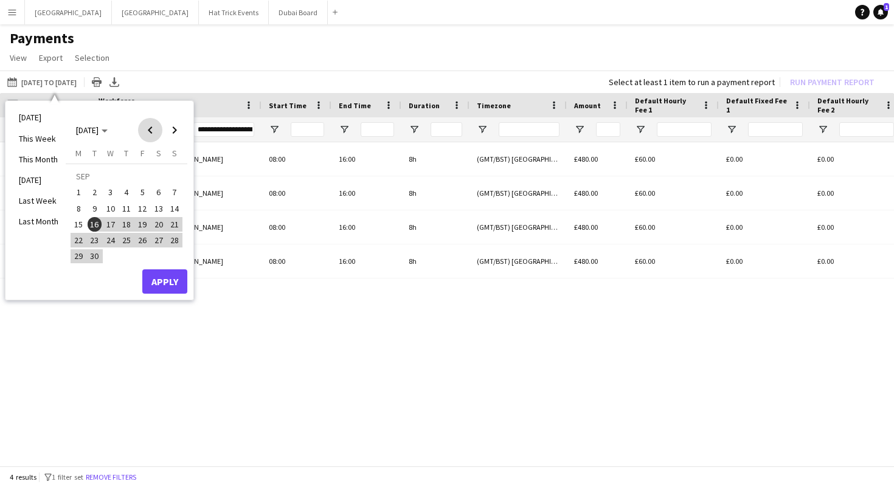
click at [146, 131] on span "Previous month" at bounding box center [150, 130] width 24 height 24
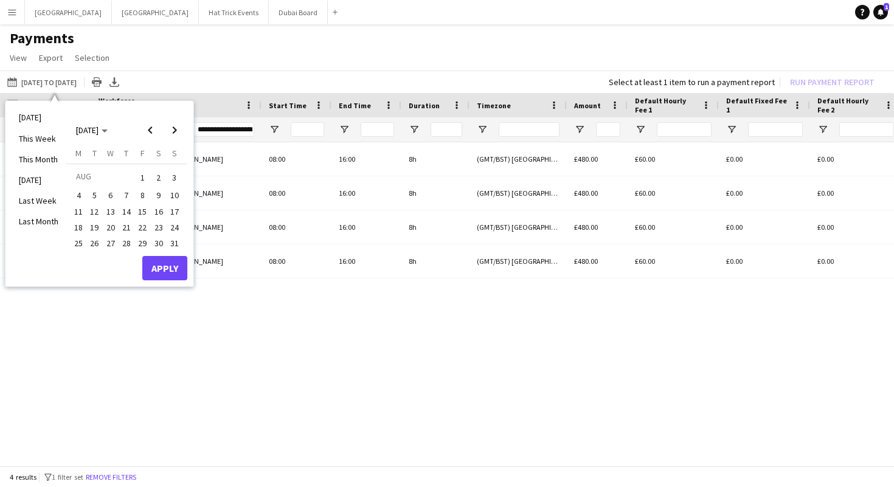
click at [159, 179] on span "2" at bounding box center [158, 177] width 15 height 17
click at [125, 195] on span "7" at bounding box center [126, 195] width 15 height 15
click at [165, 269] on button "Apply" at bounding box center [164, 268] width 45 height 24
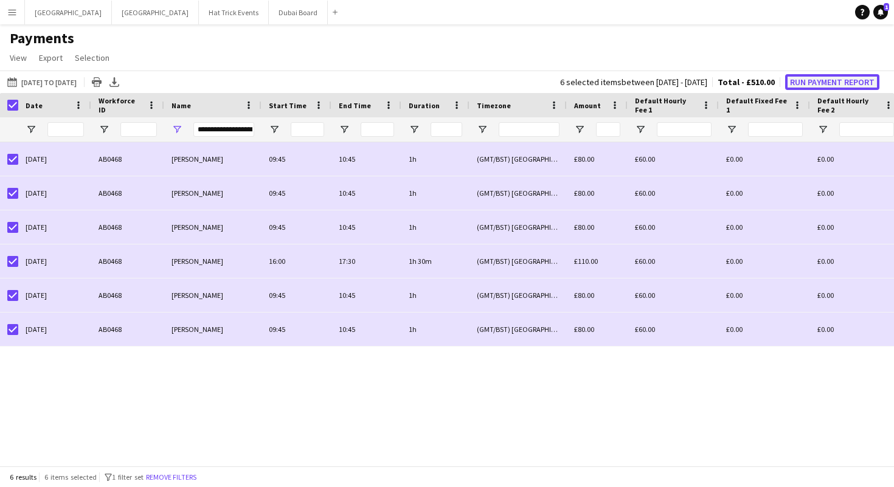
click at [821, 83] on button "Run Payment Report" at bounding box center [832, 82] width 94 height 16
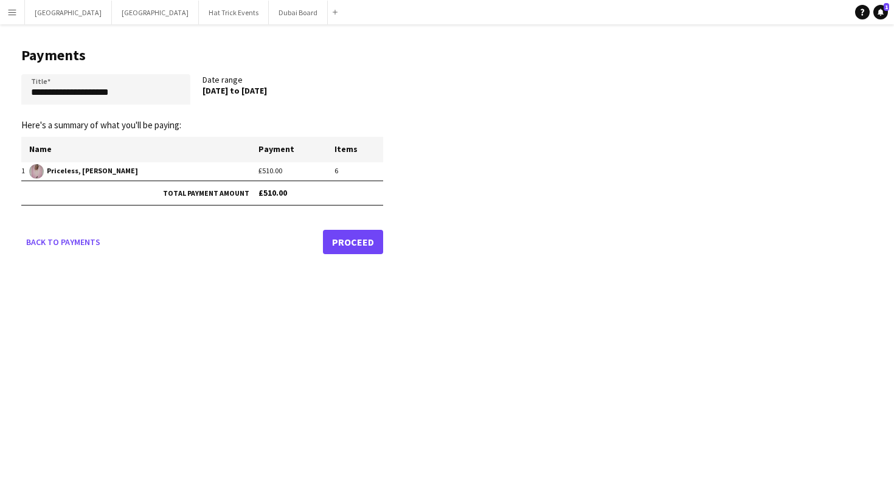
click at [363, 243] on link "Proceed" at bounding box center [353, 242] width 60 height 24
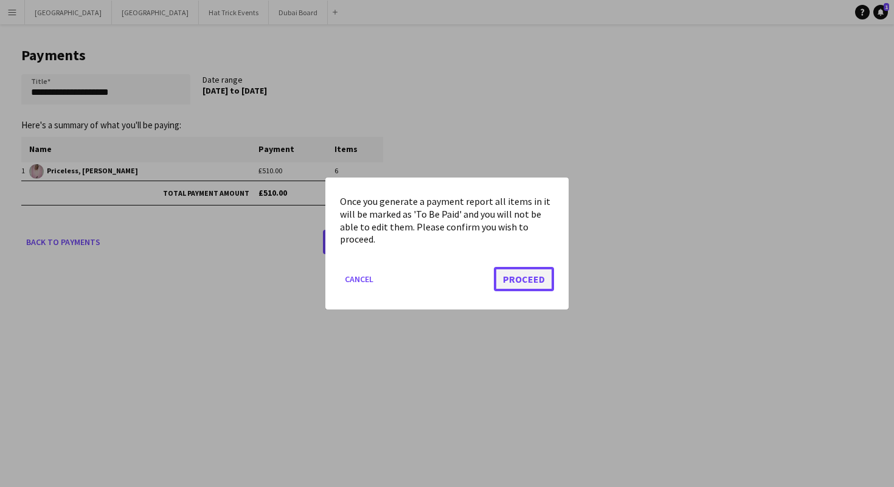
click at [536, 277] on button "Proceed" at bounding box center [524, 279] width 60 height 24
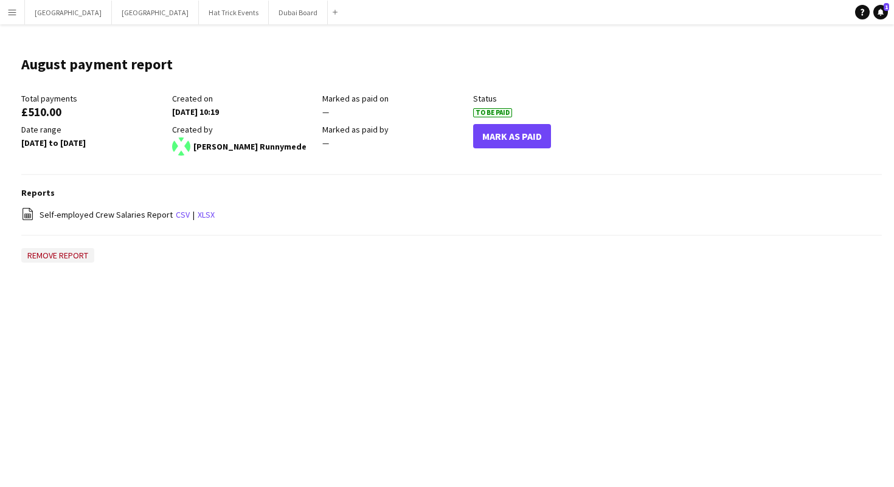
click at [43, 254] on button "Remove report" at bounding box center [57, 255] width 73 height 15
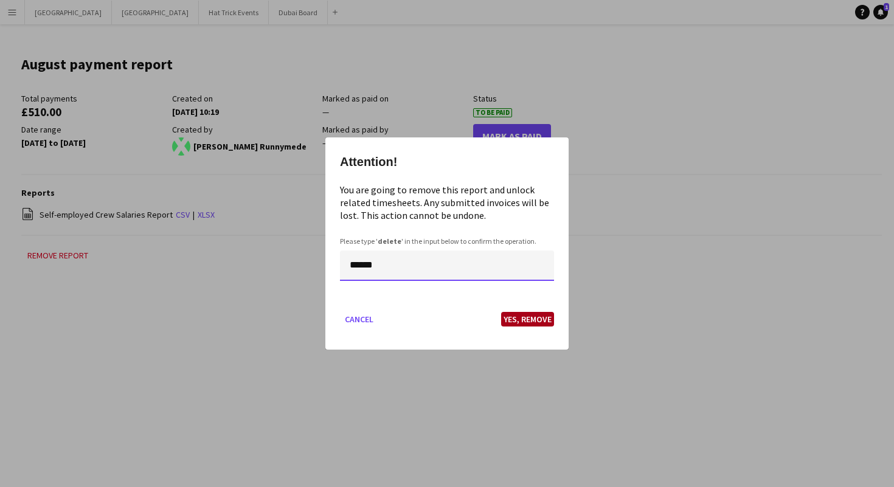
type input "******"
click at [525, 324] on button "Yes, Remove" at bounding box center [527, 319] width 53 height 15
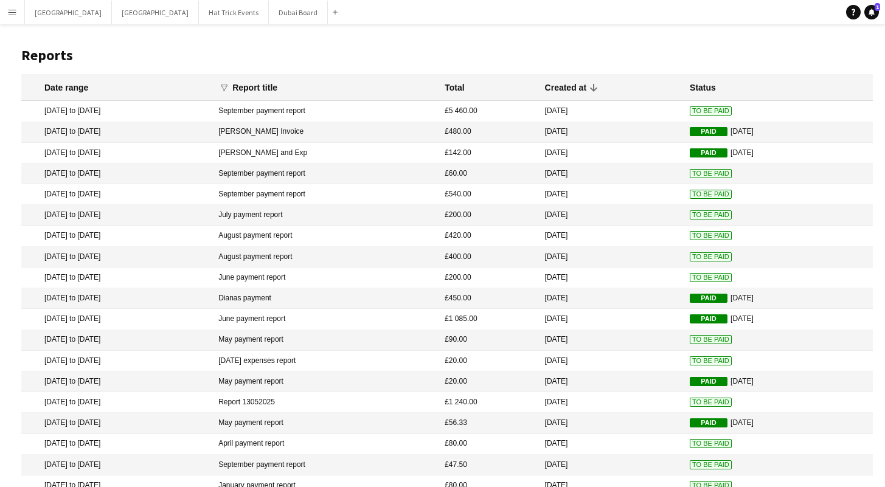
click at [8, 13] on app-icon "Menu" at bounding box center [12, 12] width 10 height 10
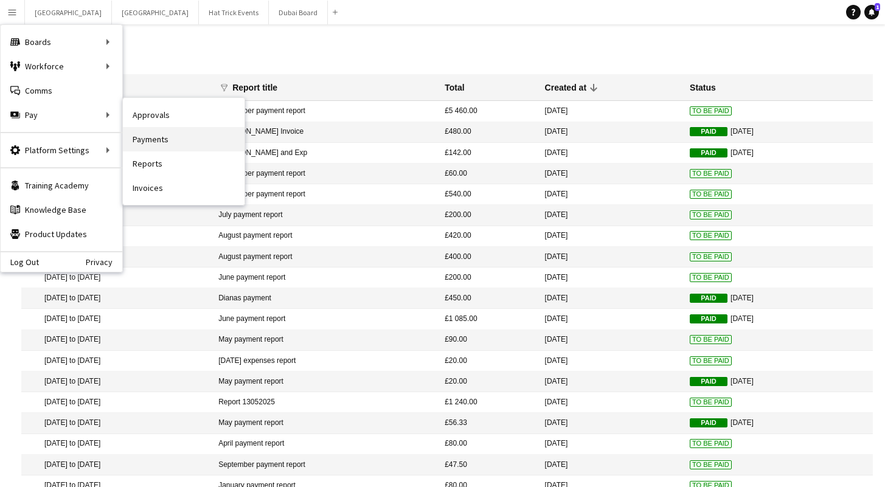
click at [153, 138] on link "Payments" at bounding box center [184, 139] width 122 height 24
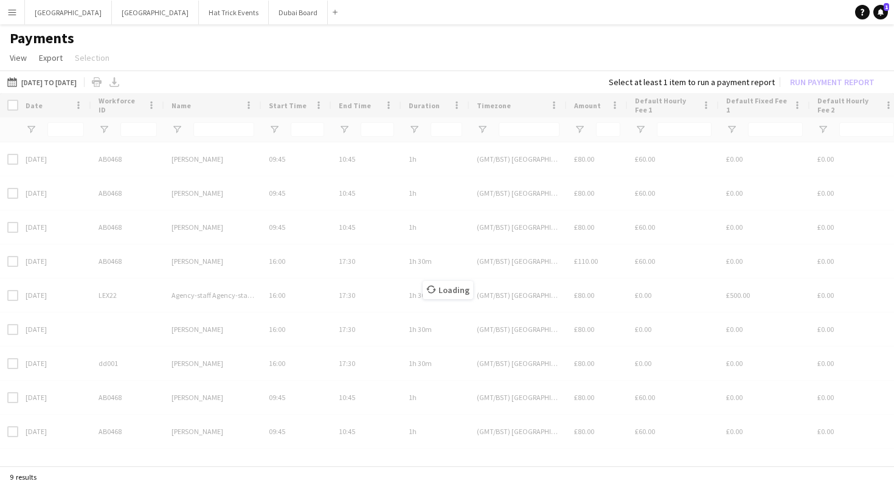
type input "**********"
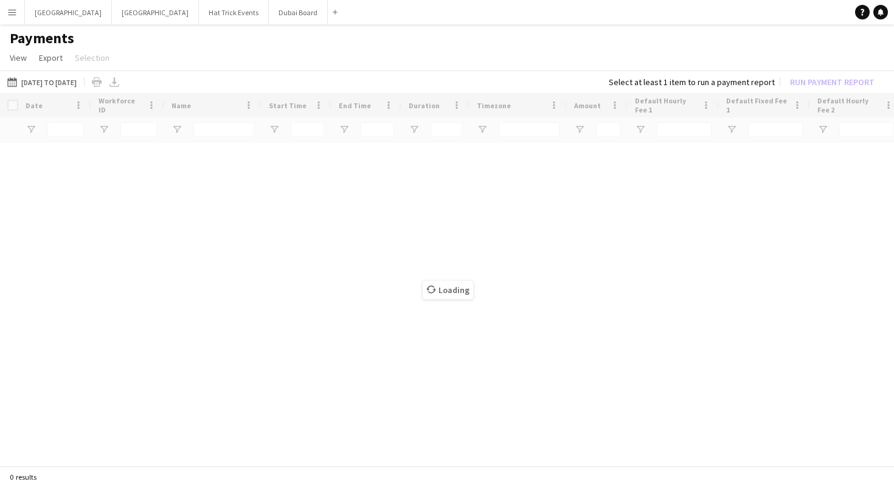
type input "**********"
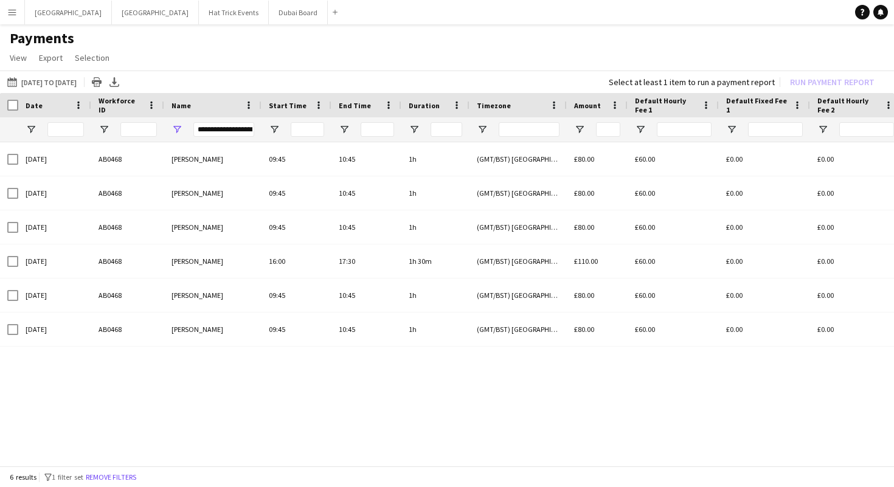
click at [13, 15] on app-icon "Menu" at bounding box center [12, 12] width 10 height 10
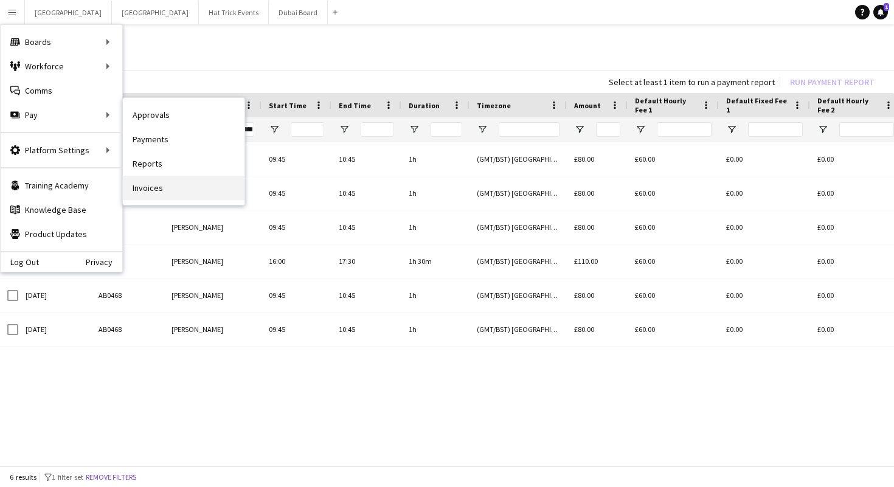
click at [154, 185] on link "Invoices" at bounding box center [184, 188] width 122 height 24
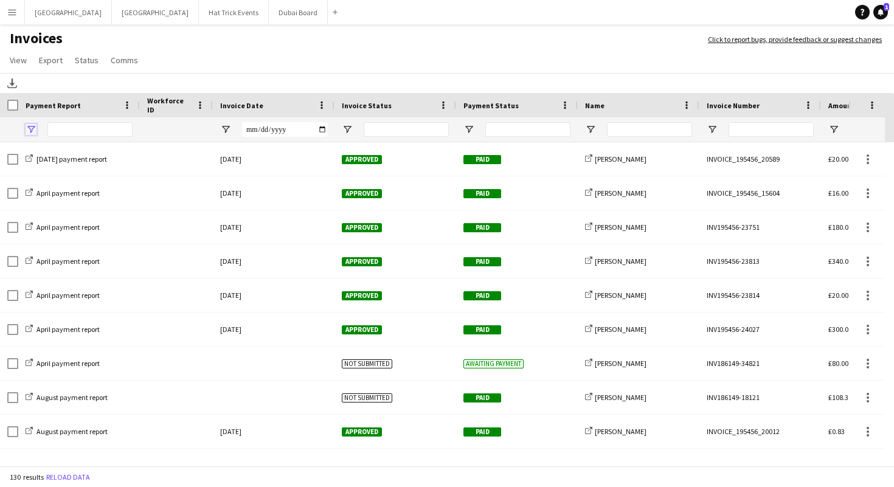
click at [32, 130] on span "Open Filter Menu" at bounding box center [31, 129] width 11 height 11
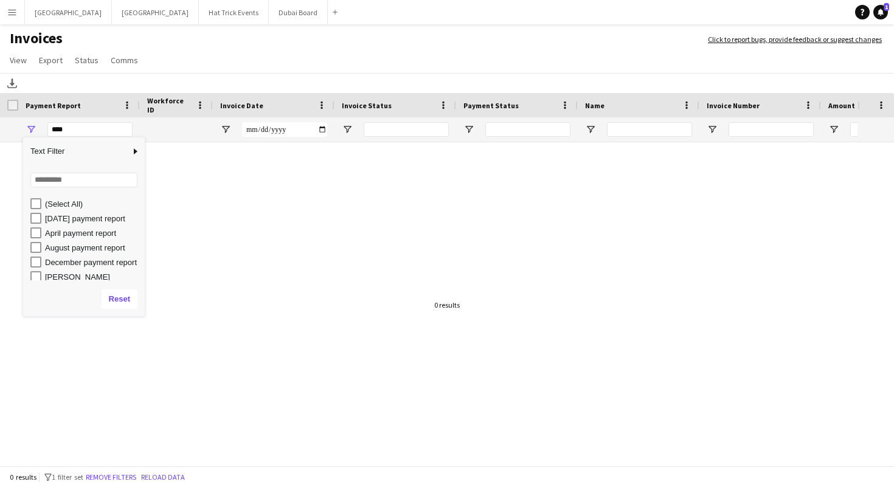
click at [66, 128] on div "***" at bounding box center [89, 129] width 85 height 15
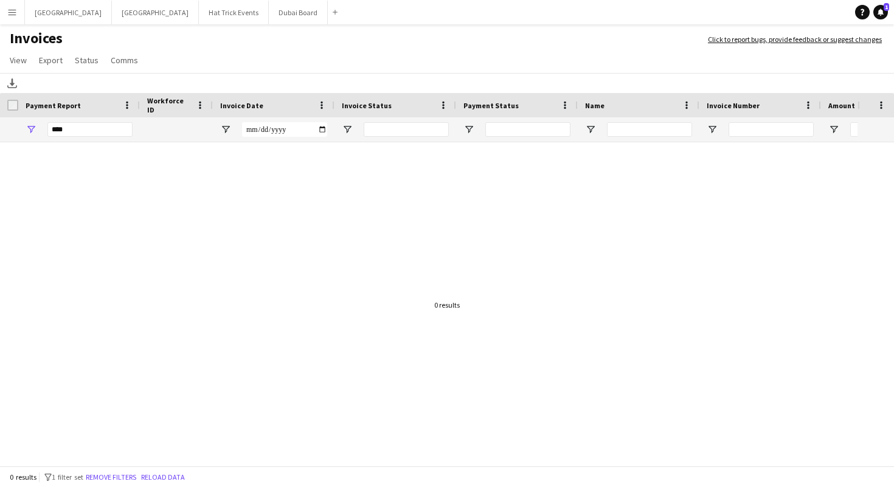
click at [66, 128] on div "***" at bounding box center [89, 129] width 85 height 15
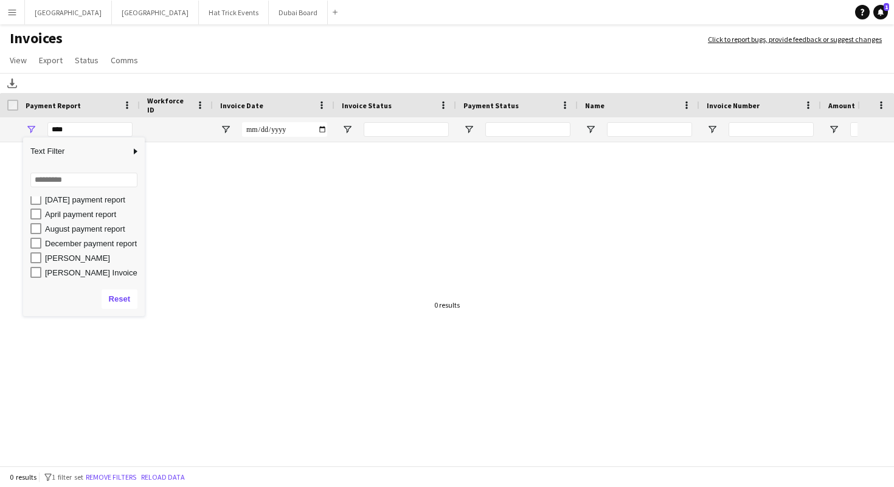
scroll to position [21, 0]
type input "**********"
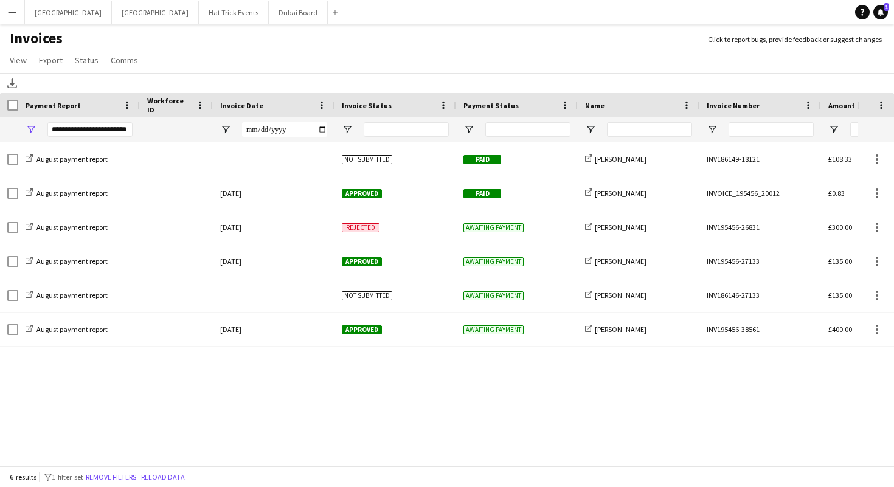
click at [75, 129] on div "**********" at bounding box center [89, 129] width 85 height 15
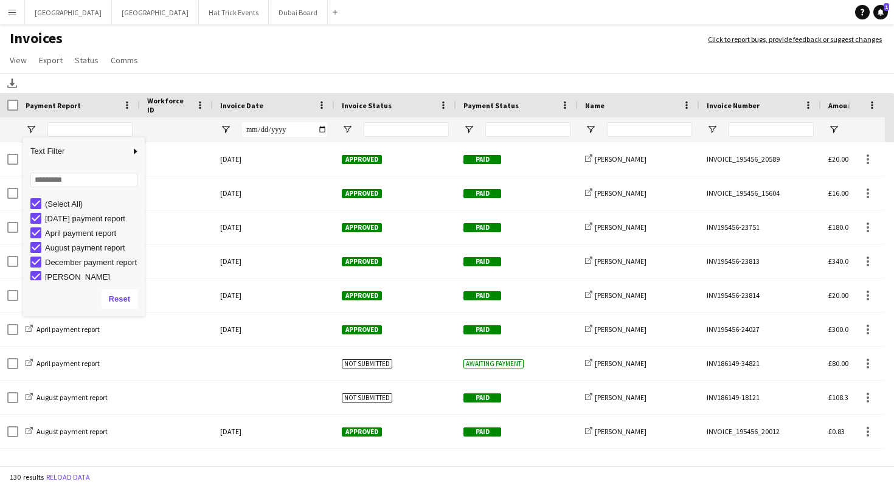
click at [279, 47] on h1 "Invoices" at bounding box center [348, 39] width 696 height 21
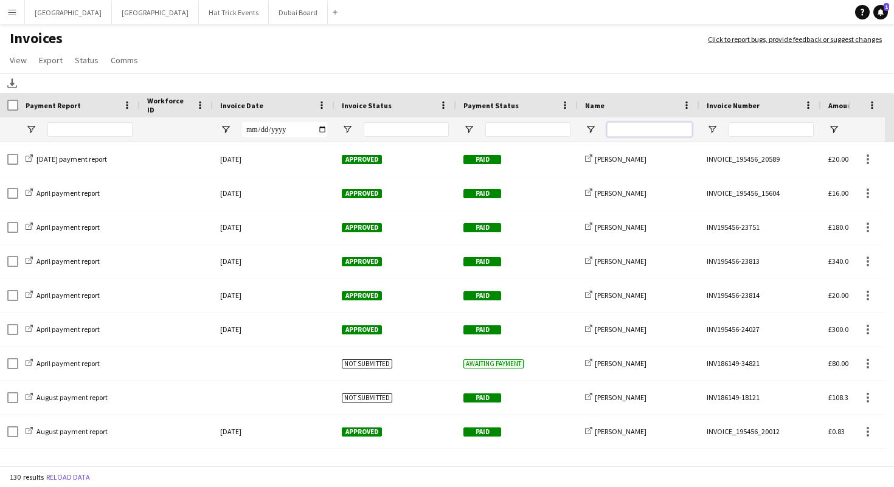
click at [617, 129] on input "Name Filter Input" at bounding box center [649, 129] width 85 height 15
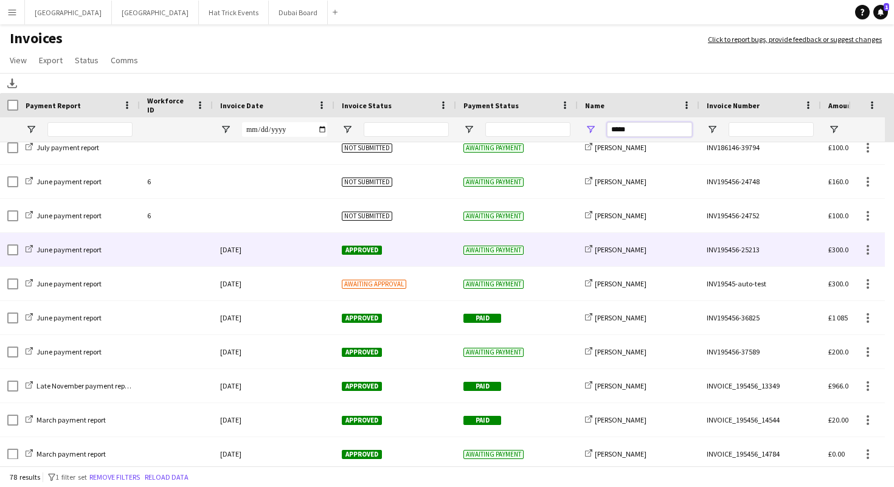
scroll to position [0, 0]
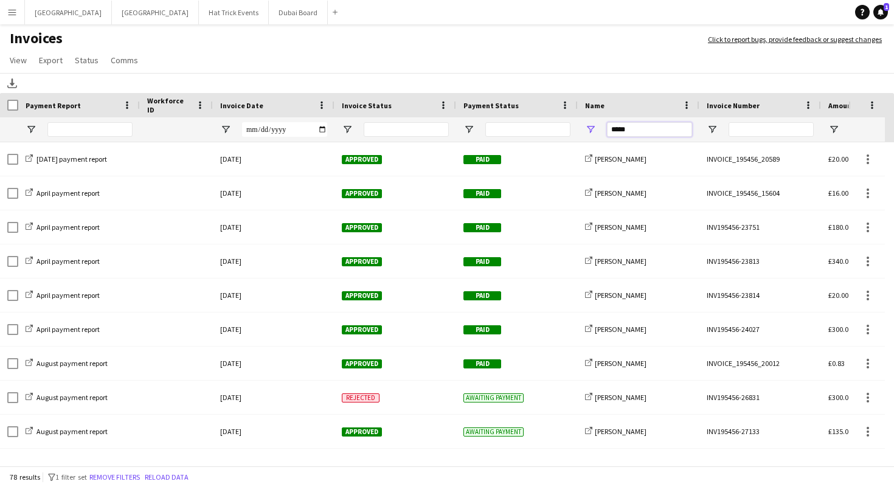
type input "*****"
click at [299, 104] on div "Invoice Date" at bounding box center [266, 105] width 92 height 18
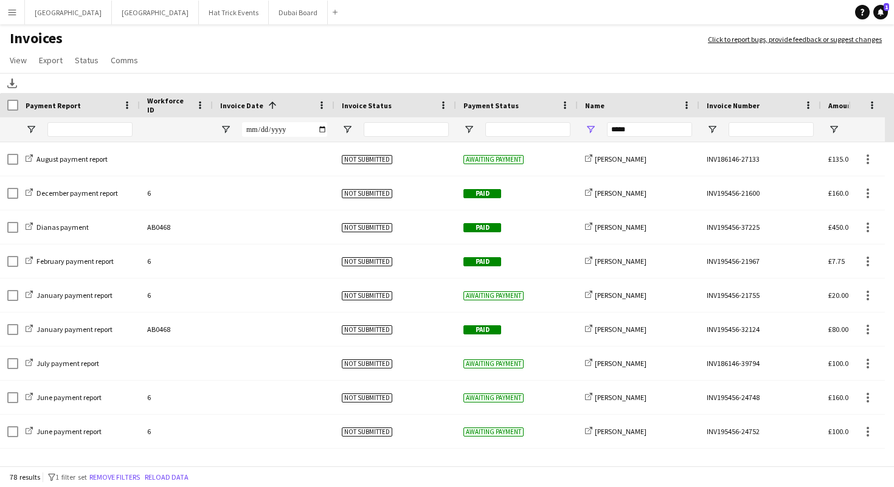
click at [299, 104] on div "Invoice Date 1" at bounding box center [266, 105] width 92 height 18
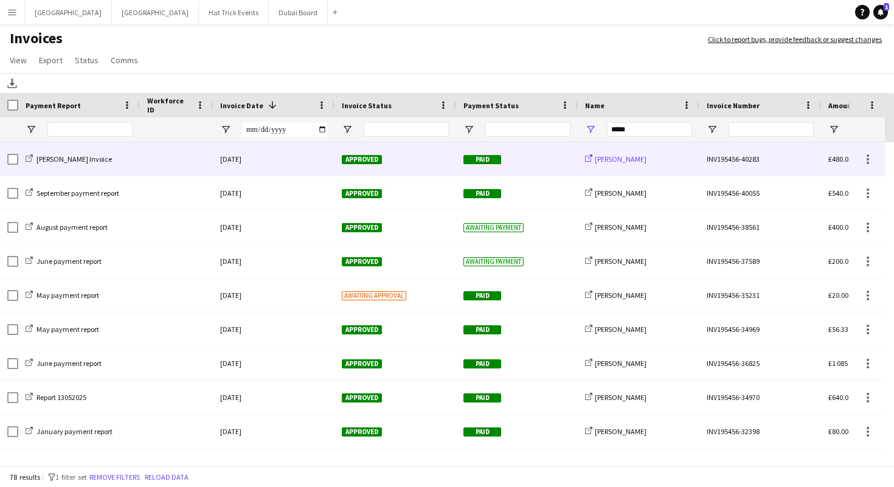
click at [617, 161] on span "[PERSON_NAME]" at bounding box center [621, 158] width 52 height 9
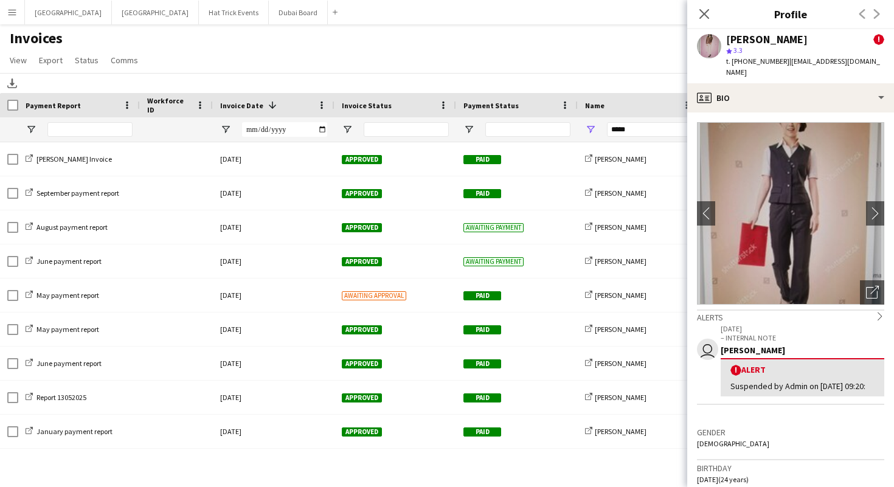
drag, startPoint x: 789, startPoint y: 63, endPoint x: 818, endPoint y: 65, distance: 29.3
click at [808, 61] on span "| dp0763539@gmail.com" at bounding box center [803, 67] width 154 height 20
drag, startPoint x: 860, startPoint y: 62, endPoint x: 789, endPoint y: 66, distance: 71.3
click at [789, 66] on div "Diana Priceless ! star 3.3 t. +4401234567890 | dp0763539@gmail.com" at bounding box center [790, 56] width 207 height 54
copy span "dp0763539@gmail.com"
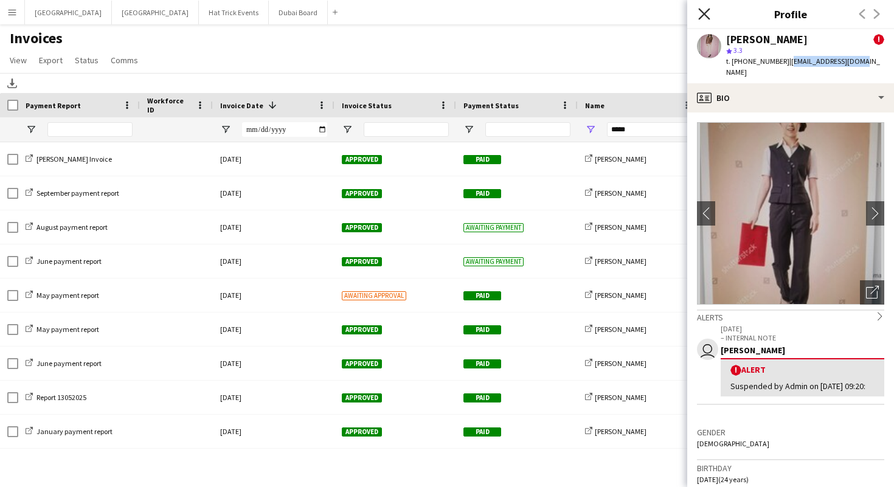
click at [702, 15] on icon at bounding box center [704, 14] width 12 height 12
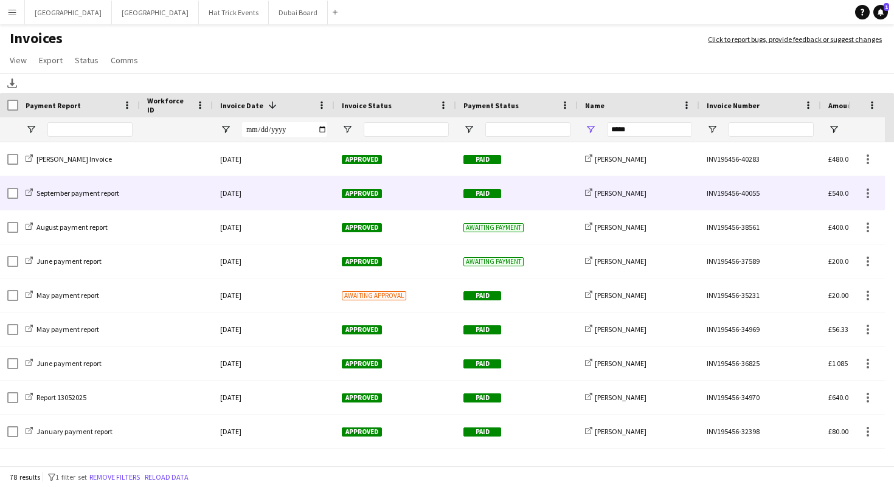
click at [539, 190] on div "Paid" at bounding box center [517, 192] width 122 height 33
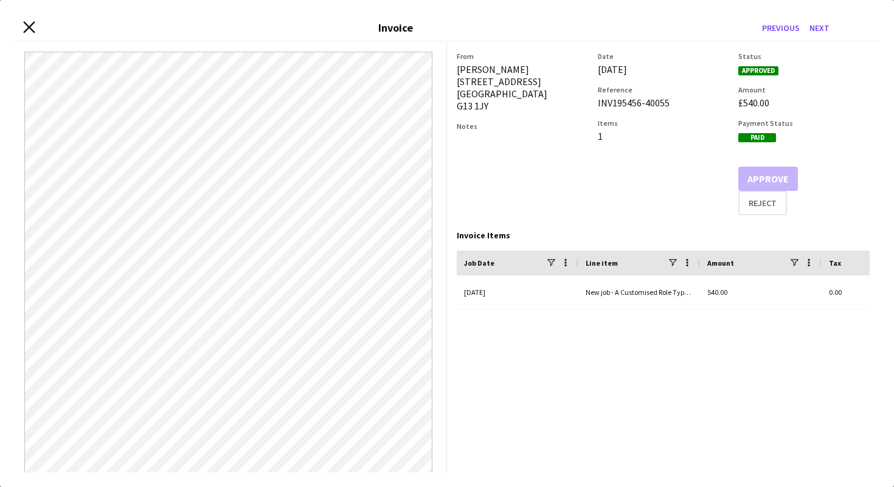
click at [28, 29] on icon at bounding box center [29, 27] width 12 height 12
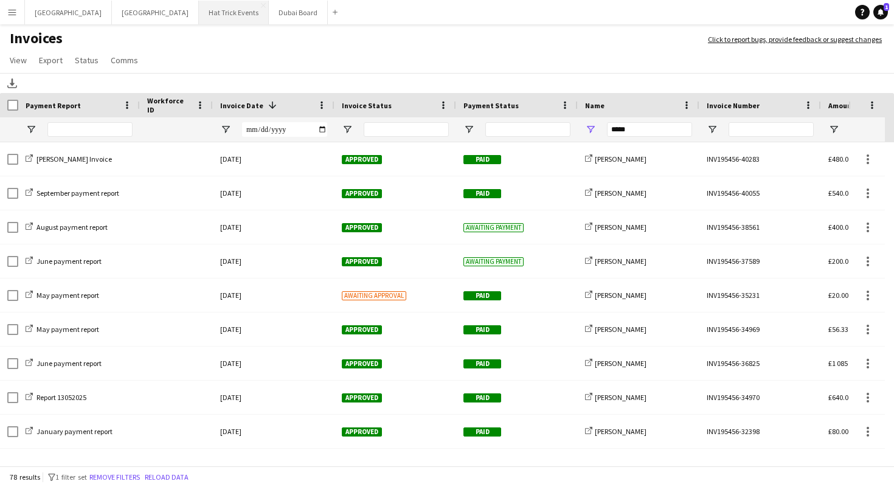
click at [199, 13] on button "Hat Trick Events Close" at bounding box center [234, 13] width 70 height 24
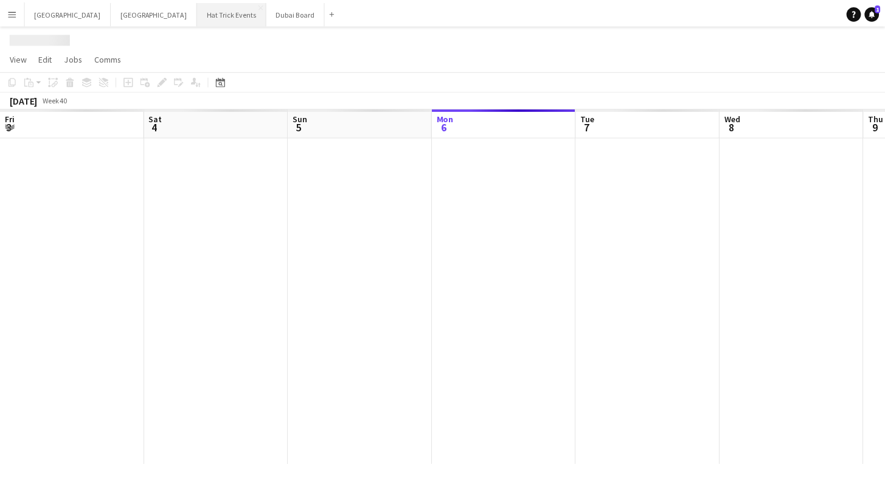
scroll to position [0, 291]
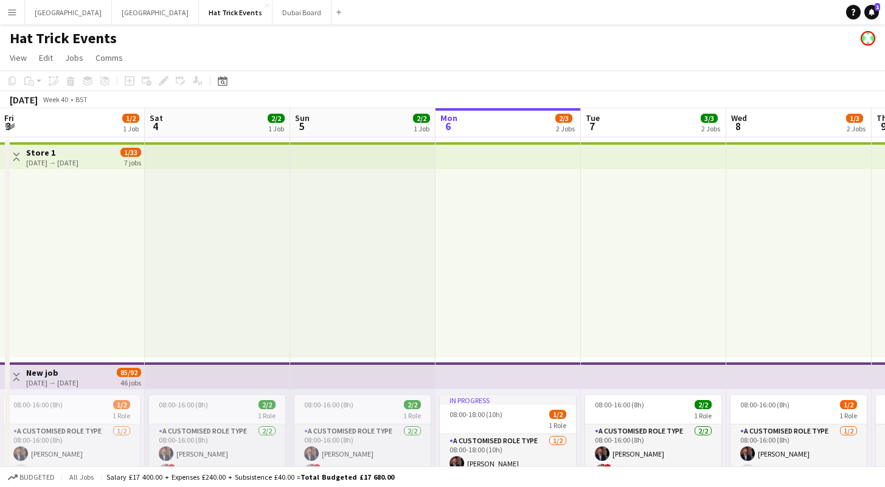
drag, startPoint x: 126, startPoint y: 295, endPoint x: 570, endPoint y: 304, distance: 443.3
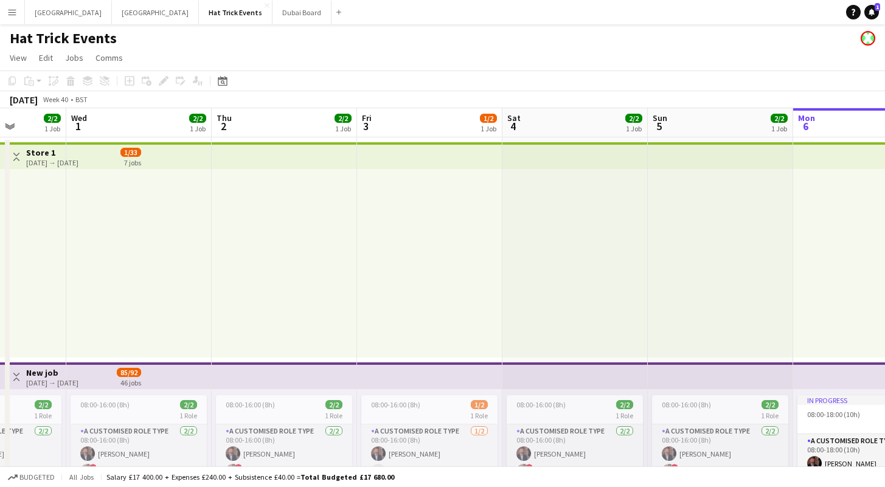
drag, startPoint x: 431, startPoint y: 315, endPoint x: 668, endPoint y: 294, distance: 237.5
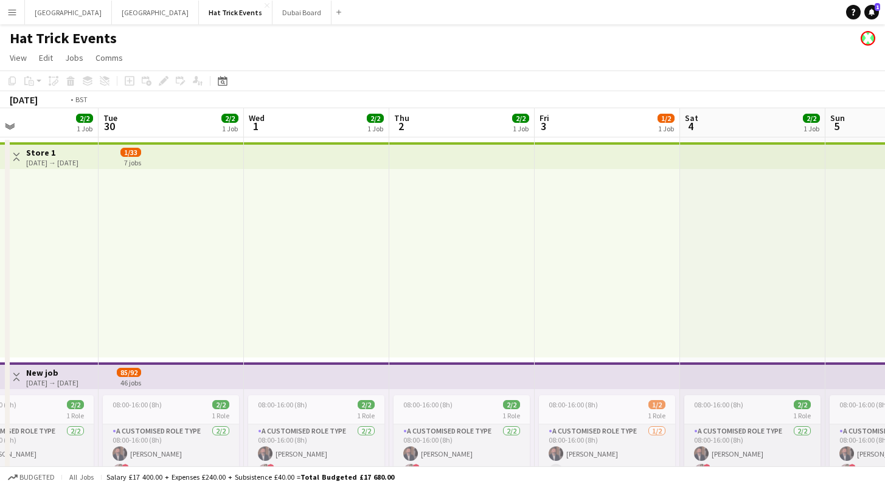
drag, startPoint x: 233, startPoint y: 279, endPoint x: 572, endPoint y: 277, distance: 338.7
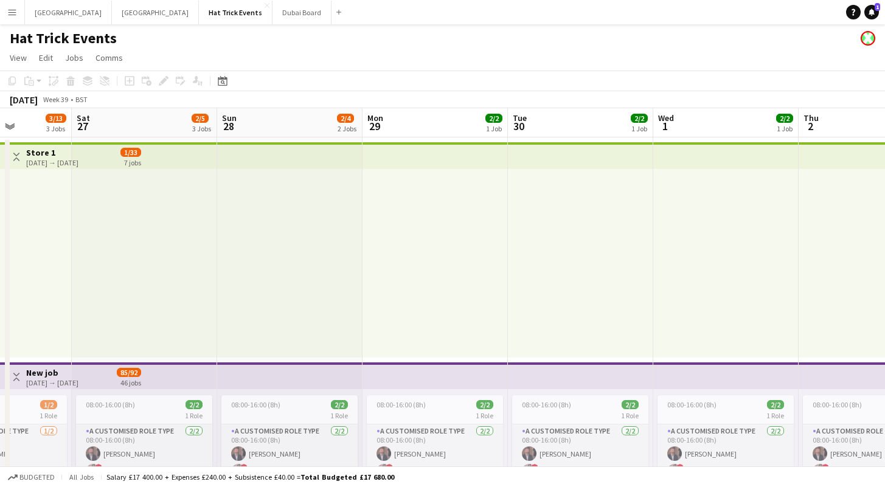
drag, startPoint x: 267, startPoint y: 272, endPoint x: 587, endPoint y: 277, distance: 320.5
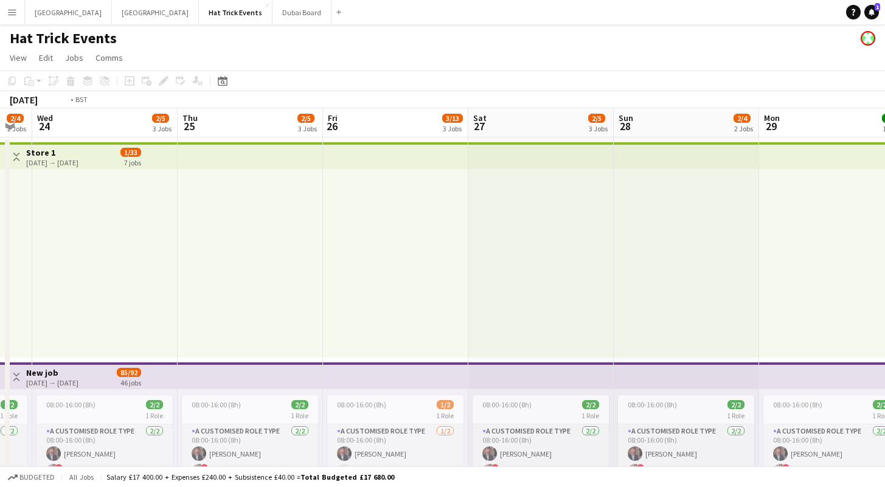
drag, startPoint x: 176, startPoint y: 274, endPoint x: 533, endPoint y: 276, distance: 356.9
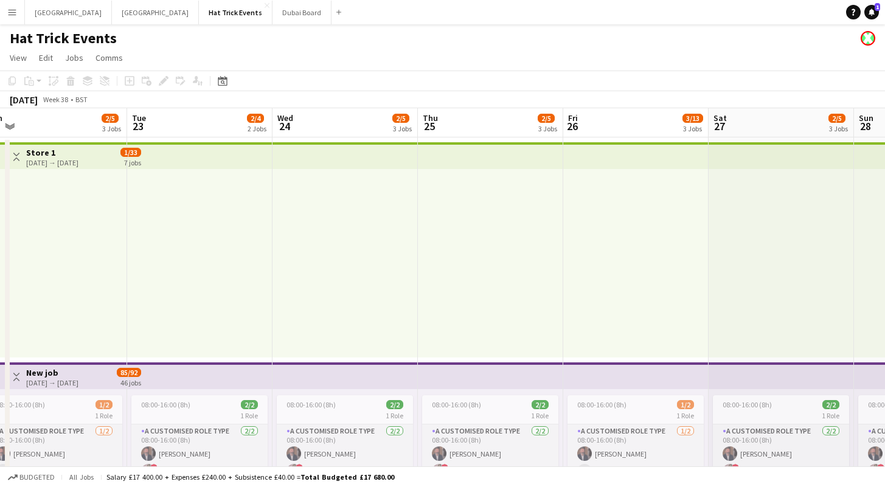
drag, startPoint x: 168, startPoint y: 291, endPoint x: 449, endPoint y: 280, distance: 281.1
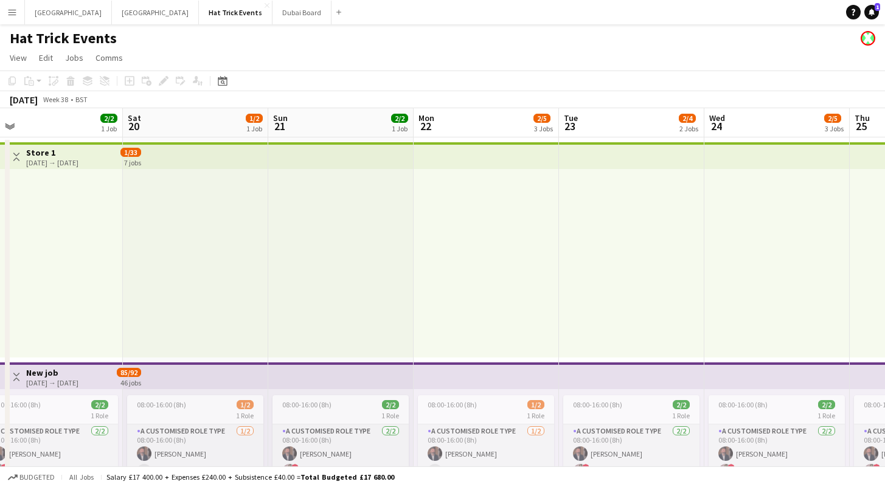
drag, startPoint x: 241, startPoint y: 293, endPoint x: 472, endPoint y: 283, distance: 231.2
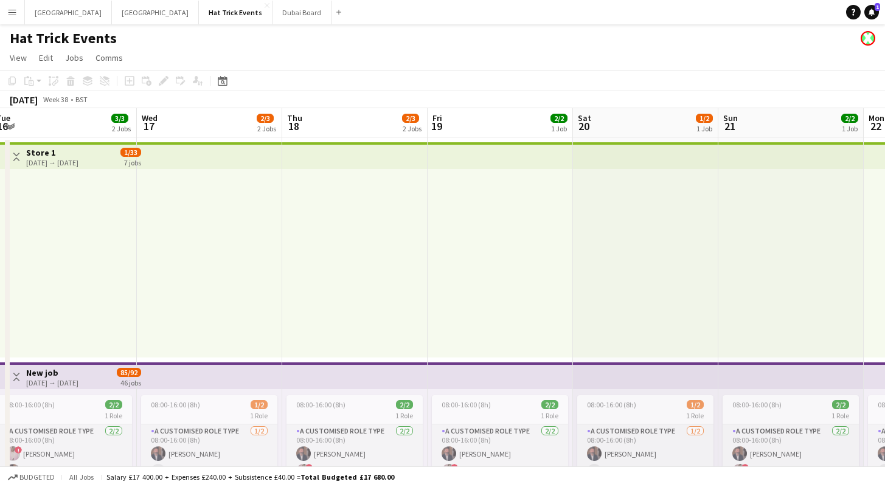
drag, startPoint x: 280, startPoint y: 288, endPoint x: 353, endPoint y: 285, distance: 73.1
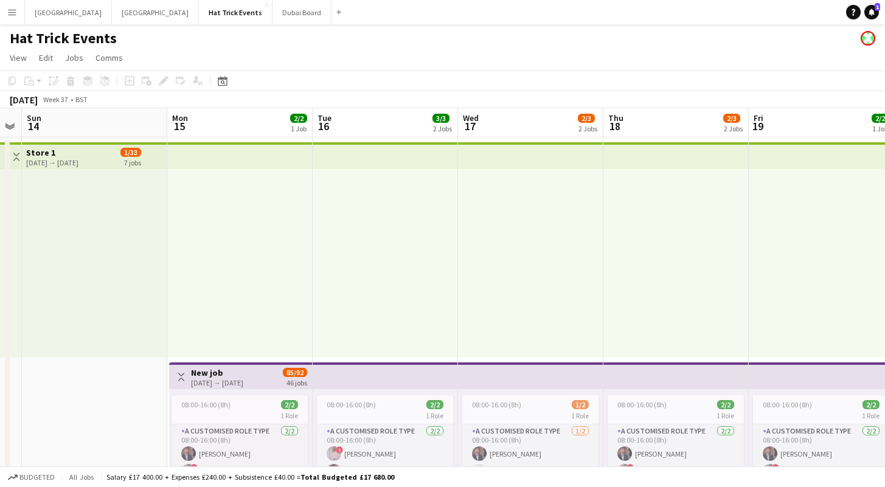
drag, startPoint x: 223, startPoint y: 292, endPoint x: 416, endPoint y: 282, distance: 193.0
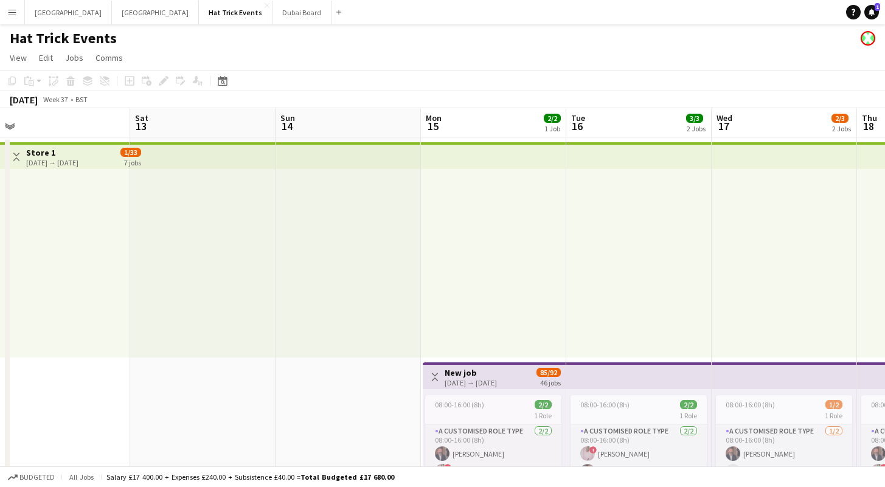
drag, startPoint x: 207, startPoint y: 278, endPoint x: 418, endPoint y: 276, distance: 210.4
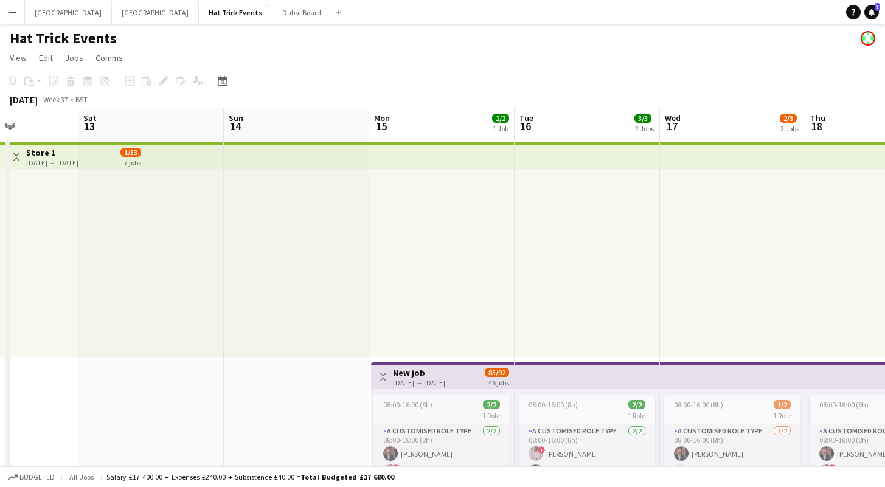
drag, startPoint x: 324, startPoint y: 289, endPoint x: 444, endPoint y: 284, distance: 120.5
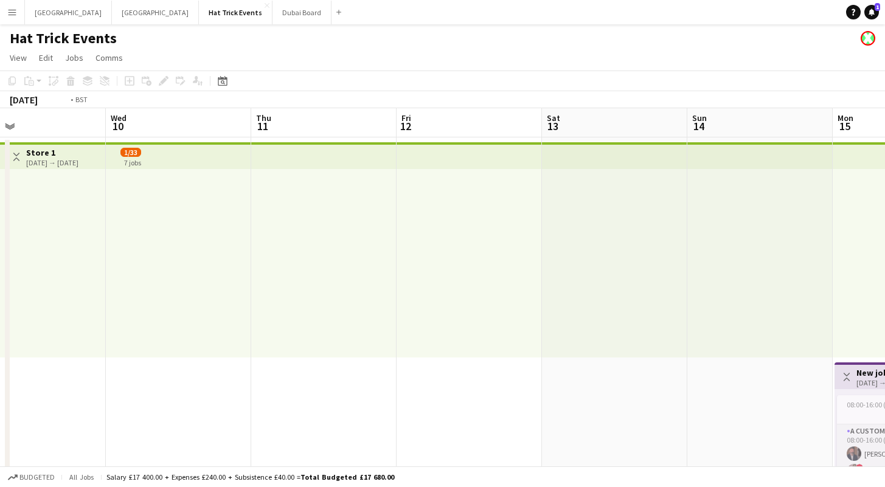
drag, startPoint x: 174, startPoint y: 277, endPoint x: 487, endPoint y: 281, distance: 312.5
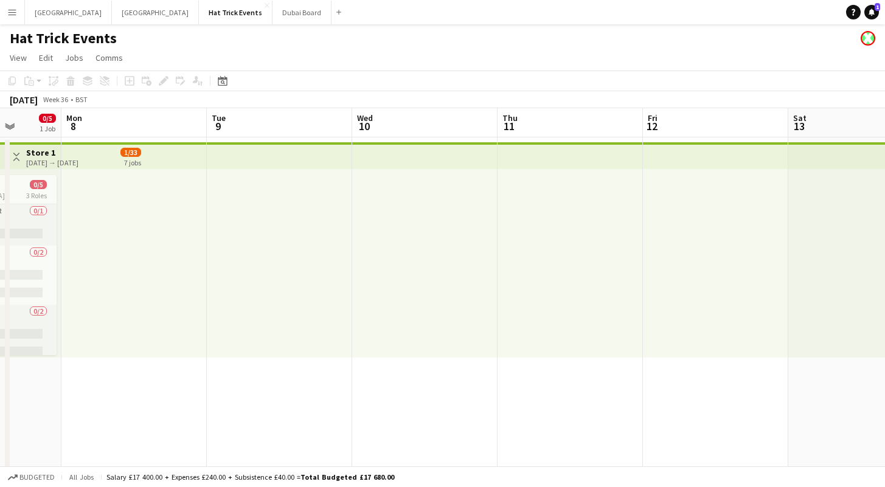
drag, startPoint x: 156, startPoint y: 280, endPoint x: 414, endPoint y: 287, distance: 258.5
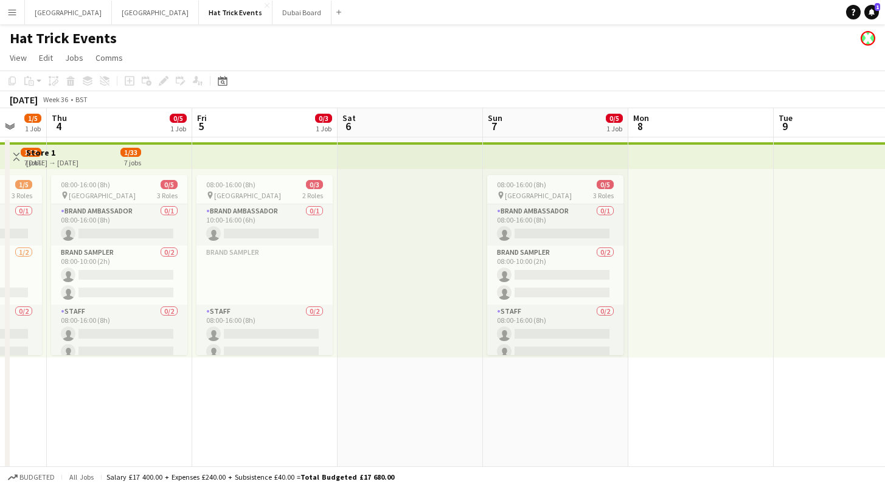
drag, startPoint x: 168, startPoint y: 285, endPoint x: 515, endPoint y: 283, distance: 347.2
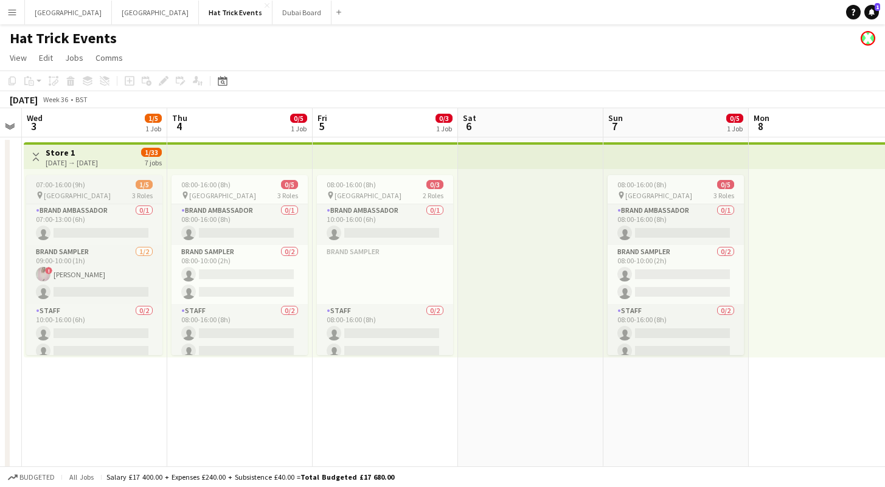
scroll to position [9, 0]
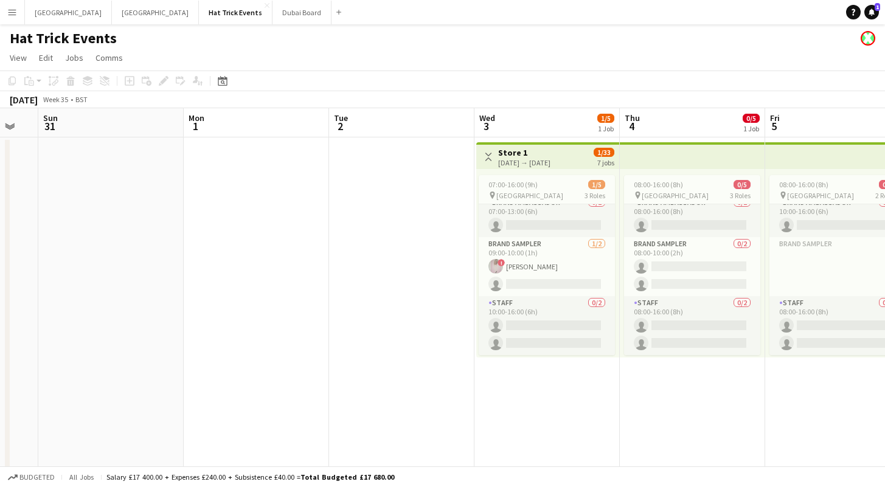
drag, startPoint x: 149, startPoint y: 402, endPoint x: 601, endPoint y: 430, distance: 453.2
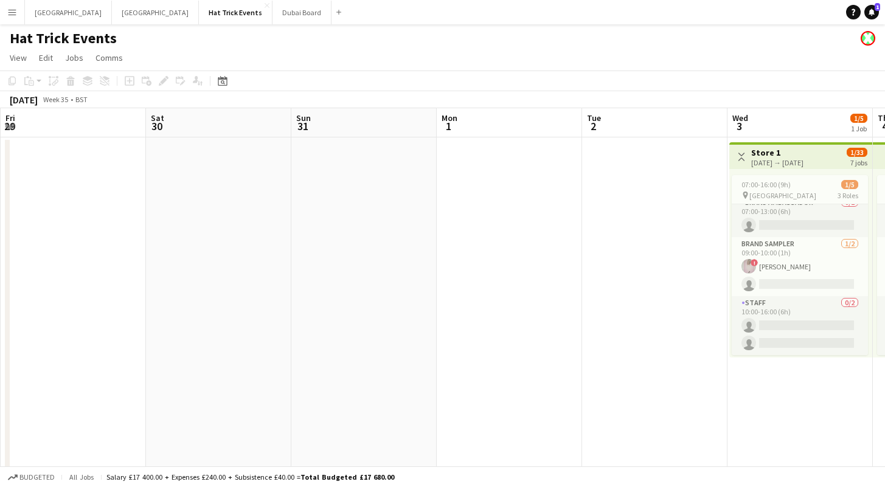
drag, startPoint x: 281, startPoint y: 406, endPoint x: 643, endPoint y: 400, distance: 361.8
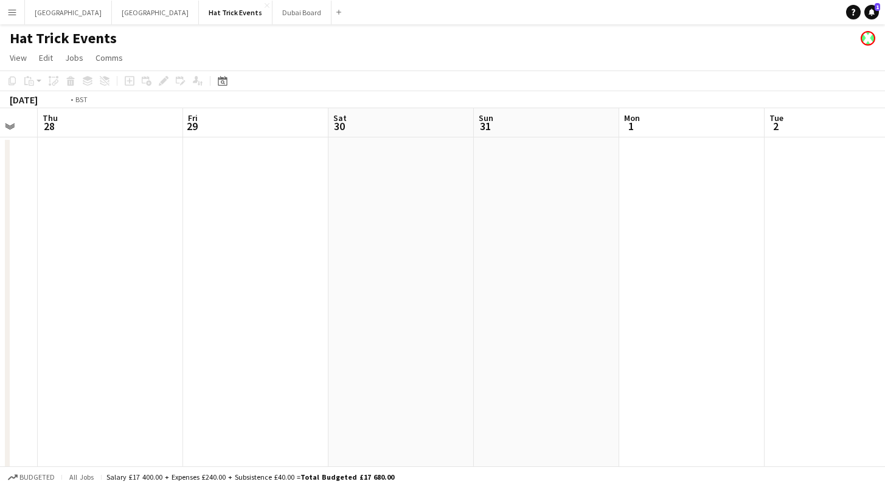
drag, startPoint x: 195, startPoint y: 379, endPoint x: 661, endPoint y: 394, distance: 466.6
drag, startPoint x: 167, startPoint y: 387, endPoint x: 572, endPoint y: 398, distance: 404.5
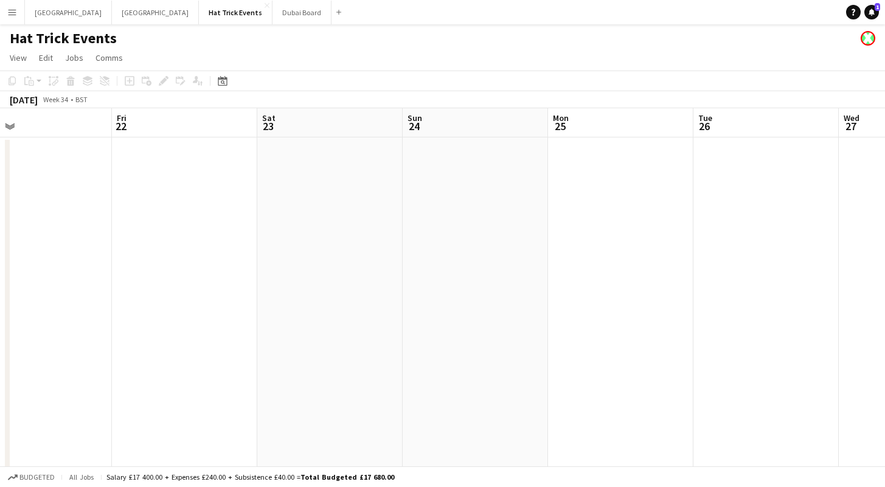
drag, startPoint x: 173, startPoint y: 393, endPoint x: 441, endPoint y: 395, distance: 268.7
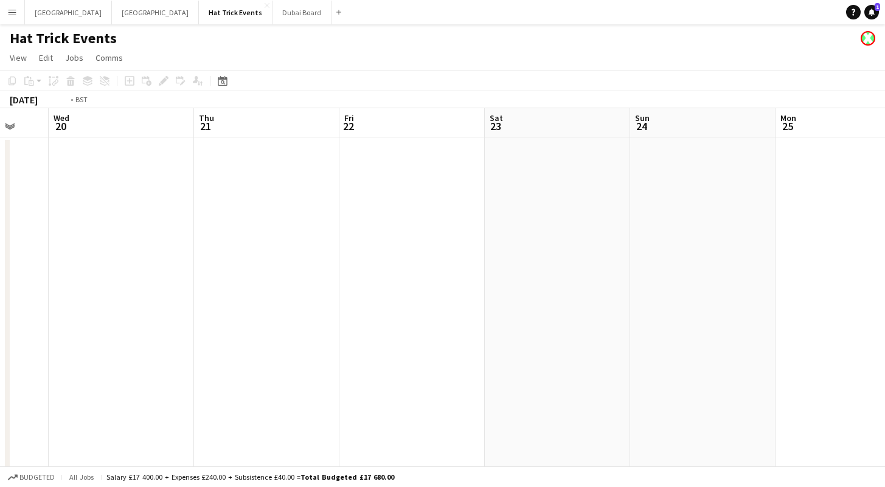
drag, startPoint x: 89, startPoint y: 378, endPoint x: 469, endPoint y: 375, distance: 379.4
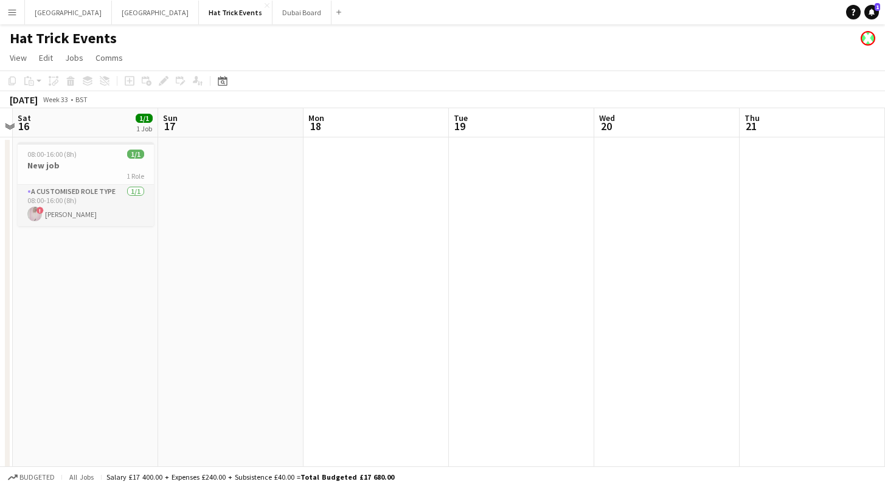
drag, startPoint x: 213, startPoint y: 377, endPoint x: 549, endPoint y: 378, distance: 335.6
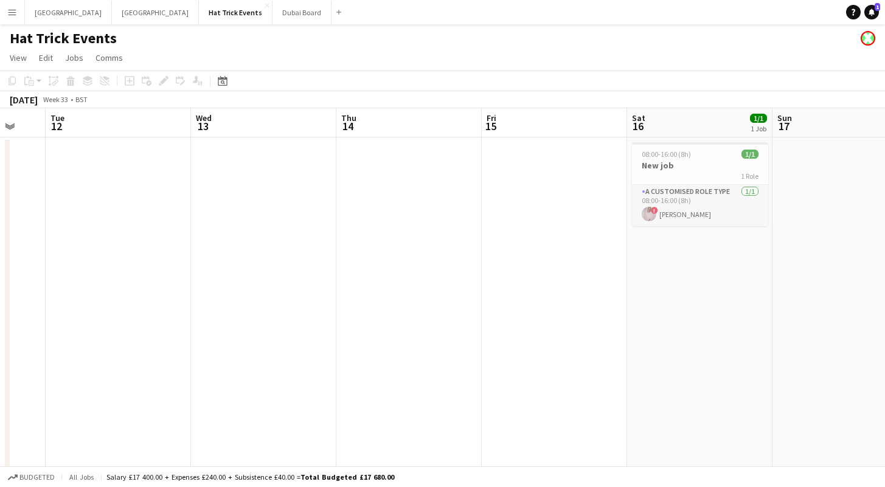
drag, startPoint x: 289, startPoint y: 387, endPoint x: 462, endPoint y: 384, distance: 172.7
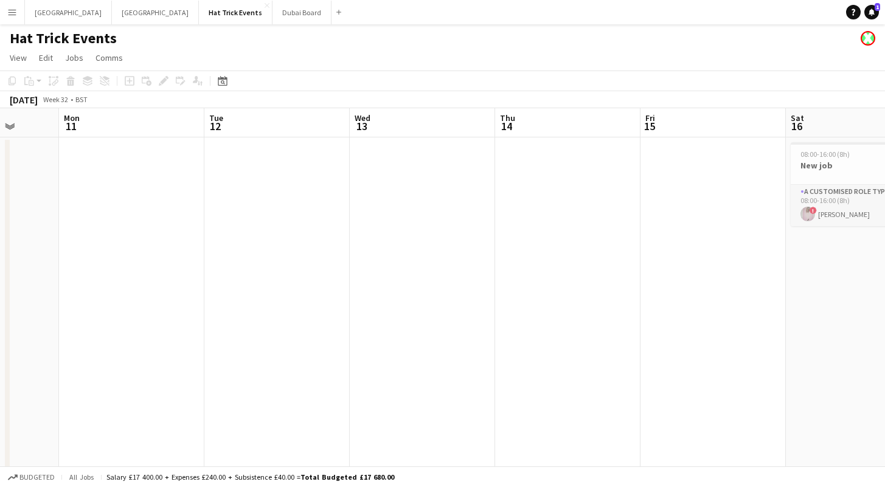
drag, startPoint x: 278, startPoint y: 378, endPoint x: 589, endPoint y: 382, distance: 310.7
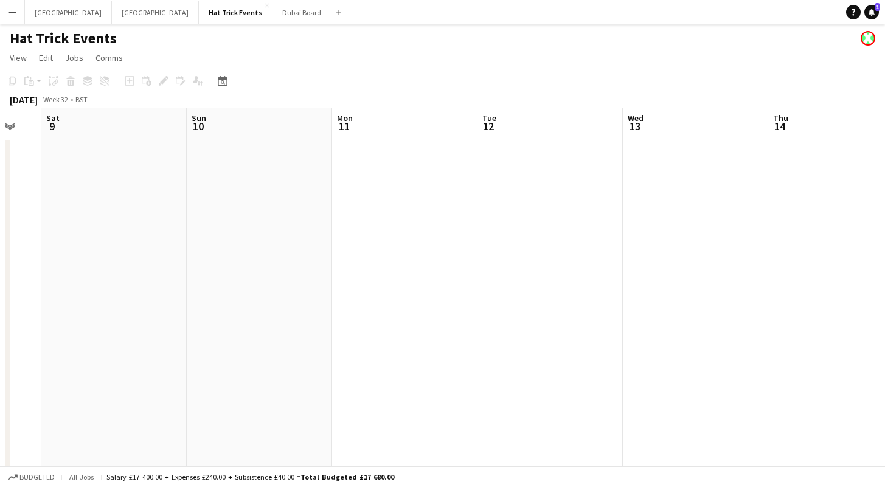
drag, startPoint x: 268, startPoint y: 384, endPoint x: 604, endPoint y: 392, distance: 335.7
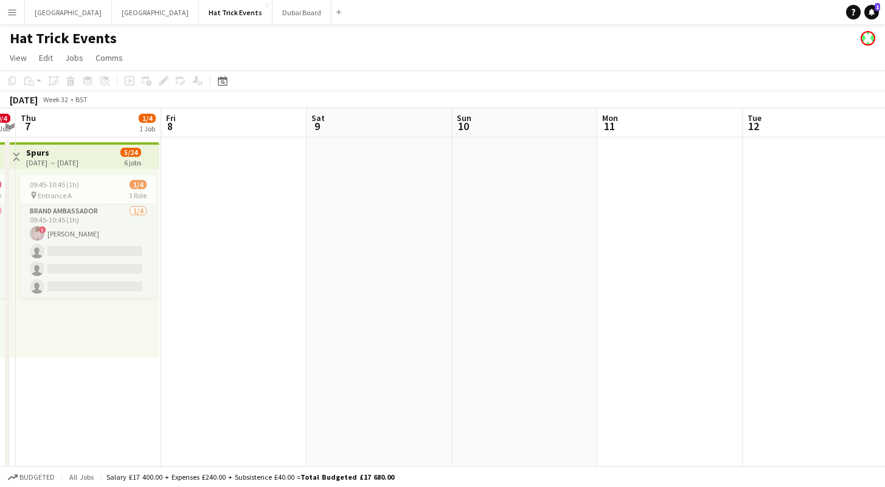
drag, startPoint x: 269, startPoint y: 370, endPoint x: 583, endPoint y: 386, distance: 314.2
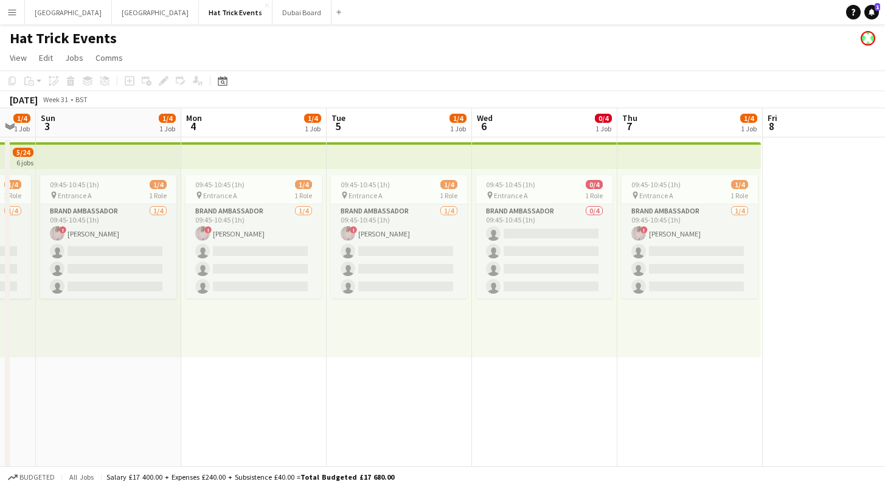
drag, startPoint x: 297, startPoint y: 390, endPoint x: 578, endPoint y: 399, distance: 281.6
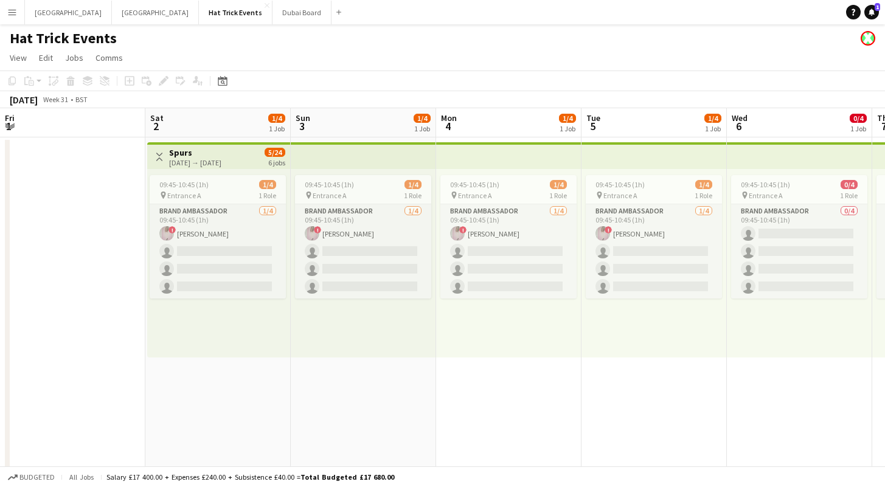
scroll to position [0, 286]
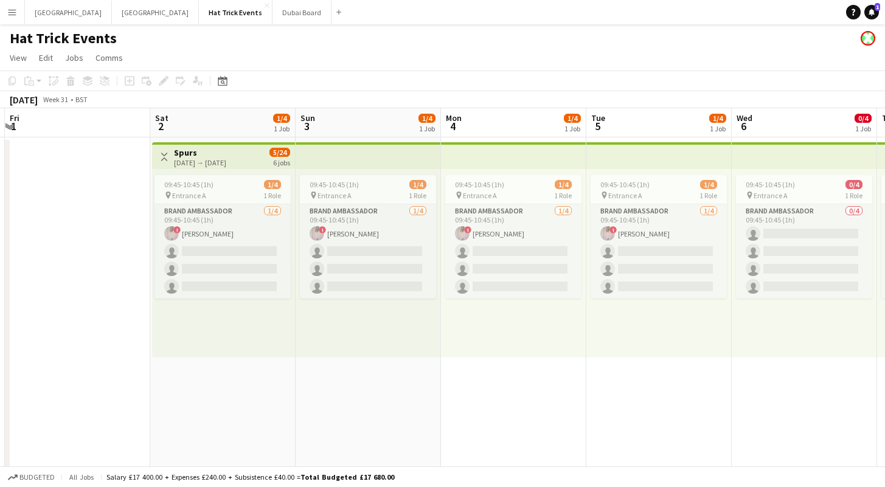
drag, startPoint x: 345, startPoint y: 398, endPoint x: 552, endPoint y: 415, distance: 208.0
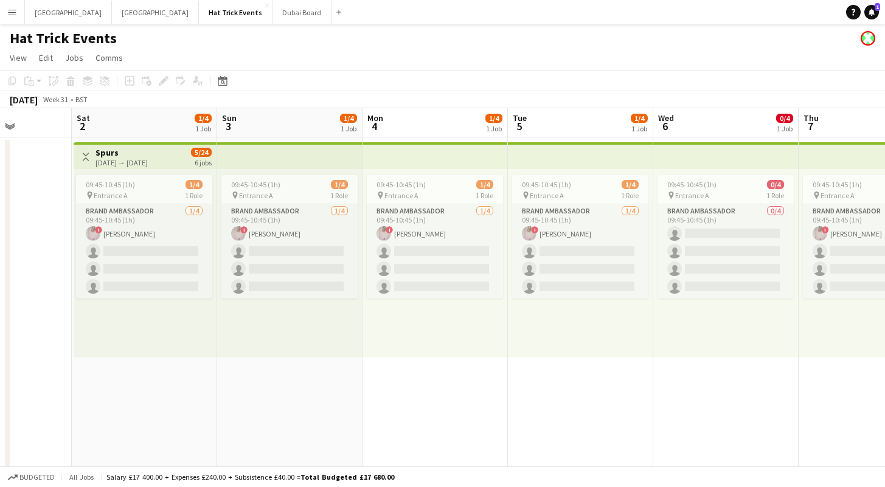
scroll to position [0, 390]
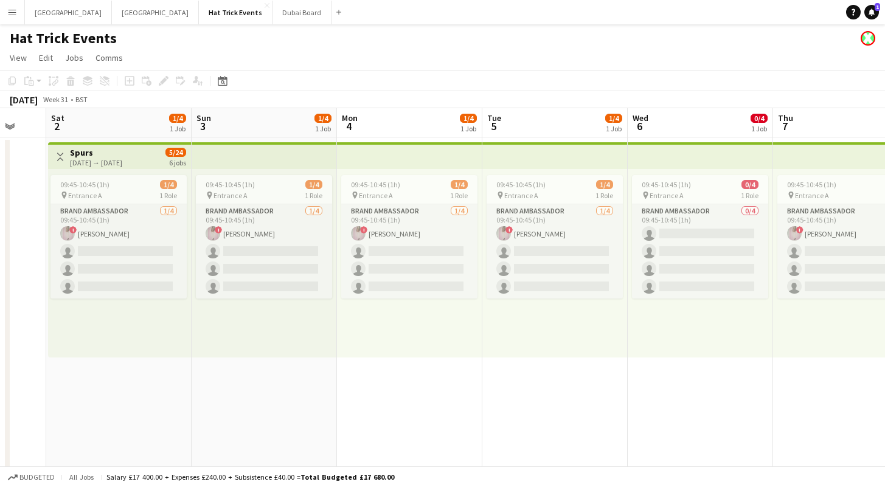
drag, startPoint x: 529, startPoint y: 412, endPoint x: 426, endPoint y: 413, distance: 103.4
click at [94, 151] on h3 "Spurs" at bounding box center [96, 152] width 52 height 11
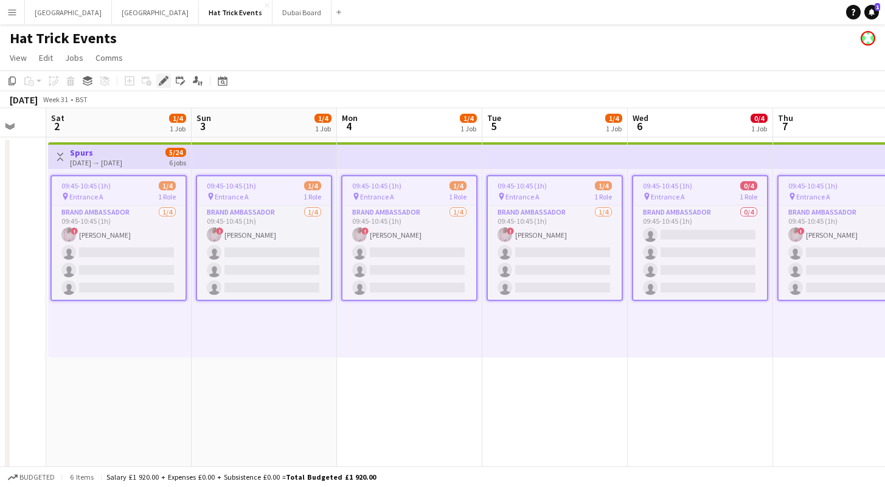
click at [159, 82] on icon "Edit" at bounding box center [164, 81] width 10 height 10
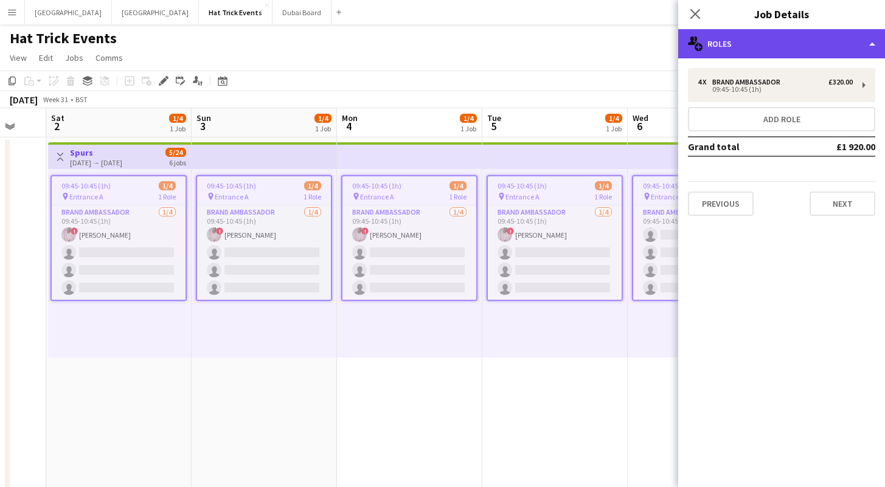
click at [807, 47] on div "multiple-users-add Roles" at bounding box center [781, 43] width 207 height 29
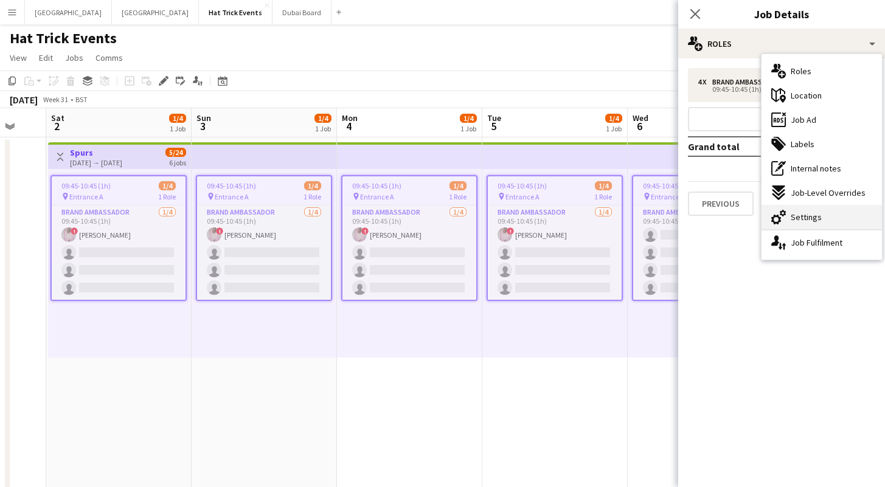
click at [813, 219] on span "Settings" at bounding box center [805, 217] width 31 height 11
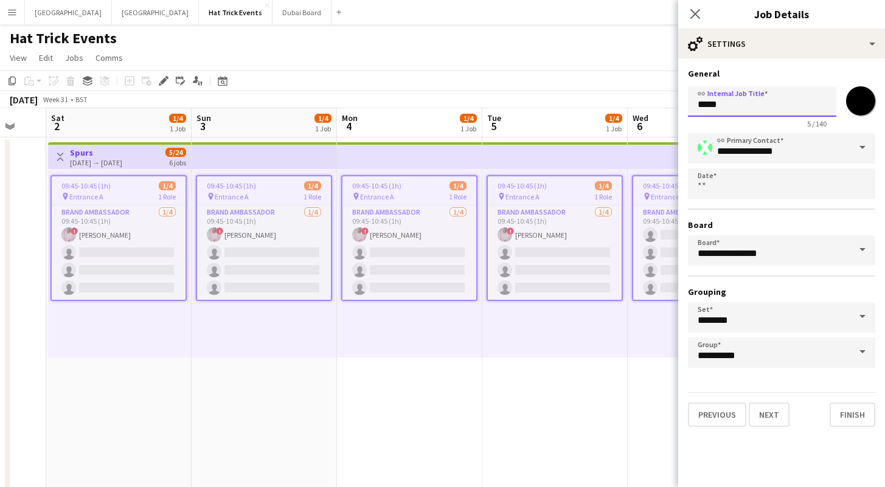
drag, startPoint x: 699, startPoint y: 108, endPoint x: 730, endPoint y: 108, distance: 31.0
click at [730, 108] on input "*****" at bounding box center [762, 101] width 148 height 30
type input "**********"
click at [691, 13] on icon "Close pop-in" at bounding box center [695, 14] width 12 height 12
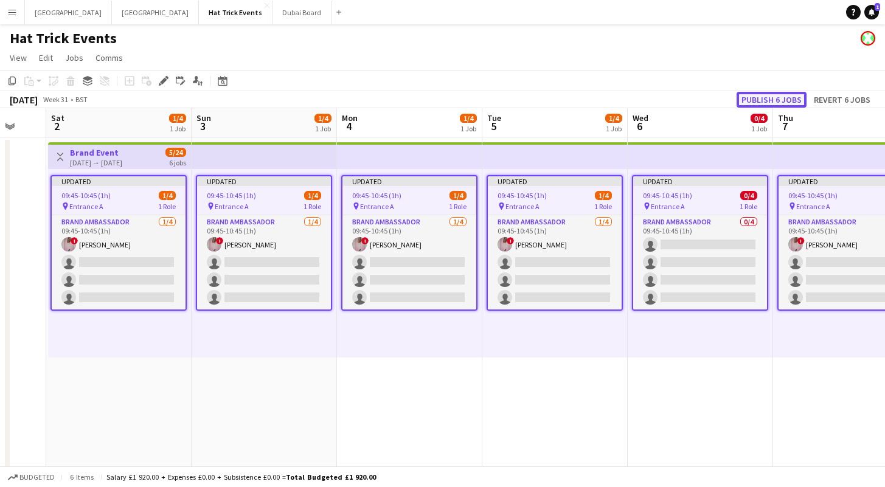
click at [770, 98] on button "Publish 6 jobs" at bounding box center [771, 100] width 70 height 16
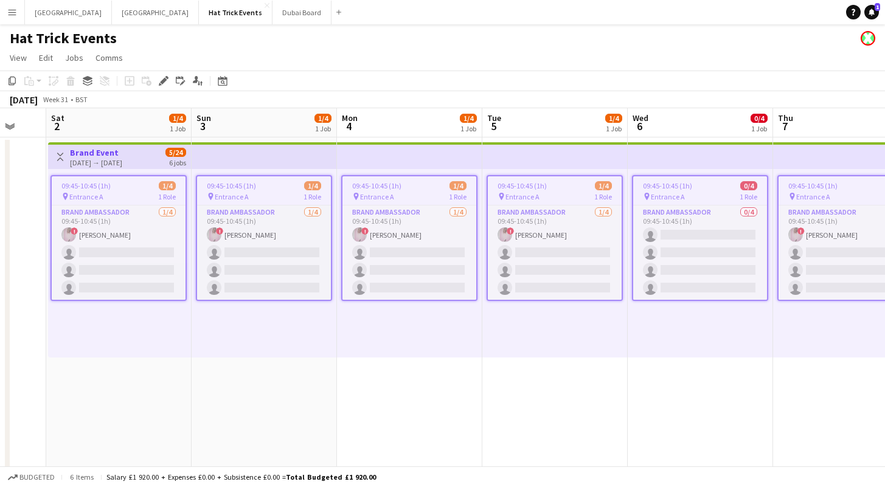
click at [429, 64] on app-page-menu "View Day view expanded Day view collapsed Month view Date picker Jump to today …" at bounding box center [442, 58] width 885 height 23
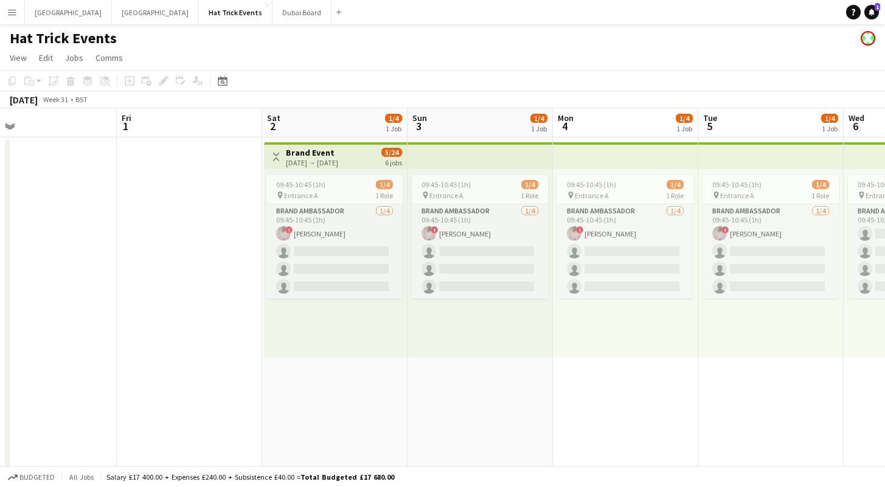
scroll to position [0, 295]
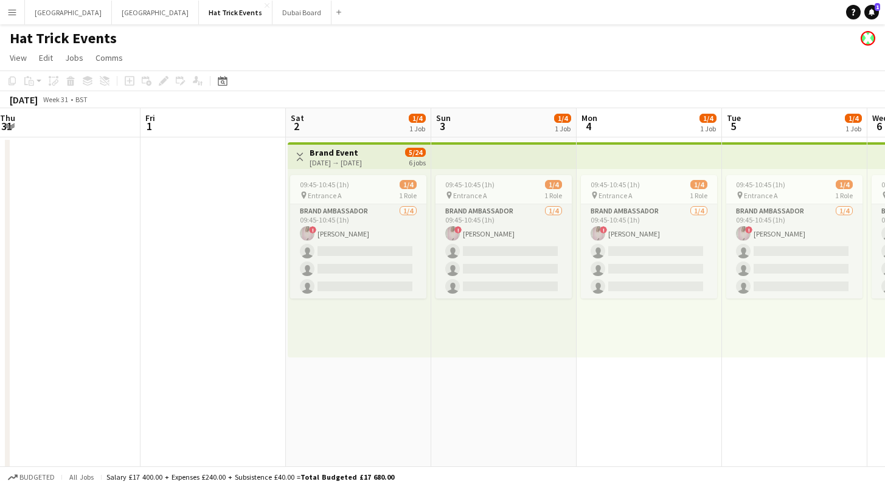
drag, startPoint x: 296, startPoint y: 392, endPoint x: 536, endPoint y: 389, distance: 239.6
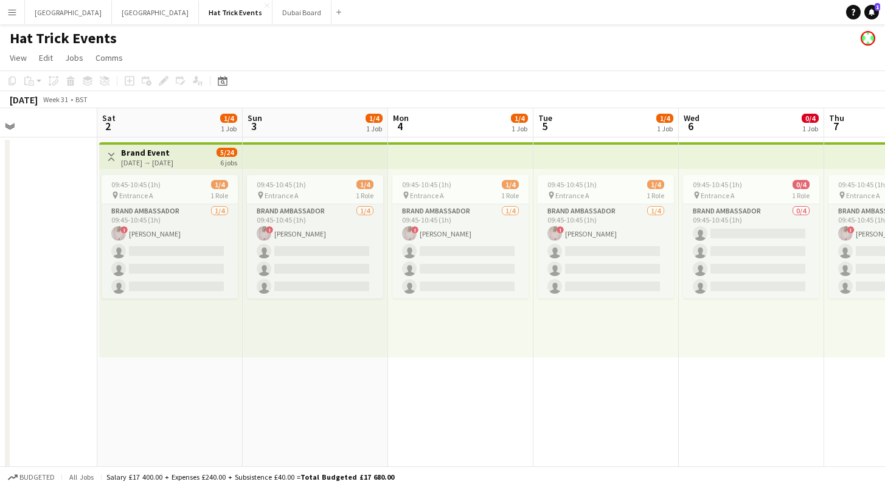
drag, startPoint x: 418, startPoint y: 404, endPoint x: 229, endPoint y: 384, distance: 189.5
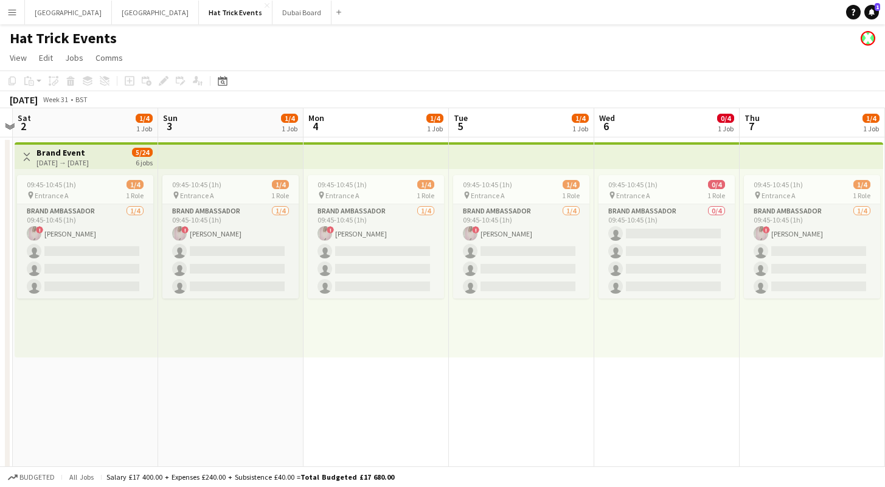
scroll to position [0, 433]
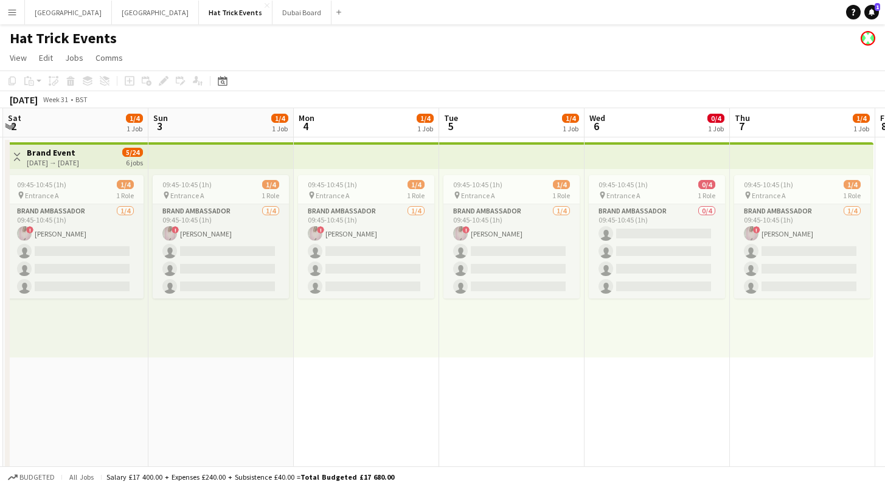
drag, startPoint x: 418, startPoint y: 410, endPoint x: 324, endPoint y: 401, distance: 94.7
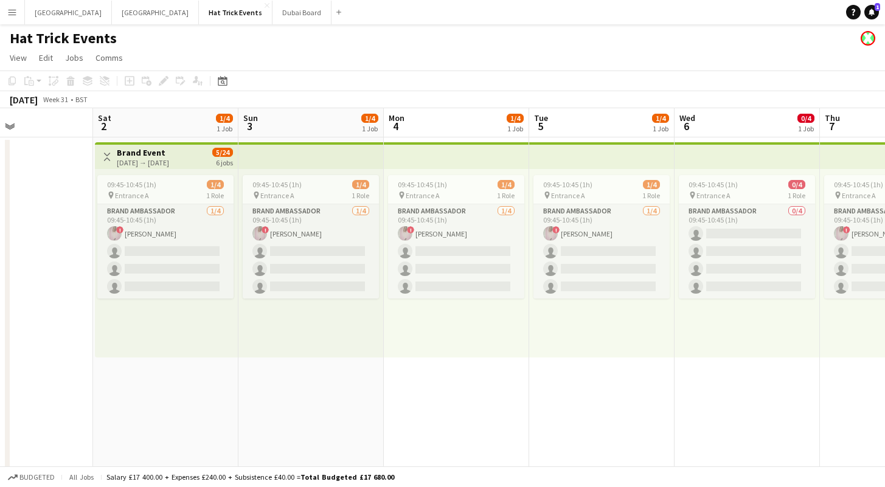
scroll to position [0, 517]
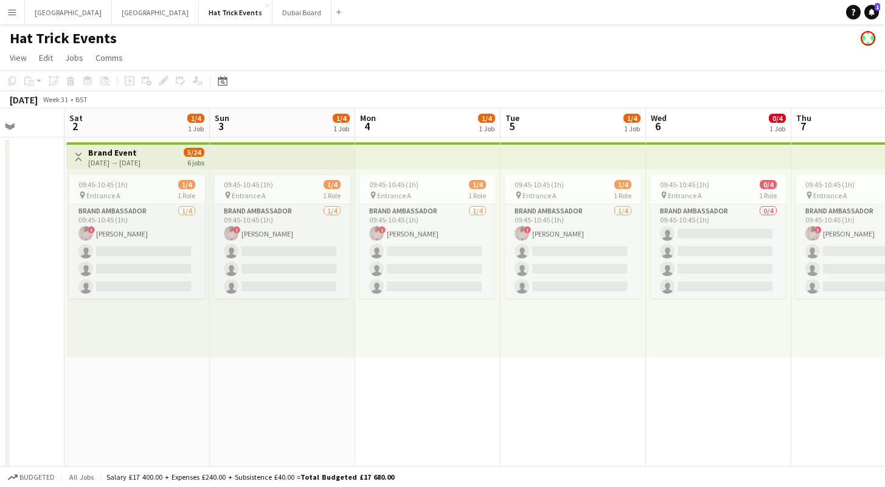
drag, startPoint x: 291, startPoint y: 396, endPoint x: 352, endPoint y: 395, distance: 61.4
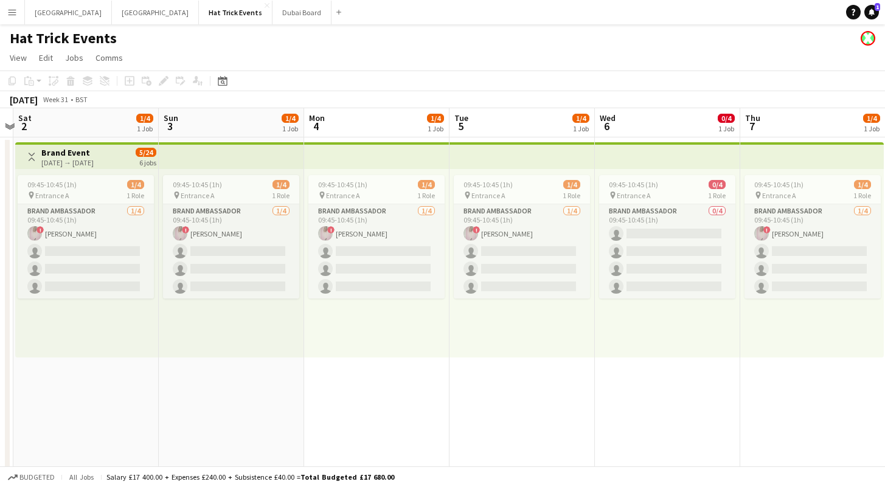
scroll to position [0, 581]
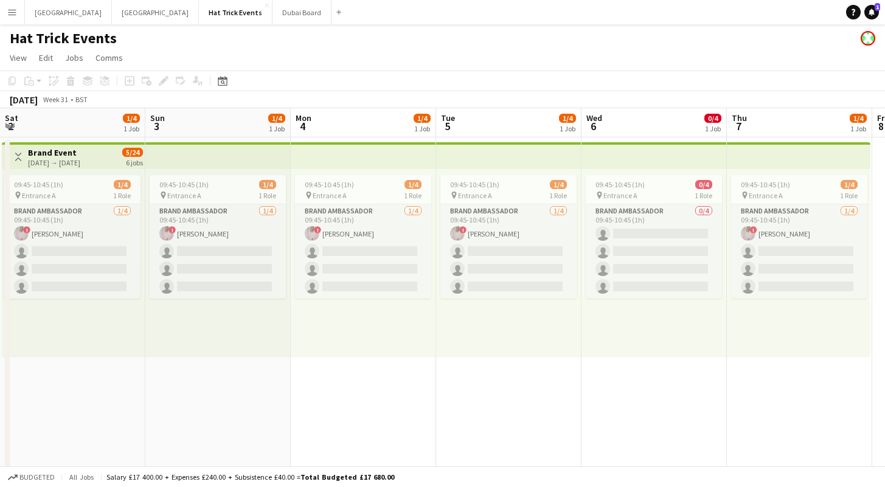
drag, startPoint x: 469, startPoint y: 413, endPoint x: 405, endPoint y: 410, distance: 64.5
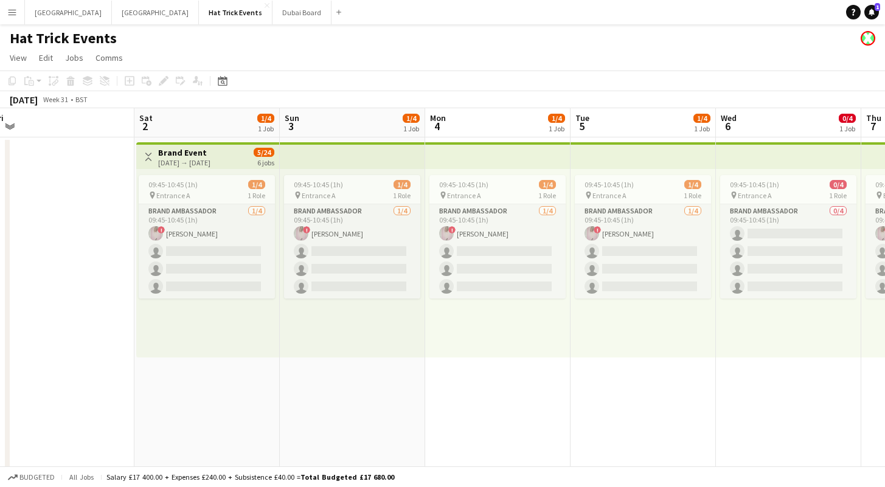
scroll to position [0, 447]
drag, startPoint x: 248, startPoint y: 400, endPoint x: 382, endPoint y: 411, distance: 134.2
click at [207, 191] on div "pin Entrance A 1 Role" at bounding box center [206, 195] width 136 height 10
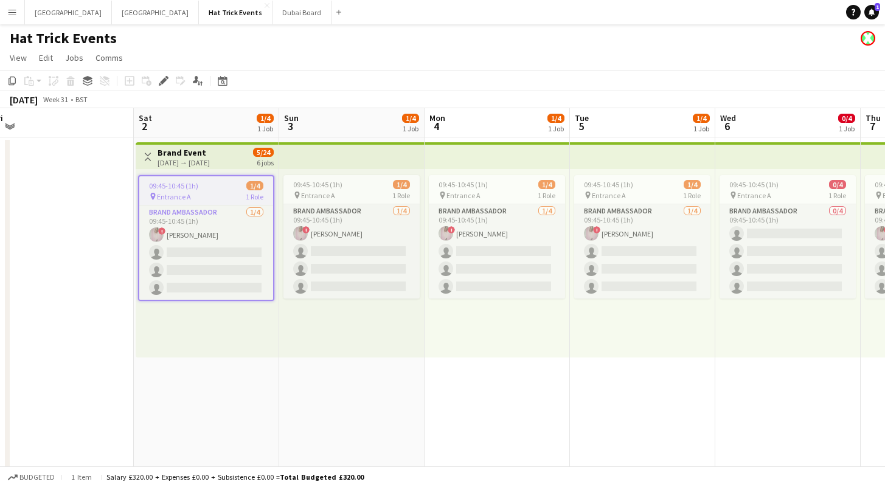
click at [207, 192] on div "pin Entrance A 1 Role" at bounding box center [206, 197] width 134 height 10
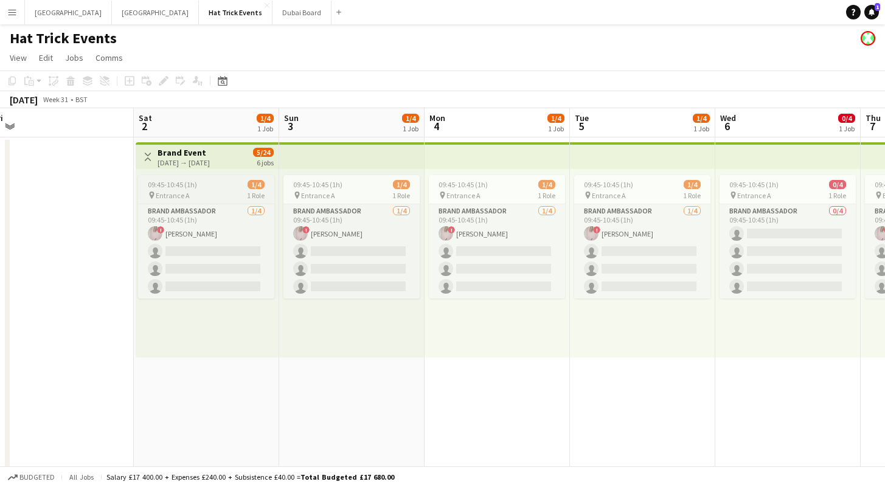
click at [206, 195] on div "pin Entrance A 1 Role" at bounding box center [206, 195] width 136 height 10
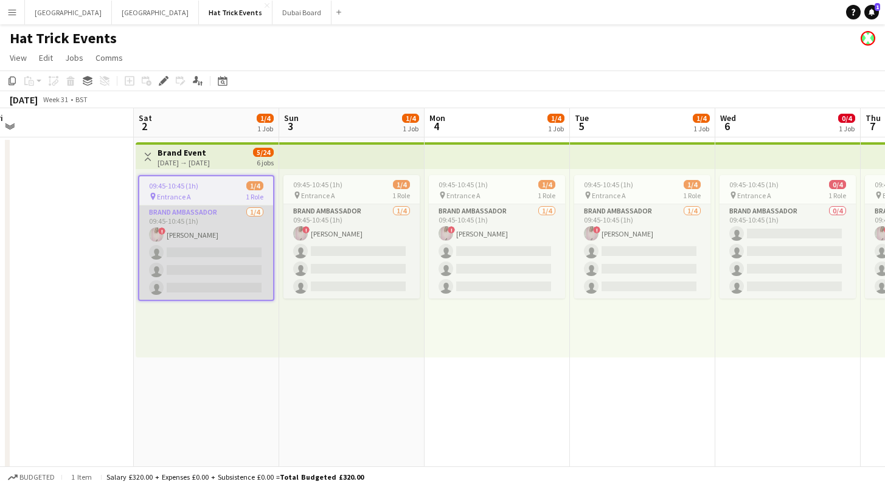
click at [209, 238] on app-card-role "Brand Ambassador 1/4 09:45-10:45 (1h) ! Diana Priceless single-neutral-actions …" at bounding box center [206, 253] width 134 height 94
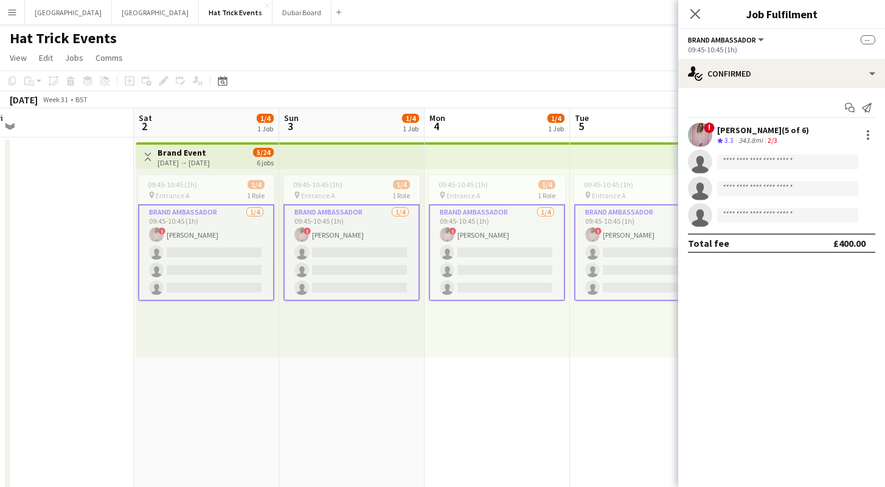
click at [209, 238] on app-card-role "Brand Ambassador 1/4 09:45-10:45 (1h) ! Diana Priceless single-neutral-actions …" at bounding box center [206, 252] width 136 height 97
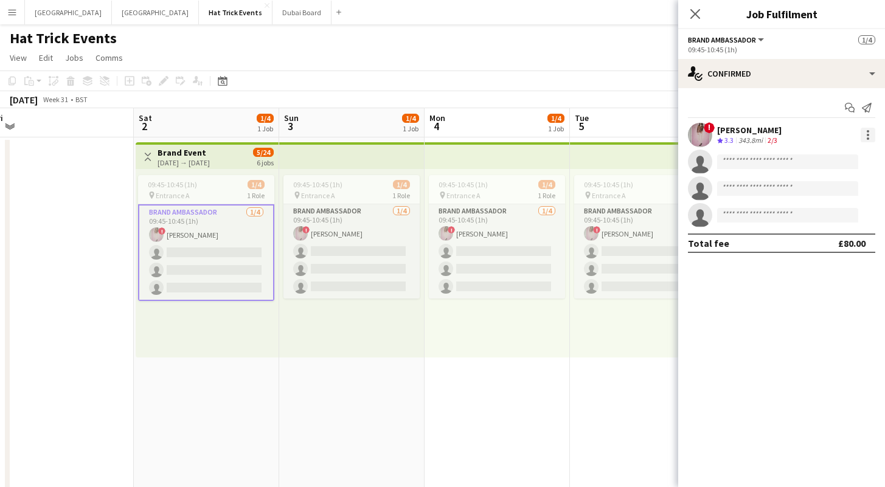
click at [866, 137] on div at bounding box center [867, 138] width 2 height 2
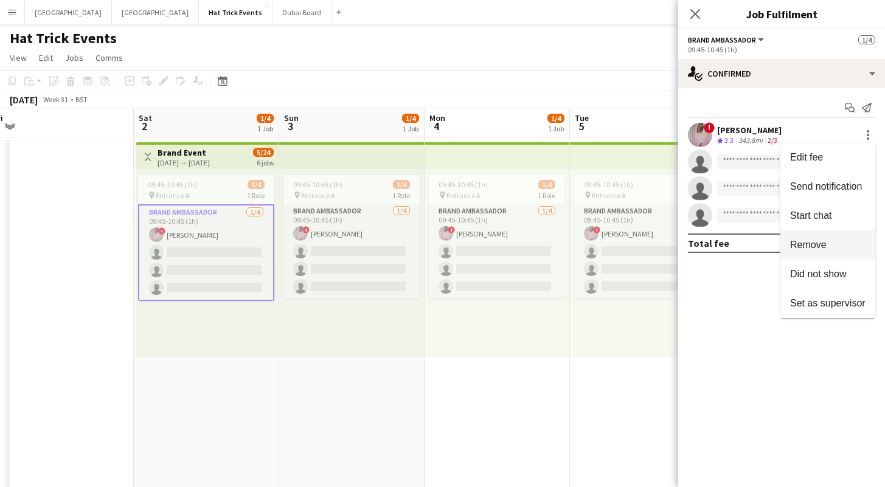
click at [834, 247] on span "Remove" at bounding box center [827, 245] width 75 height 11
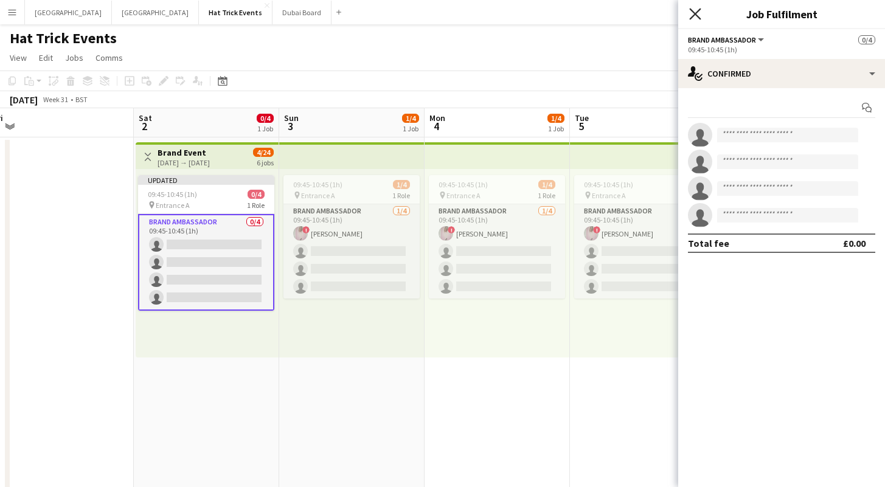
click at [693, 12] on icon at bounding box center [695, 14] width 12 height 12
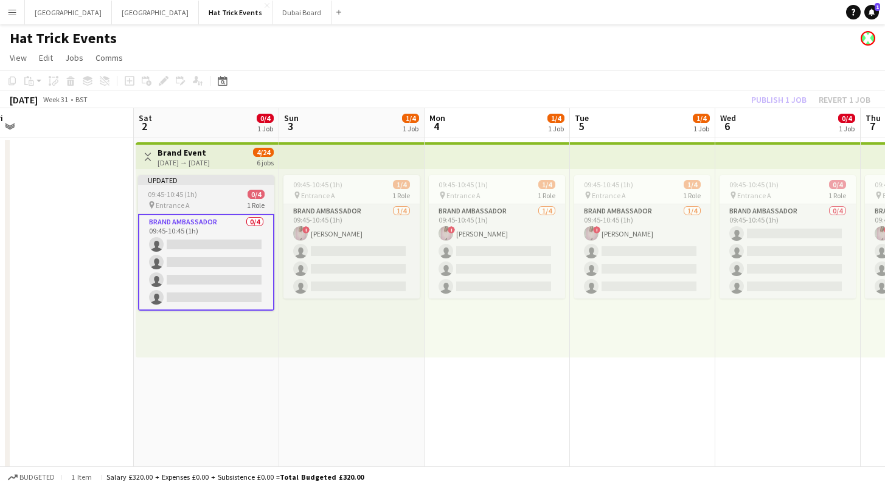
click at [209, 187] on app-job-card "Updated 09:45-10:45 (1h) 0/4 pin Entrance A 1 Role Brand Ambassador 0/4 09:45-1…" at bounding box center [206, 243] width 136 height 136
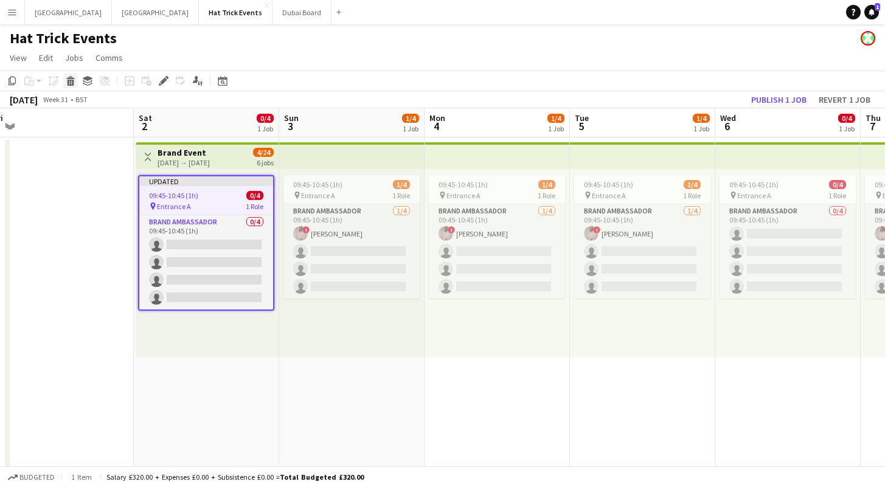
click at [73, 85] on icon at bounding box center [70, 83] width 7 height 6
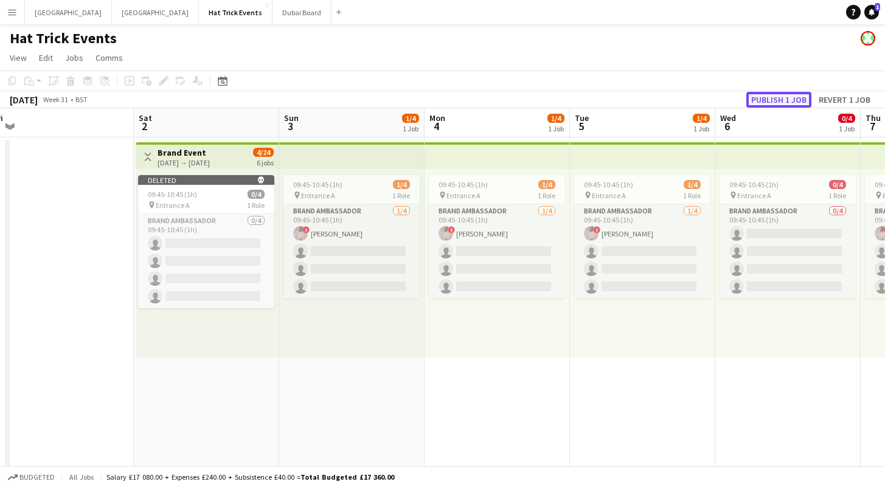
click at [769, 98] on button "Publish 1 job" at bounding box center [778, 100] width 65 height 16
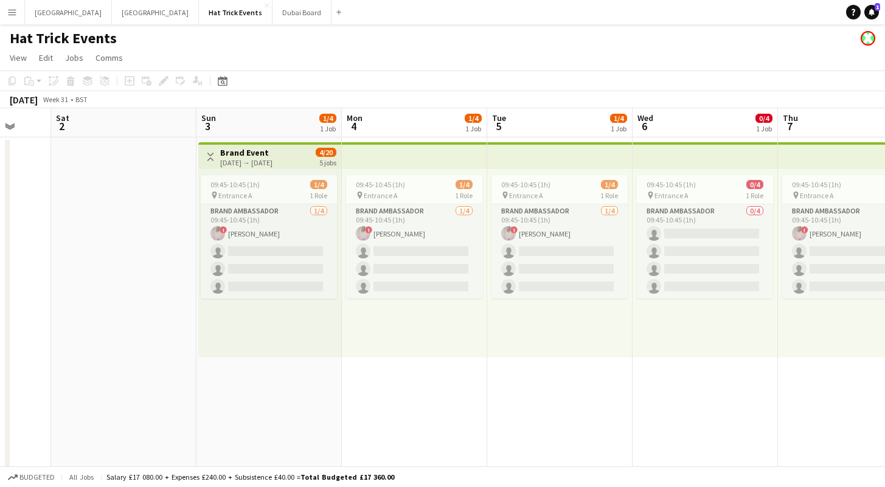
scroll to position [0, 506]
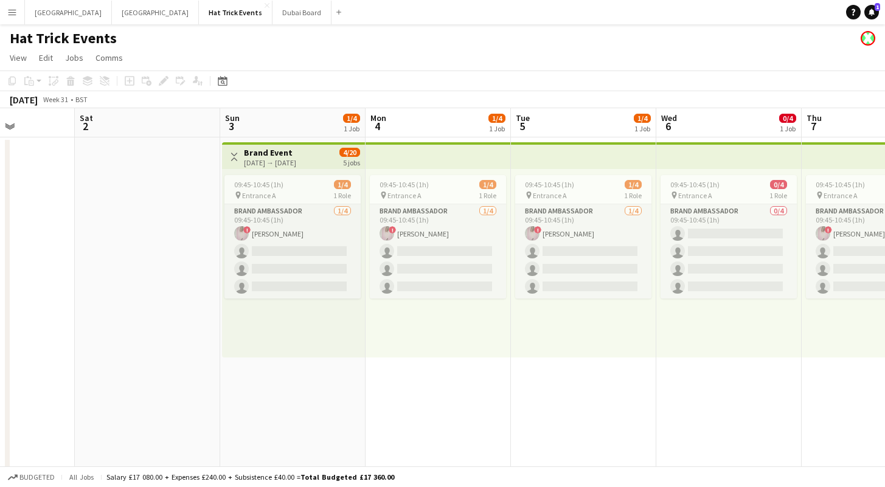
drag, startPoint x: 477, startPoint y: 398, endPoint x: 418, endPoint y: 404, distance: 59.2
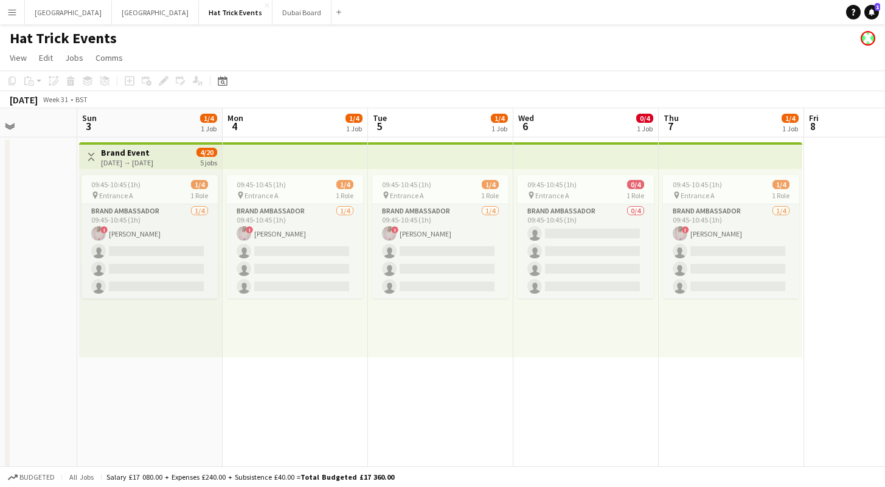
scroll to position [0, 409]
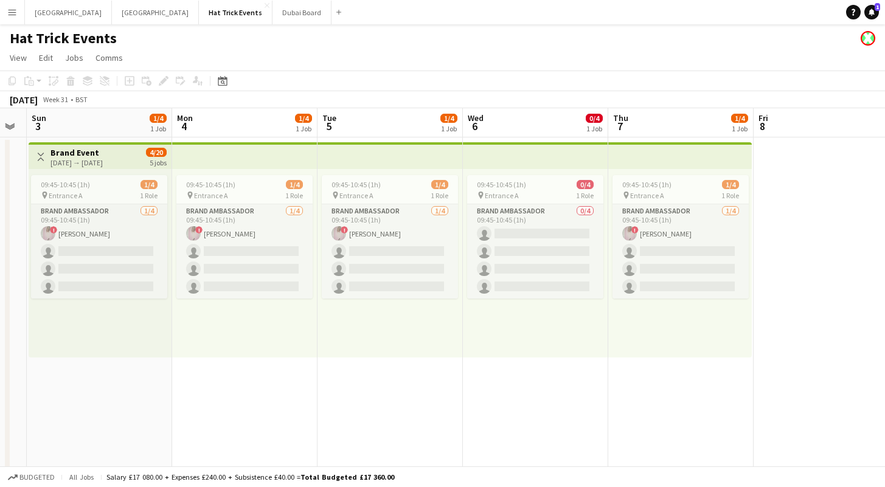
drag, startPoint x: 406, startPoint y: 348, endPoint x: 213, endPoint y: 322, distance: 194.4
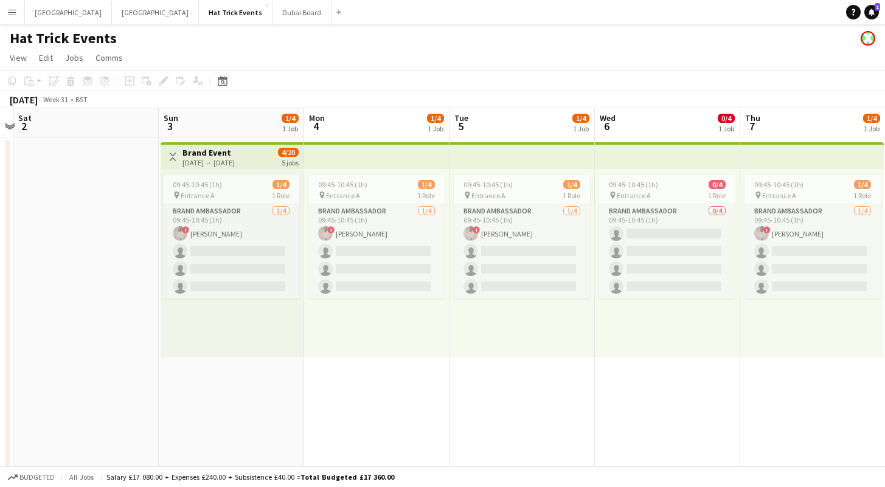
drag, startPoint x: 342, startPoint y: 350, endPoint x: 458, endPoint y: 357, distance: 116.4
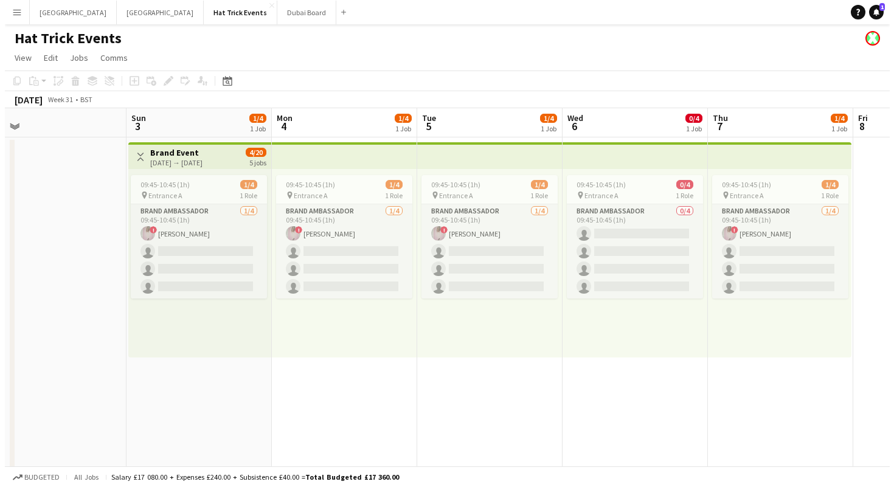
scroll to position [0, 312]
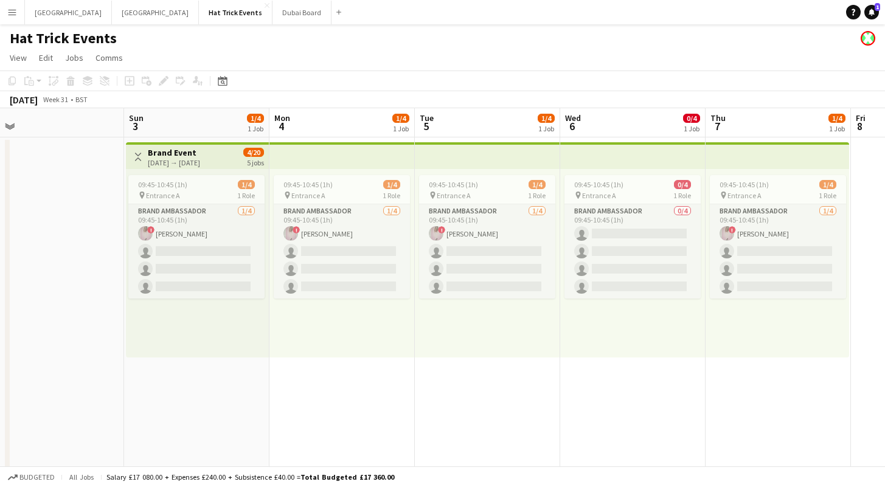
drag, startPoint x: 512, startPoint y: 351, endPoint x: 479, endPoint y: 351, distance: 32.8
click at [7, 13] on app-icon "Menu" at bounding box center [12, 12] width 10 height 10
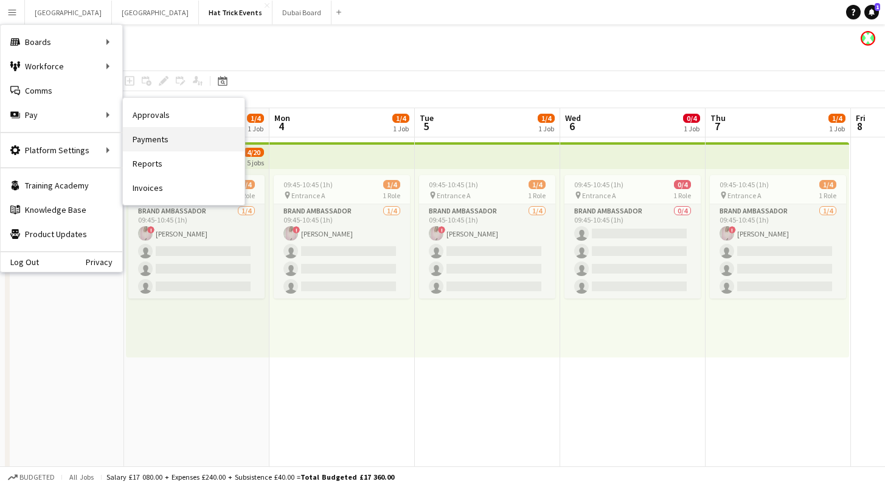
click at [157, 140] on link "Payments" at bounding box center [184, 139] width 122 height 24
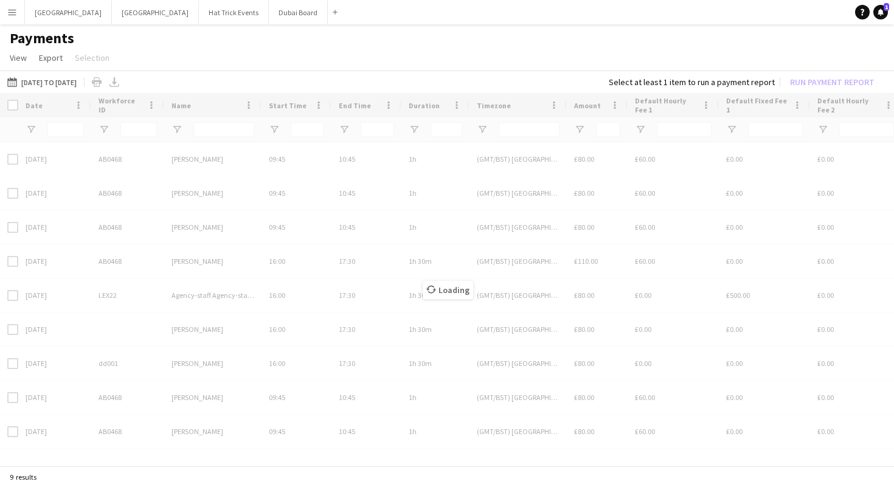
type input "**********"
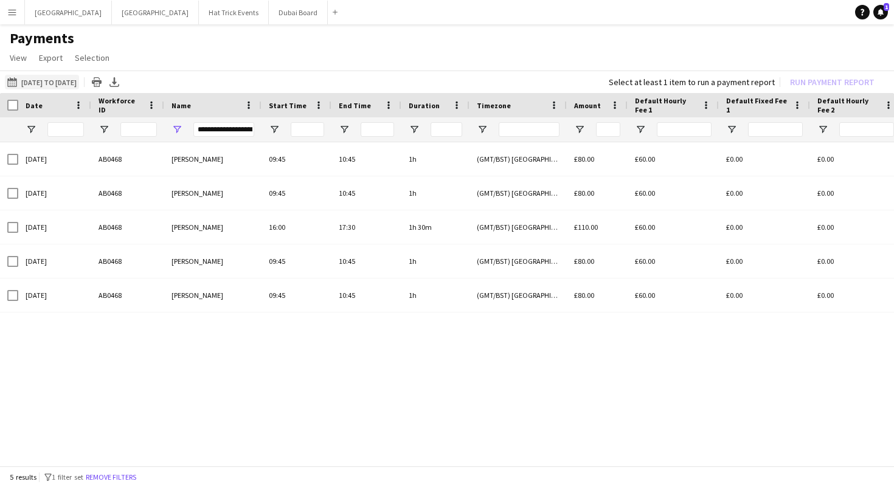
click at [51, 85] on button "02-08-2025 to 07-08-2025 02-08-2025 to 07-08-2025" at bounding box center [42, 82] width 74 height 15
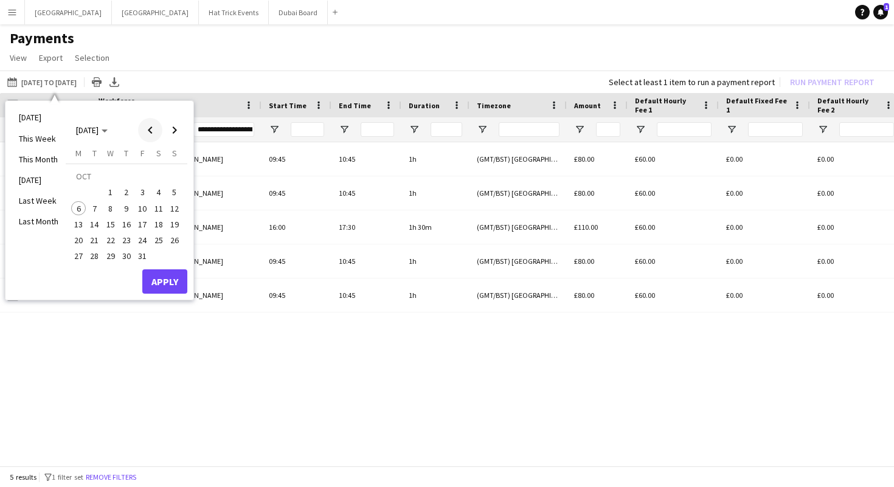
click at [151, 130] on span "Previous month" at bounding box center [150, 130] width 24 height 24
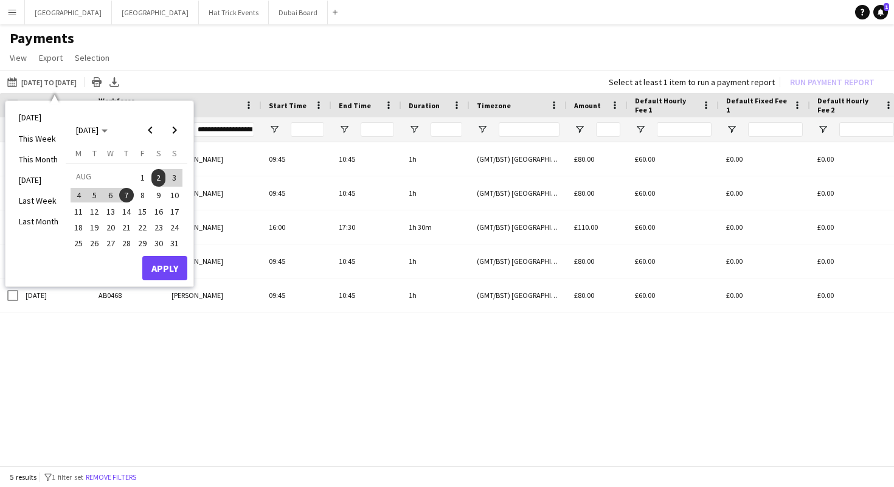
click at [171, 178] on span "3" at bounding box center [174, 177] width 15 height 17
click at [130, 195] on span "7" at bounding box center [126, 195] width 15 height 15
click at [173, 268] on button "Apply" at bounding box center [164, 268] width 45 height 24
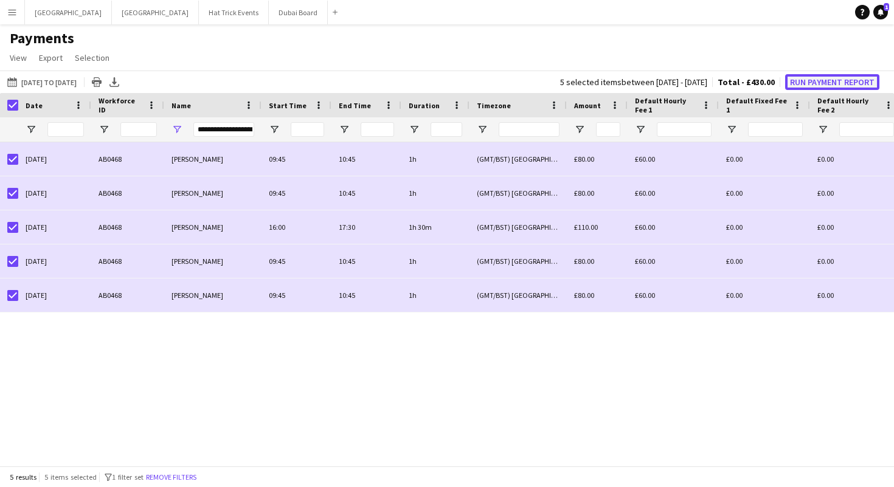
click at [830, 85] on button "Run Payment Report" at bounding box center [832, 82] width 94 height 16
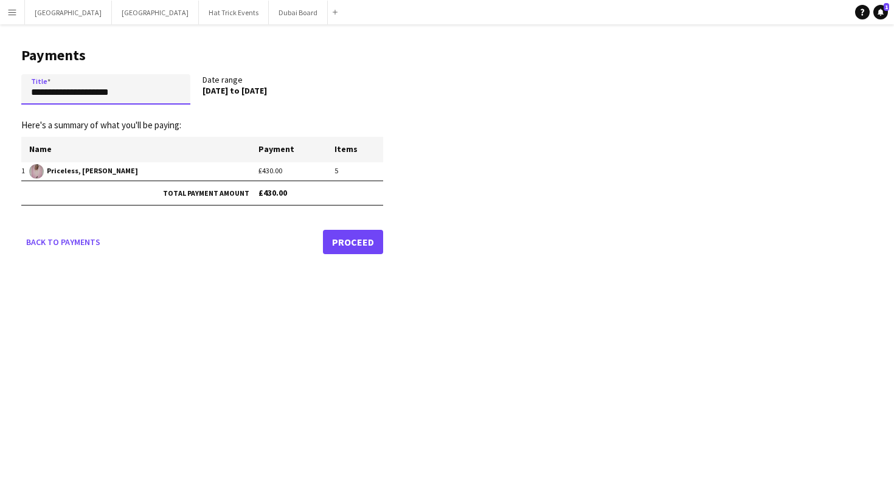
drag, startPoint x: 29, startPoint y: 94, endPoint x: 108, endPoint y: 99, distance: 78.6
click at [108, 99] on input "**********" at bounding box center [105, 89] width 169 height 30
type input "**********"
click at [349, 241] on link "Proceed" at bounding box center [353, 242] width 60 height 24
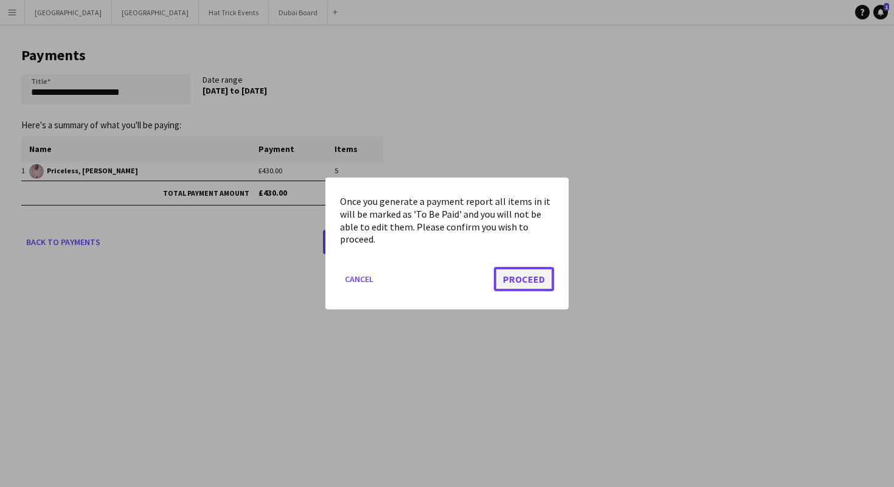
click at [520, 275] on button "Proceed" at bounding box center [524, 279] width 60 height 24
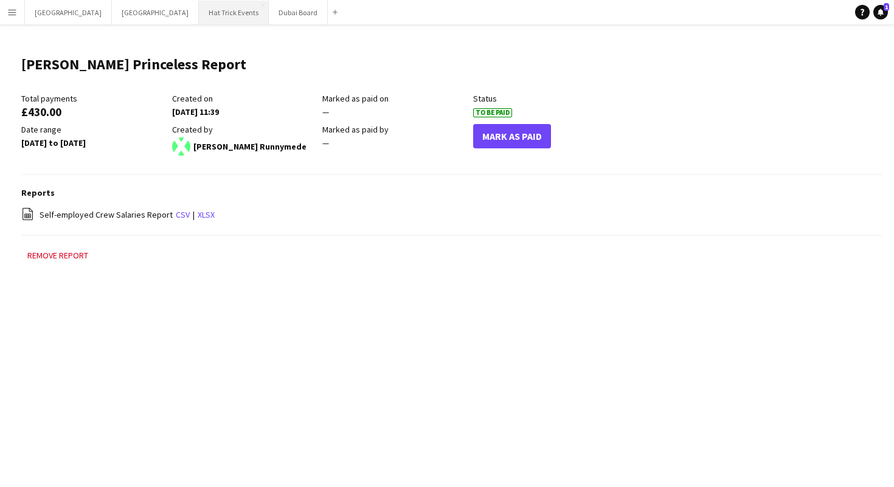
click at [199, 9] on button "Hat Trick Events Close" at bounding box center [234, 13] width 70 height 24
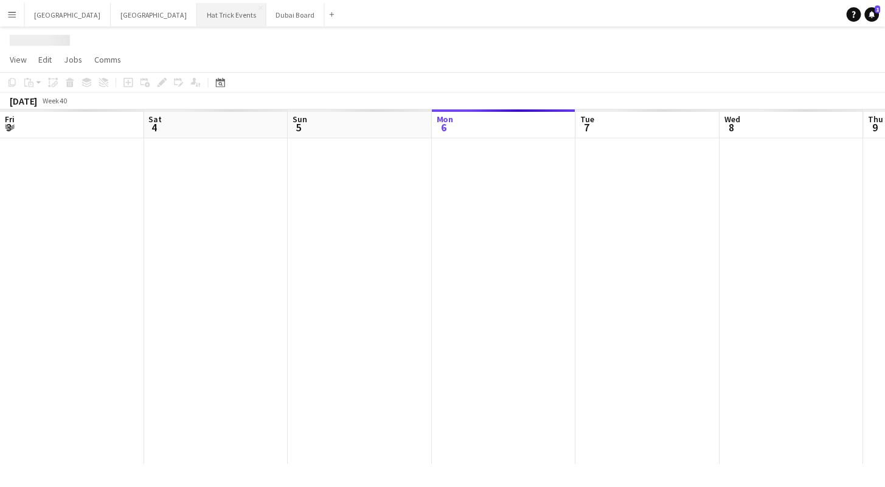
scroll to position [0, 291]
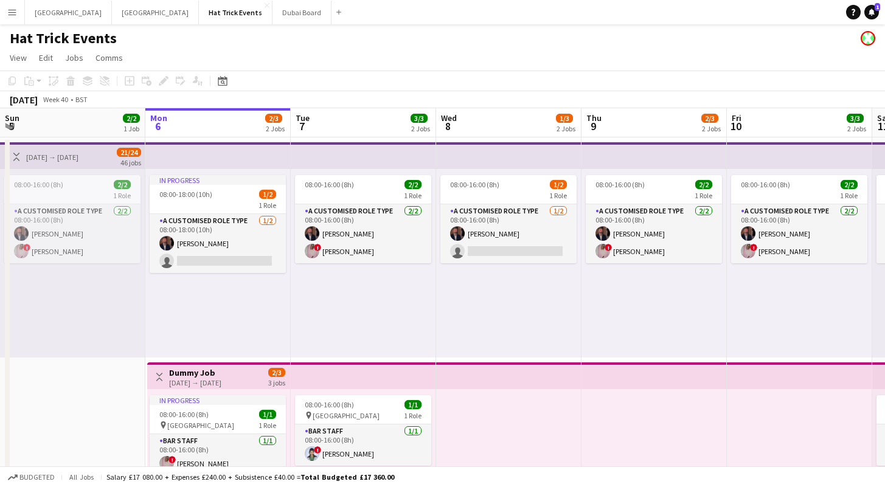
drag, startPoint x: 272, startPoint y: 264, endPoint x: 264, endPoint y: 316, distance: 51.8
click at [392, 286] on app-calendar-viewport "Fri 3 1/2 1 Job Sat 4 2/2 1 Job Sun 5 2/2 1 Job Mon 6 2/3 2 Jobs Tue 7 3/3 2 Jo…" at bounding box center [442, 483] width 885 height 750
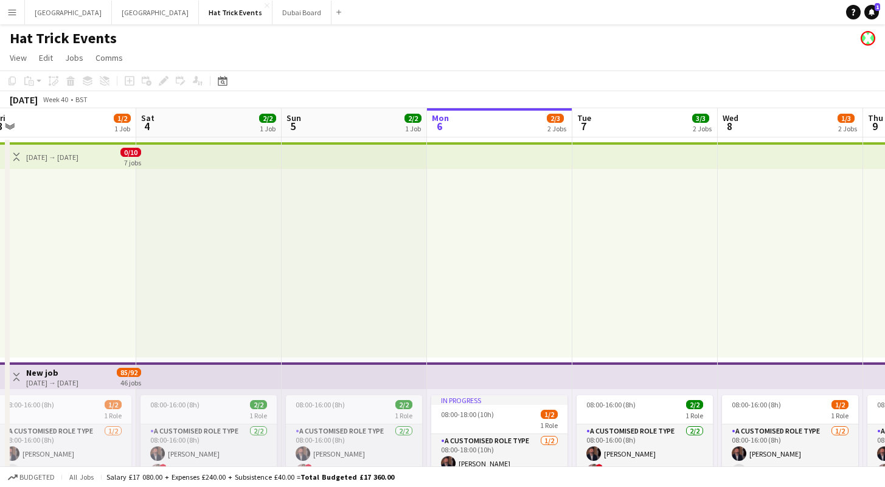
drag, startPoint x: 190, startPoint y: 320, endPoint x: 289, endPoint y: 321, distance: 99.1
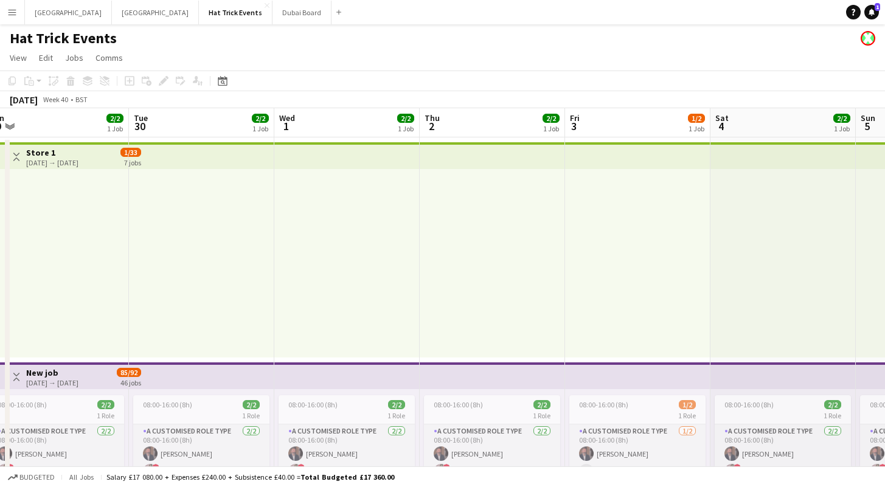
drag, startPoint x: 117, startPoint y: 304, endPoint x: 582, endPoint y: 375, distance: 469.9
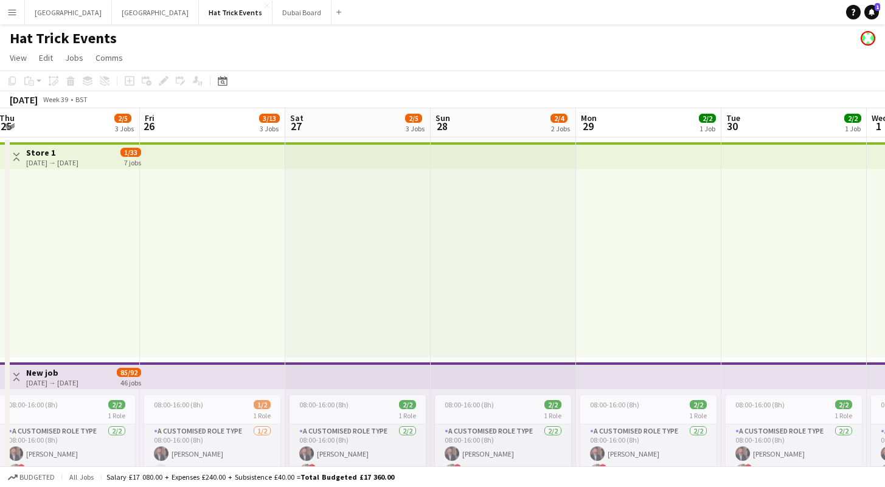
drag, startPoint x: 136, startPoint y: 313, endPoint x: 458, endPoint y: 323, distance: 321.8
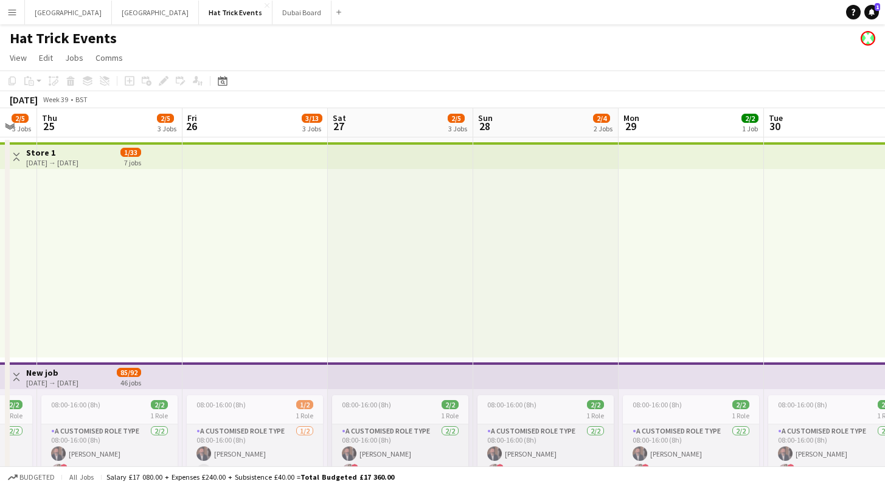
drag, startPoint x: 207, startPoint y: 279, endPoint x: 541, endPoint y: 295, distance: 334.2
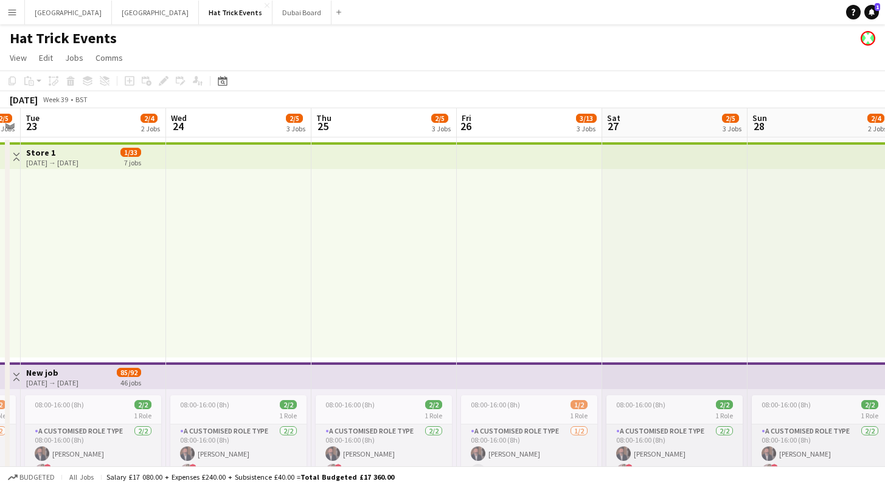
drag, startPoint x: 212, startPoint y: 280, endPoint x: 482, endPoint y: 306, distance: 270.6
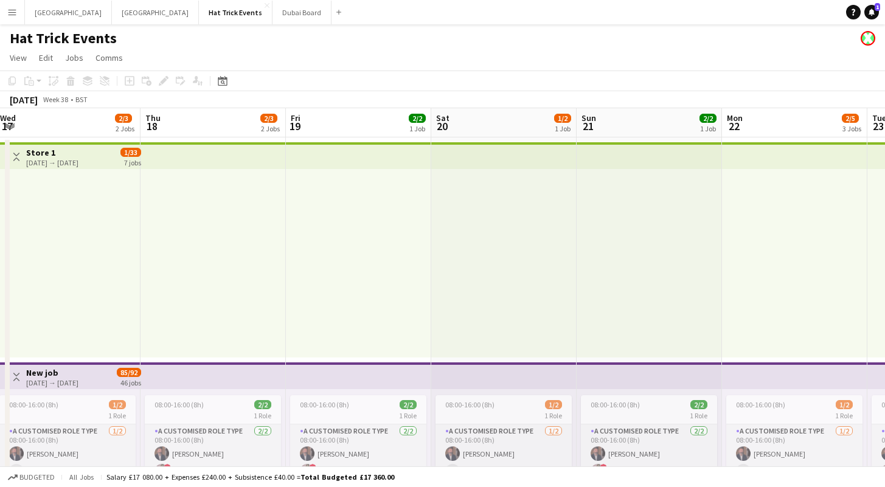
drag, startPoint x: 170, startPoint y: 261, endPoint x: 514, endPoint y: 294, distance: 345.1
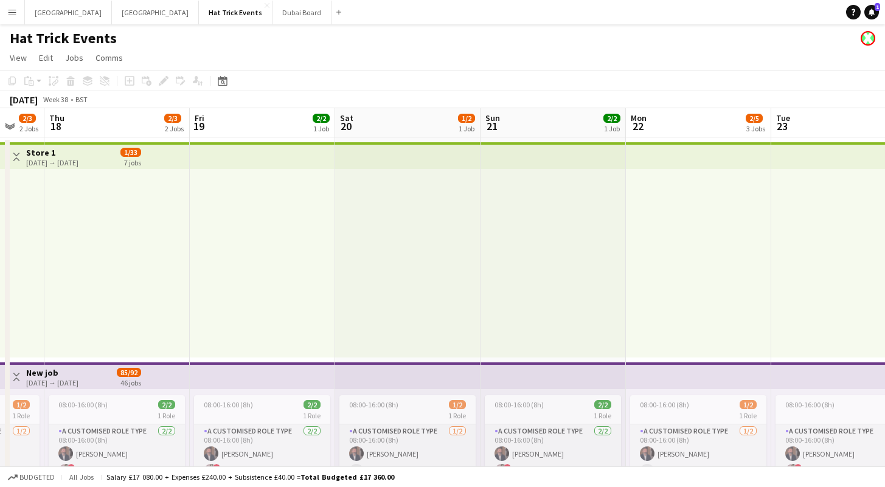
drag, startPoint x: 184, startPoint y: 266, endPoint x: 385, endPoint y: 298, distance: 204.4
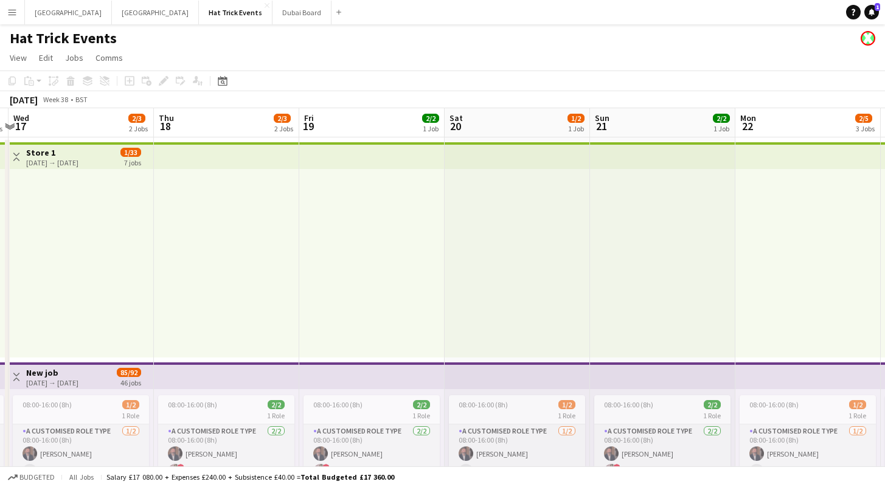
drag, startPoint x: 111, startPoint y: 266, endPoint x: 340, endPoint y: 303, distance: 232.7
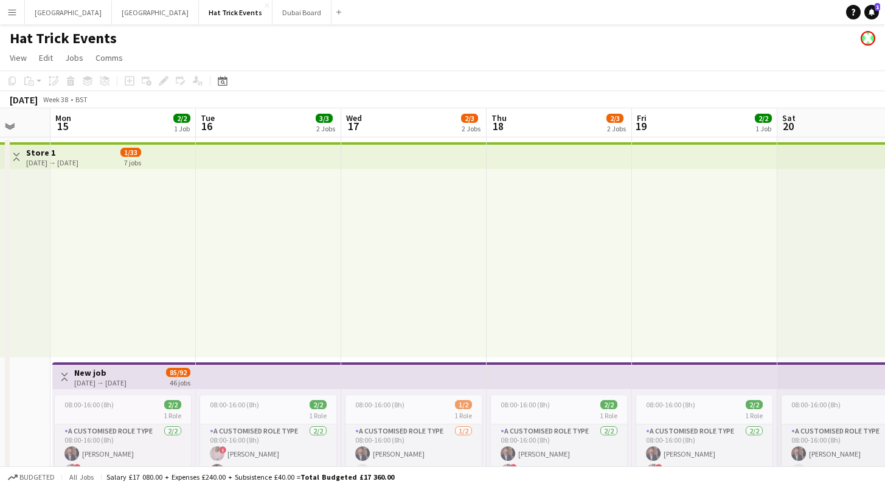
drag, startPoint x: 109, startPoint y: 285, endPoint x: 385, endPoint y: 309, distance: 277.7
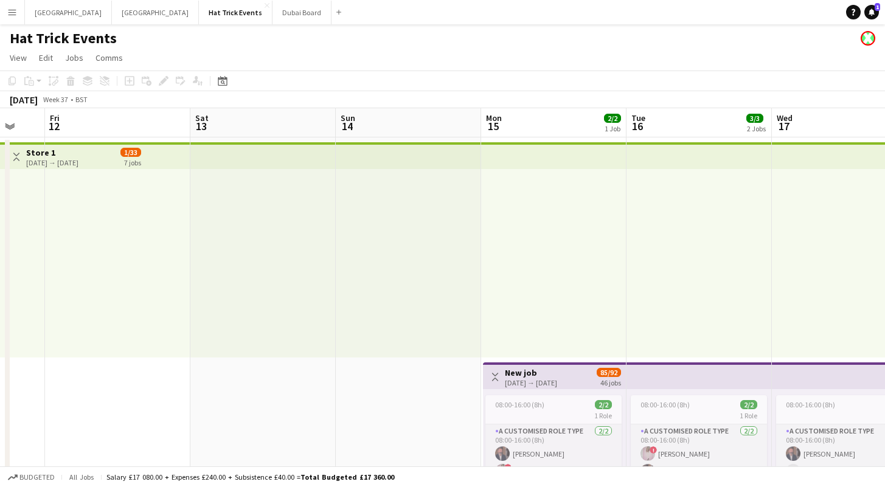
drag, startPoint x: 135, startPoint y: 267, endPoint x: 365, endPoint y: 313, distance: 234.3
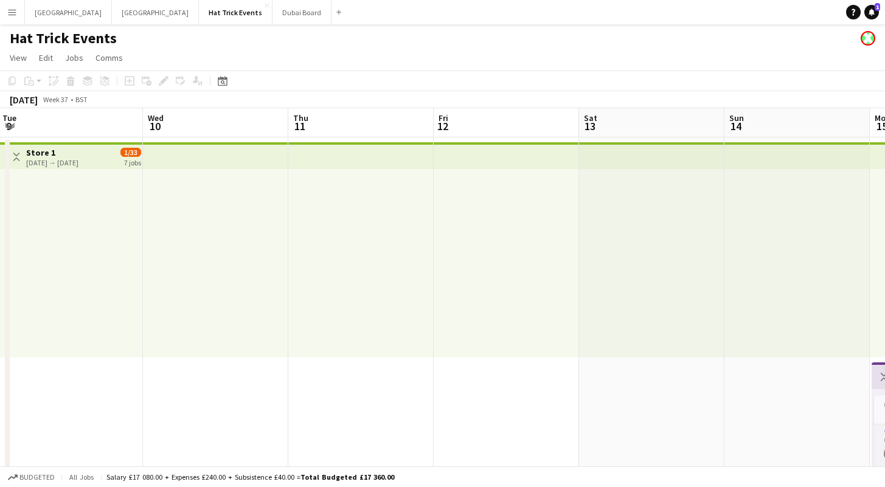
drag, startPoint x: 195, startPoint y: 288, endPoint x: 401, endPoint y: 306, distance: 207.5
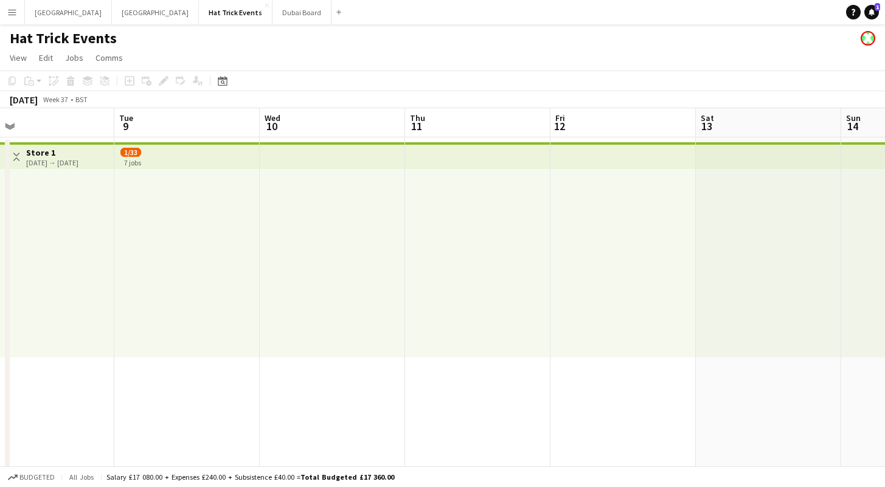
drag, startPoint x: 179, startPoint y: 286, endPoint x: 392, endPoint y: 313, distance: 213.9
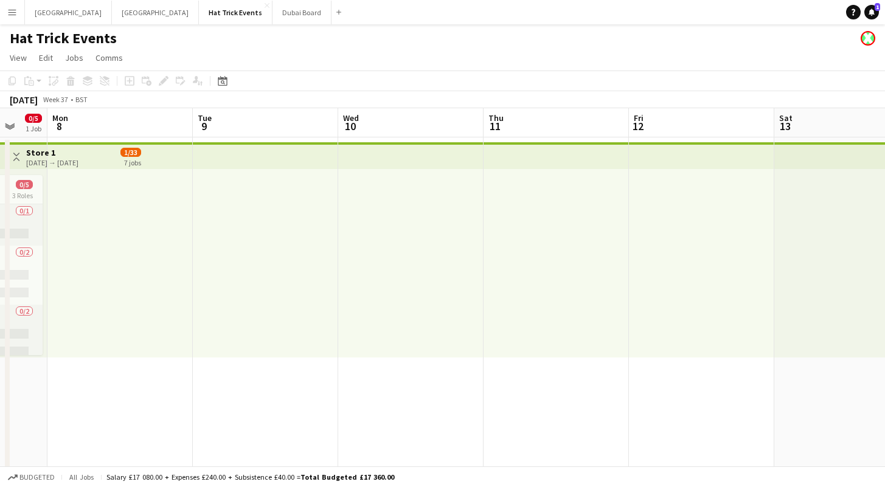
drag, startPoint x: 234, startPoint y: 294, endPoint x: 415, endPoint y: 319, distance: 182.2
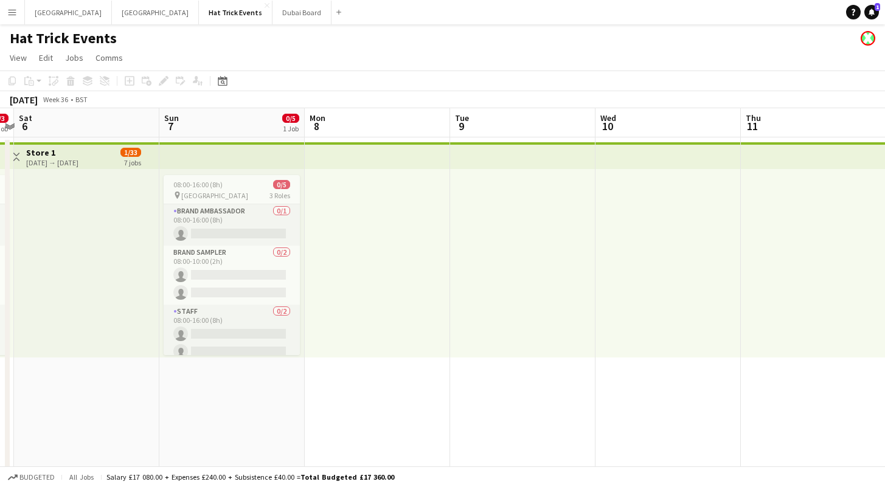
drag, startPoint x: 95, startPoint y: 295, endPoint x: 402, endPoint y: 322, distance: 308.2
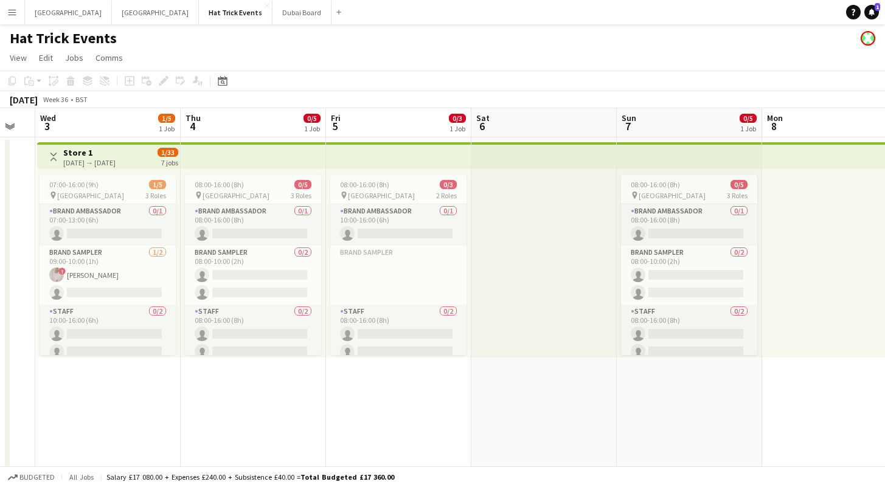
drag, startPoint x: 118, startPoint y: 288, endPoint x: 164, endPoint y: 306, distance: 49.7
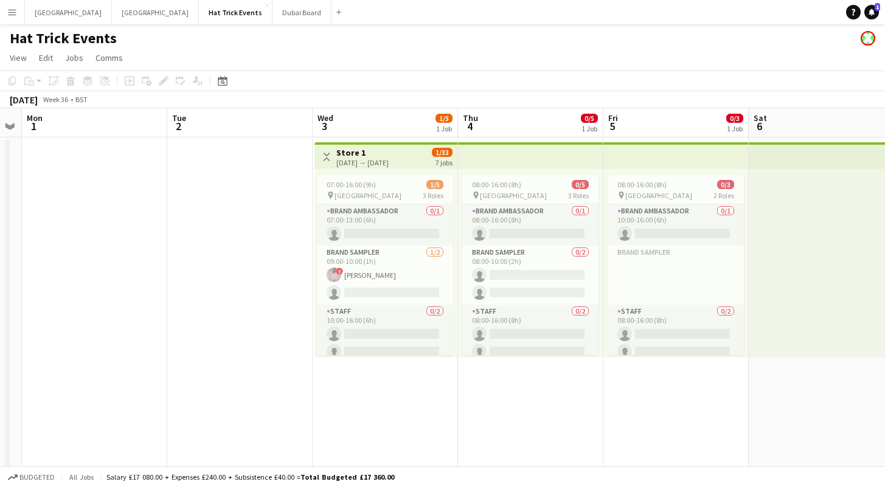
scroll to position [0, 327]
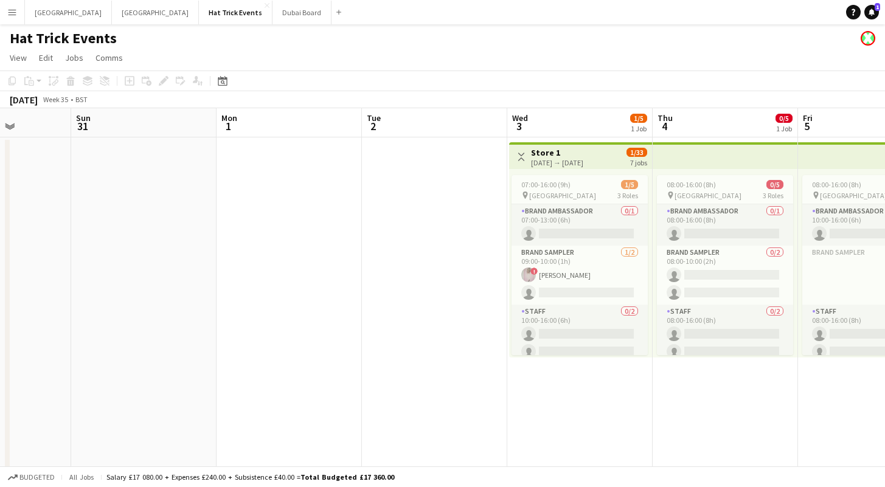
drag, startPoint x: 172, startPoint y: 306, endPoint x: 440, endPoint y: 327, distance: 268.4
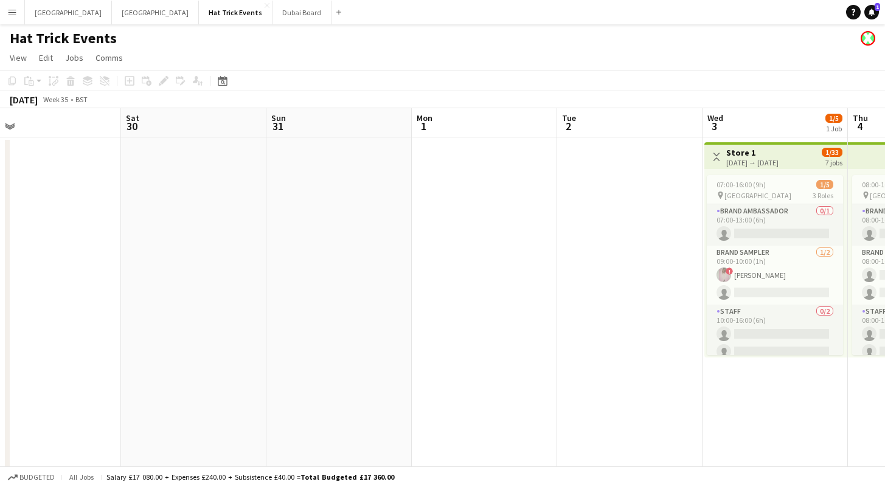
drag, startPoint x: 137, startPoint y: 268, endPoint x: 365, endPoint y: 306, distance: 231.2
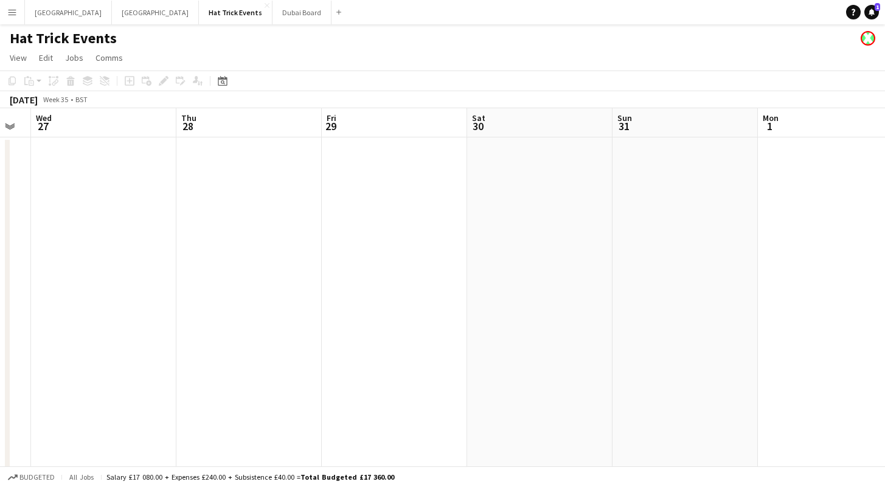
drag, startPoint x: 109, startPoint y: 281, endPoint x: 260, endPoint y: 294, distance: 151.3
drag, startPoint x: 83, startPoint y: 272, endPoint x: 346, endPoint y: 297, distance: 263.8
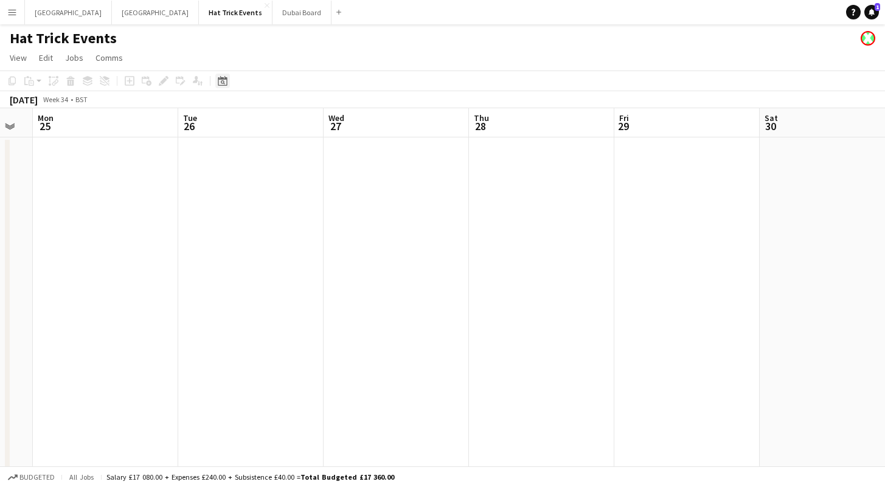
click at [226, 81] on icon "Date picker" at bounding box center [223, 81] width 10 height 10
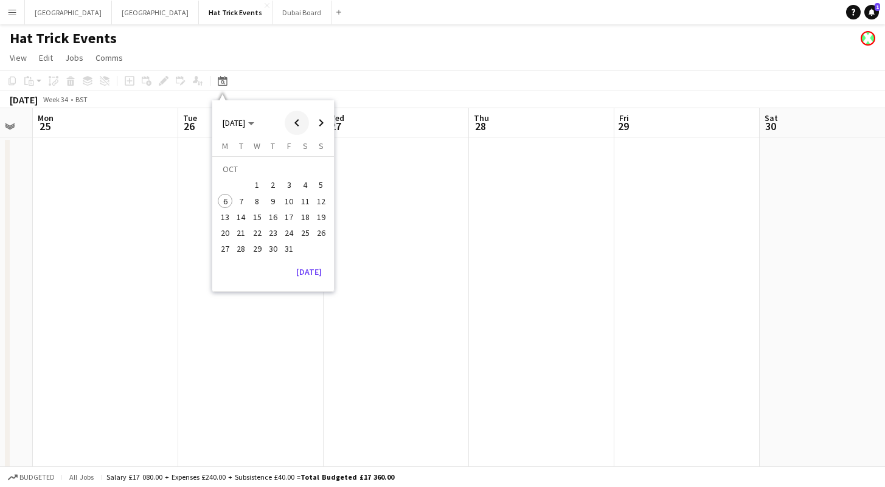
click at [292, 125] on span "Previous month" at bounding box center [297, 123] width 24 height 24
click at [322, 171] on span "3" at bounding box center [321, 170] width 15 height 17
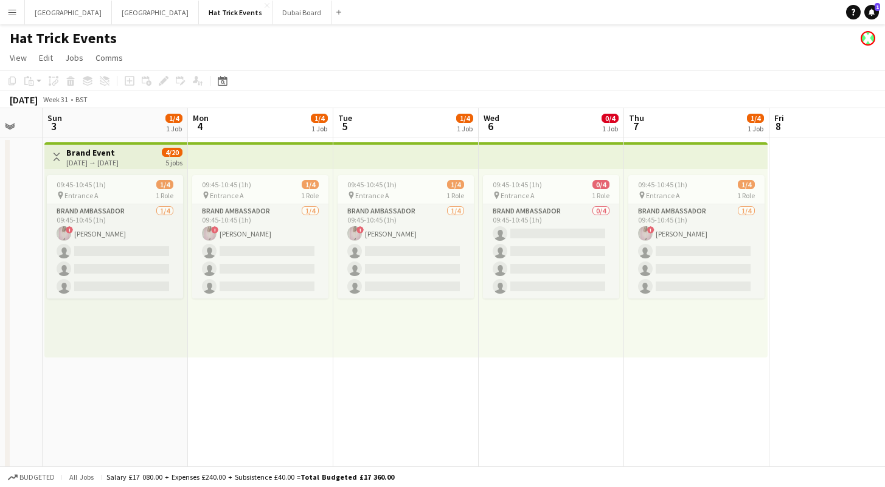
drag, startPoint x: 368, startPoint y: 347, endPoint x: 102, endPoint y: 326, distance: 267.1
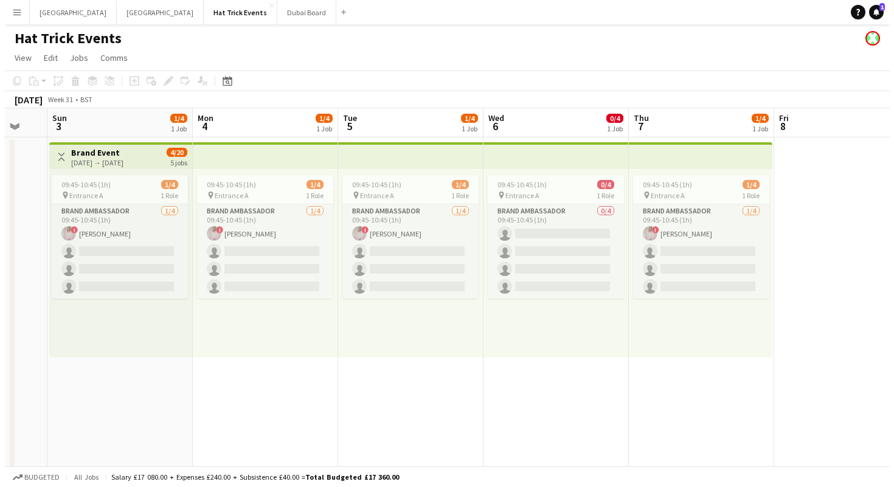
scroll to position [0, 394]
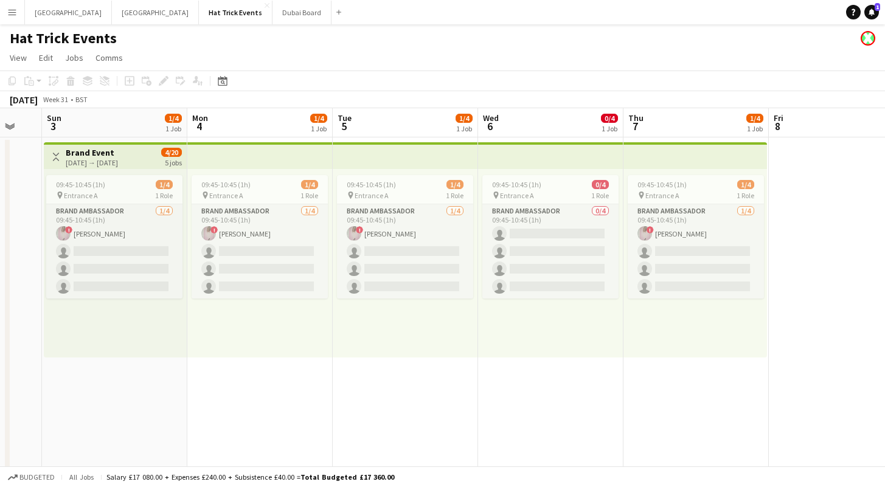
click at [16, 15] on app-icon "Menu" at bounding box center [12, 12] width 10 height 10
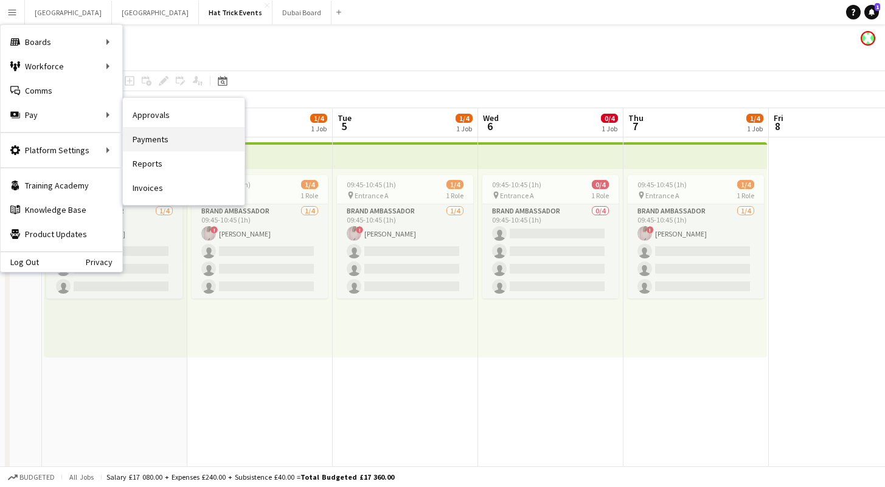
click at [145, 139] on link "Payments" at bounding box center [184, 139] width 122 height 24
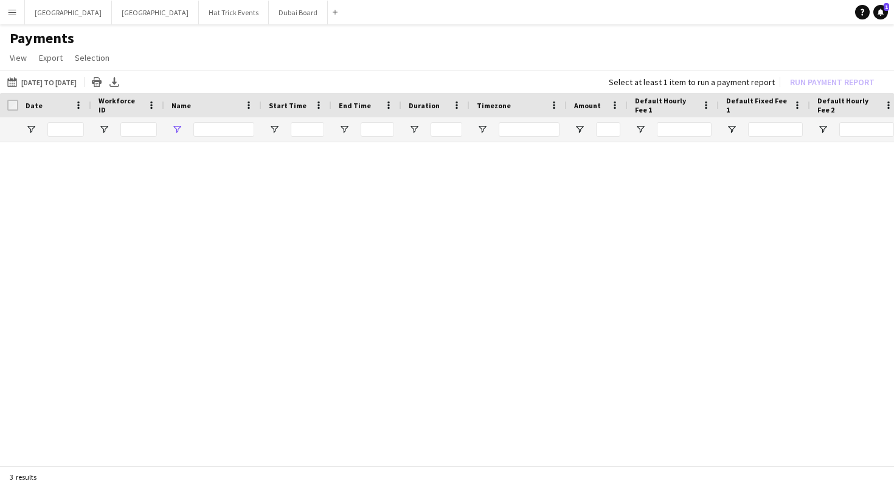
type input "***"
click at [53, 86] on button "03-08-2025 to 07-08-2025 03-08-2025 to 07-08-2025" at bounding box center [42, 82] width 74 height 15
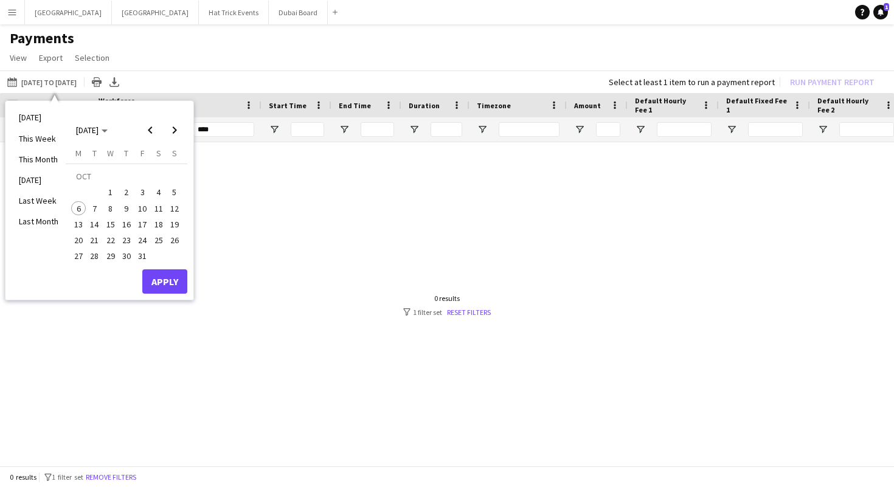
click at [112, 191] on span "1" at bounding box center [110, 192] width 15 height 15
click at [95, 228] on span "14" at bounding box center [95, 224] width 15 height 15
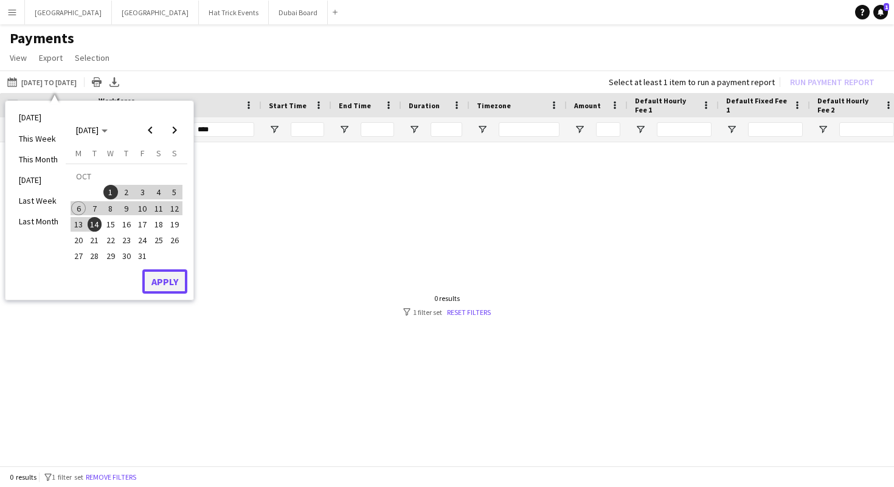
click at [156, 275] on button "Apply" at bounding box center [164, 281] width 45 height 24
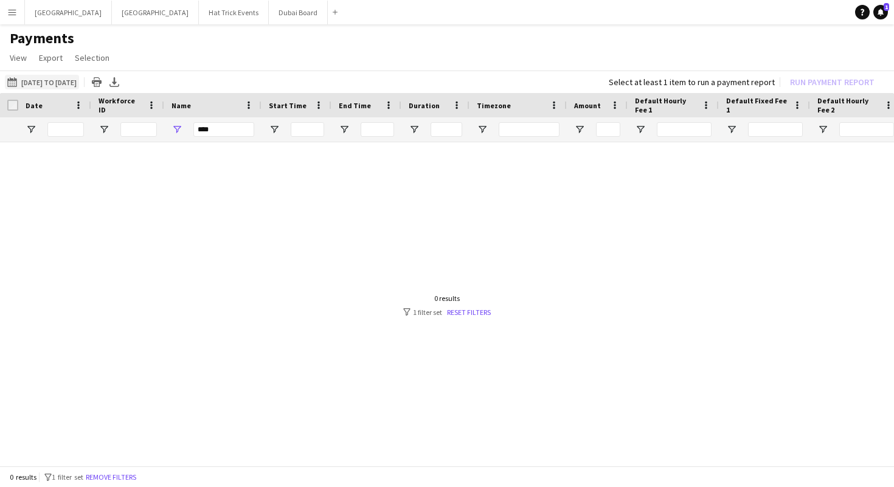
click at [49, 80] on button "03-08-2025 to 07-08-2025 01-10-2025 to 14-10-2025" at bounding box center [42, 82] width 74 height 15
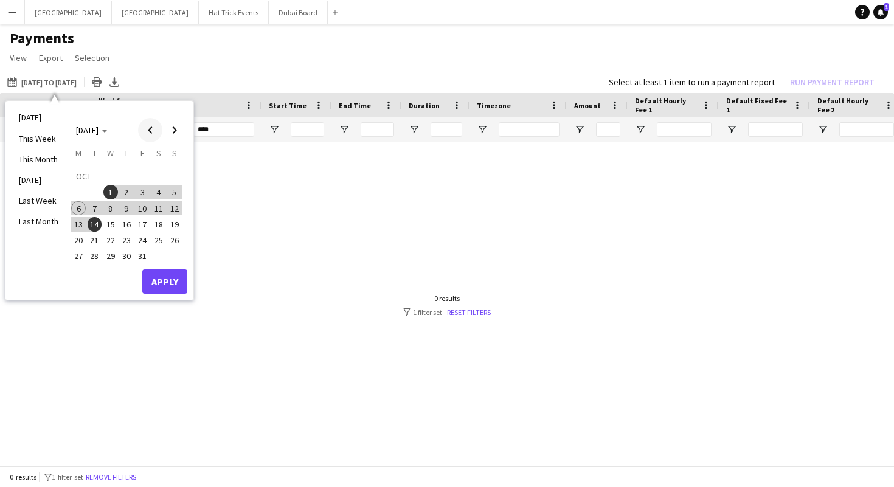
click at [149, 130] on span "Previous month" at bounding box center [150, 130] width 24 height 24
click at [150, 130] on span "Previous month" at bounding box center [150, 130] width 24 height 24
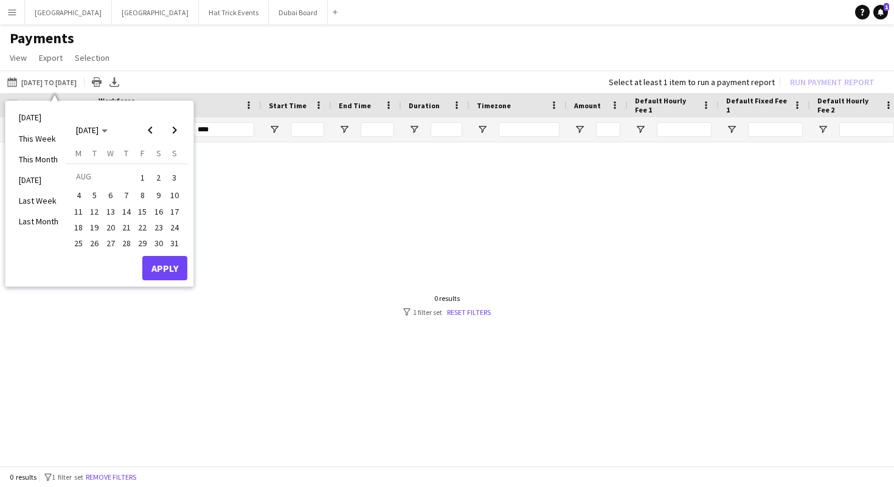
click at [145, 179] on span "1" at bounding box center [142, 177] width 15 height 17
click at [125, 215] on span "14" at bounding box center [126, 211] width 15 height 15
click at [171, 264] on button "Apply" at bounding box center [164, 268] width 45 height 24
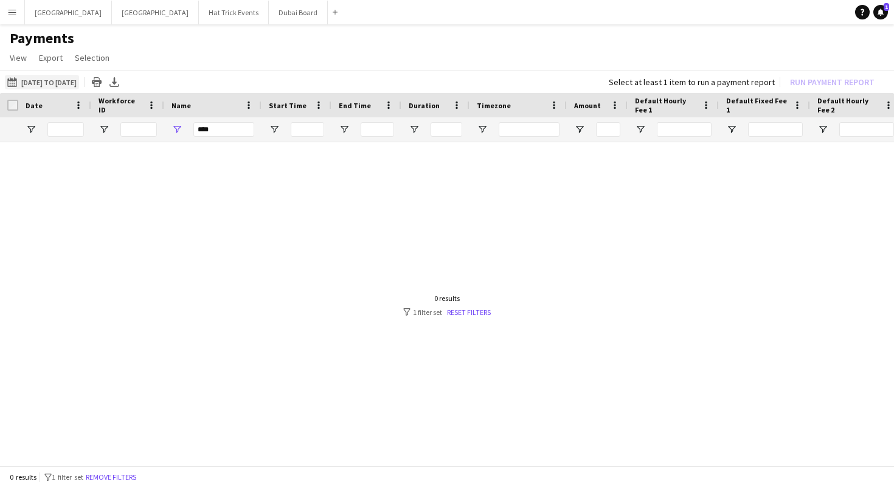
click at [79, 75] on button "03-08-2025 to 07-08-2025 01-08-2025 to 14-08-2025" at bounding box center [42, 82] width 74 height 15
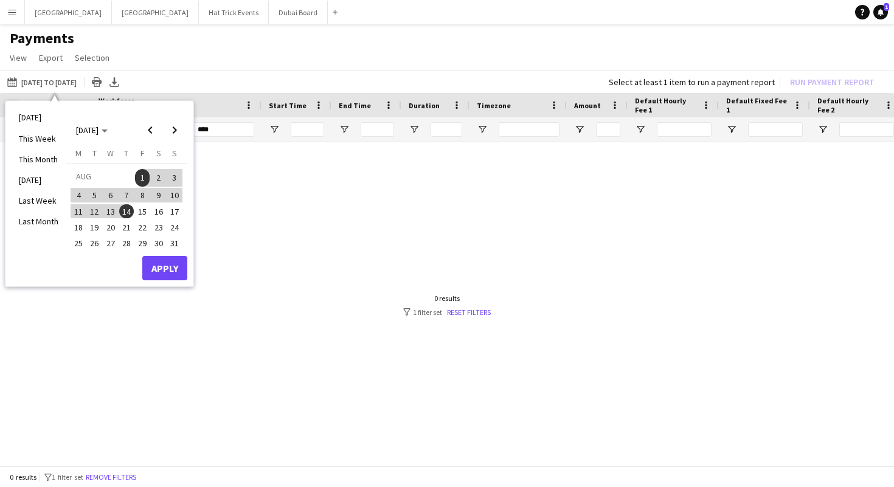
click at [136, 213] on span "15" at bounding box center [142, 211] width 15 height 15
click at [175, 244] on span "31" at bounding box center [174, 243] width 15 height 15
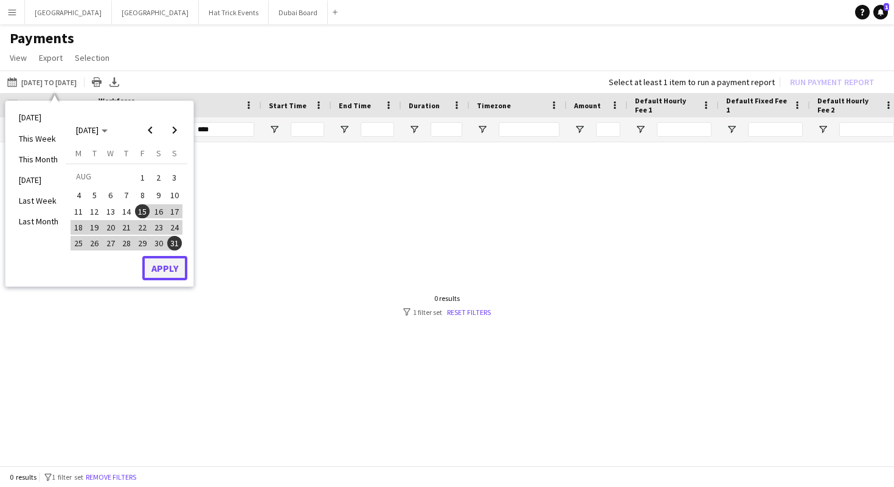
click at [161, 274] on button "Apply" at bounding box center [164, 268] width 45 height 24
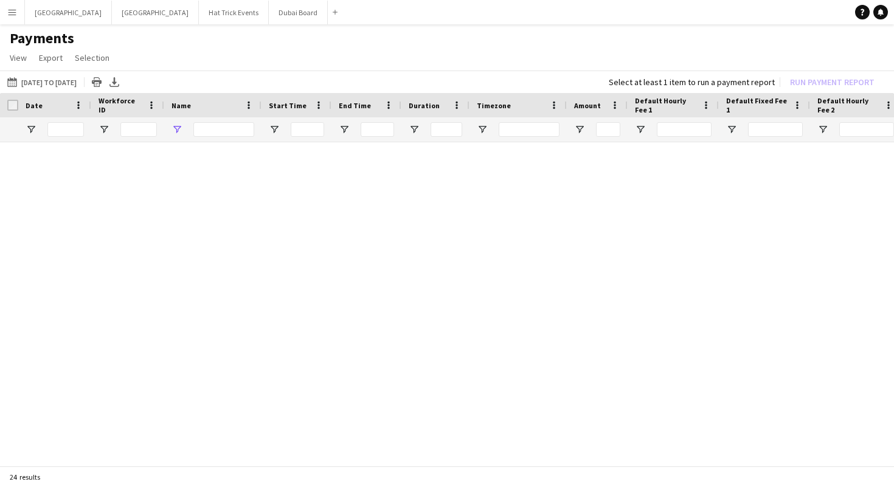
type input "***"
click at [471, 313] on link "Reset filters" at bounding box center [469, 312] width 44 height 9
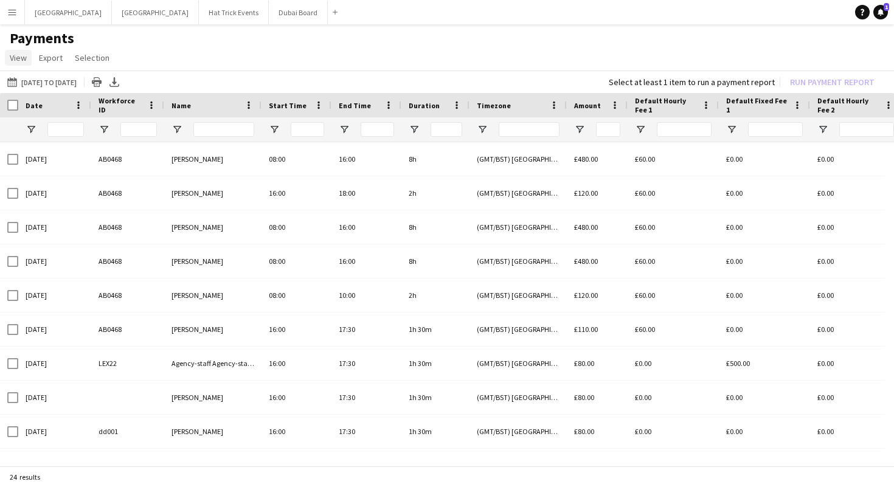
click at [21, 59] on span "View" at bounding box center [18, 57] width 17 height 11
click at [181, 49] on app-page-menu "View Customise view Customise filters Reset Filters Reset View Reset All Export…" at bounding box center [447, 58] width 894 height 23
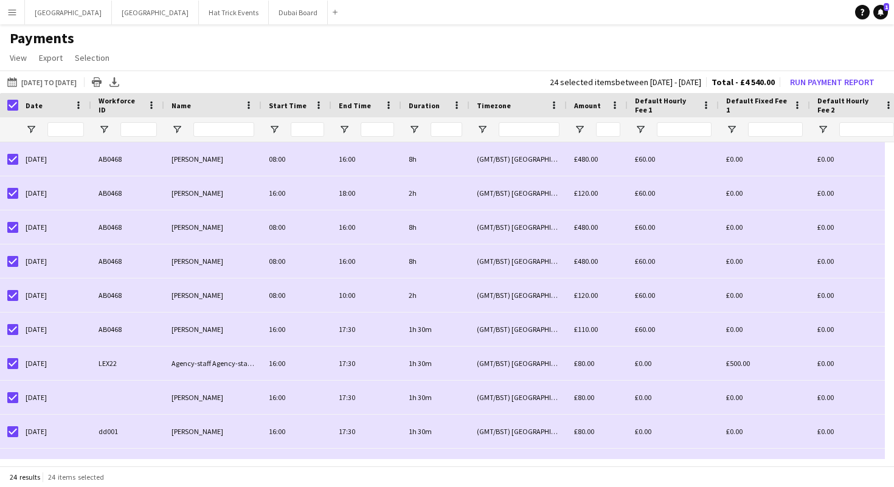
click at [14, 15] on app-icon "Menu" at bounding box center [12, 12] width 10 height 10
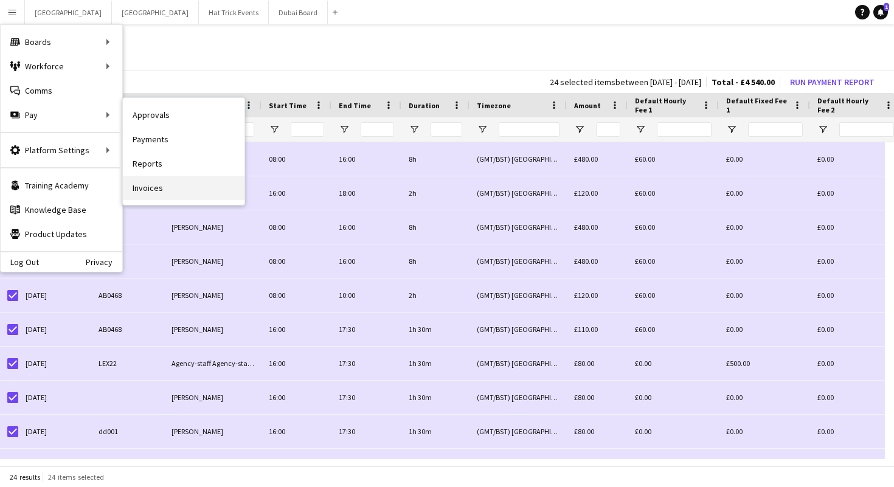
click at [148, 185] on link "Invoices" at bounding box center [184, 188] width 122 height 24
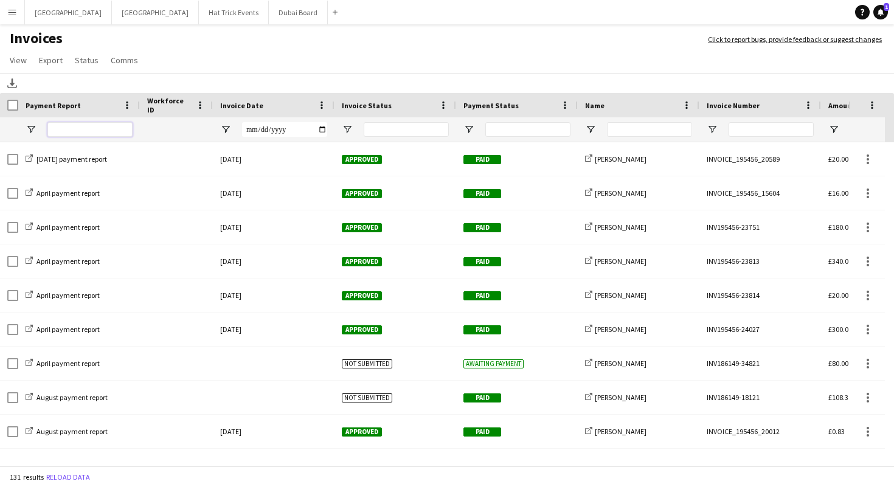
click at [89, 130] on input "Payment Report Filter Input" at bounding box center [89, 129] width 85 height 15
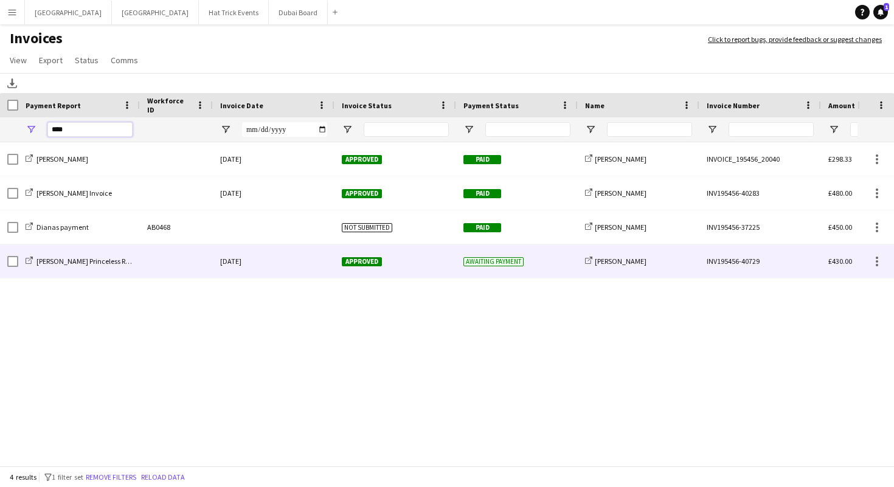
type input "****"
click at [194, 262] on div at bounding box center [176, 260] width 73 height 33
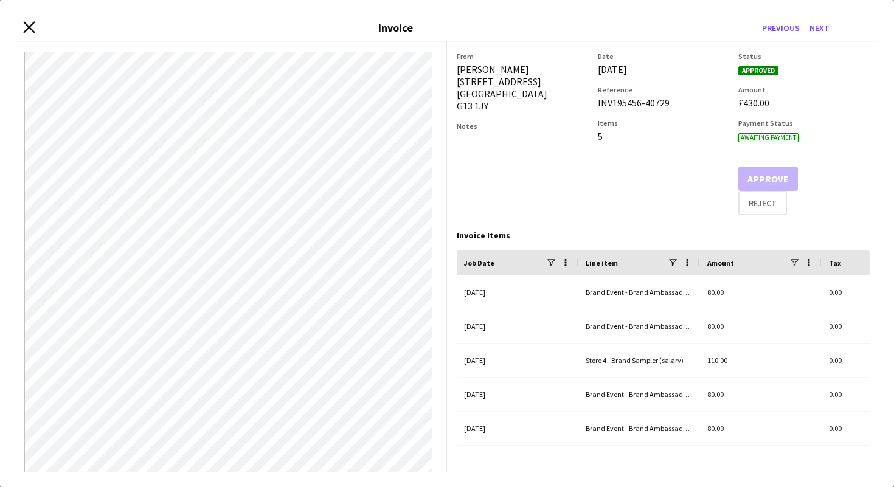
click at [24, 29] on icon "Close invoice dialog" at bounding box center [29, 27] width 12 height 12
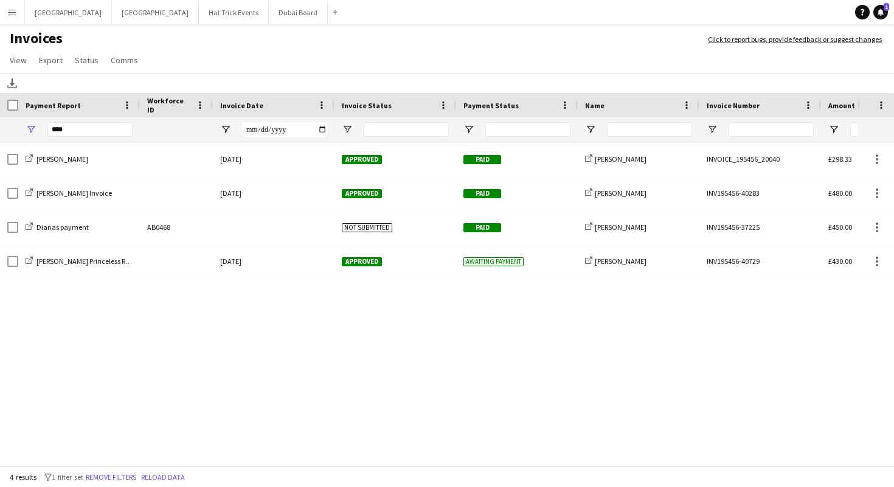
click at [10, 13] on app-icon "Menu" at bounding box center [12, 12] width 10 height 10
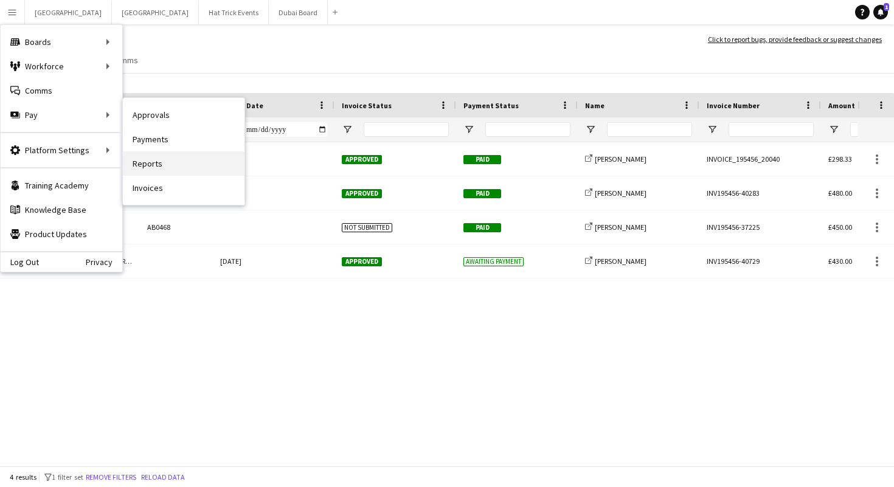
click at [153, 164] on link "Reports" at bounding box center [184, 163] width 122 height 24
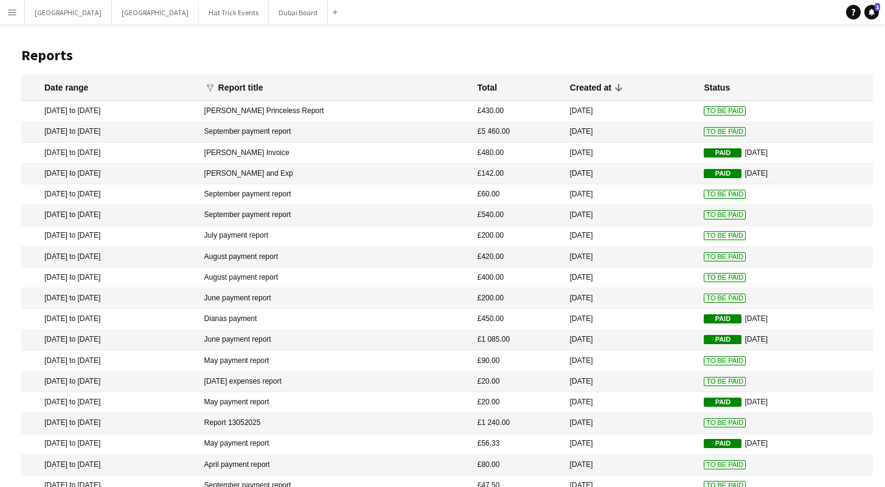
click at [369, 111] on mat-cell "[PERSON_NAME] Princeless Report" at bounding box center [334, 111] width 273 height 21
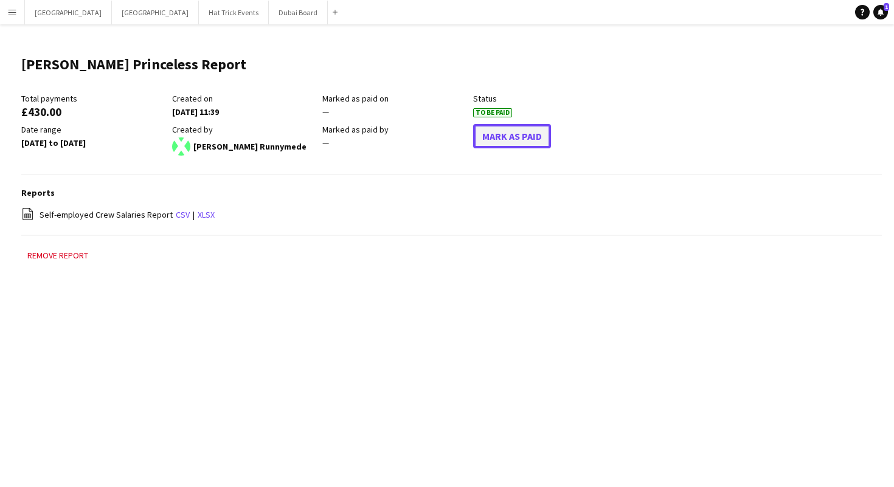
click at [498, 138] on button "Mark As Paid" at bounding box center [512, 136] width 78 height 24
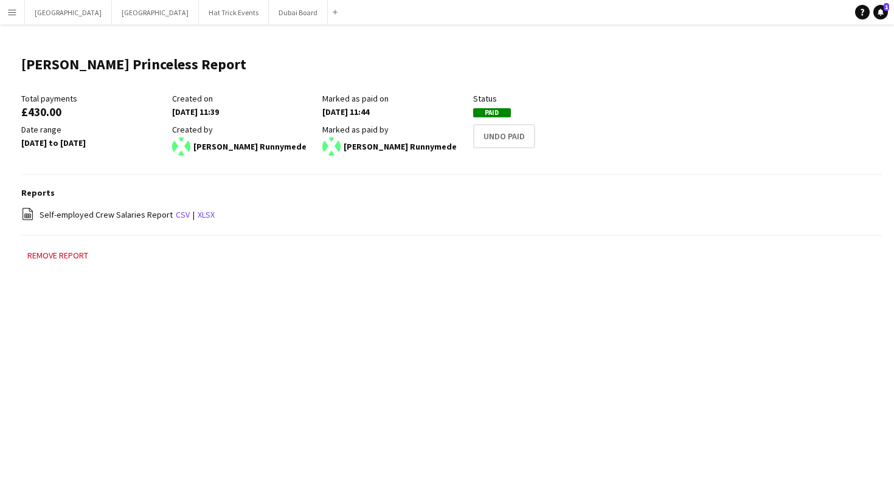
click at [10, 12] on app-icon "Menu" at bounding box center [12, 12] width 10 height 10
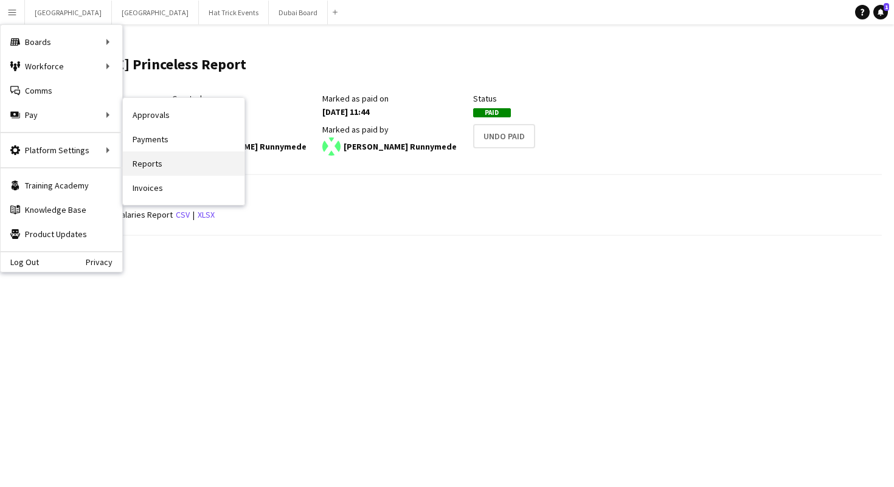
click at [153, 167] on link "Reports" at bounding box center [184, 163] width 122 height 24
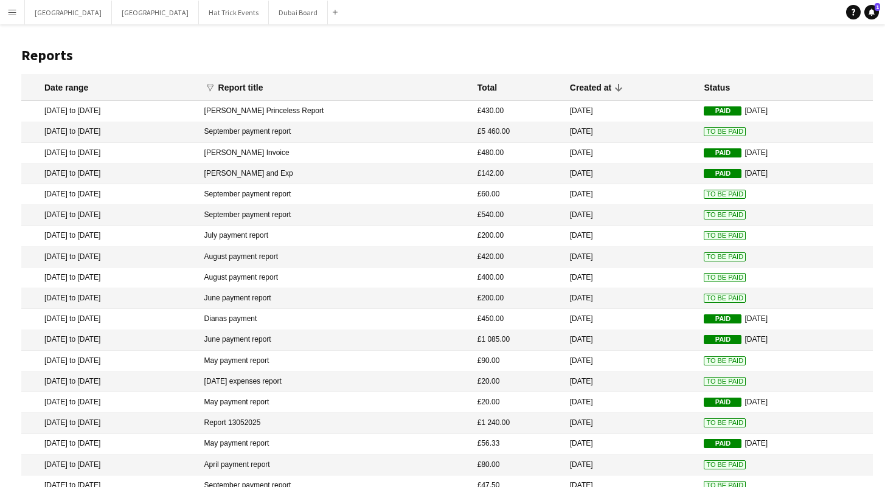
click at [416, 105] on mat-cell "[PERSON_NAME] Princeless Report" at bounding box center [334, 111] width 273 height 21
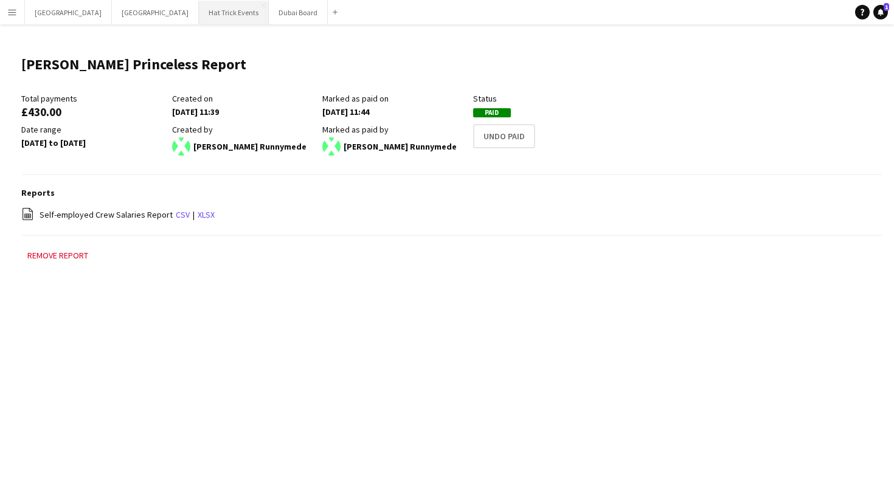
click at [199, 15] on button "Hat Trick Events Close" at bounding box center [234, 13] width 70 height 24
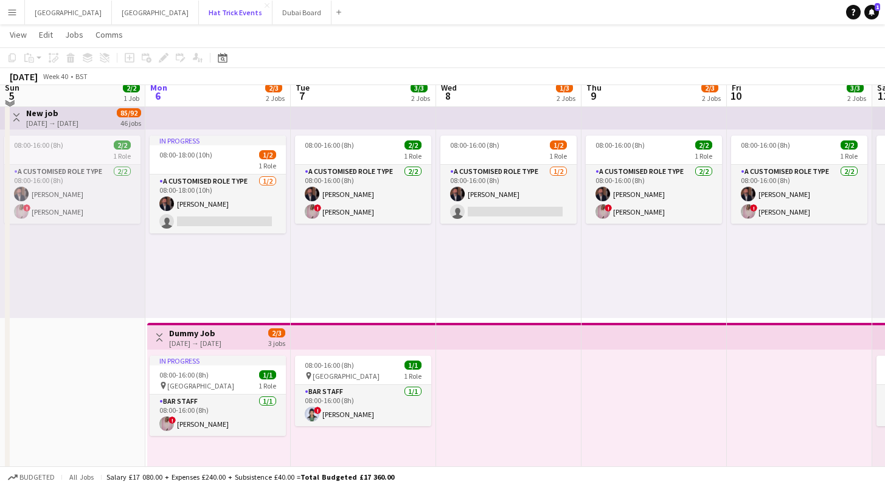
scroll to position [319, 0]
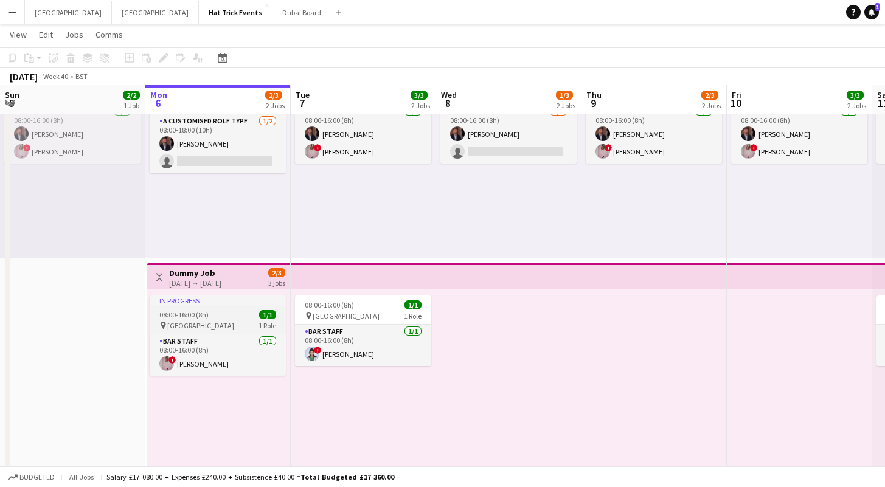
click at [222, 299] on div "In progress" at bounding box center [218, 300] width 136 height 10
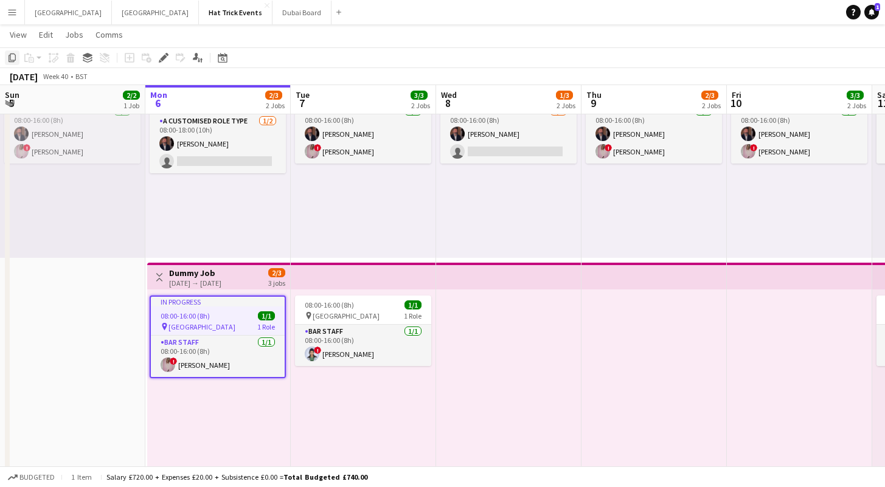
click at [14, 57] on icon "Copy" at bounding box center [12, 58] width 10 height 10
click at [72, 331] on app-date-cell "Toggle View Store 1 [DATE] → [DATE] 1/33 7 jobs Toggle View New job [DATE] → [D…" at bounding box center [72, 260] width 145 height 885
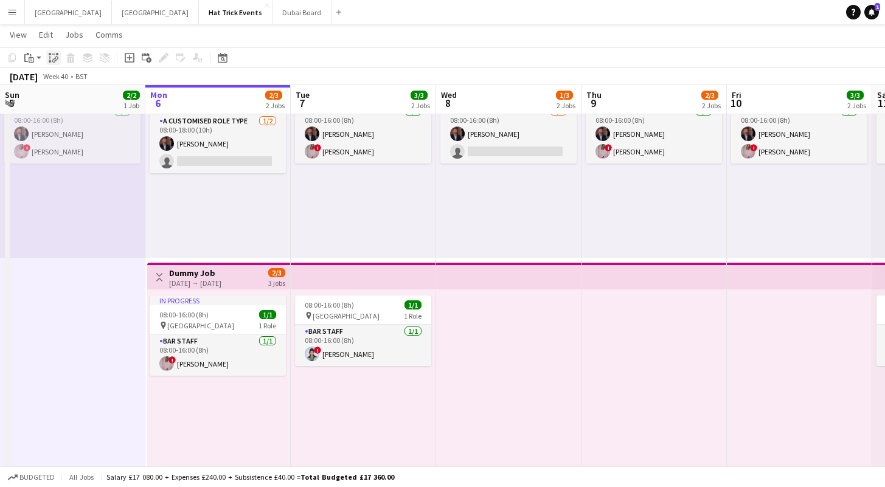
click at [55, 58] on icon at bounding box center [54, 60] width 4 height 5
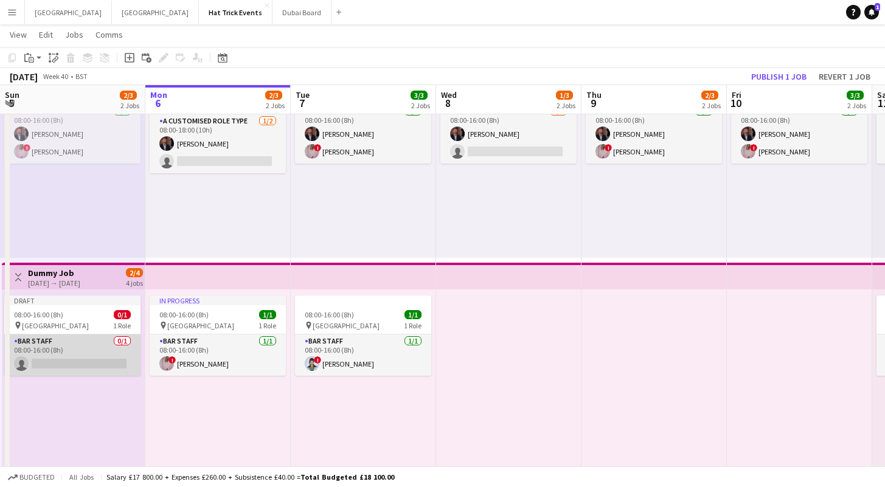
click at [93, 354] on app-card-role "Bar Staff 0/1 08:00-16:00 (8h) single-neutral-actions" at bounding box center [72, 354] width 136 height 41
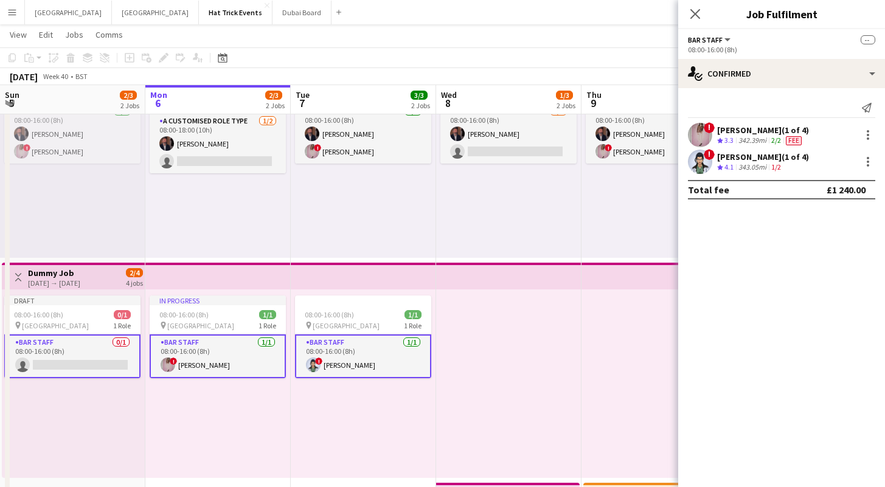
click at [93, 354] on app-card-role "Bar Staff 0/1 08:00-16:00 (8h) single-neutral-actions" at bounding box center [72, 356] width 136 height 44
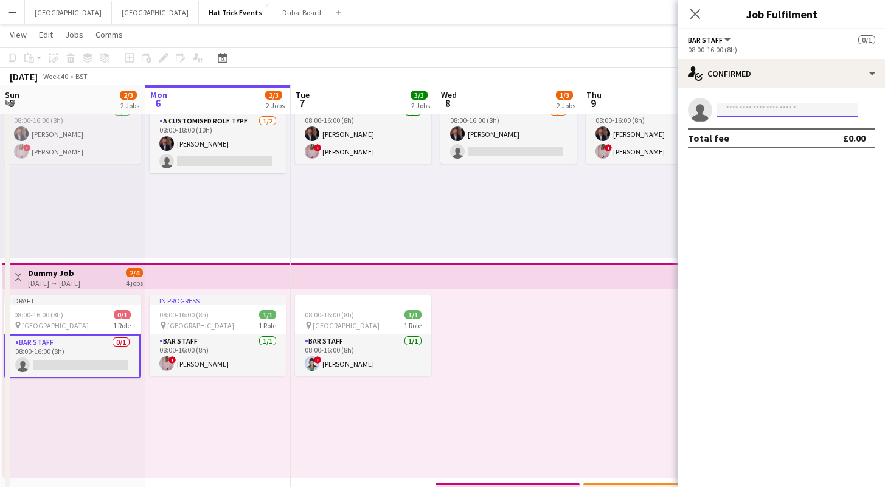
click at [775, 109] on input at bounding box center [787, 110] width 141 height 15
click at [190, 321] on span "[GEOGRAPHIC_DATA]" at bounding box center [200, 325] width 67 height 9
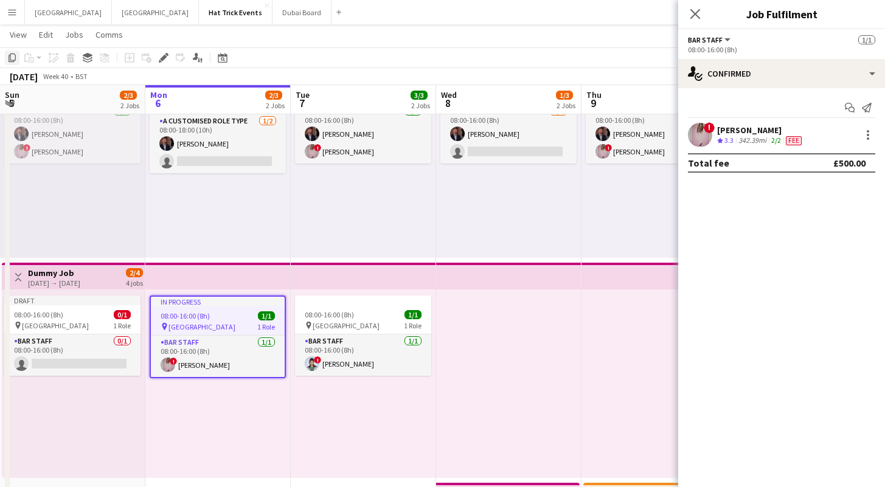
click at [12, 60] on icon at bounding box center [12, 58] width 7 height 9
click at [520, 394] on div at bounding box center [508, 383] width 145 height 188
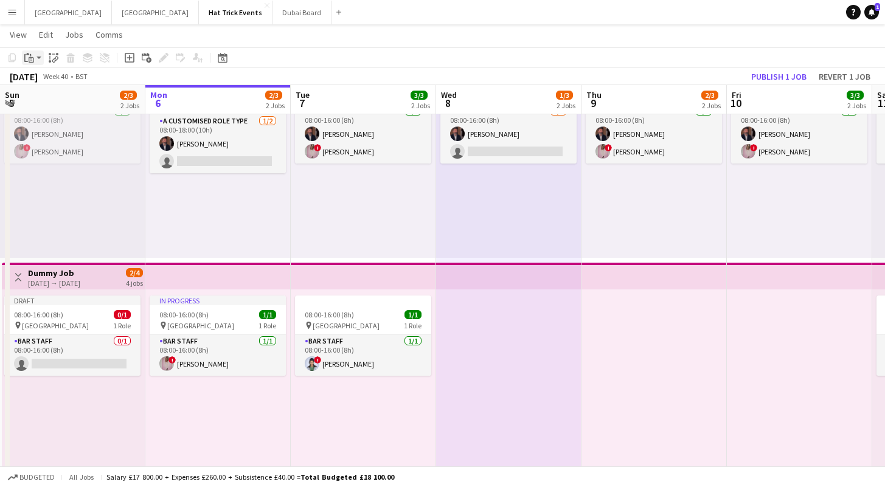
click at [37, 60] on app-action-btn "Paste" at bounding box center [33, 57] width 22 height 15
click at [54, 101] on link "Paste with crew Command Shift V" at bounding box center [80, 101] width 96 height 11
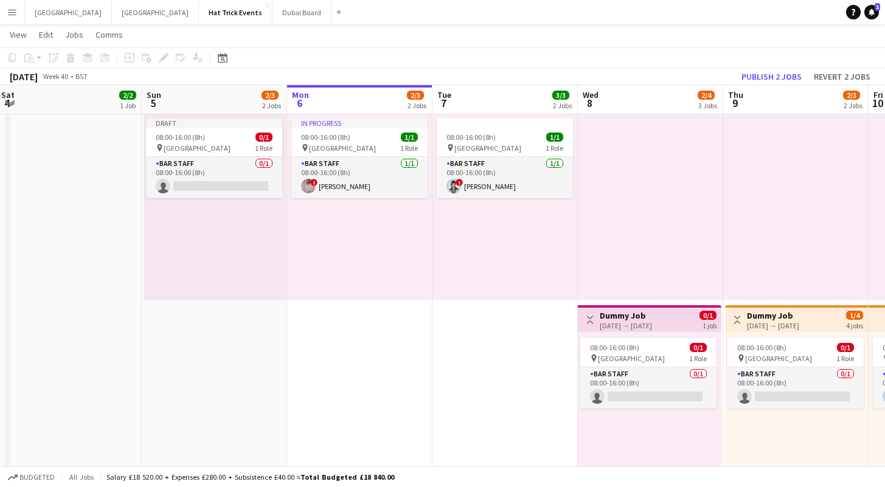
scroll to position [0, 294]
drag, startPoint x: 186, startPoint y: 366, endPoint x: 328, endPoint y: 382, distance: 143.1
click at [328, 382] on app-calendar-viewport "Thu 2 2/2 1 Job Fri 3 1/2 1 Job Sat 4 2/2 1 Job Sun 5 2/3 2 Jobs Mon 6 2/3 2 Jo…" at bounding box center [442, 212] width 885 height 1322
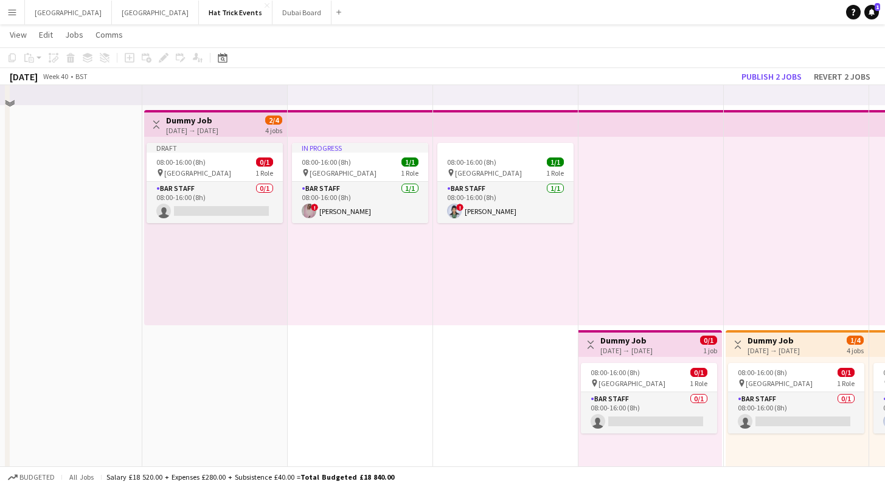
scroll to position [406, 0]
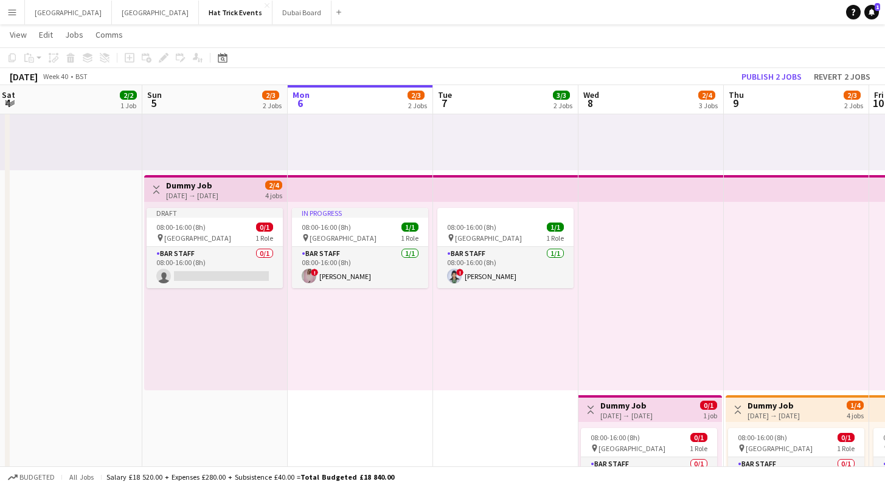
click at [12, 14] on app-icon "Menu" at bounding box center [12, 12] width 10 height 10
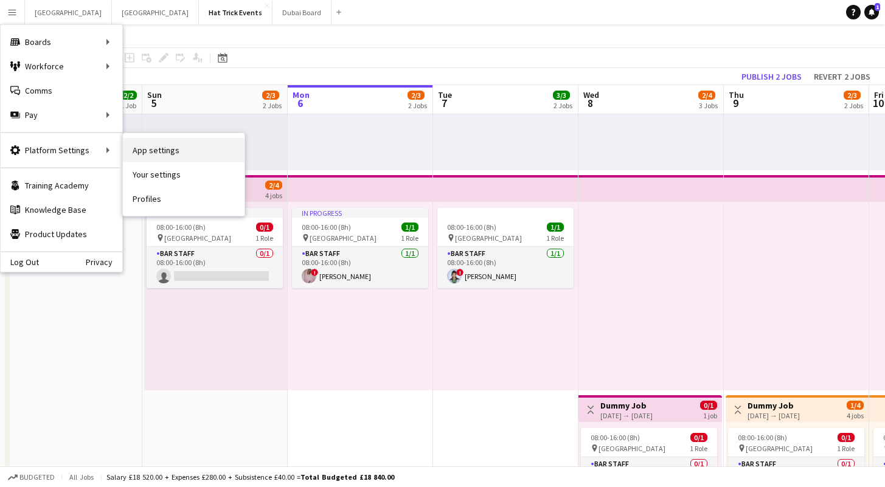
click at [160, 152] on link "App settings" at bounding box center [184, 150] width 122 height 24
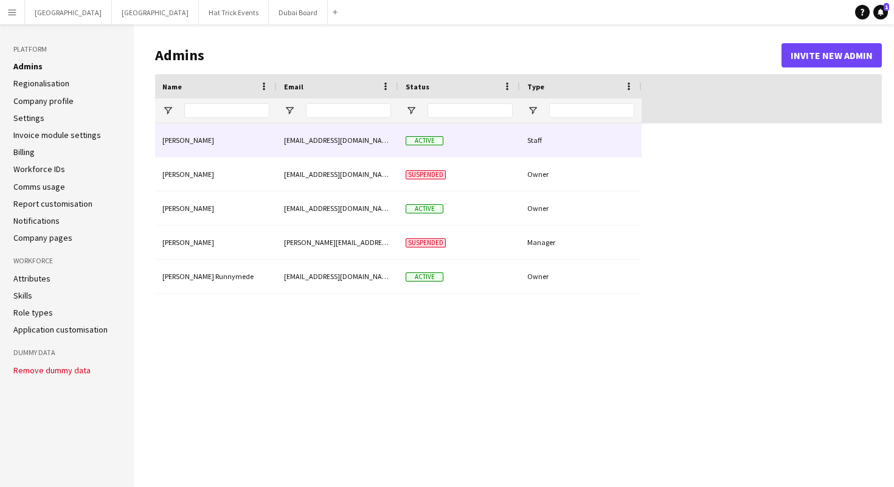
type input "**********"
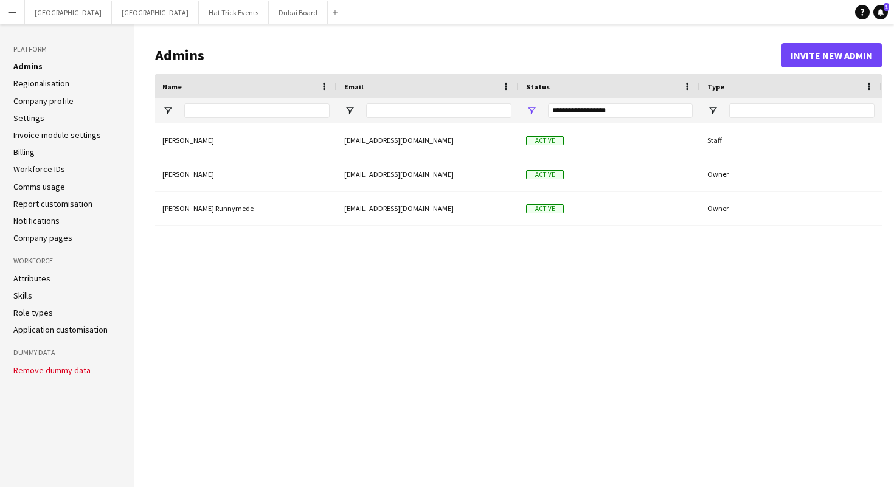
click at [38, 225] on link "Notifications" at bounding box center [36, 220] width 46 height 11
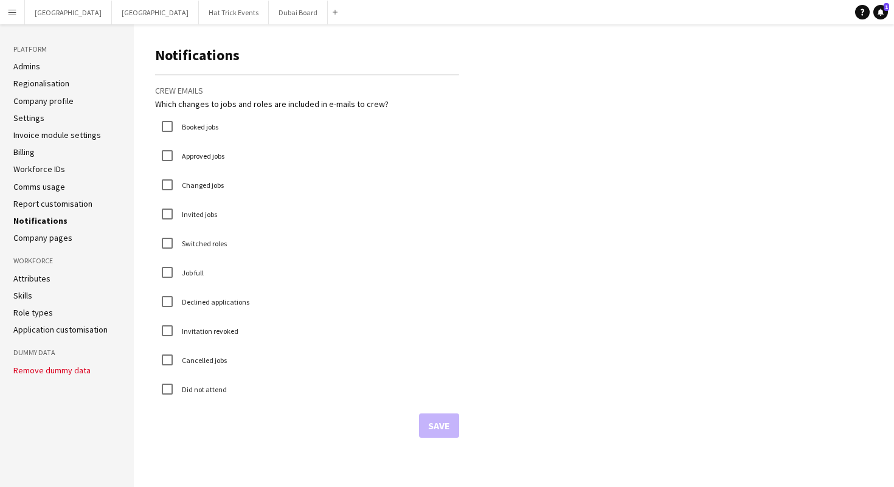
drag, startPoint x: 159, startPoint y: 57, endPoint x: 245, endPoint y: 60, distance: 86.4
click at [245, 60] on h1 "Notifications" at bounding box center [307, 55] width 304 height 18
click at [250, 62] on h1 "Notifications" at bounding box center [307, 55] width 304 height 18
click at [199, 15] on button "Hat Trick Events Close" at bounding box center [234, 13] width 70 height 24
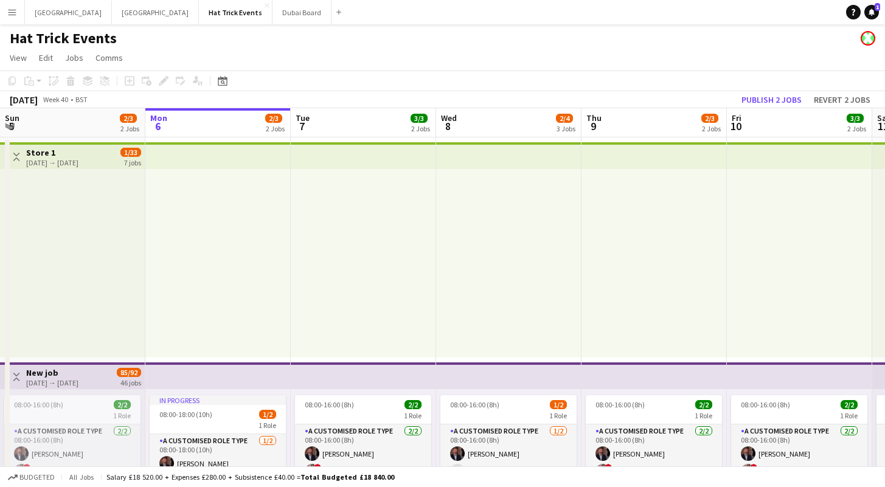
click at [15, 158] on app-icon "Toggle View" at bounding box center [16, 157] width 9 height 9
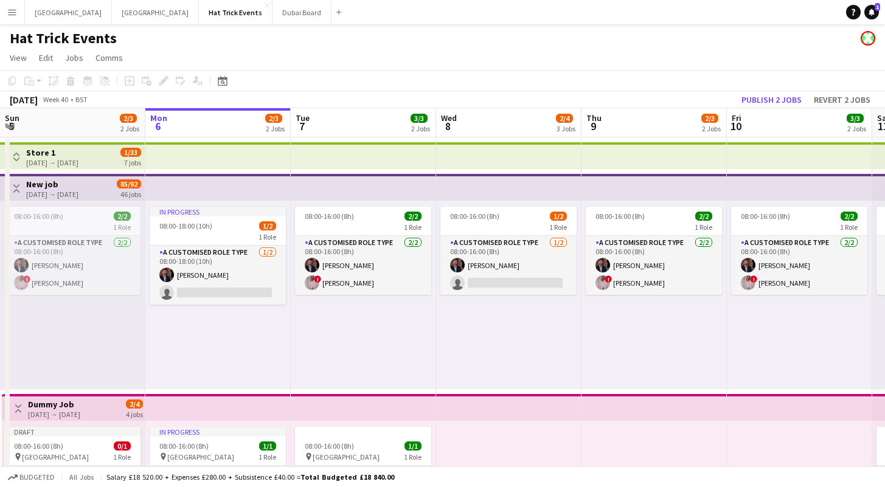
click at [15, 185] on app-icon "Toggle View" at bounding box center [16, 188] width 9 height 9
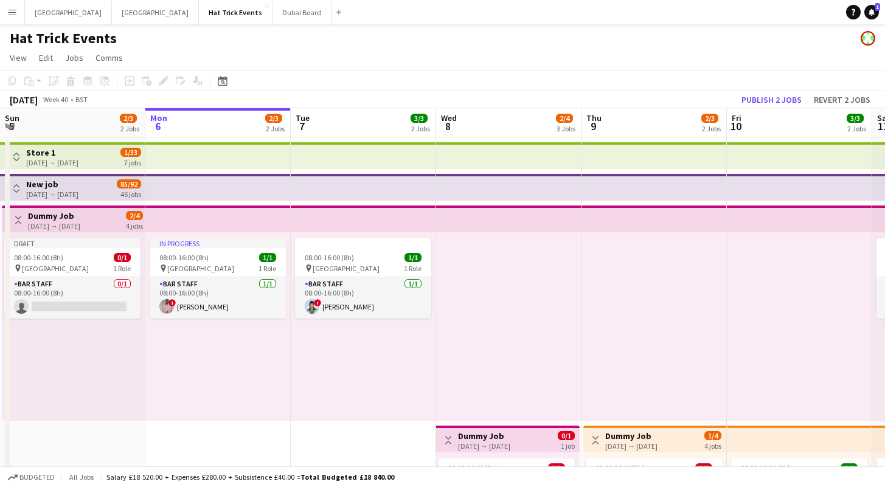
click at [16, 221] on app-icon "Toggle View" at bounding box center [18, 220] width 9 height 9
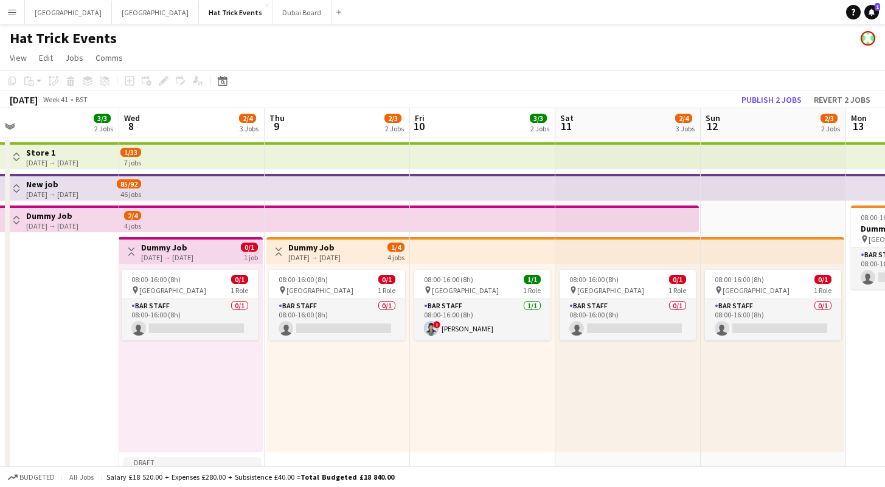
drag, startPoint x: 598, startPoint y: 407, endPoint x: 162, endPoint y: 365, distance: 437.9
click at [153, 361] on app-calendar-viewport "Fri 3 1/2 1 Job Sat 4 2/2 1 Job Sun 5 2/3 2 Jobs Mon 6 2/3 2 Jobs Tue 7 3/3 2 J…" at bounding box center [442, 456] width 885 height 697
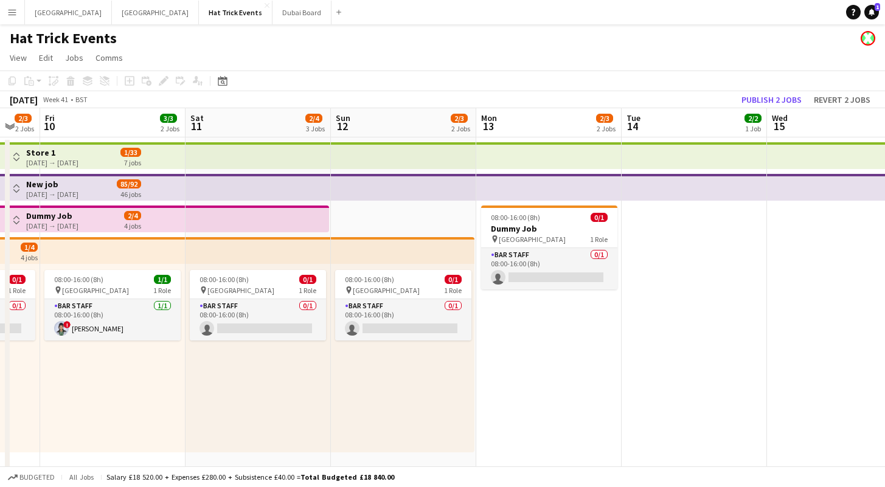
drag, startPoint x: 555, startPoint y: 417, endPoint x: 317, endPoint y: 404, distance: 238.7
click at [317, 404] on app-calendar-viewport "Tue 7 3/3 2 Jobs Wed 8 2/4 3 Jobs Thu 9 2/3 2 Jobs Fri 10 3/3 2 Jobs Sat 11 2/4…" at bounding box center [442, 456] width 885 height 697
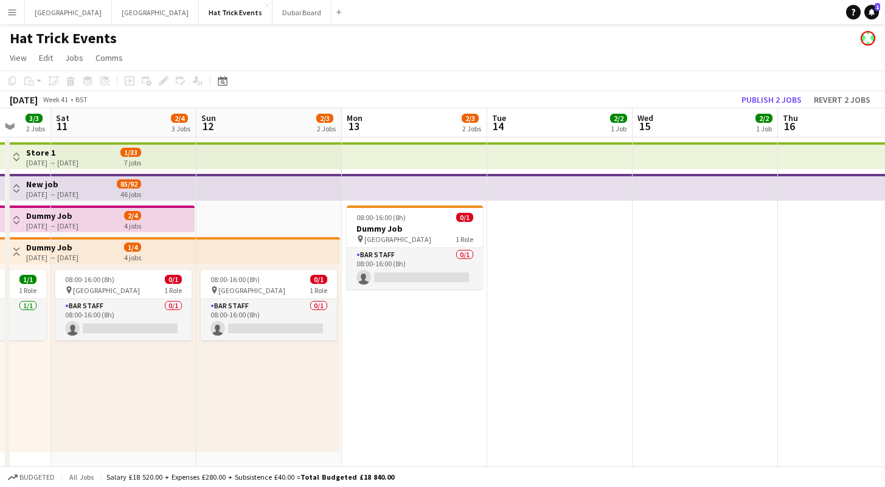
drag, startPoint x: 634, startPoint y: 412, endPoint x: 487, endPoint y: 362, distance: 155.4
click at [492, 401] on app-calendar-viewport "Tue 7 3/3 2 Jobs Wed 8 2/4 3 Jobs Thu 9 2/3 2 Jobs Fri 10 3/3 2 Jobs Sat 11 2/4…" at bounding box center [442, 456] width 885 height 697
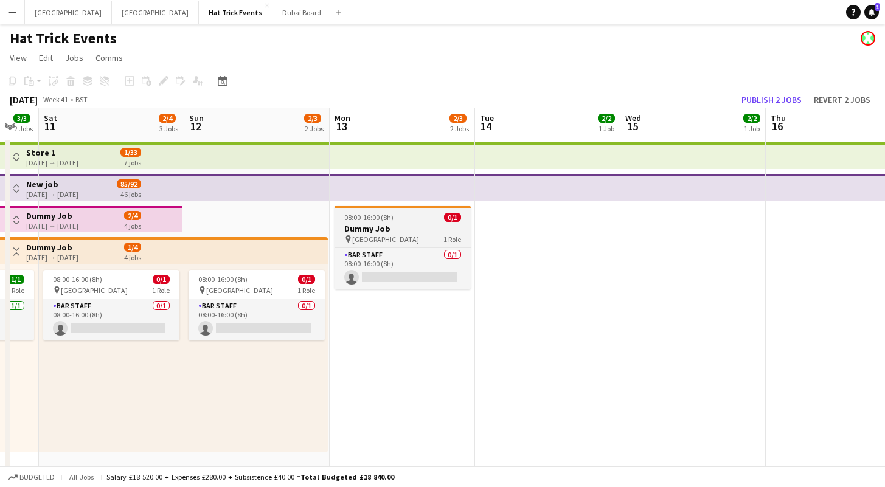
click at [416, 232] on h3 "Dummy Job" at bounding box center [402, 228] width 136 height 11
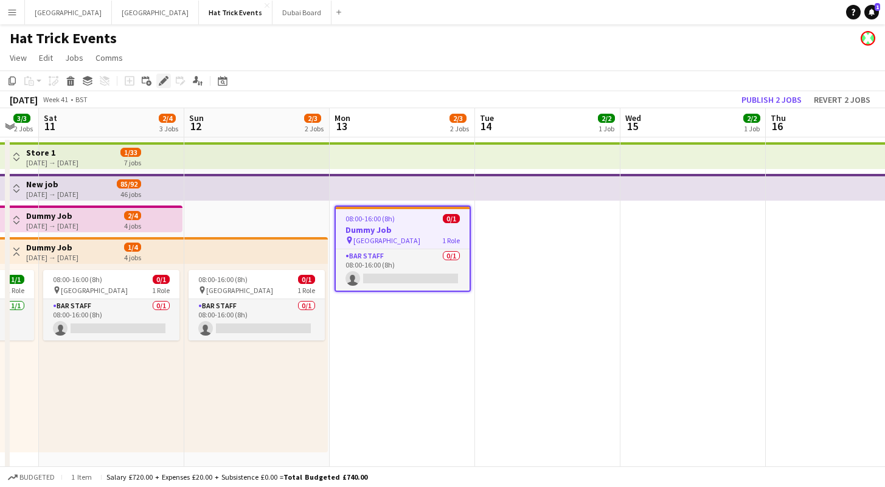
click at [161, 85] on icon at bounding box center [160, 84] width 3 height 3
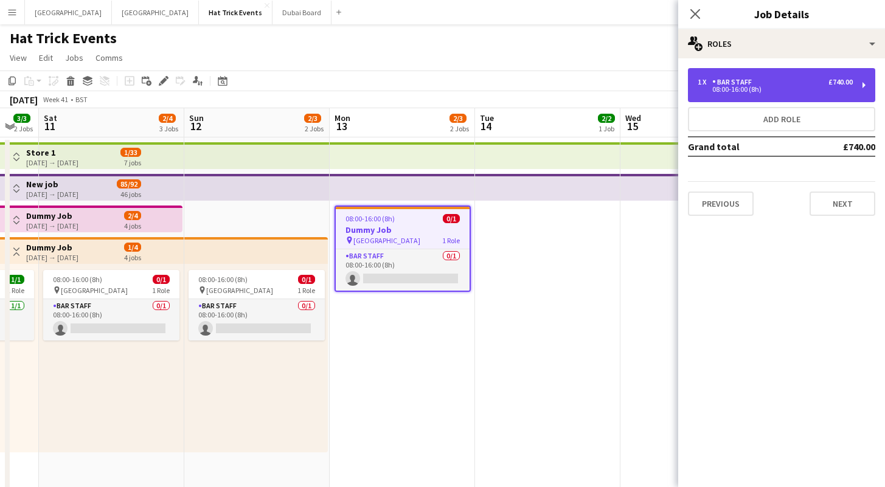
click at [824, 88] on div "08:00-16:00 (8h)" at bounding box center [774, 89] width 155 height 6
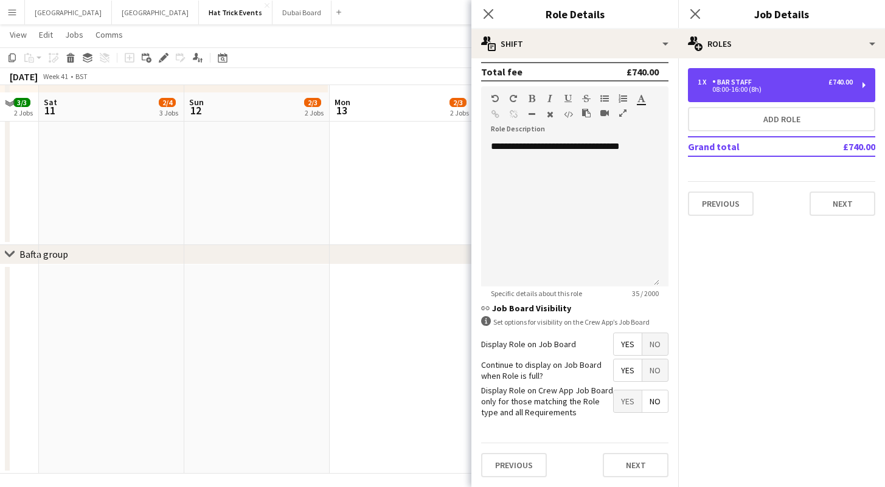
scroll to position [337, 0]
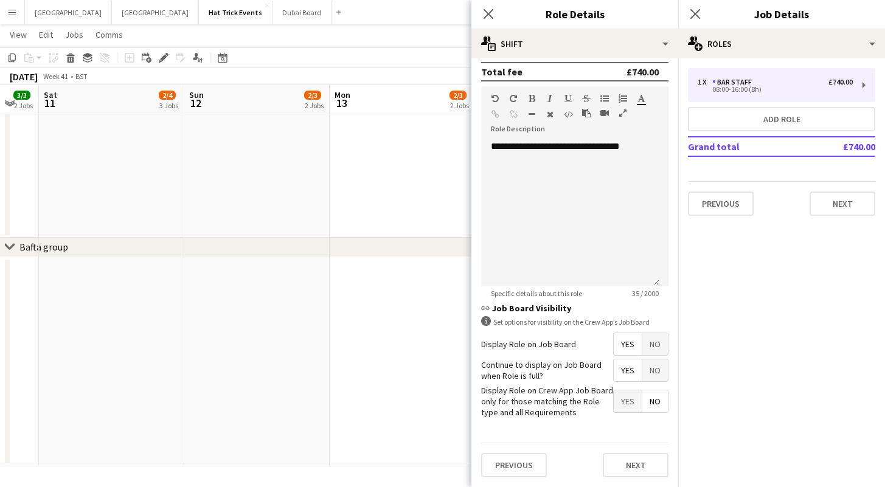
click at [642, 345] on span "No" at bounding box center [655, 344] width 26 height 22
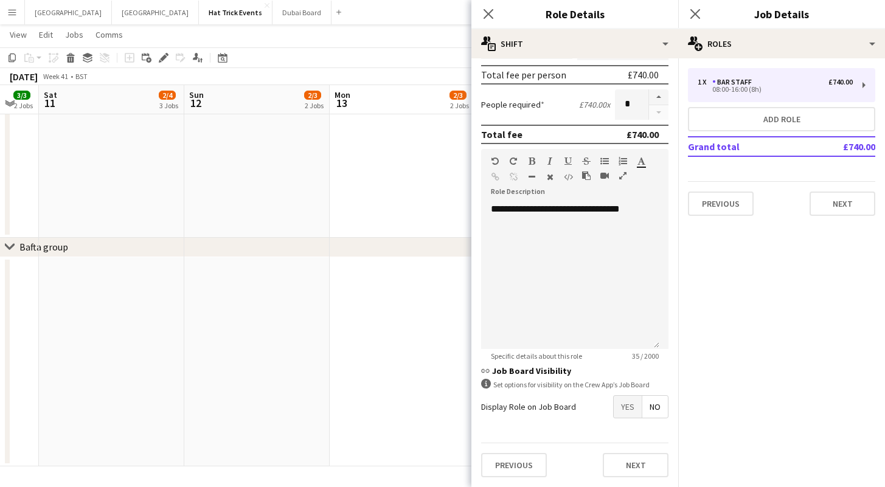
scroll to position [274, 0]
click at [489, 15] on icon at bounding box center [488, 14] width 12 height 12
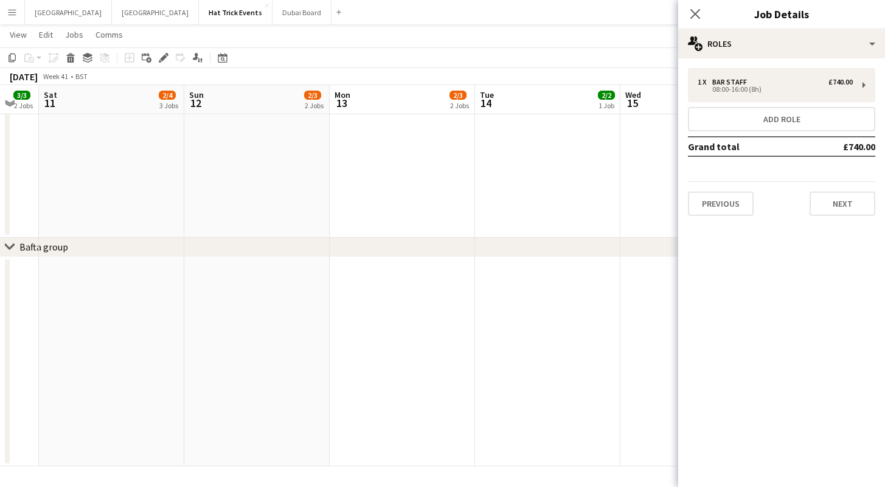
drag, startPoint x: 343, startPoint y: 255, endPoint x: 546, endPoint y: 282, distance: 204.7
click at [581, 278] on div "chevron-right Bafta group Tue 7 3/3 2 Jobs Wed 8 2/4 3 Jobs Thu 9 2/3 2 Jobs Fr…" at bounding box center [442, 88] width 885 height 756
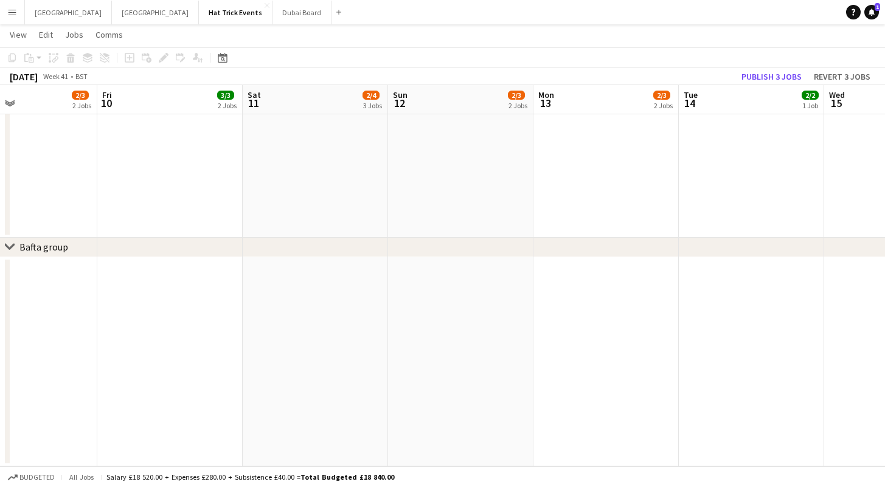
drag, startPoint x: 313, startPoint y: 337, endPoint x: 463, endPoint y: 339, distance: 150.2
click at [463, 339] on app-calendar-viewport "Tue 7 3/3 2 Jobs Wed 8 2/4 3 Jobs Thu 9 2/3 2 Jobs Fri 10 3/3 2 Jobs Sat 11 2/4…" at bounding box center [442, 88] width 885 height 756
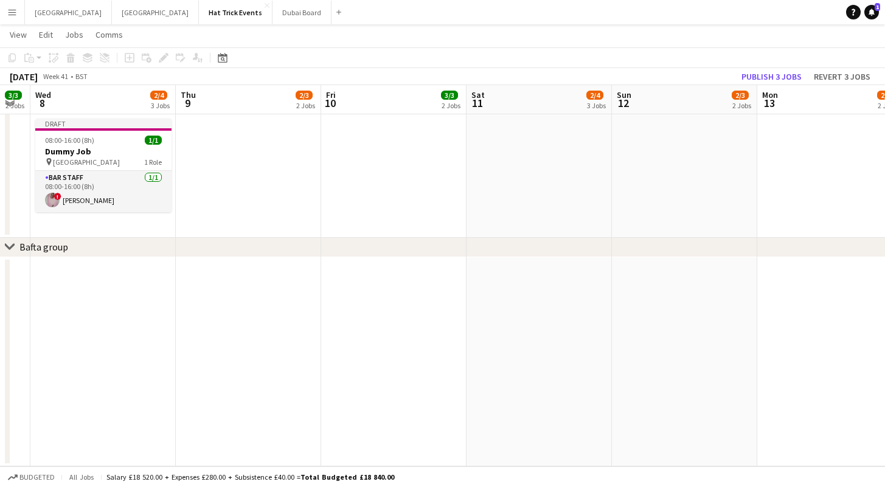
drag, startPoint x: 334, startPoint y: 340, endPoint x: 477, endPoint y: 347, distance: 143.0
click at [541, 345] on app-calendar-viewport "Mon 6 2/3 2 Jobs Tue 7 3/3 2 Jobs Wed 8 2/4 3 Jobs Thu 9 2/3 2 Jobs Fri 10 3/3 …" at bounding box center [442, 88] width 885 height 756
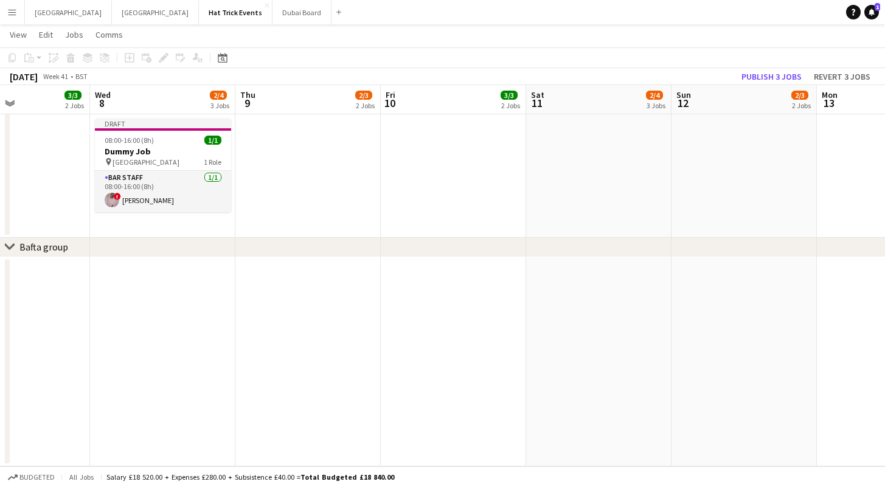
drag, startPoint x: 279, startPoint y: 350, endPoint x: 460, endPoint y: 366, distance: 181.9
click at [474, 367] on app-calendar-viewport "Sun 5 2/3 2 Jobs Mon 6 2/3 2 Jobs Tue 7 3/3 2 Jobs Wed 8 2/4 3 Jobs Thu 9 2/3 2…" at bounding box center [442, 88] width 885 height 756
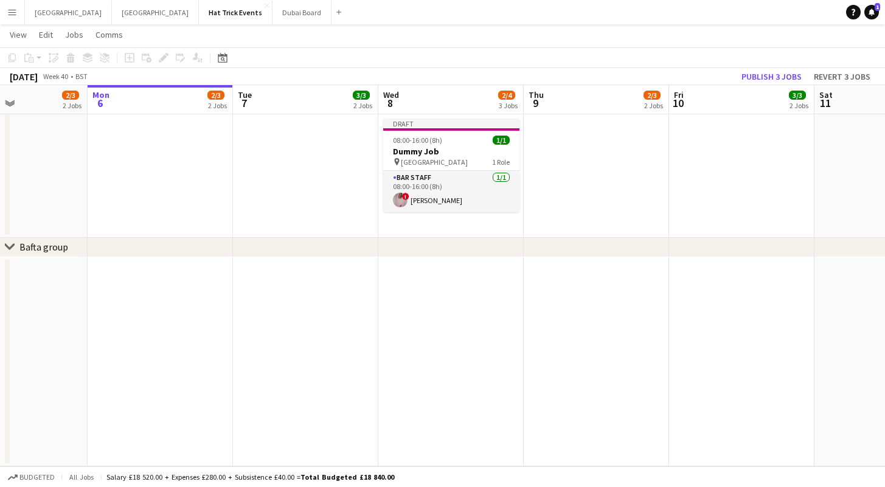
drag, startPoint x: 357, startPoint y: 360, endPoint x: 504, endPoint y: 364, distance: 146.6
click at [504, 364] on app-calendar-viewport "Fri 3 1/2 1 Job Sat 4 2/2 1 Job Sun 5 2/3 2 Jobs Mon 6 2/3 2 Jobs Tue 7 3/3 2 J…" at bounding box center [442, 88] width 885 height 756
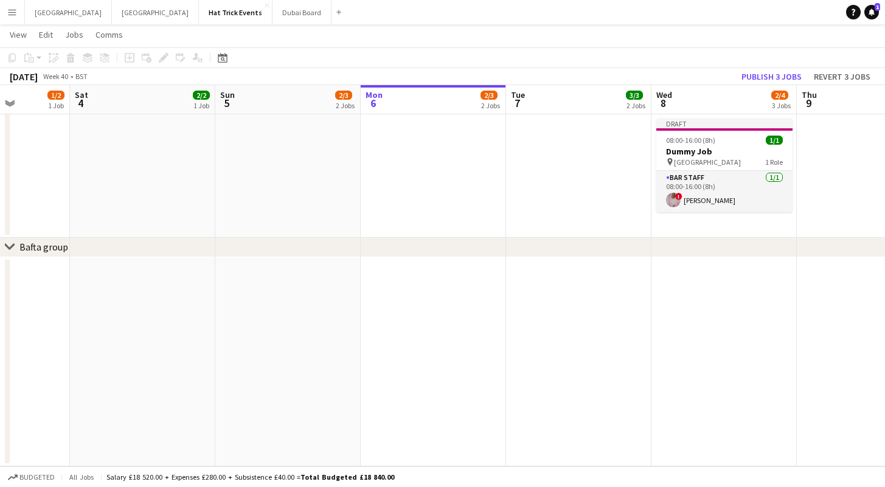
drag, startPoint x: 288, startPoint y: 351, endPoint x: 555, endPoint y: 365, distance: 267.9
click at [564, 368] on app-calendar-viewport "Thu 2 2/2 1 Job Fri 3 1/2 1 Job Sat 4 2/2 1 Job Sun 5 2/3 2 Jobs Mon 6 2/3 2 Jo…" at bounding box center [442, 88] width 885 height 756
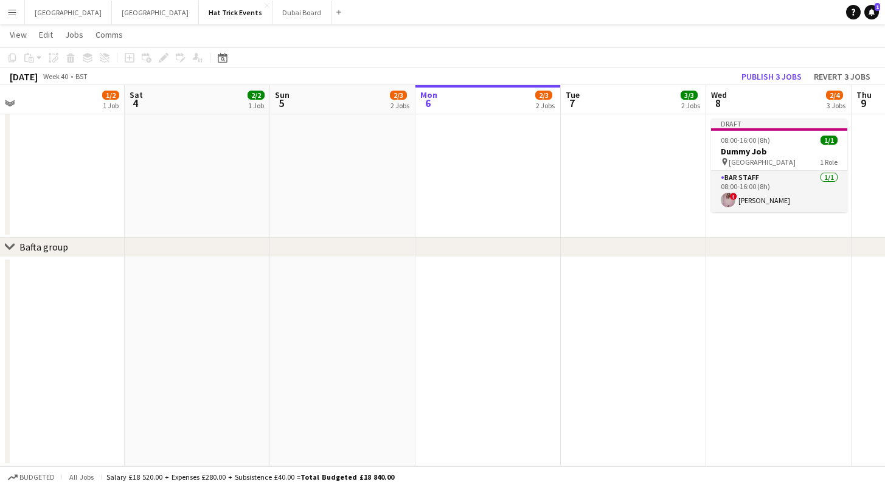
drag, startPoint x: 389, startPoint y: 358, endPoint x: 426, endPoint y: 348, distance: 38.3
click at [427, 363] on app-calendar-viewport "Wed 1 2/2 1 Job Thu 2 2/2 1 Job Fri 3 1/2 1 Job Sat 4 2/2 1 Job Sun 5 2/3 2 Job…" at bounding box center [442, 88] width 885 height 756
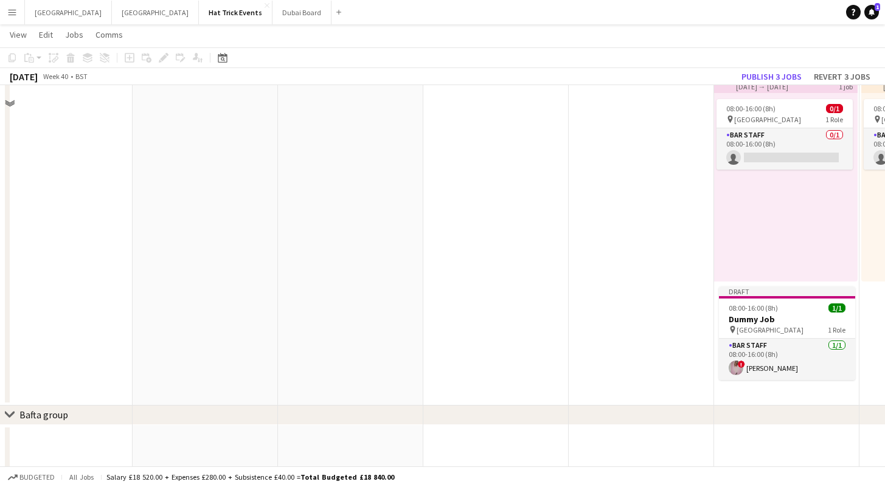
scroll to position [0, 0]
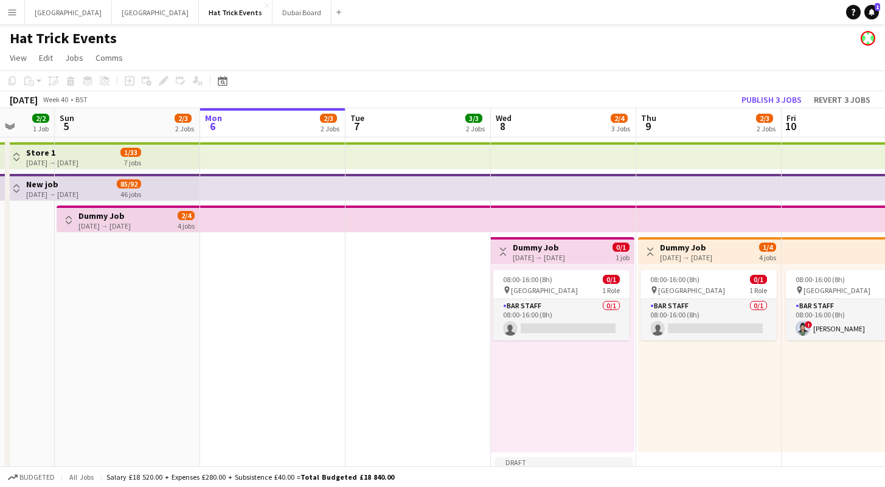
drag, startPoint x: 492, startPoint y: 398, endPoint x: 201, endPoint y: 371, distance: 293.1
click at [208, 372] on app-calendar-viewport "Wed 1 2/2 1 Job Thu 2 2/2 1 Job Fri 3 1/2 1 Job Sat 4 2/2 1 Job Sun 5 2/3 2 Job…" at bounding box center [442, 456] width 885 height 697
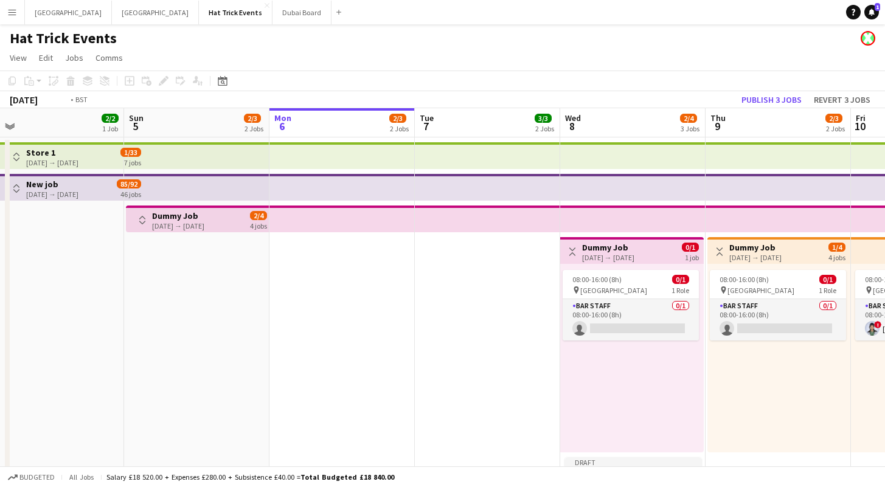
drag, startPoint x: 277, startPoint y: 385, endPoint x: 74, endPoint y: 361, distance: 204.6
click at [80, 361] on app-calendar-viewport "Wed 1 2/2 1 Job Thu 2 2/2 1 Job Fri 3 1/2 1 Job Sat 4 2/2 1 Job Sun 5 2/3 2 Job…" at bounding box center [442, 456] width 885 height 697
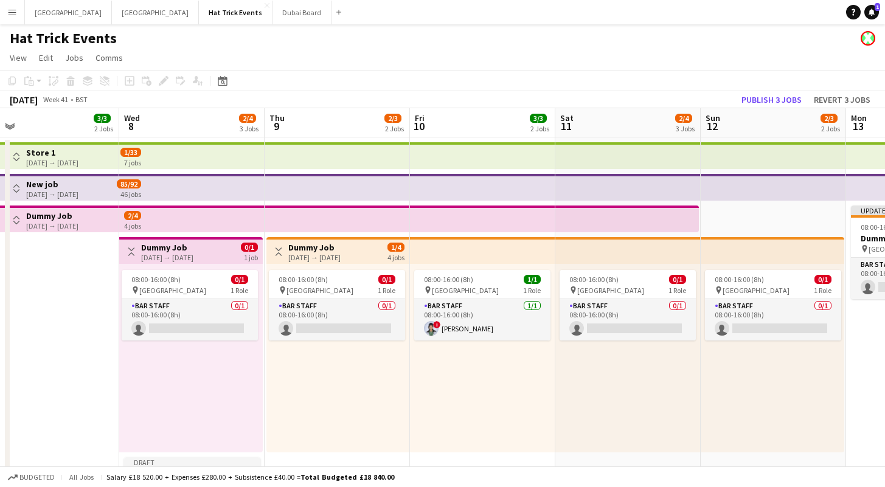
drag, startPoint x: 587, startPoint y: 393, endPoint x: 431, endPoint y: 379, distance: 156.3
click at [431, 379] on app-calendar-viewport "Fri 3 1/2 1 Job Sat 4 2/2 1 Job Sun 5 2/3 2 Jobs Mon 6 2/3 2 Jobs Tue 7 3/3 2 J…" at bounding box center [442, 456] width 885 height 697
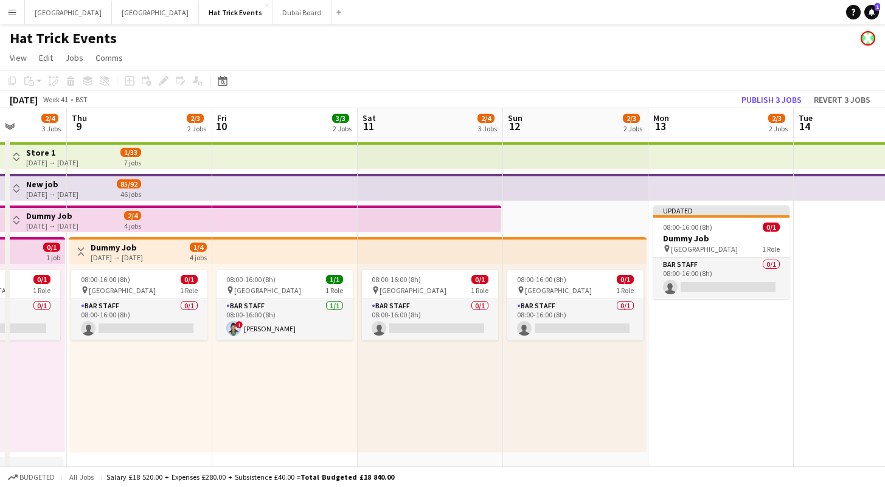
drag, startPoint x: 697, startPoint y: 389, endPoint x: 544, endPoint y: 393, distance: 153.9
click at [544, 393] on app-calendar-viewport "Sun 5 2/3 2 Jobs Mon 6 2/3 2 Jobs Tue 7 3/3 2 Jobs Wed 8 2/4 3 Jobs Thu 9 2/3 2…" at bounding box center [442, 456] width 885 height 697
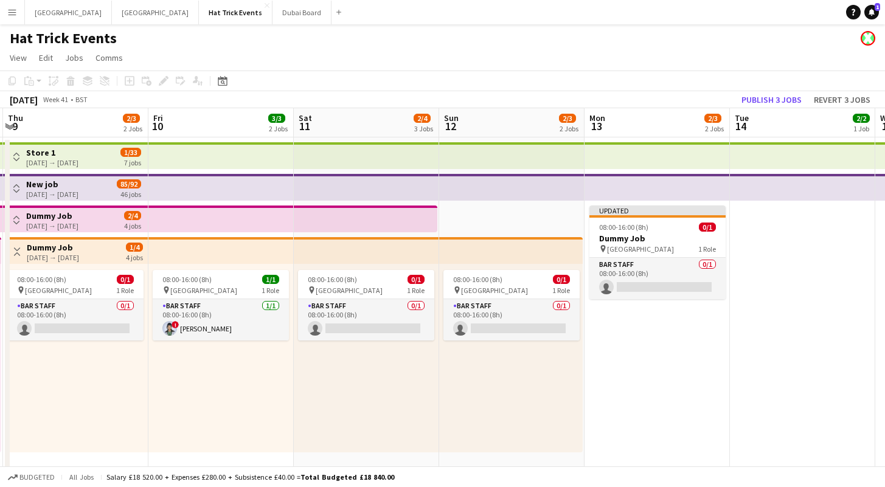
drag, startPoint x: 612, startPoint y: 395, endPoint x: 458, endPoint y: 392, distance: 153.8
click at [458, 392] on app-calendar-viewport "Sun 5 2/3 2 Jobs Mon 6 2/3 2 Jobs Tue 7 3/3 2 Jobs Wed 8 2/4 3 Jobs Thu 9 2/3 2…" at bounding box center [442, 456] width 885 height 697
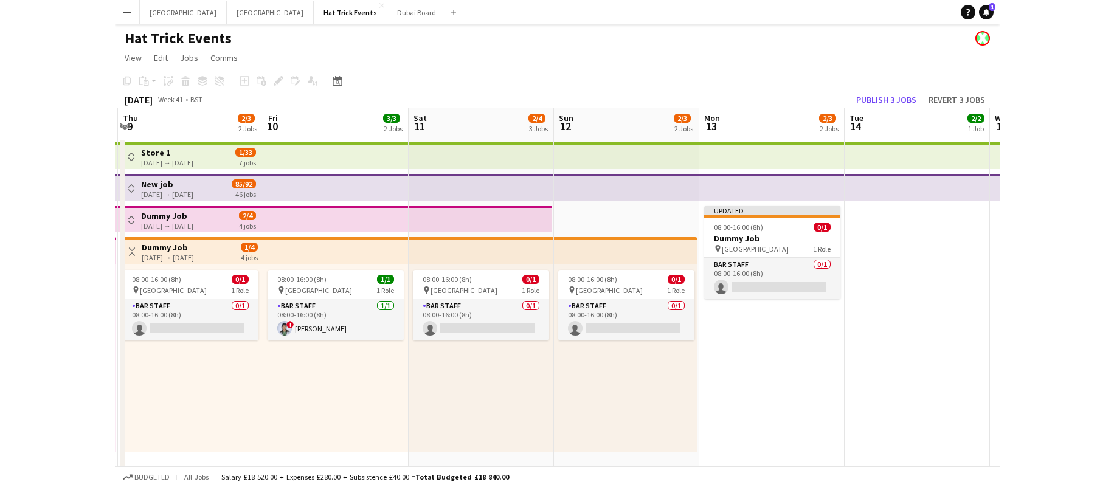
scroll to position [0, 380]
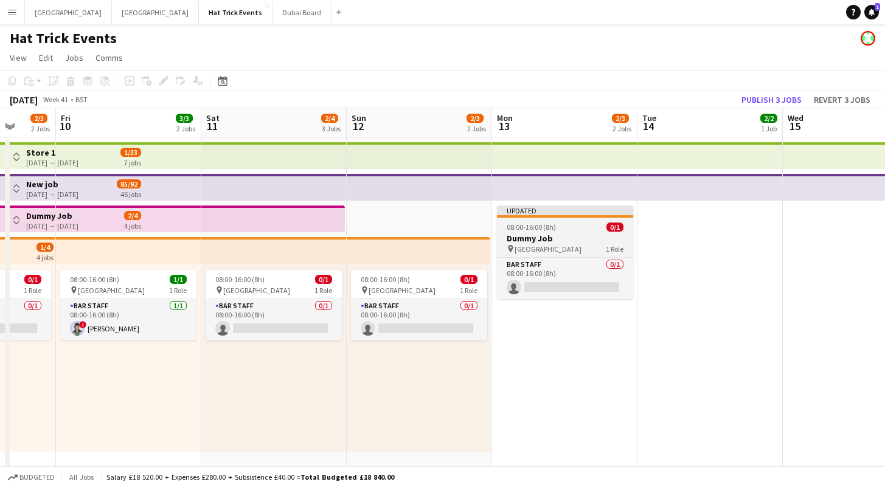
click at [570, 240] on h3 "Dummy Job" at bounding box center [565, 238] width 136 height 11
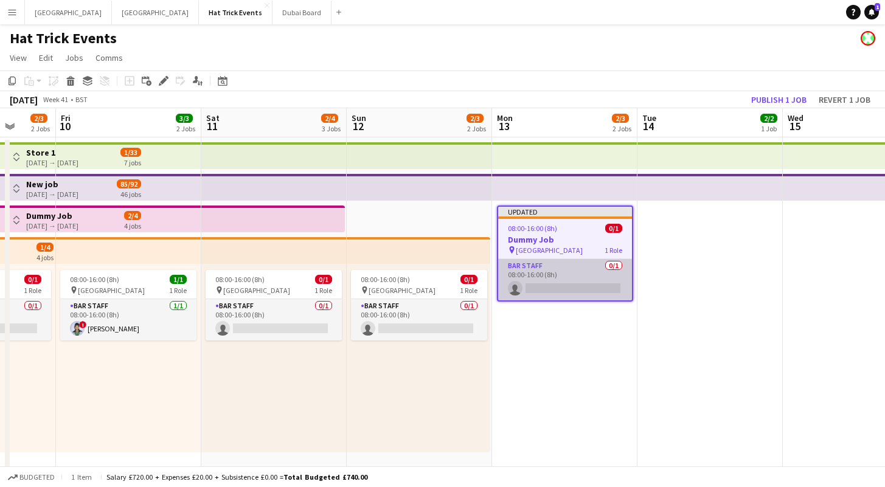
click at [575, 276] on app-card-role "Bar Staff 0/1 08:00-16:00 (8h) single-neutral-actions" at bounding box center [565, 279] width 134 height 41
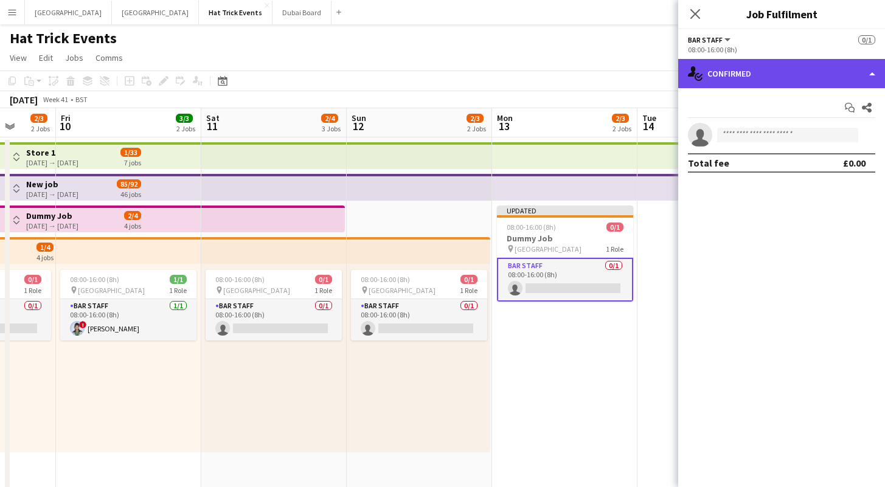
click at [786, 77] on div "single-neutral-actions-check-2 Confirmed" at bounding box center [781, 73] width 207 height 29
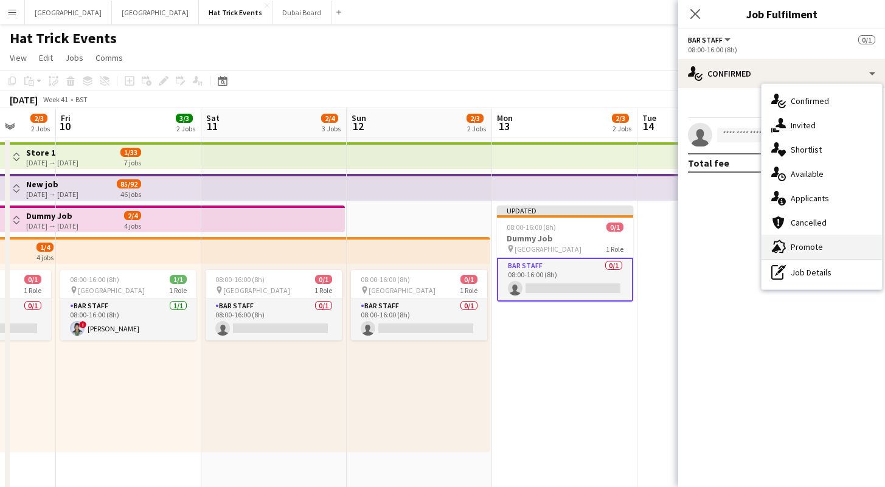
click at [804, 249] on span "Promote" at bounding box center [806, 246] width 32 height 11
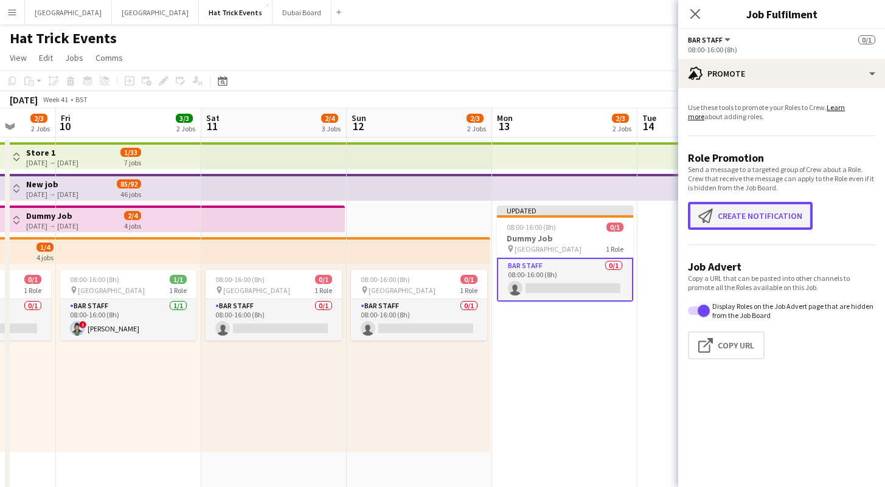
click at [751, 216] on button "Create notification Create notification" at bounding box center [750, 216] width 125 height 28
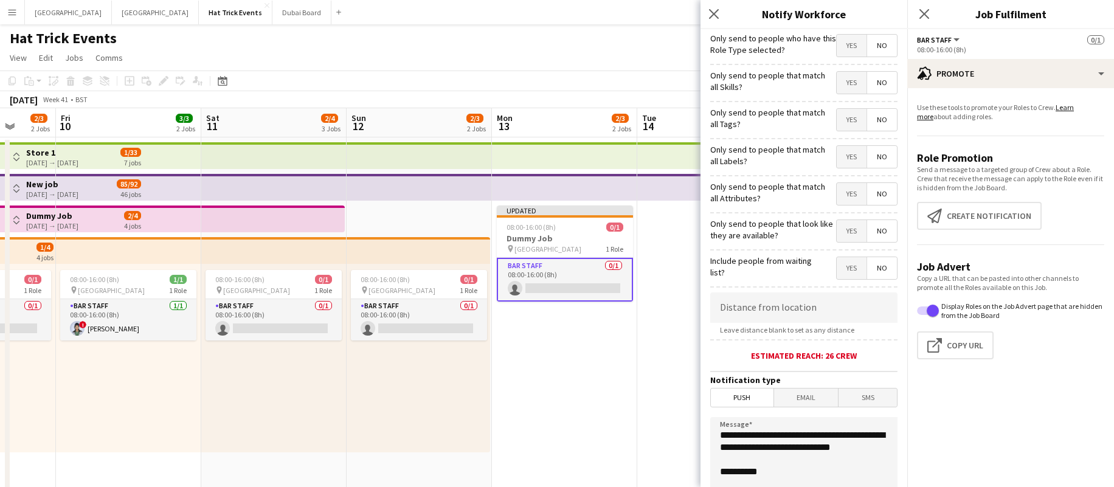
click at [844, 46] on span "Yes" at bounding box center [852, 46] width 30 height 22
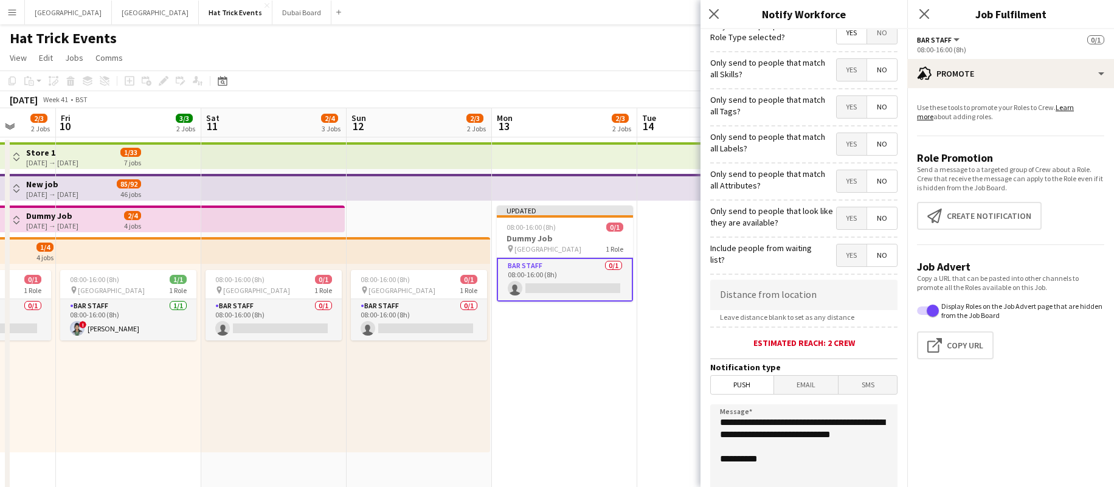
scroll to position [0, 0]
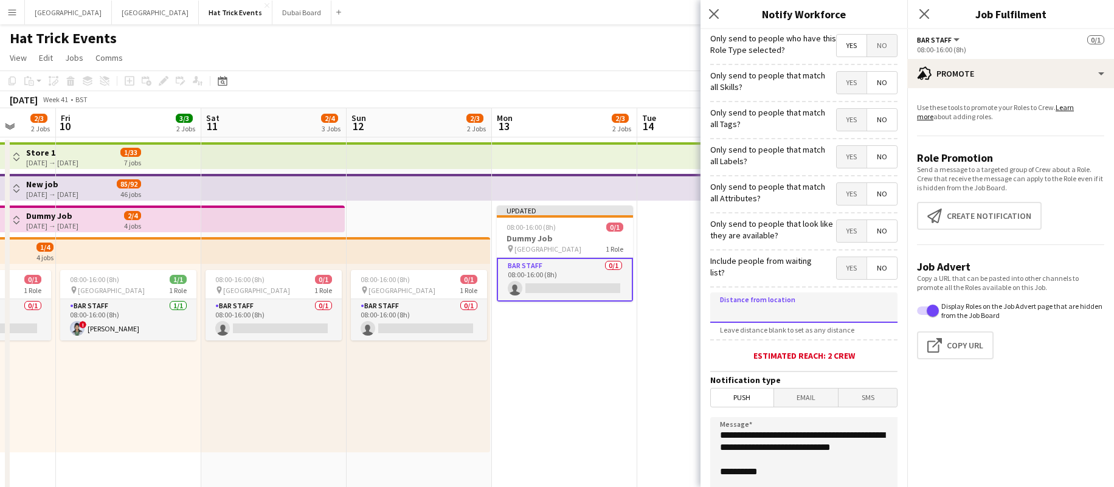
click at [750, 313] on input at bounding box center [803, 307] width 187 height 30
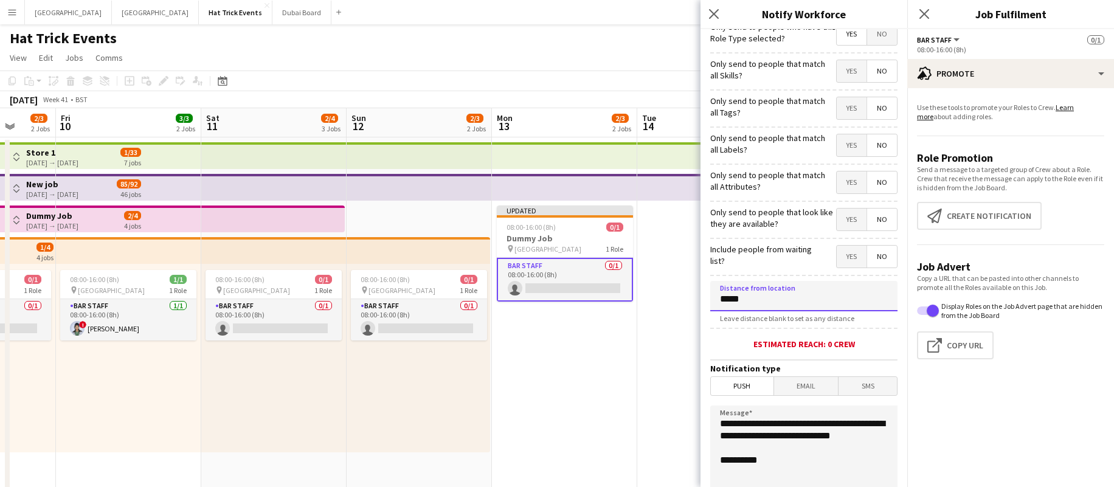
scroll to position [19, 0]
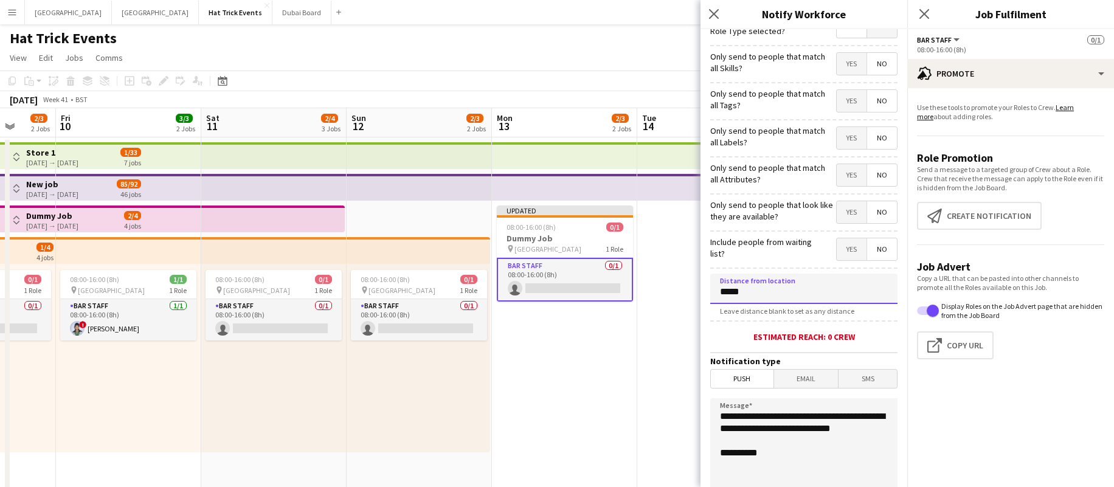
type input "******"
drag, startPoint x: 737, startPoint y: 294, endPoint x: 715, endPoint y: 294, distance: 21.9
click at [715, 294] on input "******" at bounding box center [803, 289] width 187 height 30
drag, startPoint x: 747, startPoint y: 298, endPoint x: 720, endPoint y: 297, distance: 27.4
click at [720, 297] on input "******" at bounding box center [803, 289] width 187 height 30
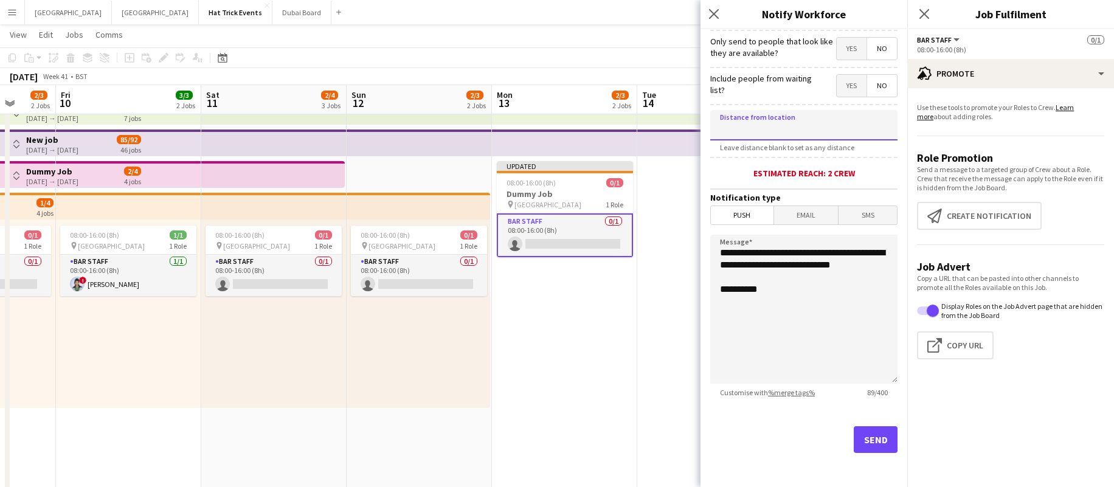
scroll to position [54, 0]
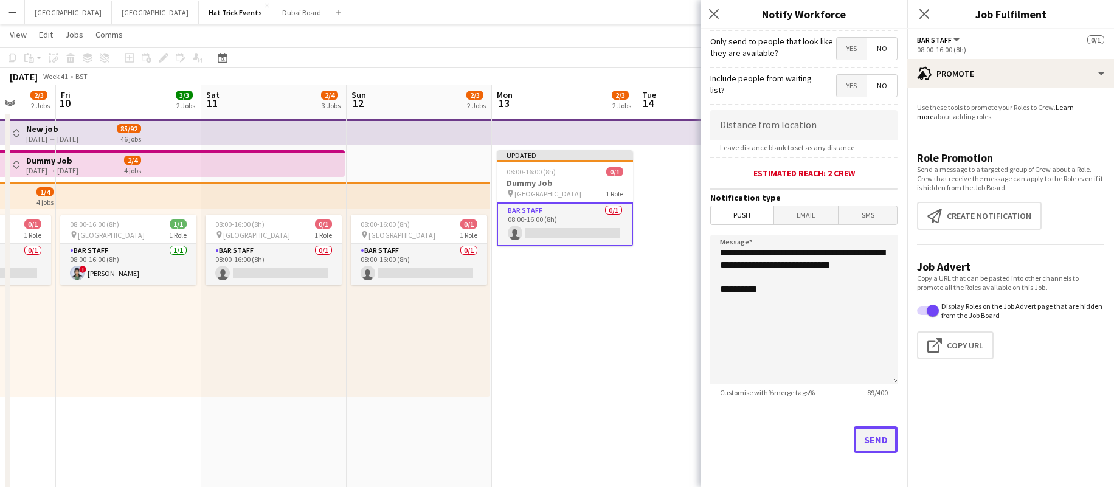
click at [872, 440] on button "Send" at bounding box center [876, 439] width 44 height 27
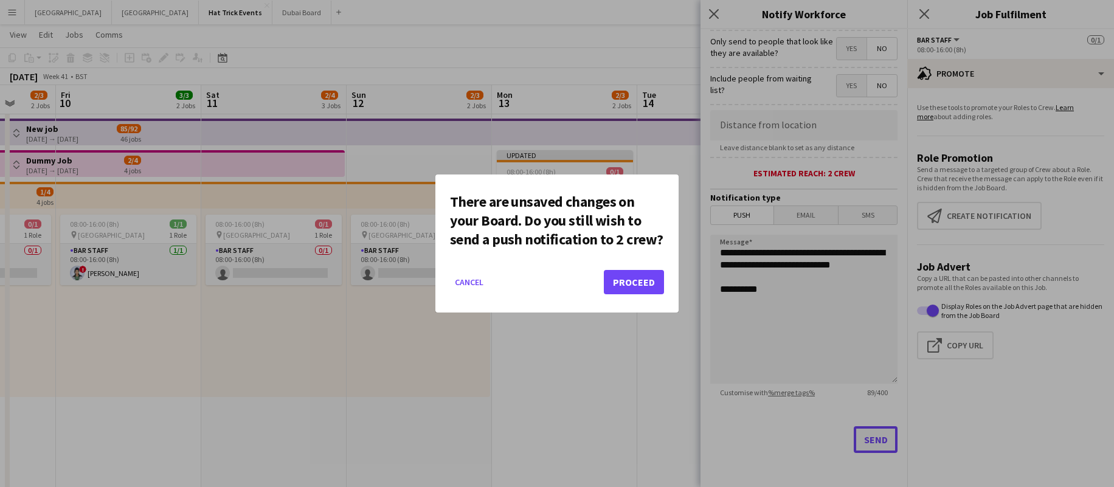
scroll to position [0, 0]
click at [624, 277] on button "Proceed" at bounding box center [634, 282] width 60 height 24
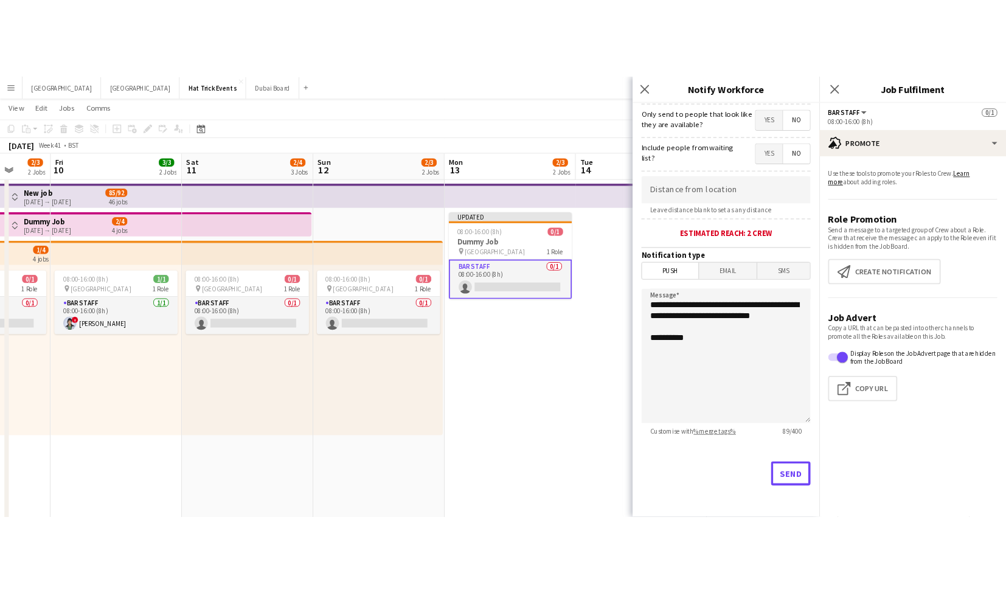
scroll to position [54, 0]
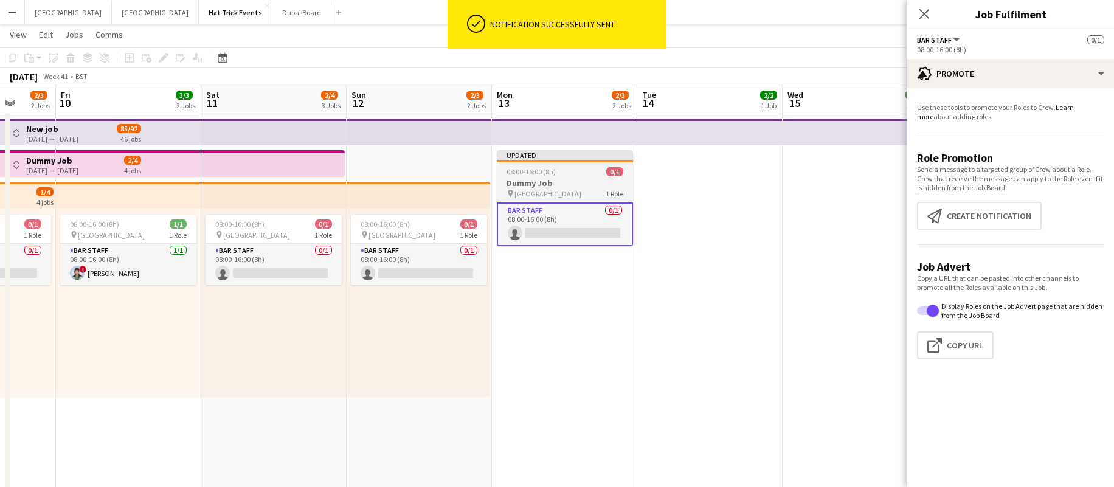
click at [588, 178] on h3 "Dummy Job" at bounding box center [565, 183] width 136 height 11
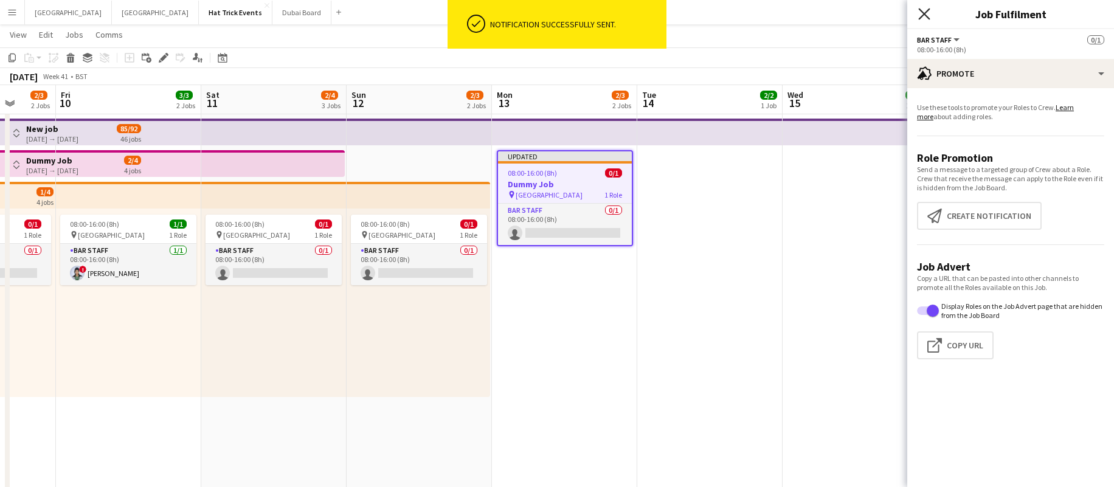
click at [893, 14] on icon "Close pop-in" at bounding box center [924, 14] width 12 height 12
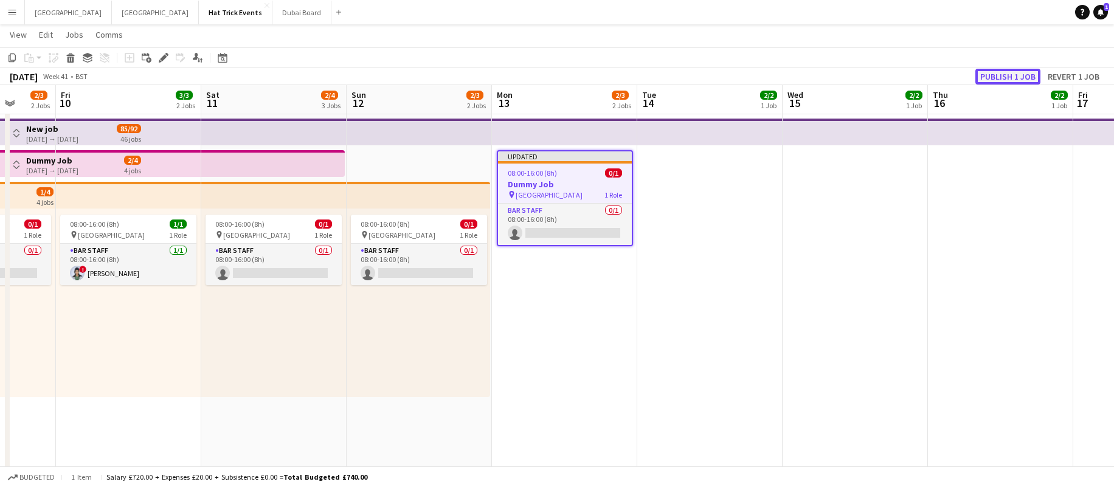
click at [893, 79] on button "Publish 1 job" at bounding box center [1007, 77] width 65 height 16
